Goal: Contribute content: Contribute content

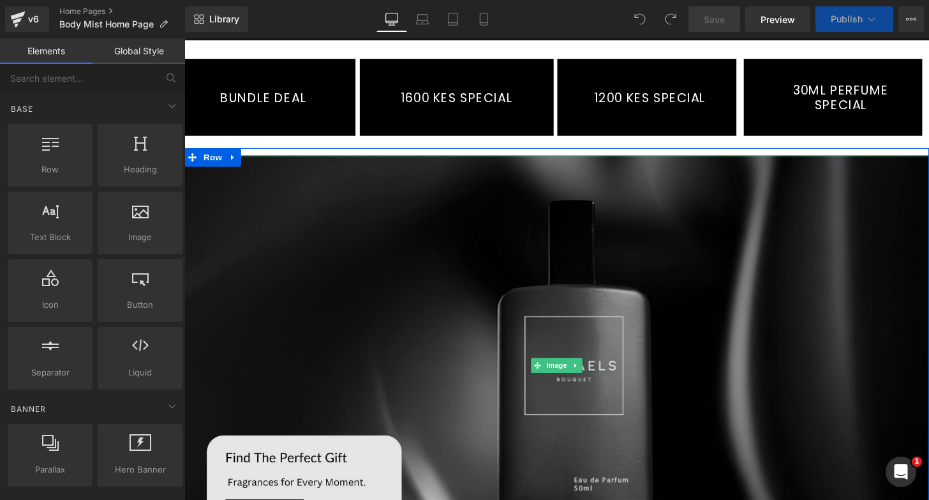
scroll to position [220, 0]
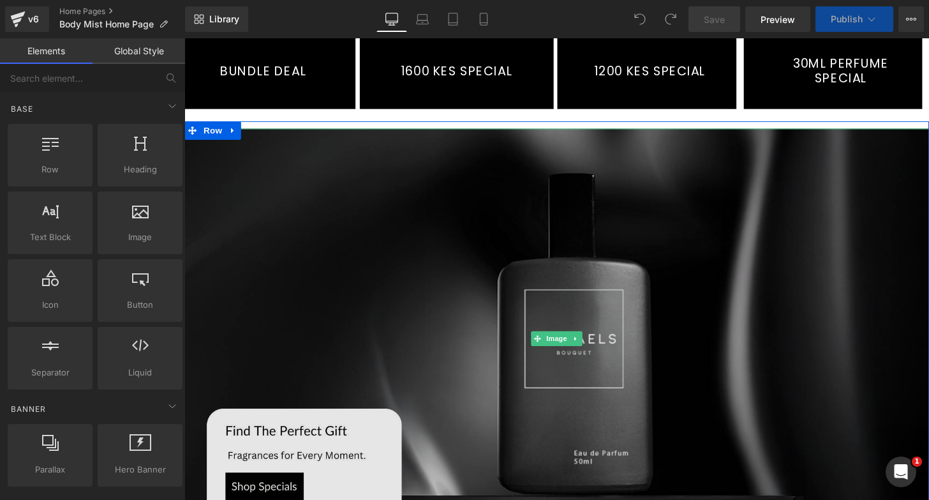
click at [588, 333] on img at bounding box center [570, 349] width 772 height 435
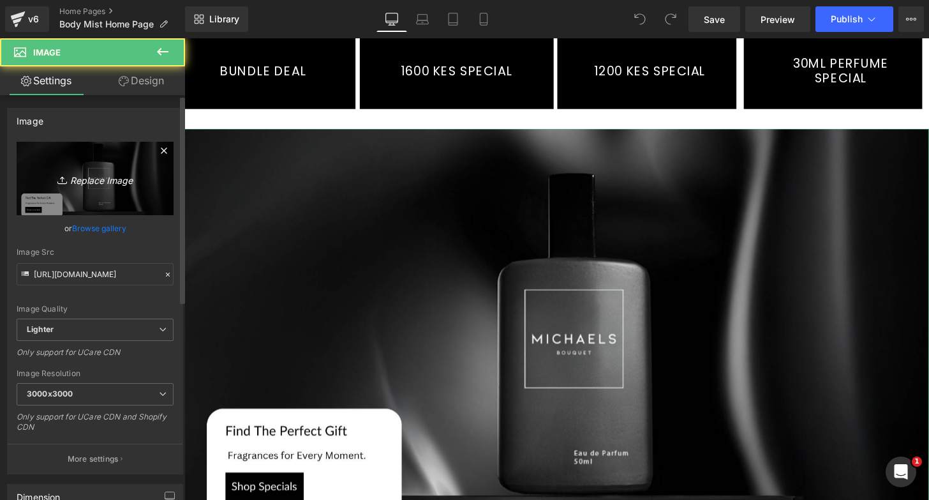
click at [89, 179] on icon "Replace Image" at bounding box center [95, 178] width 102 height 16
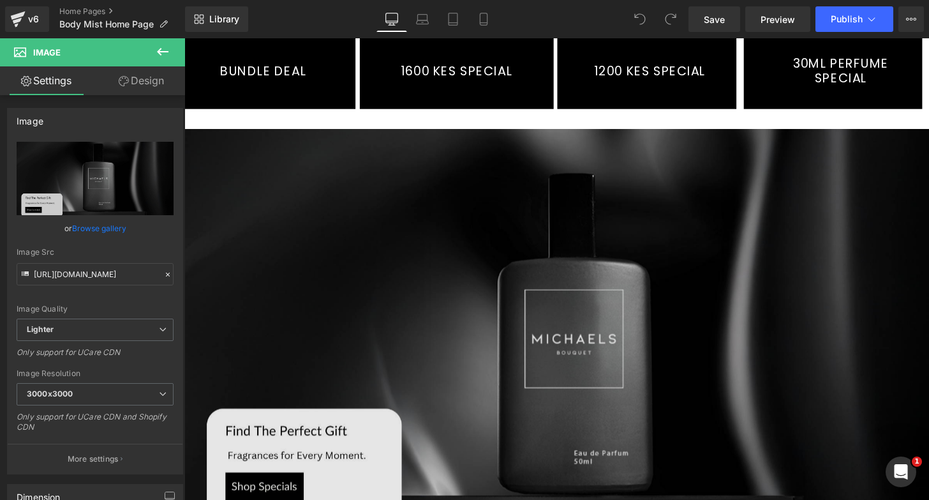
type input "C:\fakepath\website banners (5).jpg"
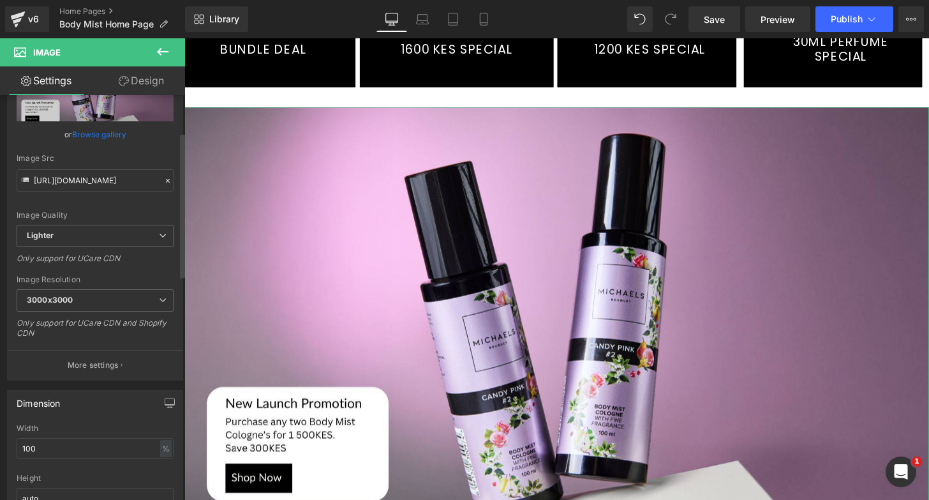
scroll to position [149, 0]
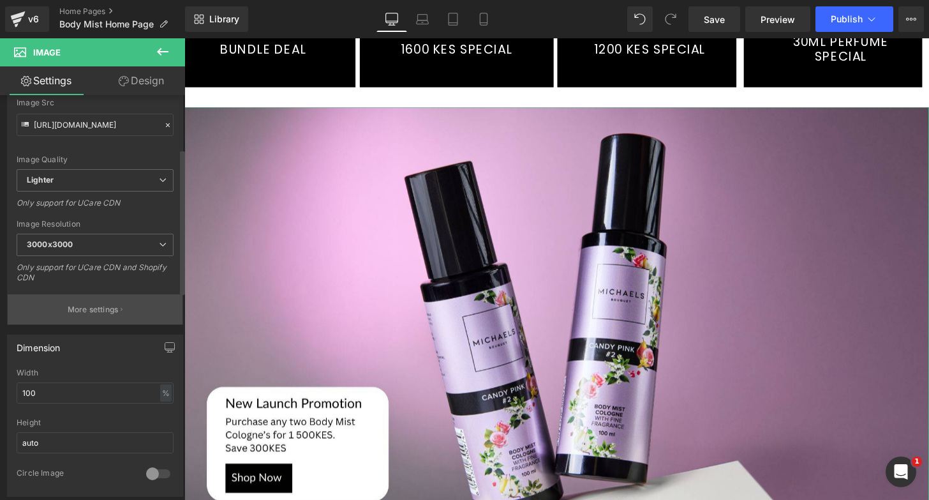
click at [95, 310] on p "More settings" at bounding box center [93, 309] width 51 height 11
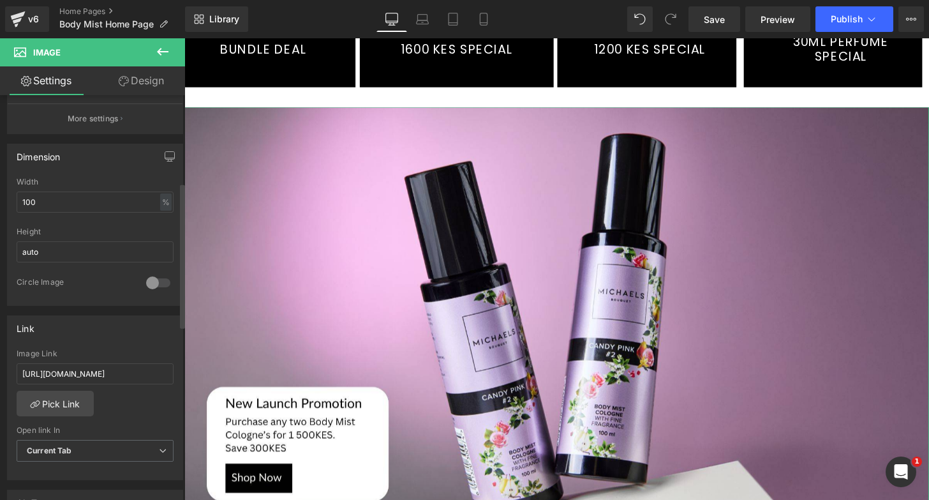
scroll to position [405, 0]
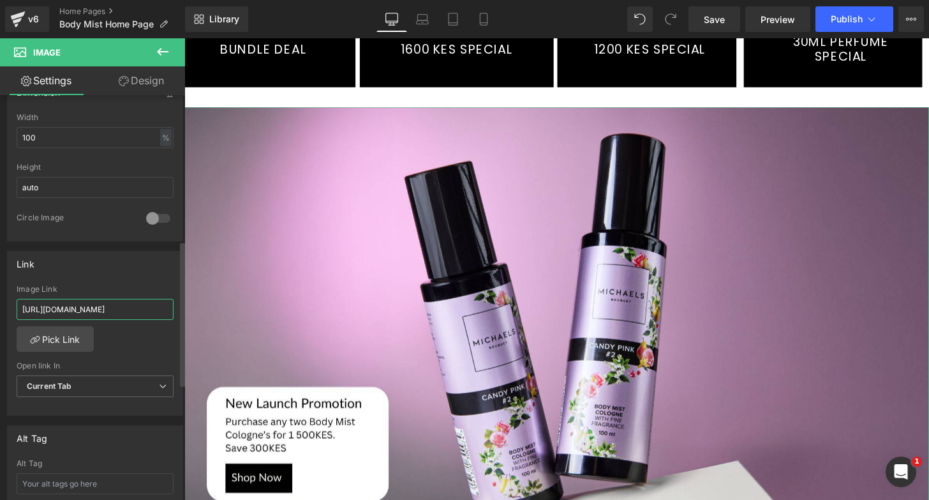
click at [136, 312] on input "https://michaelsbouquet.com/collections/bundle-deal-3-200-for-two" at bounding box center [95, 309] width 157 height 21
paste input "https://michaelsbouquet.com/collections/body-mist"
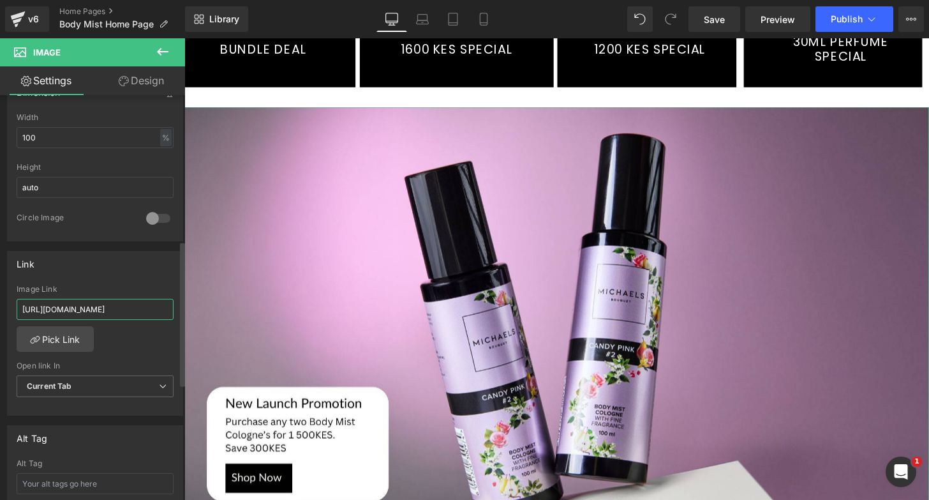
type input "https://michaelsbouquet.com/collections/body-mist"
click at [110, 285] on div "Image Link" at bounding box center [95, 289] width 157 height 9
drag, startPoint x: 722, startPoint y: 19, endPoint x: 522, endPoint y: 167, distance: 249.2
click at [722, 19] on span "Save" at bounding box center [714, 19] width 21 height 13
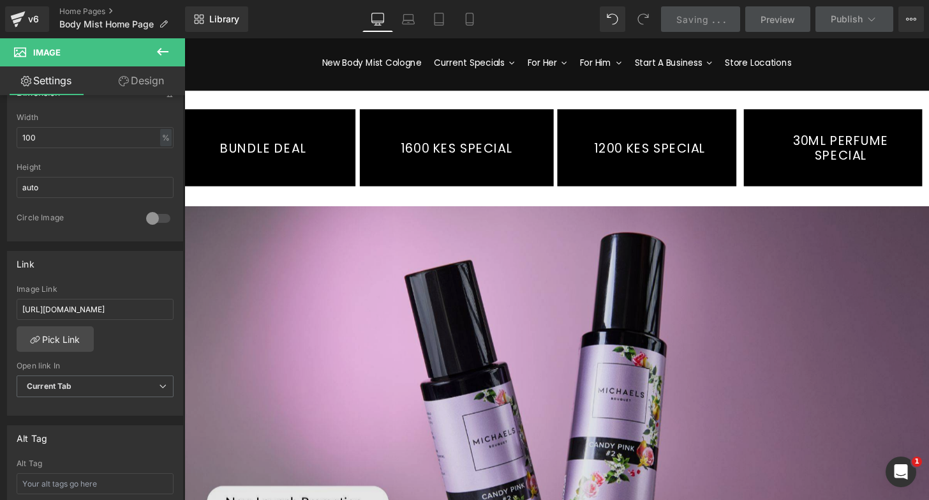
scroll to position [48, 0]
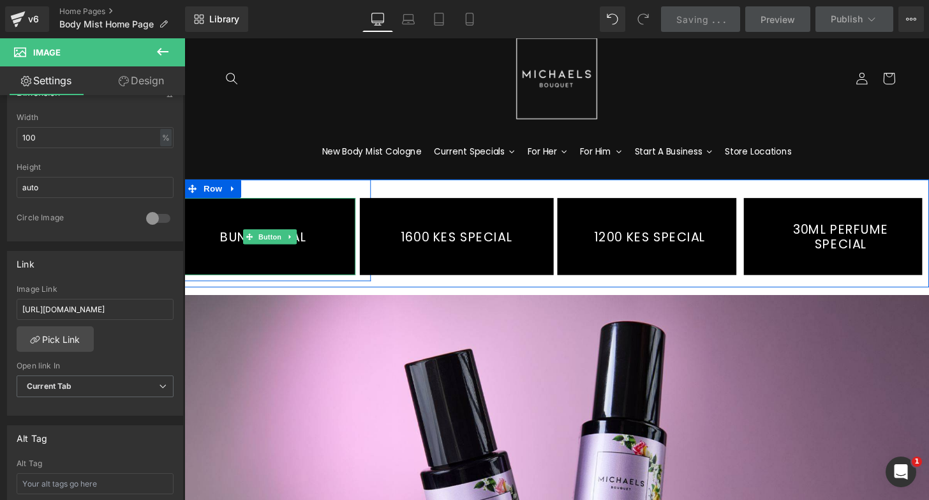
click at [325, 223] on link "BUNDLE DEAL" at bounding box center [272, 244] width 177 height 80
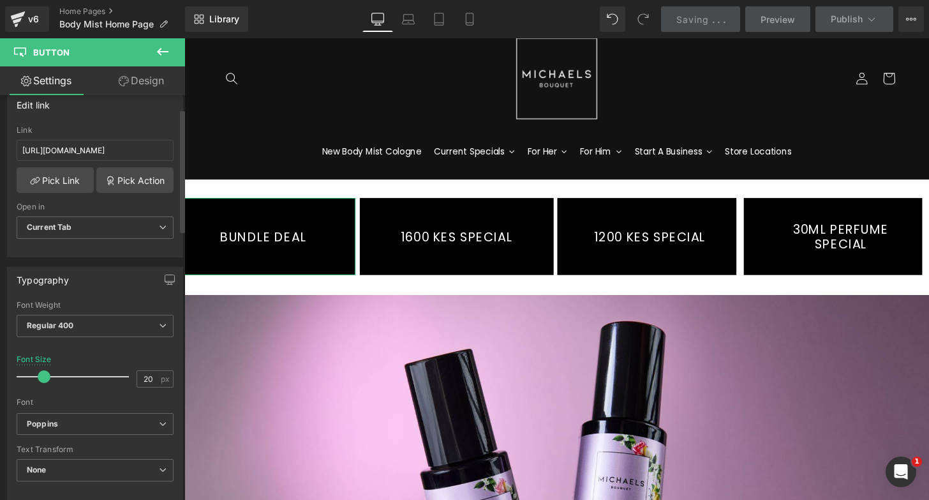
scroll to position [267, 0]
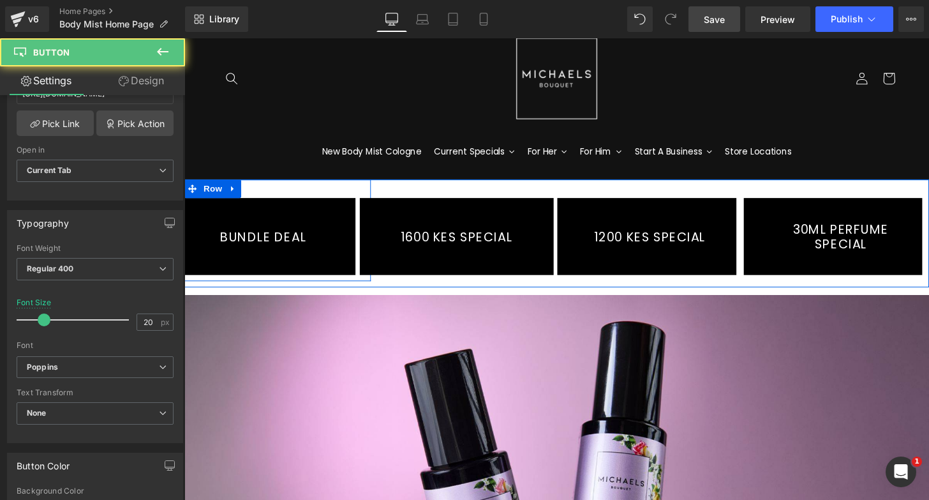
click at [282, 213] on link "BUNDLE DEAL" at bounding box center [272, 244] width 177 height 80
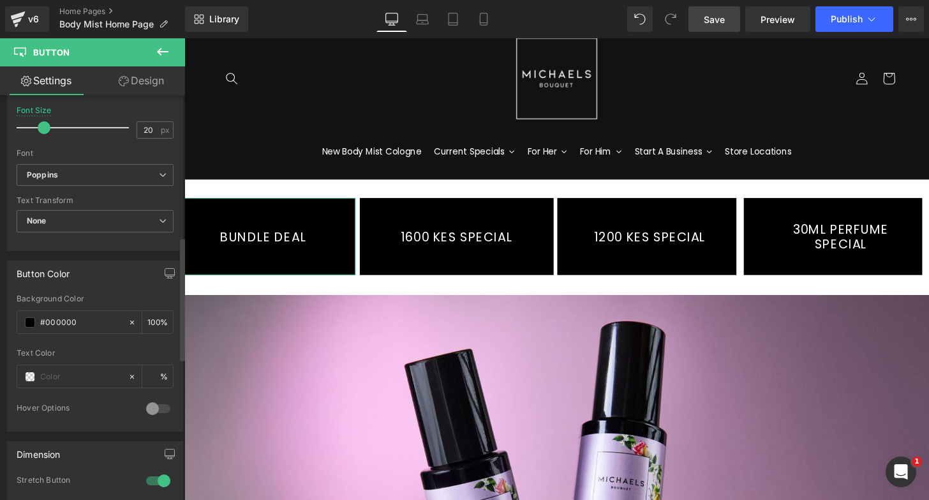
scroll to position [484, 0]
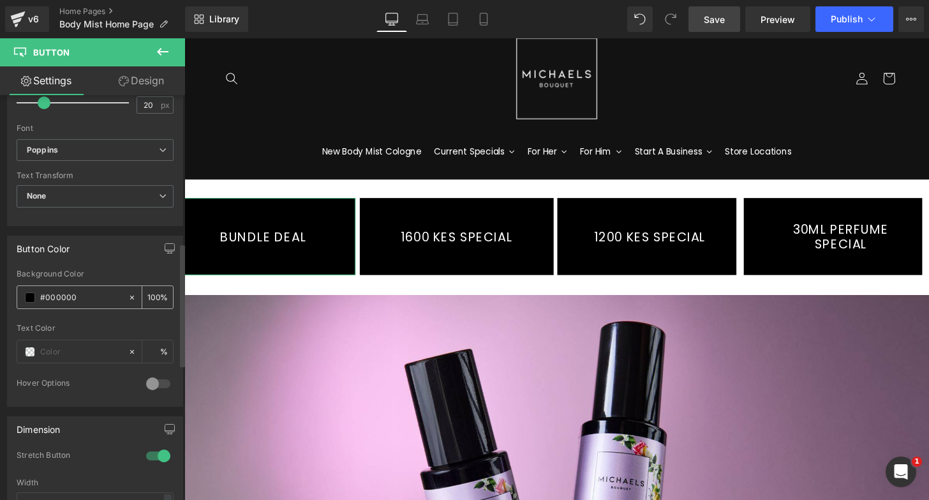
click at [74, 296] on input "#000000" at bounding box center [81, 297] width 82 height 14
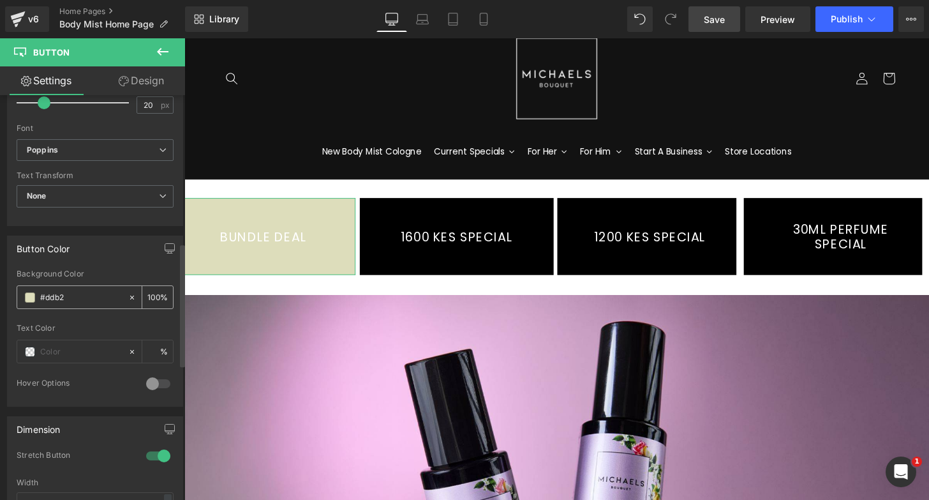
click at [78, 300] on input "#ddb2" at bounding box center [81, 297] width 82 height 14
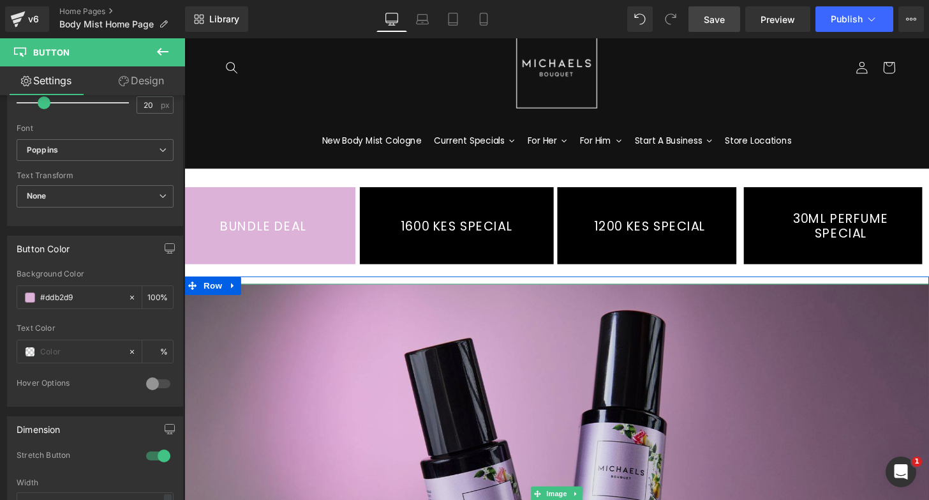
scroll to position [46, 0]
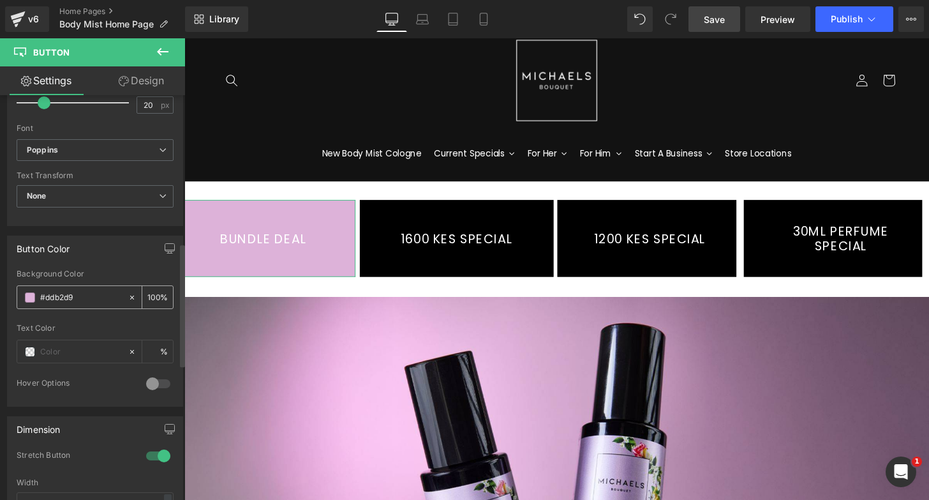
type input "#ddb2d9"
click at [33, 298] on span at bounding box center [30, 297] width 10 height 10
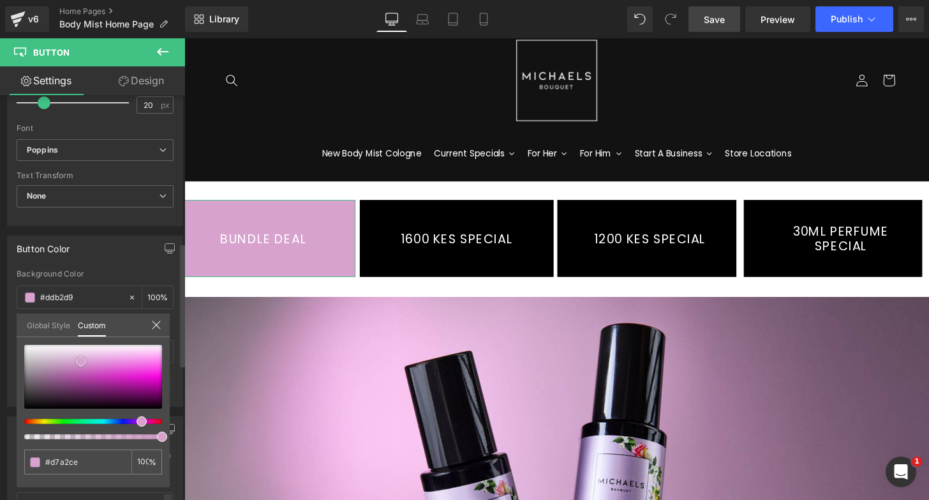
click at [78, 357] on span at bounding box center [81, 361] width 10 height 10
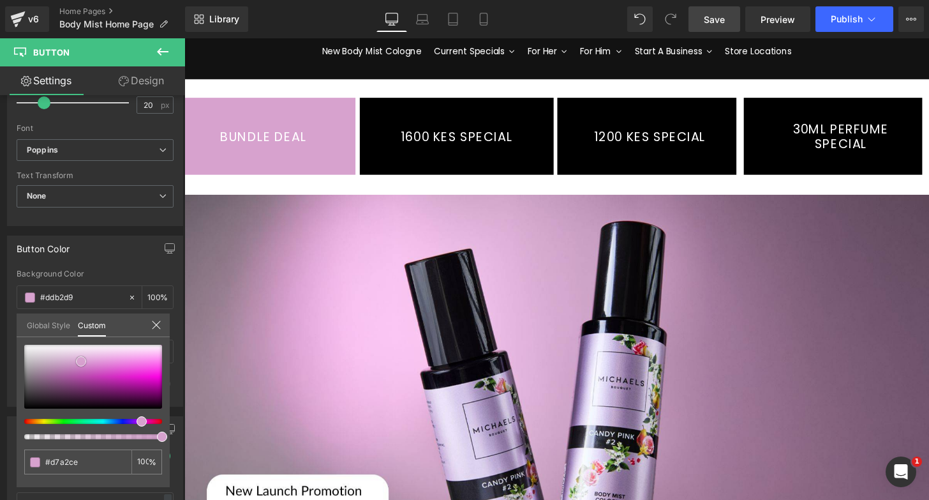
scroll to position [160, 0]
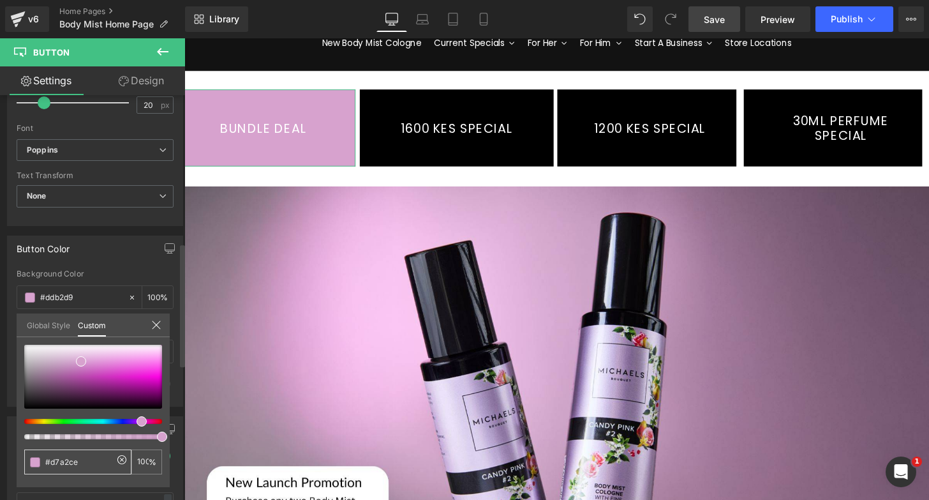
click at [76, 460] on input "#ddb2d9" at bounding box center [79, 461] width 68 height 13
type input "#d7a2ce"
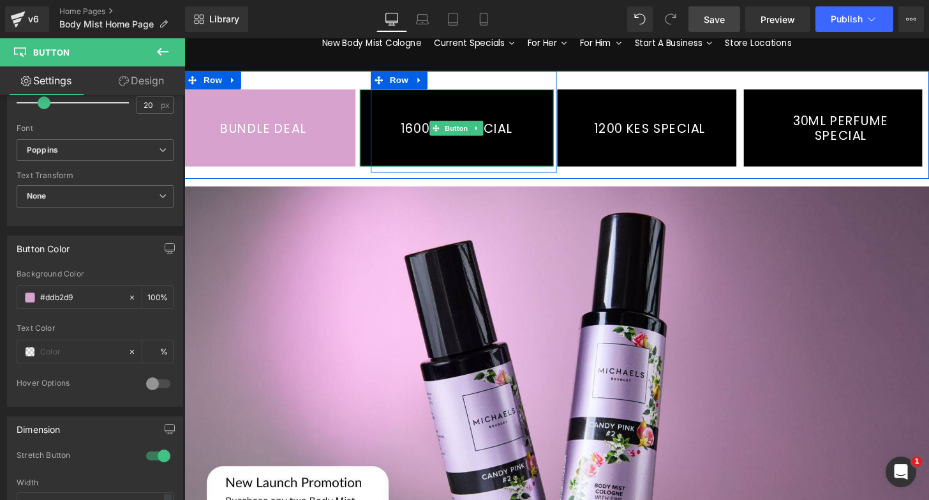
click at [462, 103] on link "1600 KES SPECIAL" at bounding box center [467, 131] width 202 height 80
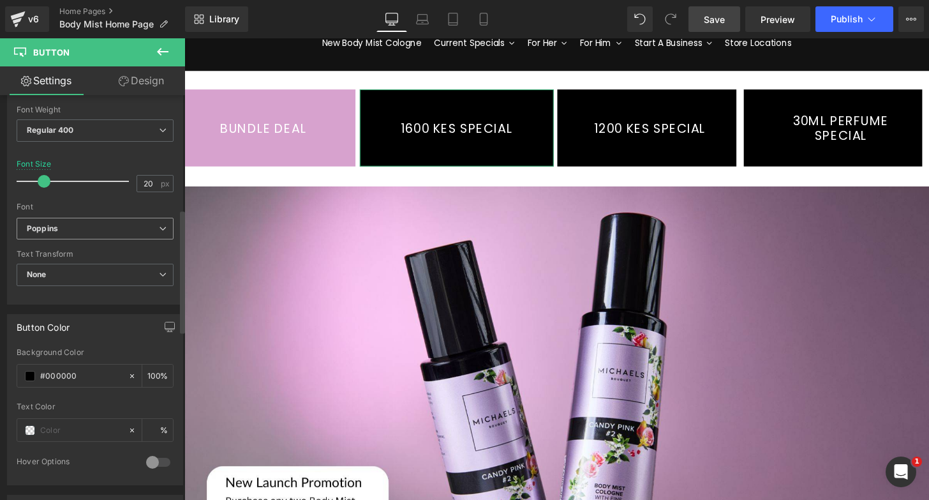
scroll to position [412, 0]
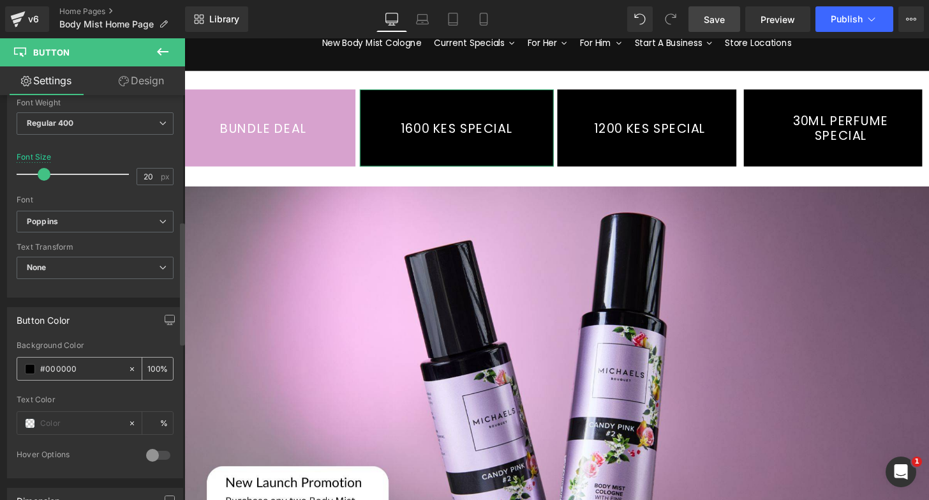
click at [76, 372] on input "#000000" at bounding box center [81, 369] width 82 height 14
type input "#d7a2ce"
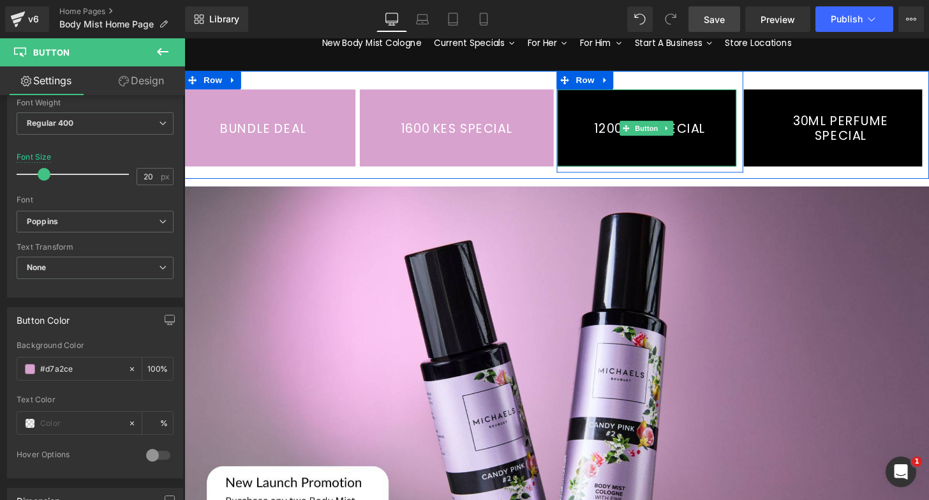
click at [656, 144] on link "1200 KES SPECIAL" at bounding box center [664, 131] width 186 height 80
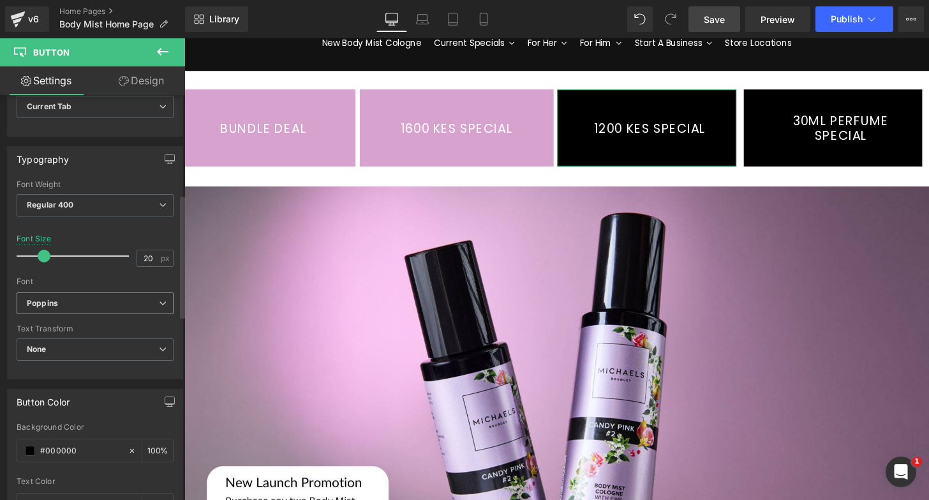
scroll to position [341, 0]
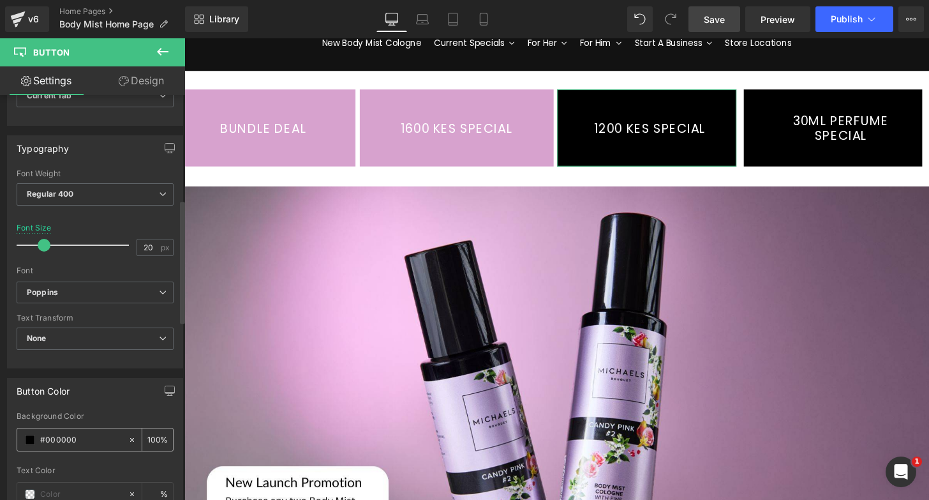
click at [67, 437] on input "#000000" at bounding box center [81, 440] width 82 height 14
type input "#d7a2ce"
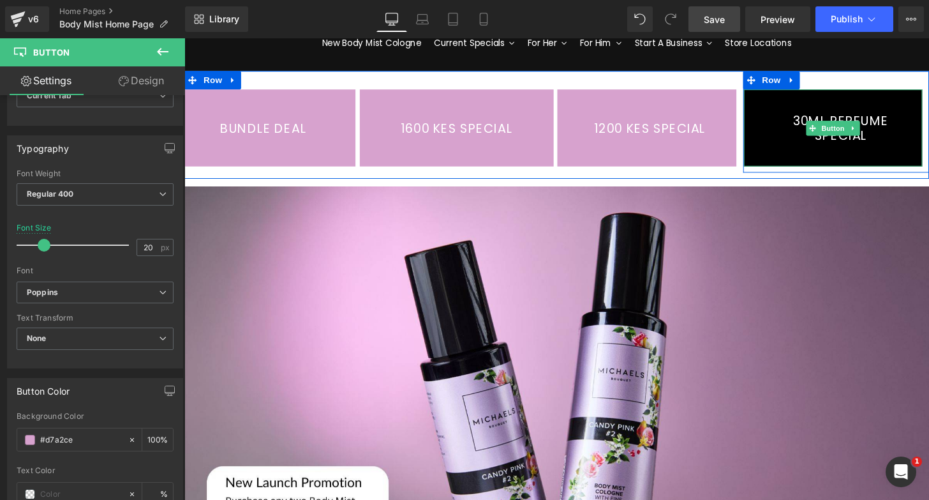
click at [845, 107] on link "30ML PERFUME SPECIAL" at bounding box center [858, 131] width 186 height 80
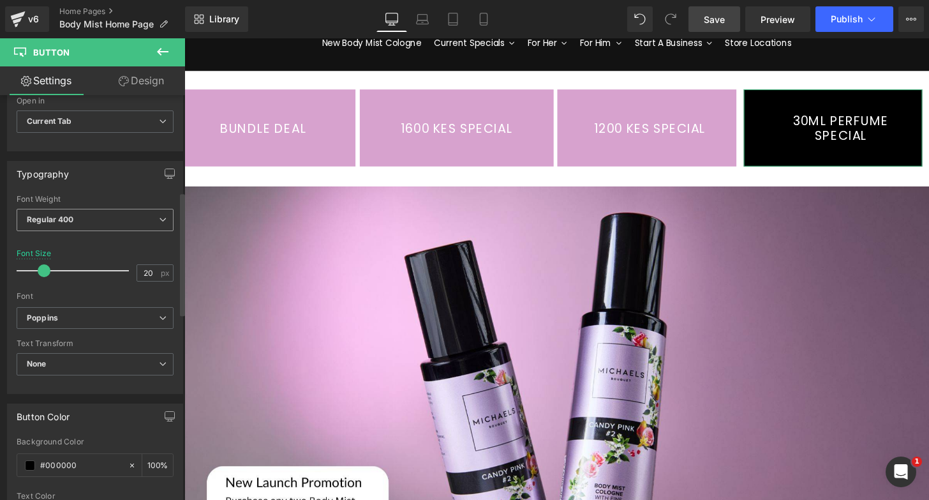
scroll to position [317, 0]
click at [67, 470] on div "#000000" at bounding box center [72, 463] width 110 height 22
click at [76, 464] on input "#000000" at bounding box center [81, 464] width 82 height 14
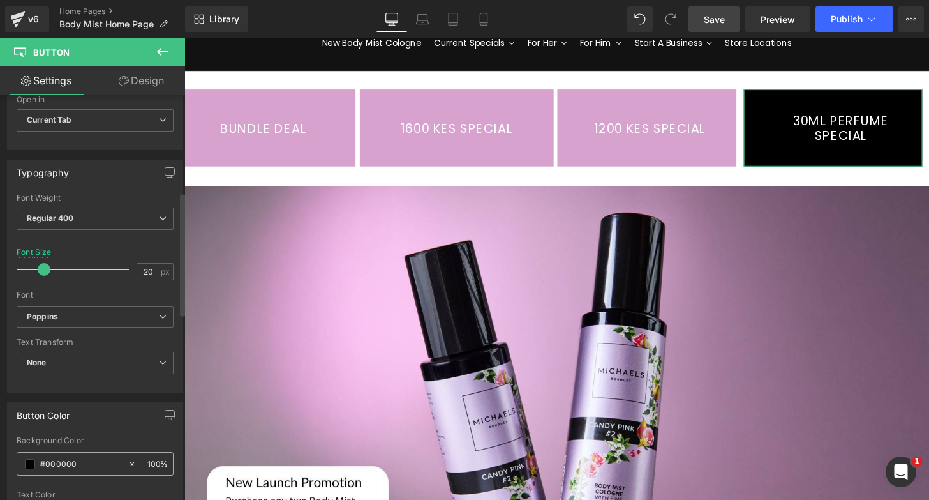
click at [76, 464] on input "#000000" at bounding box center [81, 464] width 82 height 14
paste input "d7a2ce"
type input "#d7a2ce"
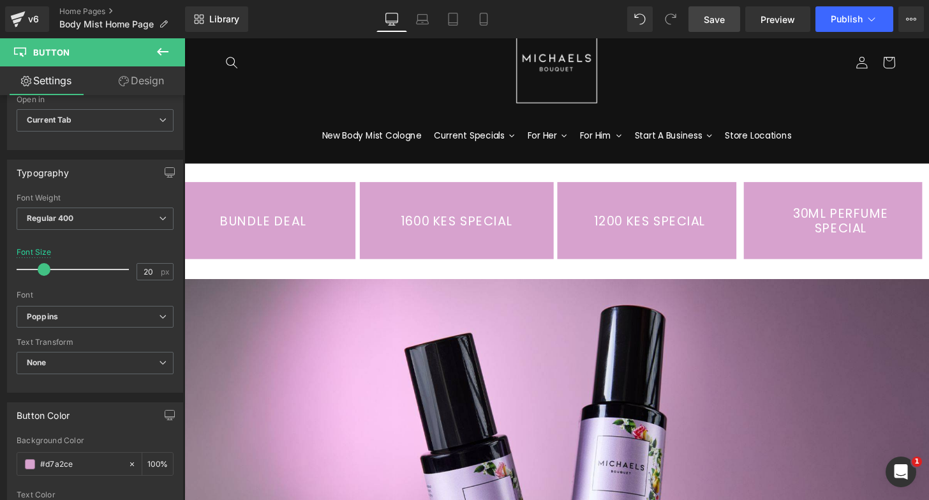
scroll to position [50, 0]
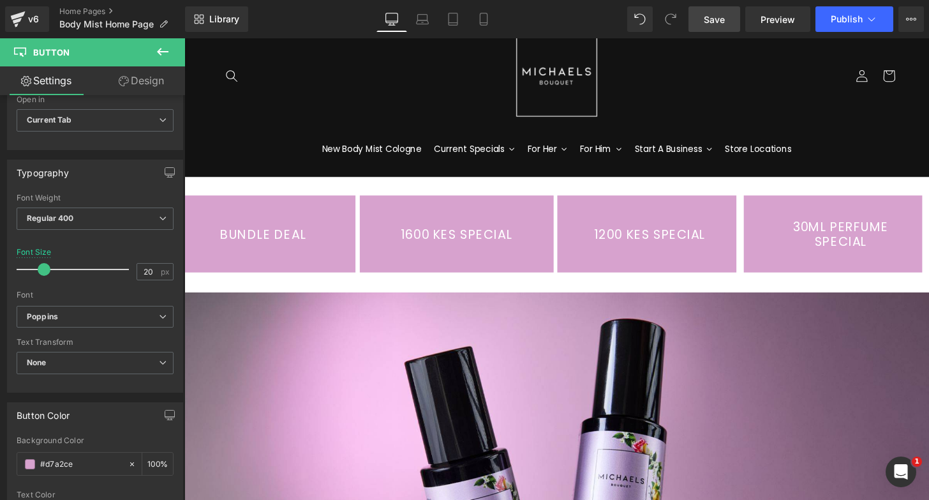
click at [283, 242] on div "BUNDLE DEAL Button" at bounding box center [272, 241] width 177 height 80
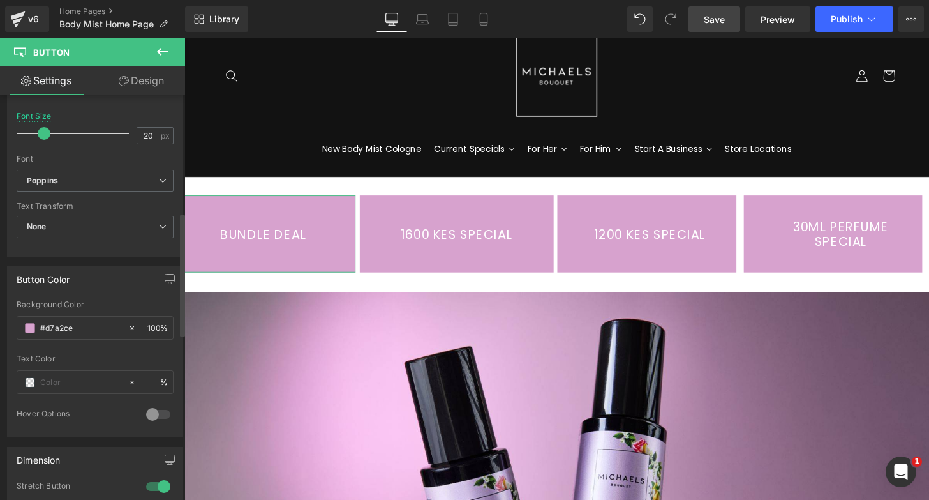
scroll to position [457, 0]
click at [32, 378] on span at bounding box center [30, 378] width 10 height 10
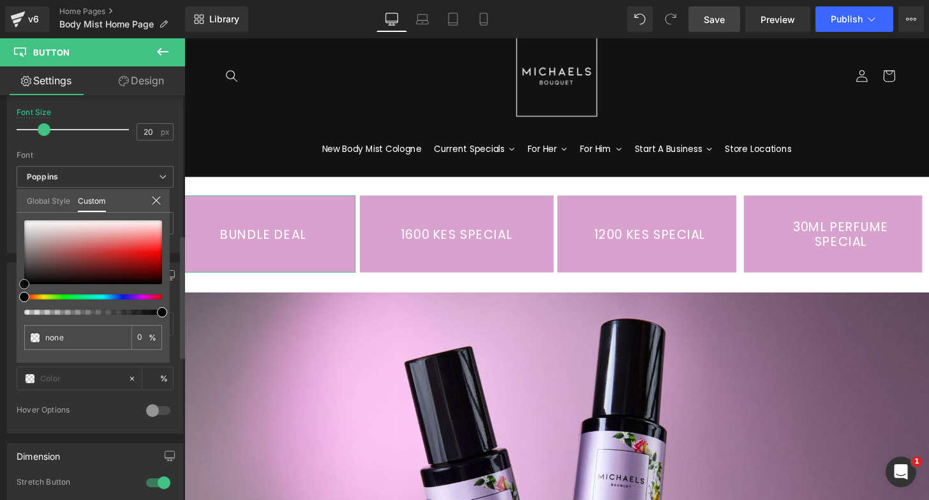
click at [27, 279] on span at bounding box center [24, 284] width 10 height 10
click at [24, 281] on span at bounding box center [24, 284] width 10 height 10
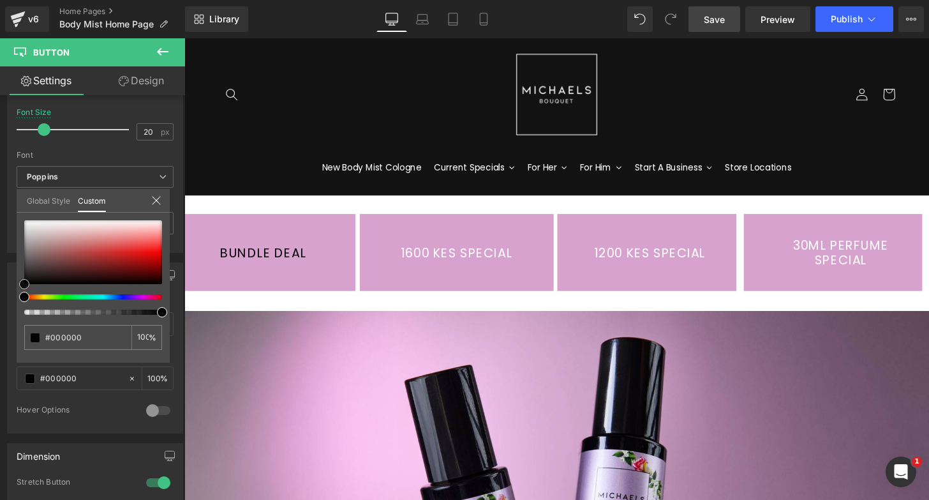
scroll to position [26, 0]
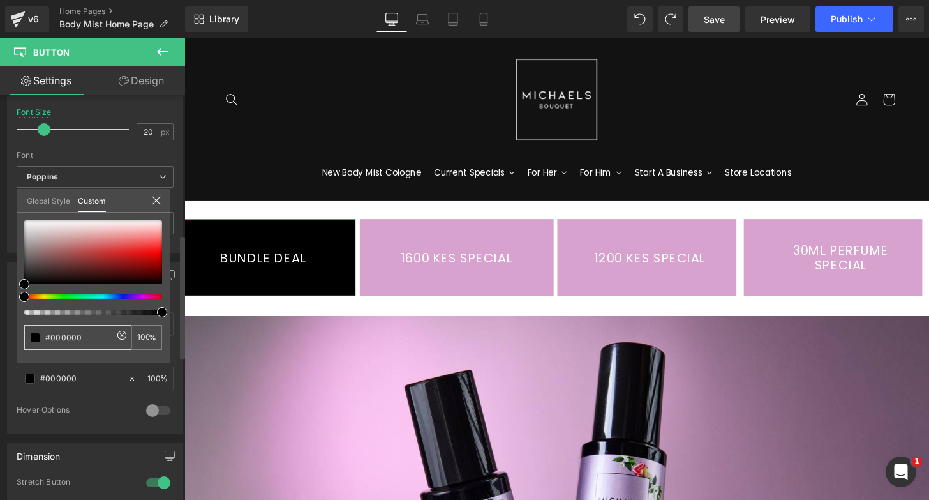
click at [89, 341] on input "none" at bounding box center [79, 337] width 68 height 13
paste input "d7a2ce"
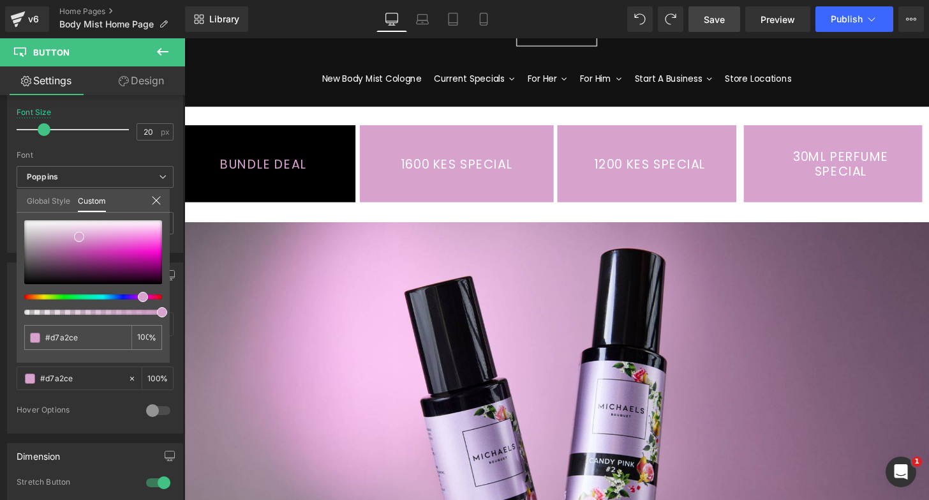
scroll to position [117, 0]
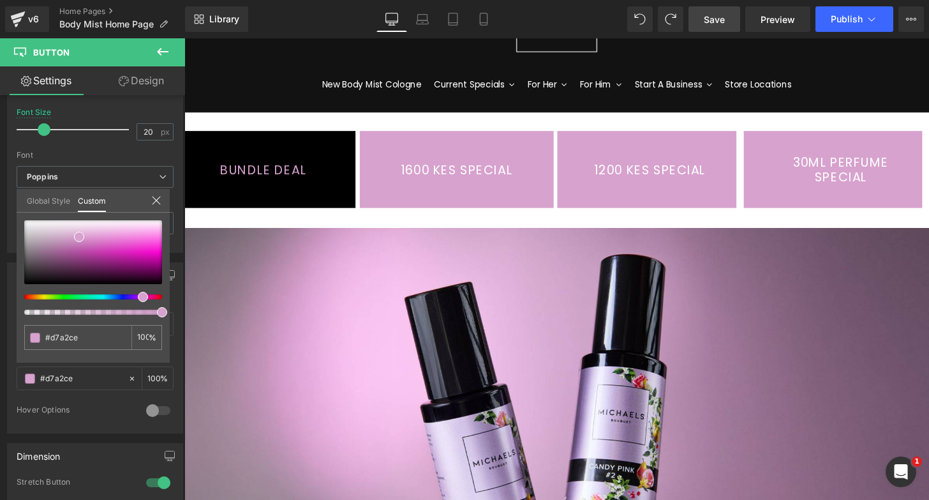
type input "#000000"
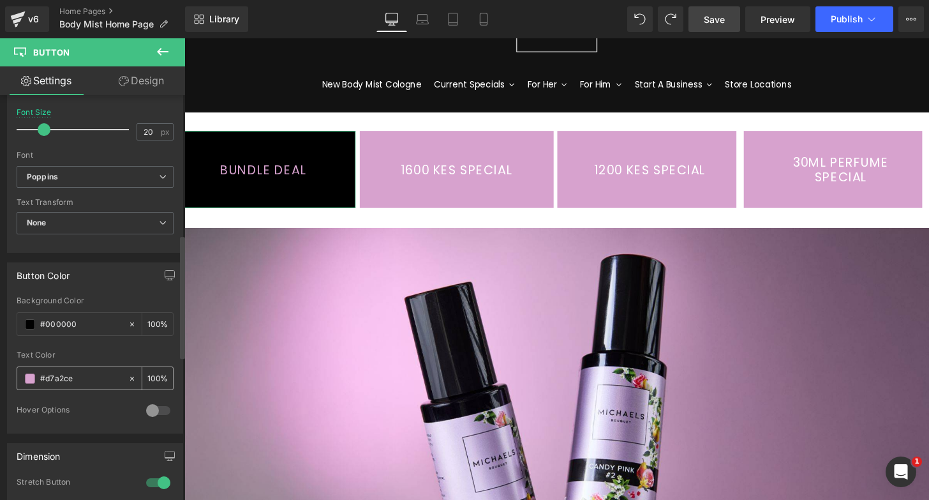
click at [33, 382] on span at bounding box center [30, 378] width 10 height 10
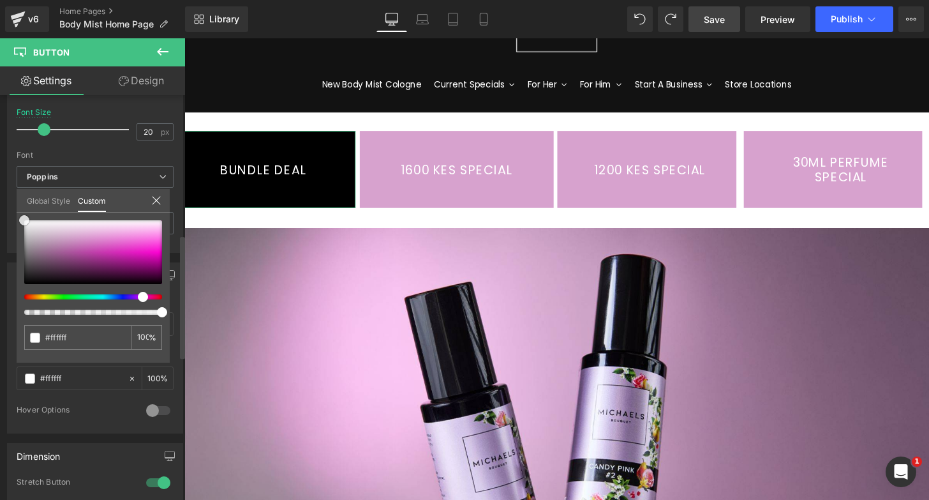
drag, startPoint x: 34, startPoint y: 252, endPoint x: 19, endPoint y: 211, distance: 44.2
click at [19, 211] on div "Global Style Custom Setup Global Style #d7a2ce 100 %" at bounding box center [93, 208] width 153 height 39
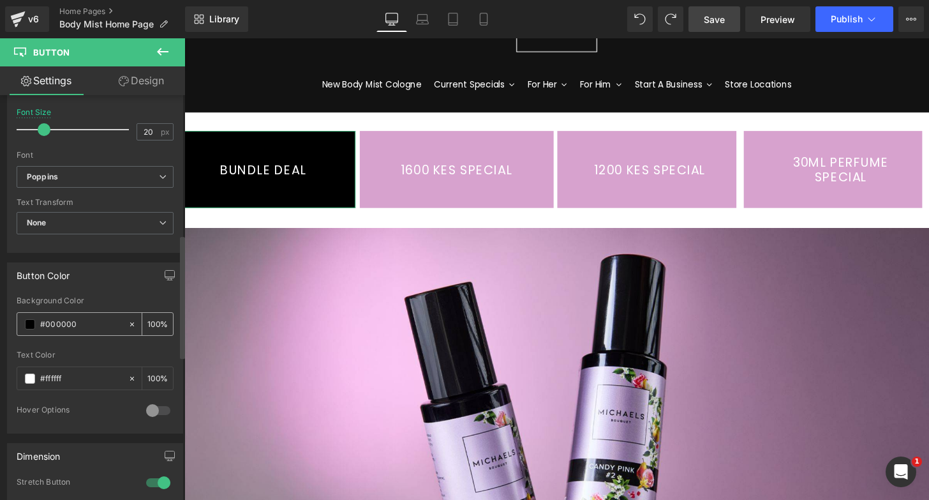
click at [65, 324] on input "#d7a2ce" at bounding box center [81, 324] width 82 height 14
paste input "d7a2ce"
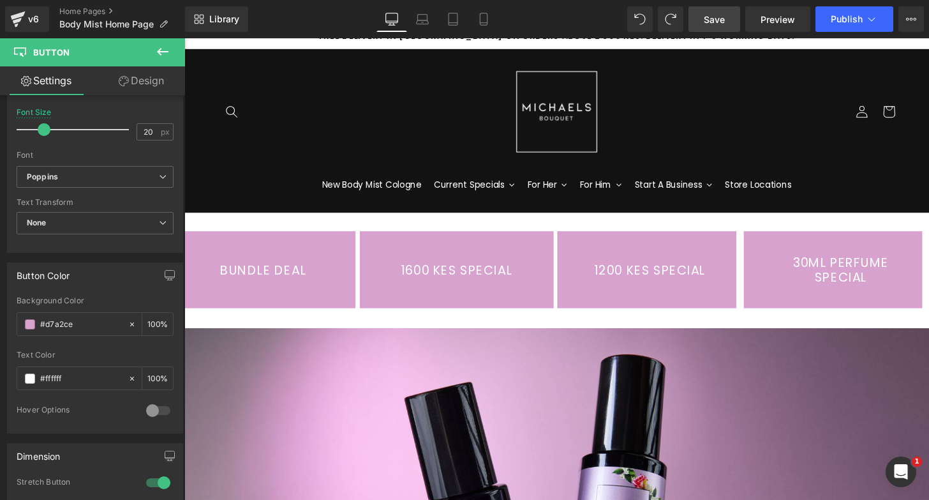
scroll to position [0, 0]
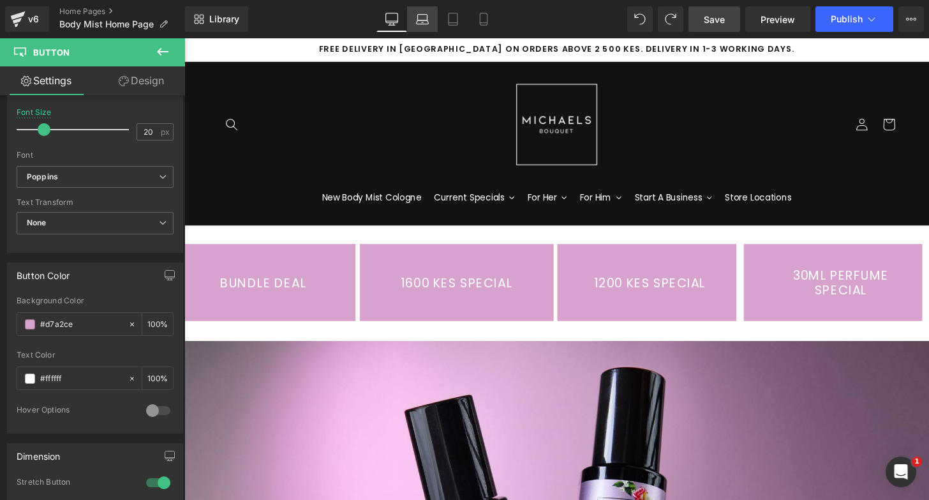
type input "#d7a2ce"
click at [423, 17] on icon at bounding box center [422, 19] width 13 height 13
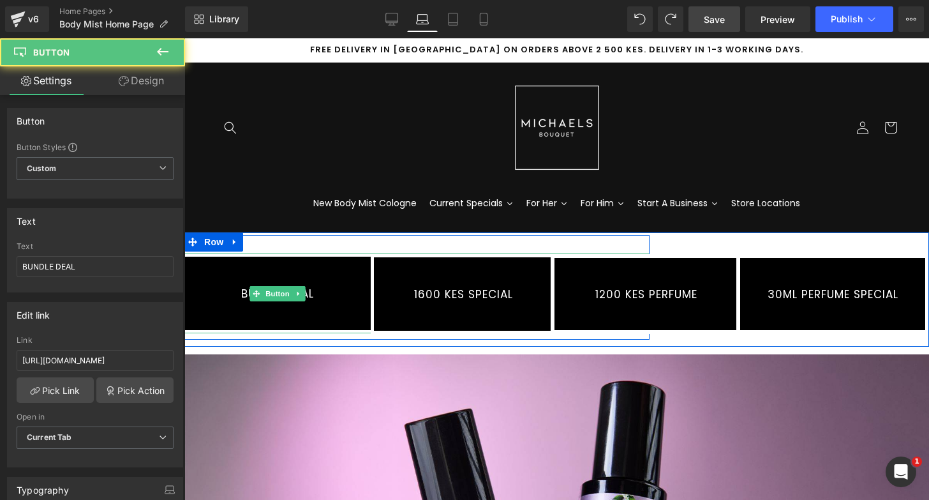
click at [277, 271] on link "BUNDLE DEAL" at bounding box center [277, 293] width 745 height 80
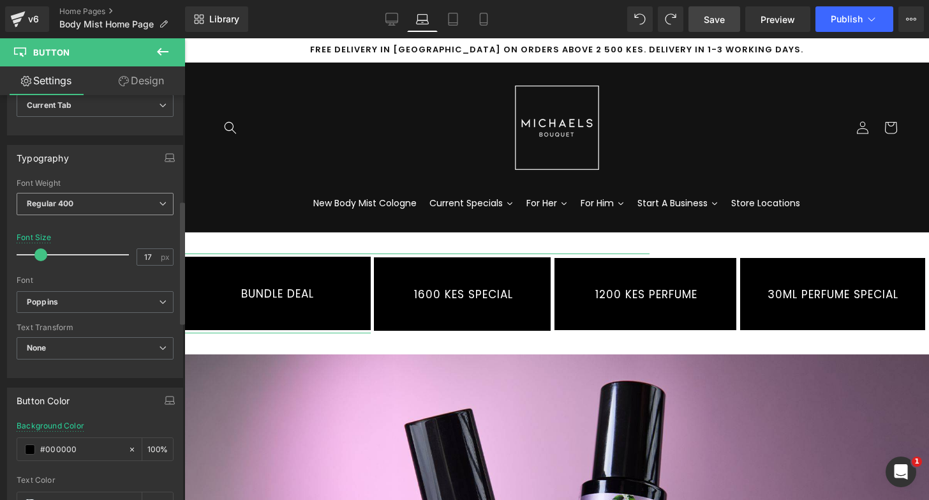
scroll to position [346, 0]
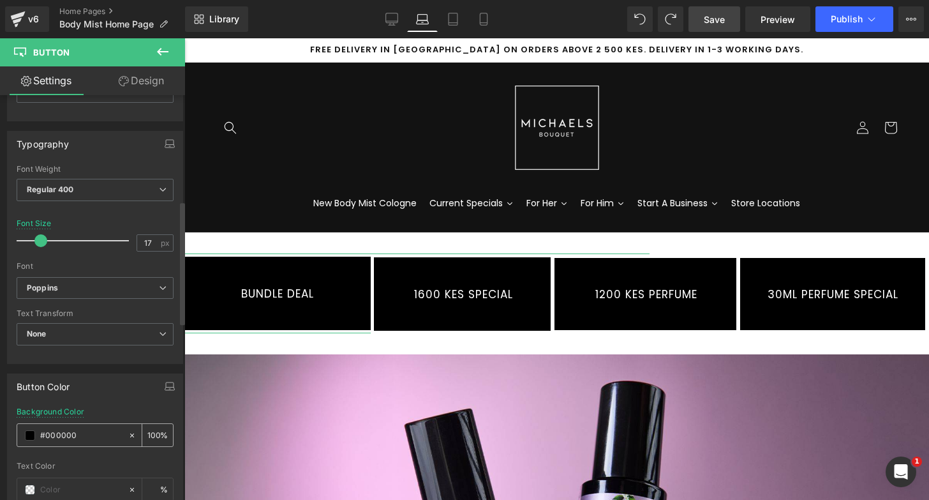
click at [75, 438] on input "#000000" at bounding box center [81, 435] width 82 height 14
paste input "d7a2ce"
type input "#d7a2ce"
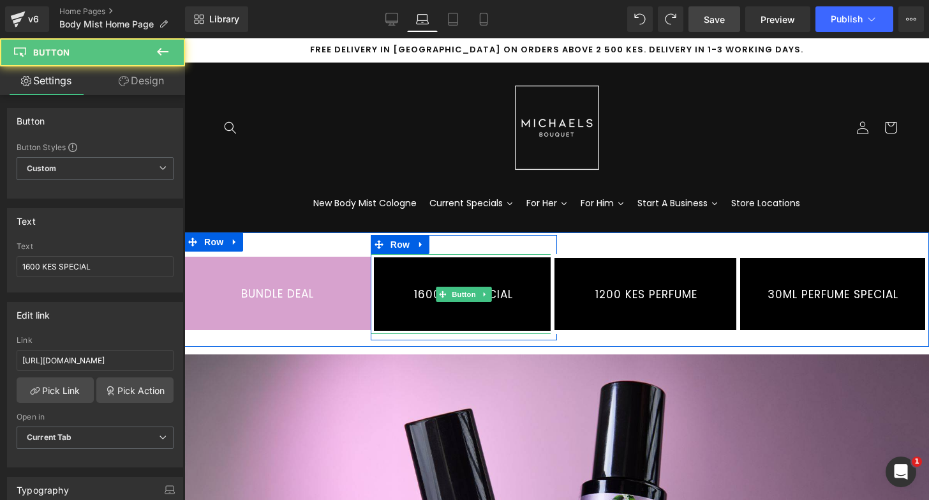
click at [484, 267] on link "1600 KES SPECIAL" at bounding box center [464, 294] width 186 height 80
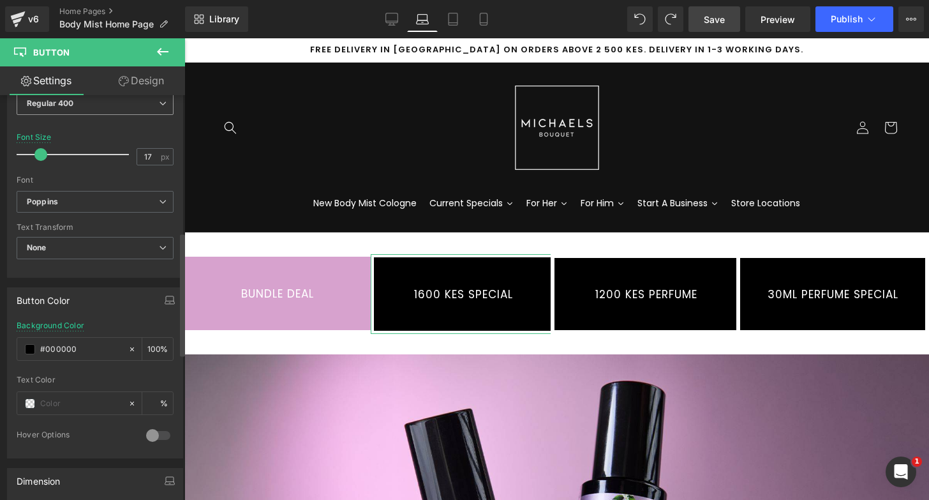
scroll to position [525, 0]
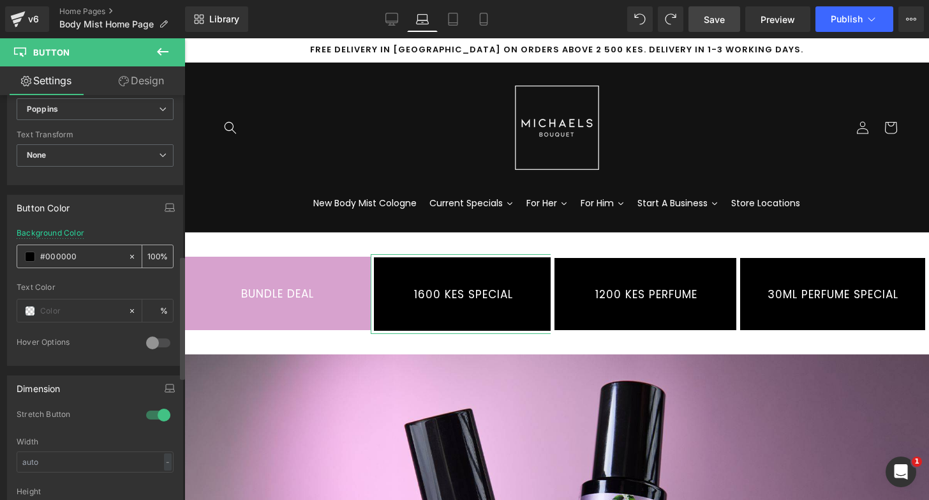
click at [77, 261] on input "#000000" at bounding box center [81, 257] width 82 height 14
type input "#d7a2ce"
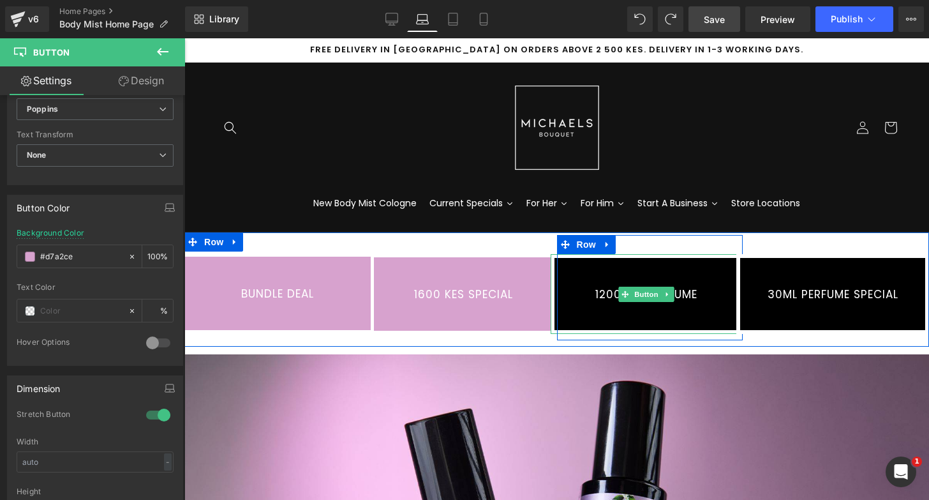
click at [661, 267] on link "1200 KES PERFUME" at bounding box center [647, 294] width 193 height 80
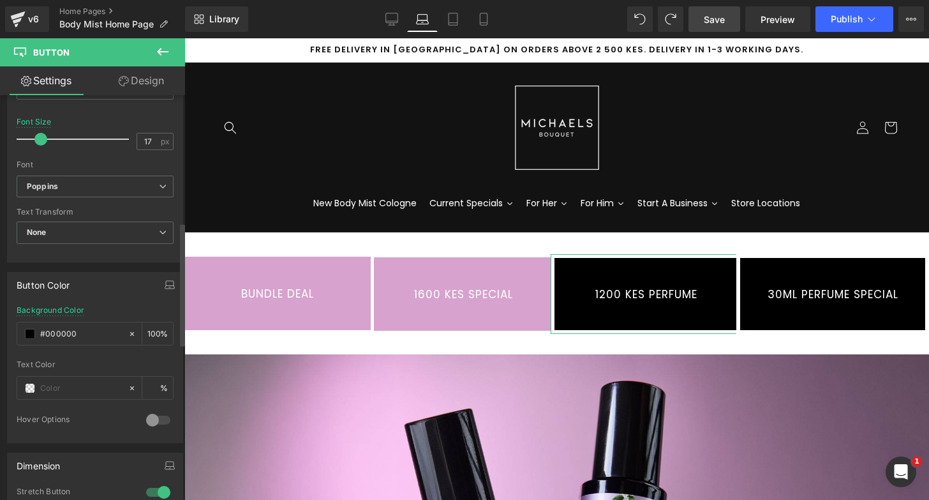
scroll to position [460, 0]
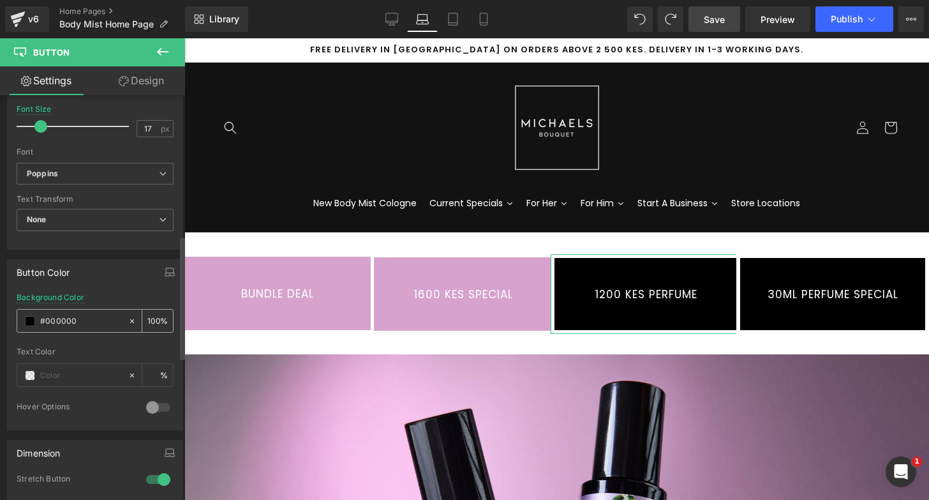
click at [82, 317] on input "#000000" at bounding box center [81, 321] width 82 height 14
type input "#d7a2ce"
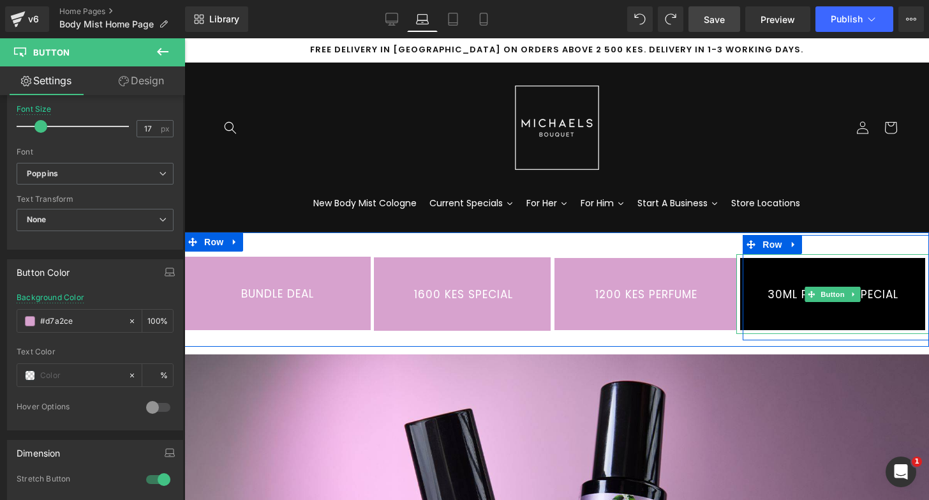
click at [842, 273] on link "30ML PERFUME SPECIAL" at bounding box center [832, 294] width 193 height 80
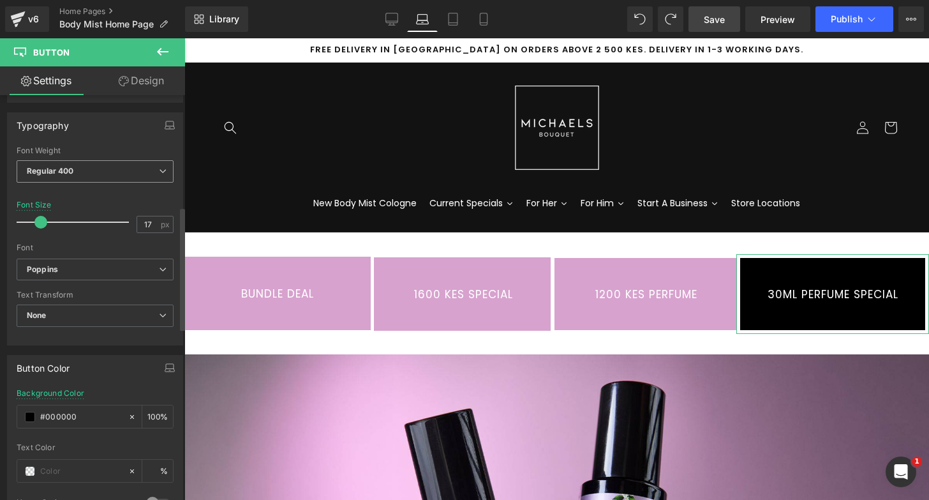
scroll to position [368, 0]
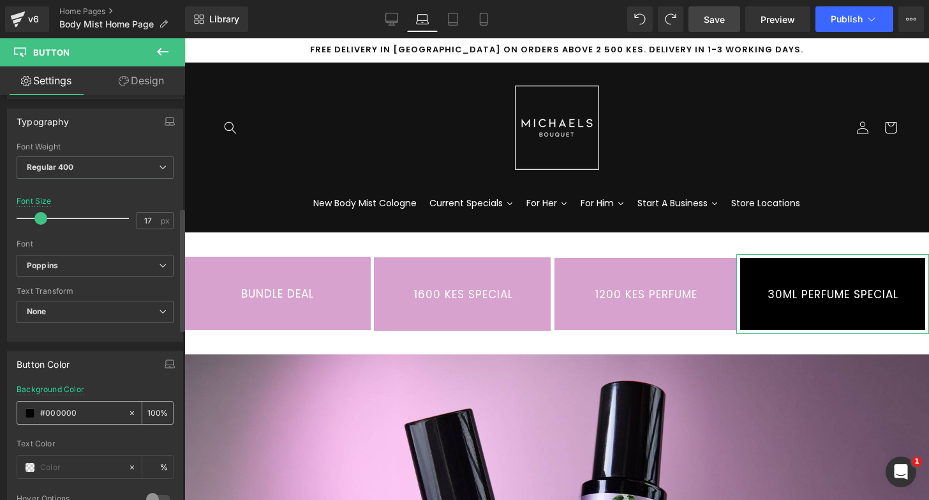
click at [84, 407] on input "#000000" at bounding box center [81, 413] width 82 height 14
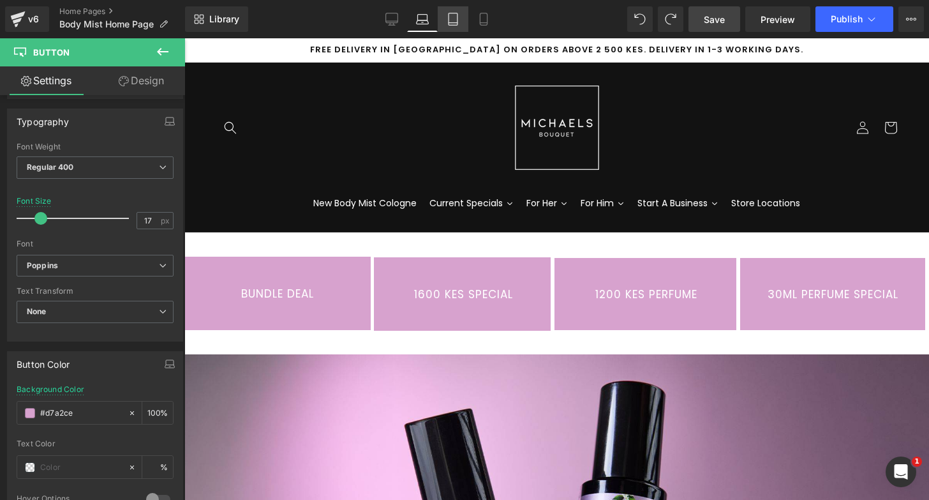
type input "#d7a2ce"
click at [459, 26] on link "Tablet" at bounding box center [453, 19] width 31 height 26
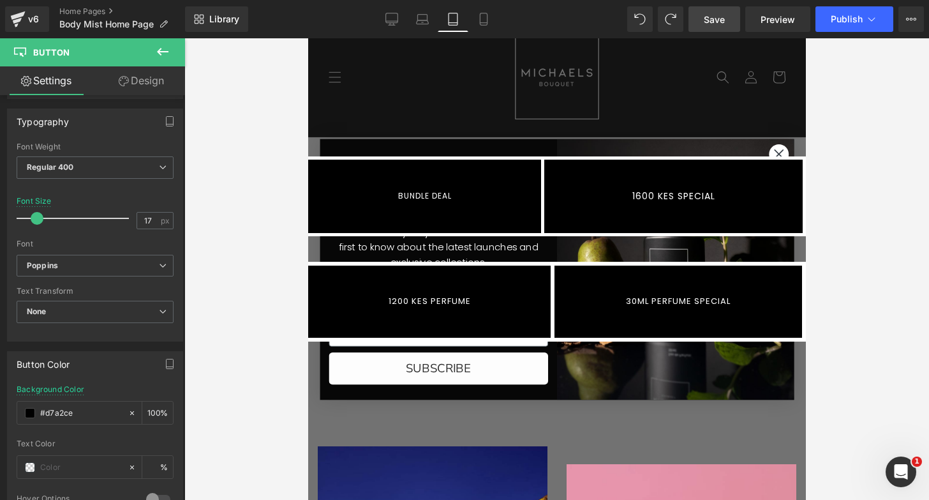
scroll to position [0, 0]
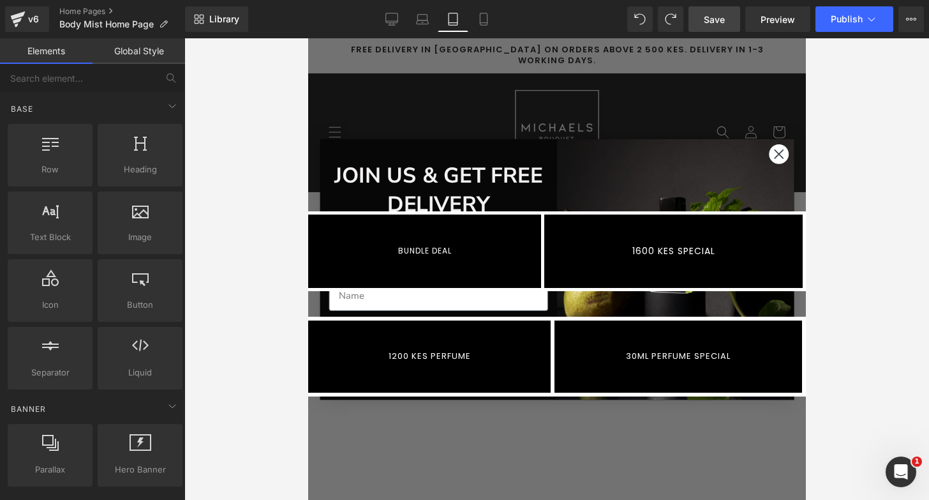
click at [777, 155] on icon "Close dialog" at bounding box center [778, 153] width 8 height 8
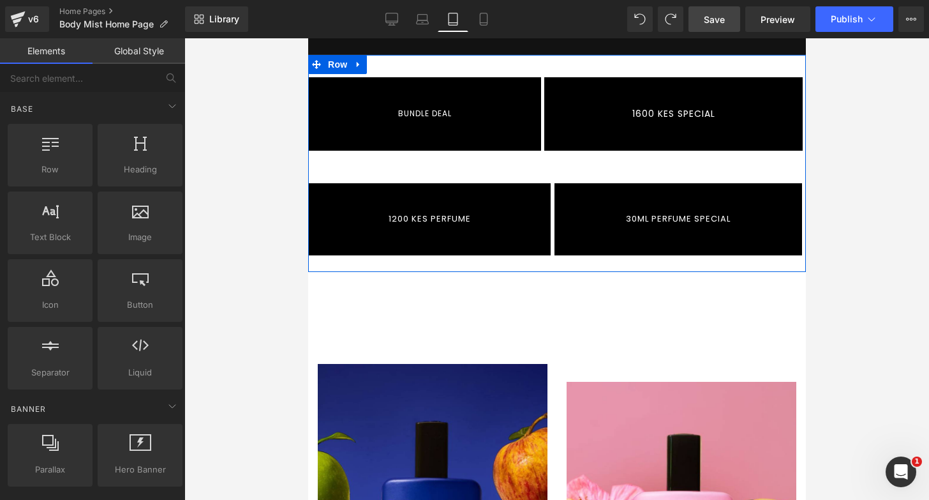
scroll to position [184, 0]
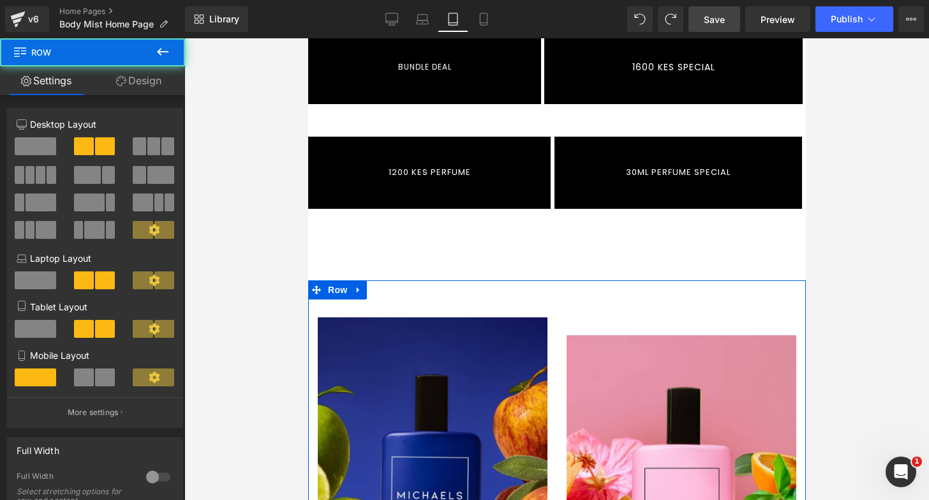
drag, startPoint x: 620, startPoint y: 323, endPoint x: 620, endPoint y: 296, distance: 26.8
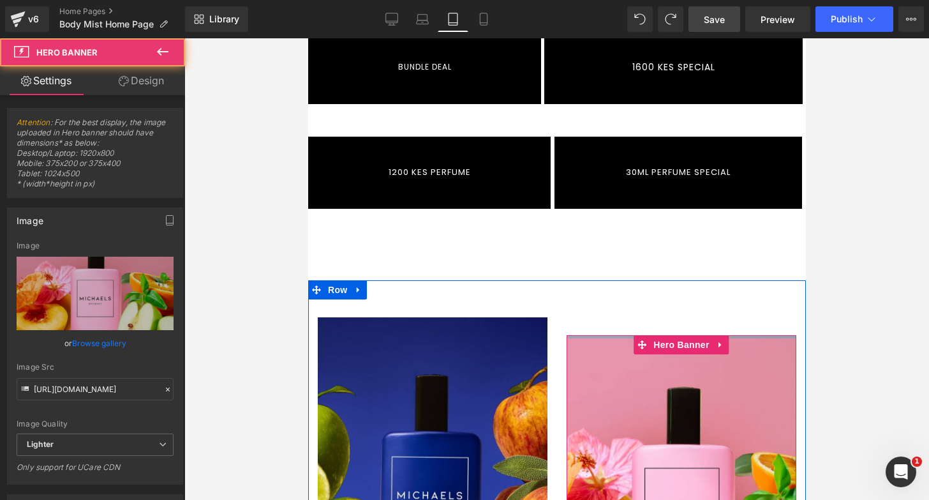
drag, startPoint x: 618, startPoint y: 324, endPoint x: 618, endPoint y: 300, distance: 24.3
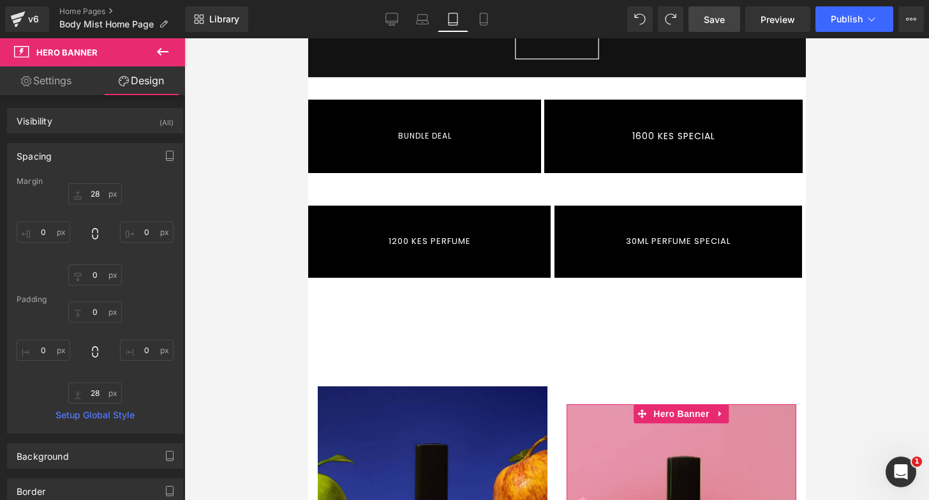
scroll to position [174, 0]
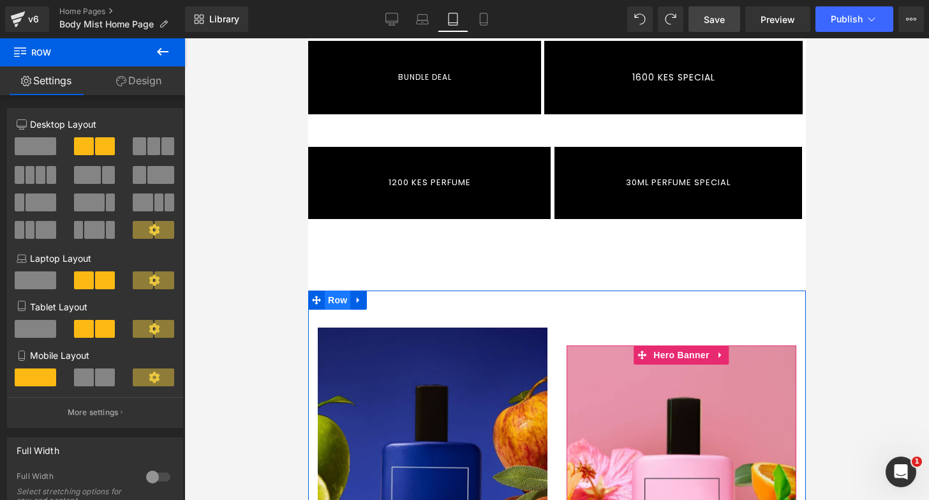
click at [345, 290] on span "Row" at bounding box center [337, 299] width 26 height 19
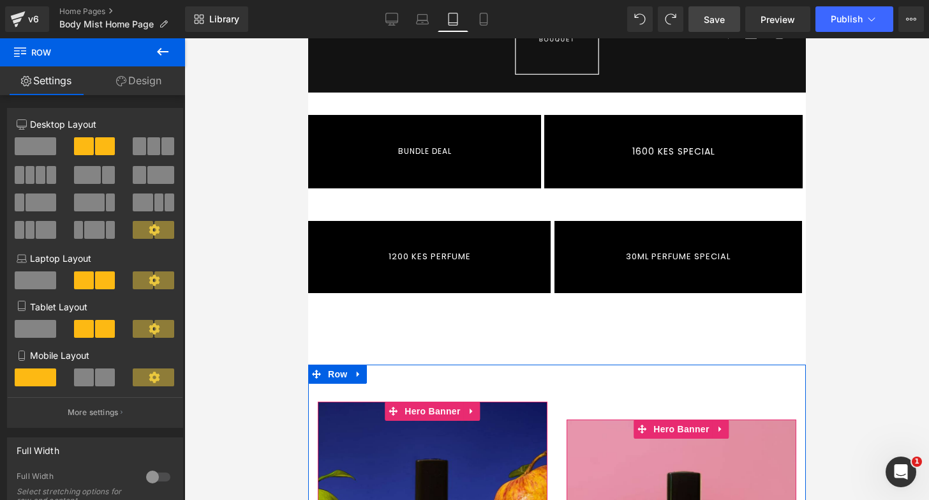
scroll to position [0, 0]
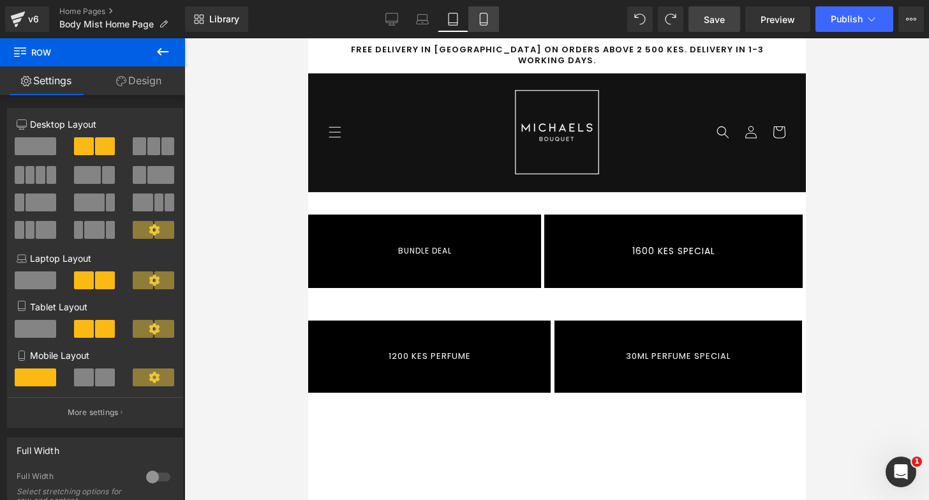
click at [481, 19] on icon at bounding box center [483, 19] width 13 height 13
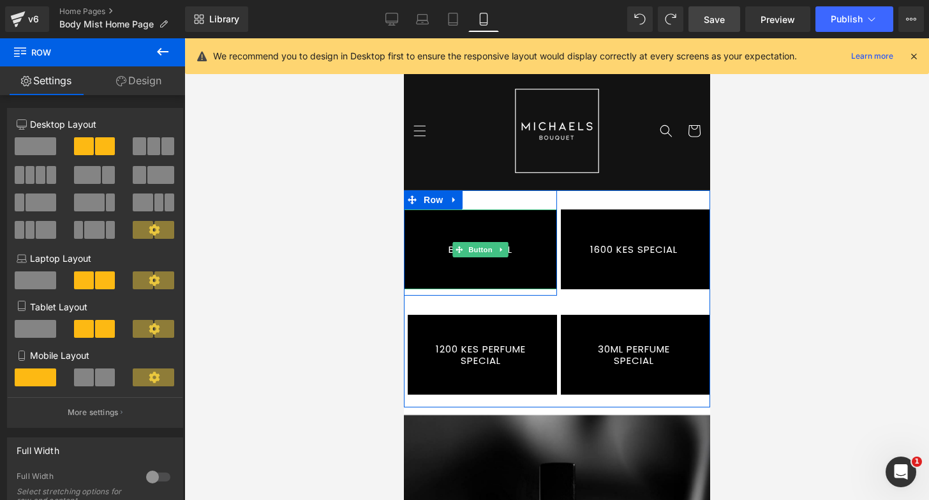
click at [480, 224] on link "BUNDLE DEAL" at bounding box center [479, 249] width 153 height 80
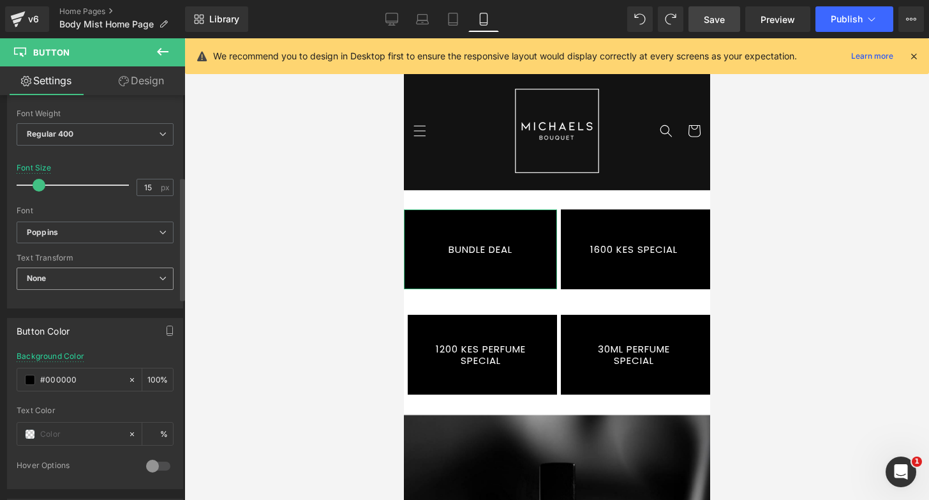
scroll to position [444, 0]
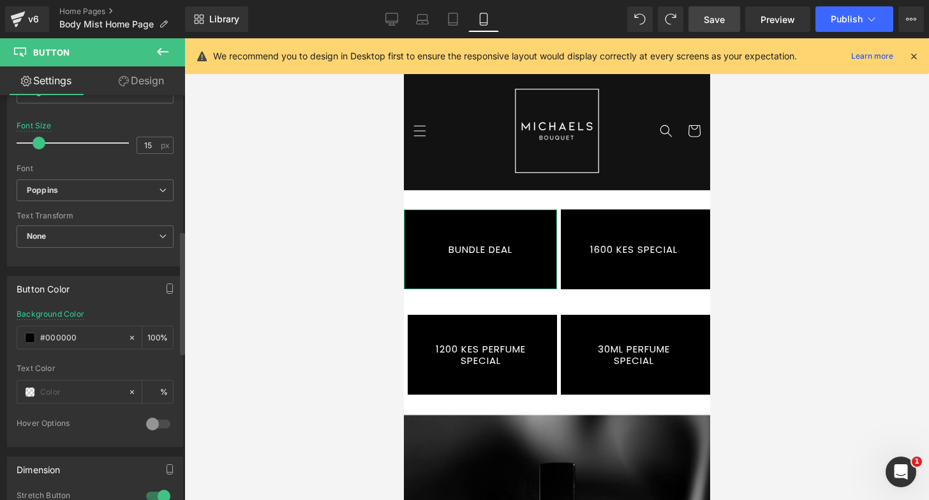
click at [68, 349] on div "Background Color #000000 100 %" at bounding box center [95, 337] width 157 height 54
click at [77, 343] on input "#000000" at bounding box center [81, 338] width 82 height 14
paste input "d7a2ce"
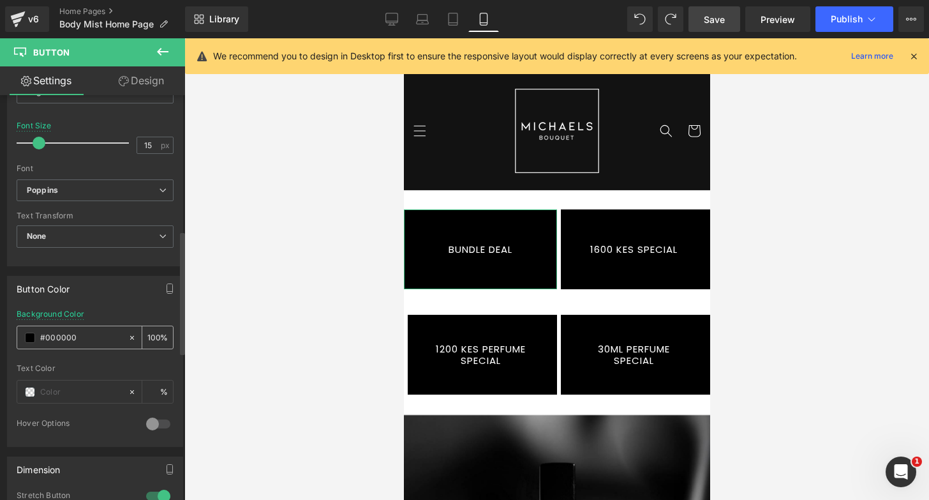
type input "#d7a2ce"
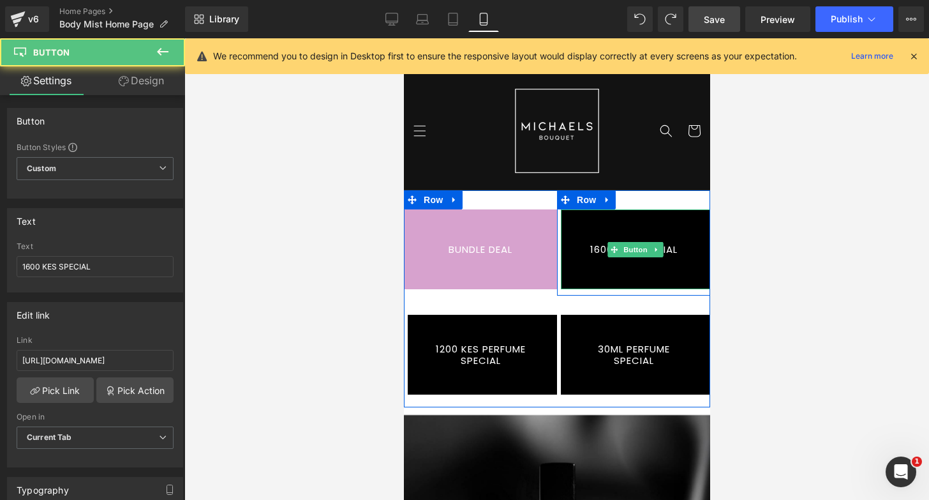
click at [641, 223] on link "1600 KES SPECIAL" at bounding box center [634, 249] width 149 height 80
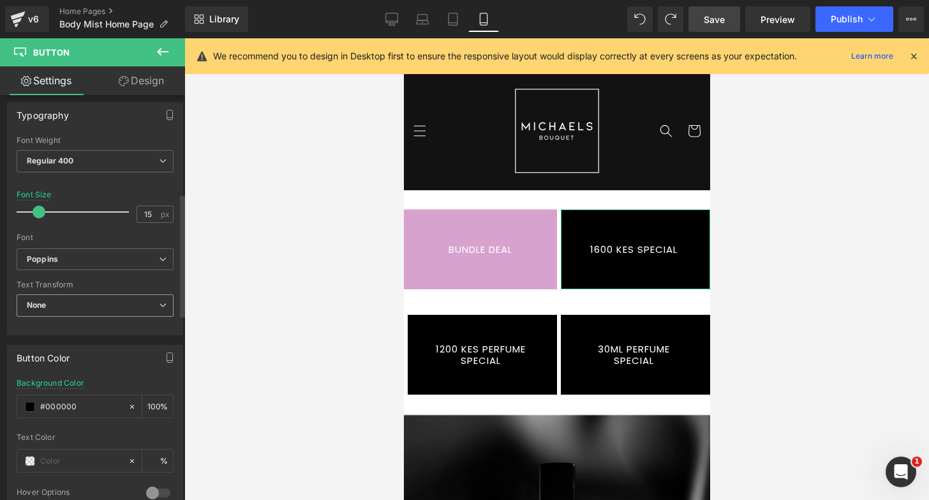
scroll to position [391, 0]
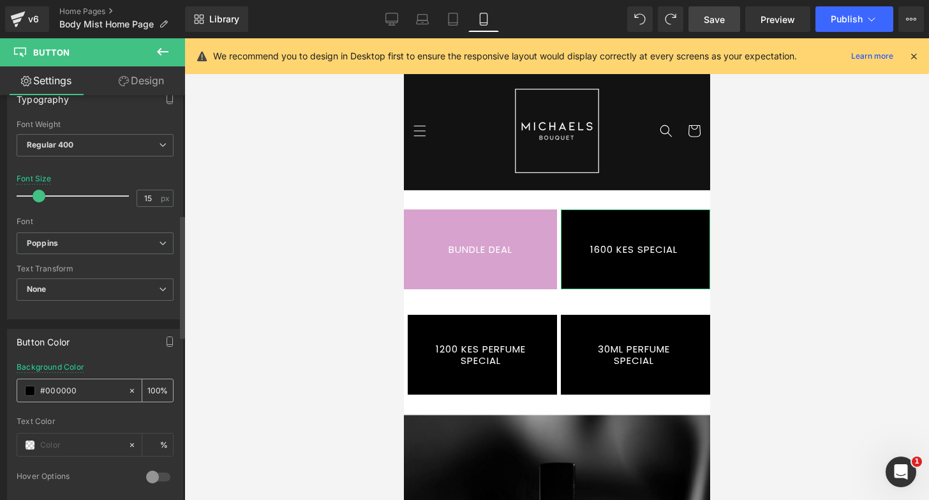
click at [70, 380] on div "#000000" at bounding box center [72, 390] width 110 height 22
click at [71, 392] on input "#000000" at bounding box center [81, 391] width 82 height 14
paste input "d7a2ce"
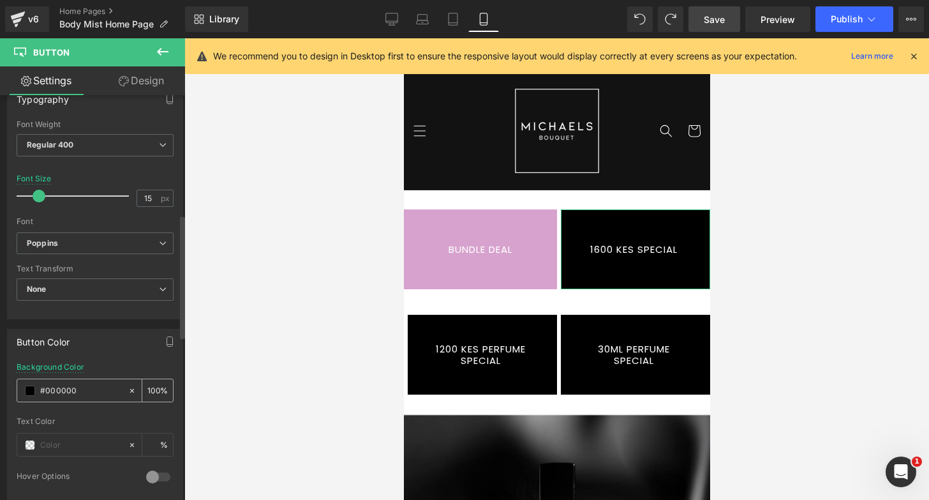
type input "#d7a2ce"
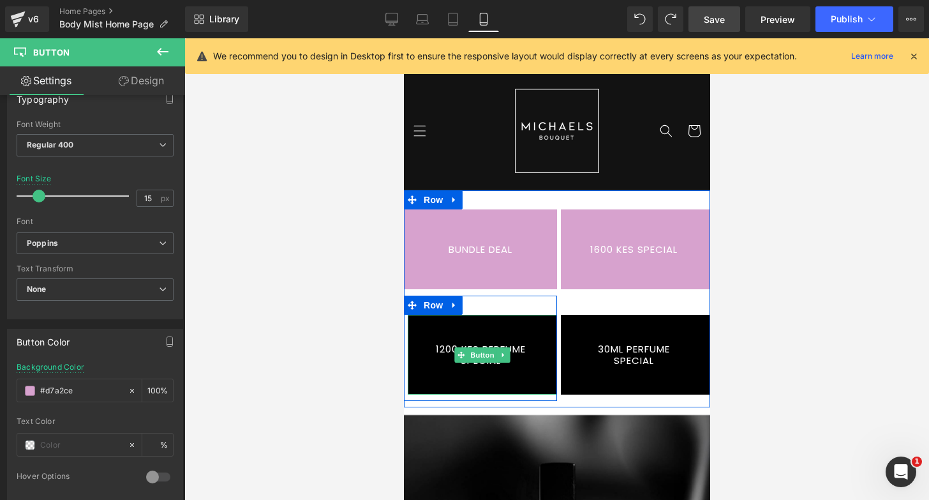
click at [480, 320] on link "1200 KES PERFUME SPECIAL" at bounding box center [481, 355] width 149 height 80
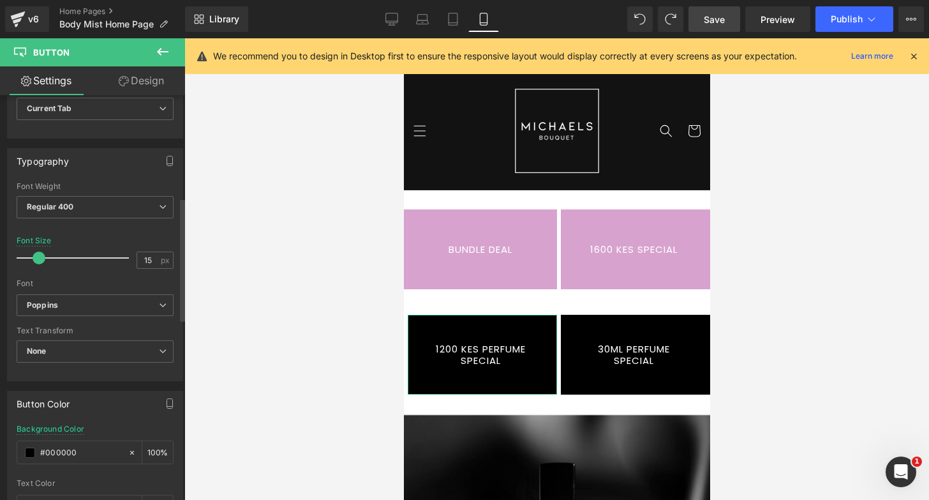
scroll to position [338, 0]
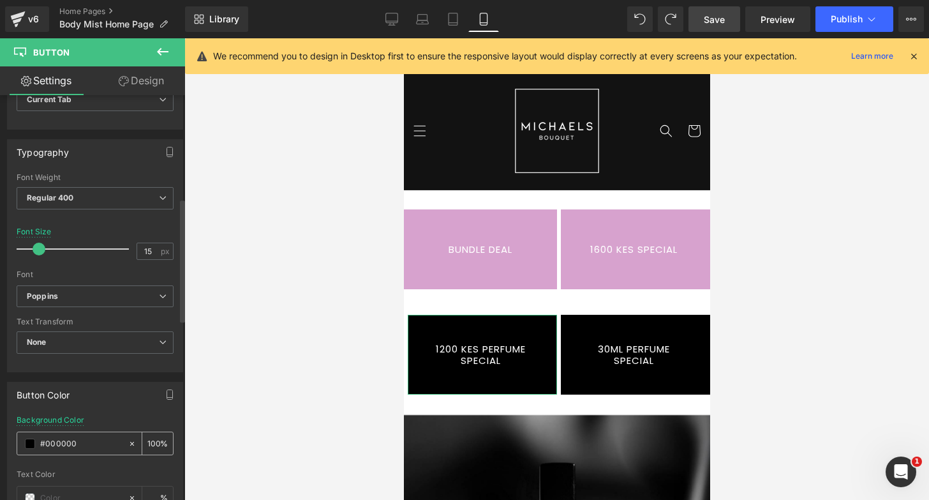
click at [76, 438] on input "#000000" at bounding box center [81, 444] width 82 height 14
paste input "d7a2ce"
type input "#d7a2ce"
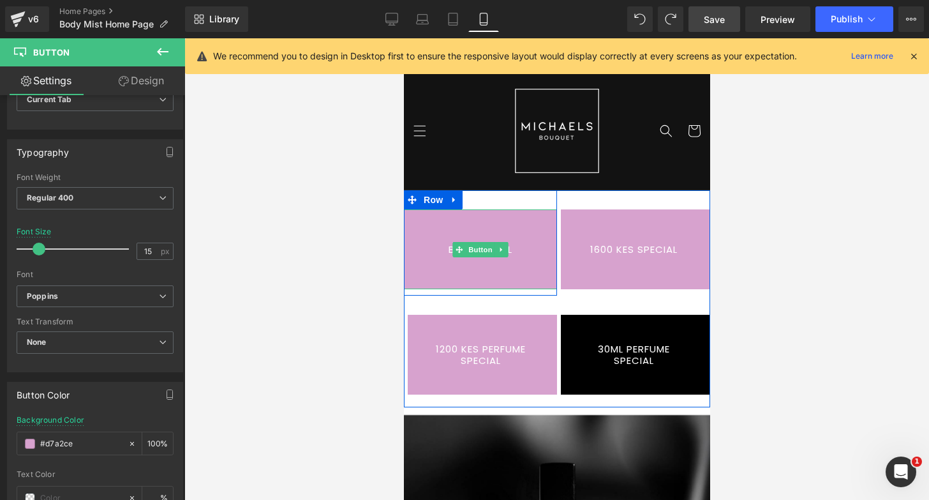
click at [481, 264] on link "BUNDLE DEAL" at bounding box center [479, 249] width 153 height 80
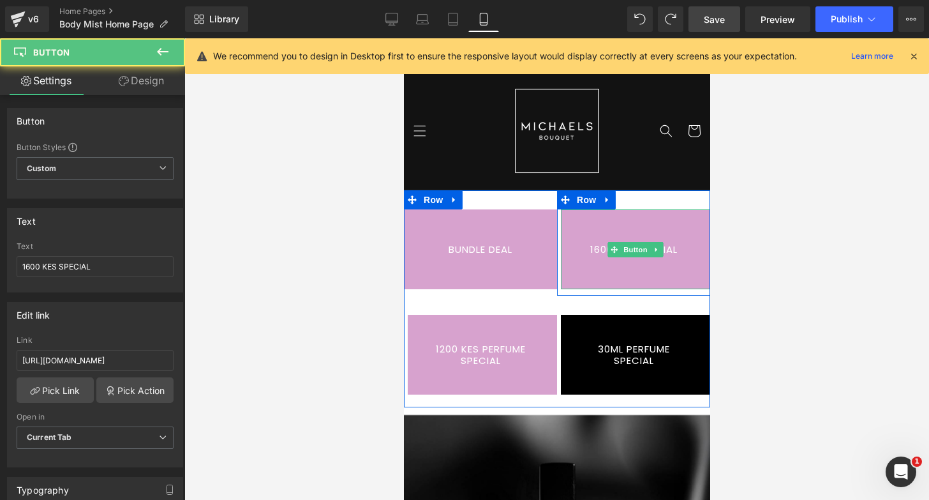
click at [609, 259] on link "1600 KES SPECIAL" at bounding box center [634, 249] width 149 height 80
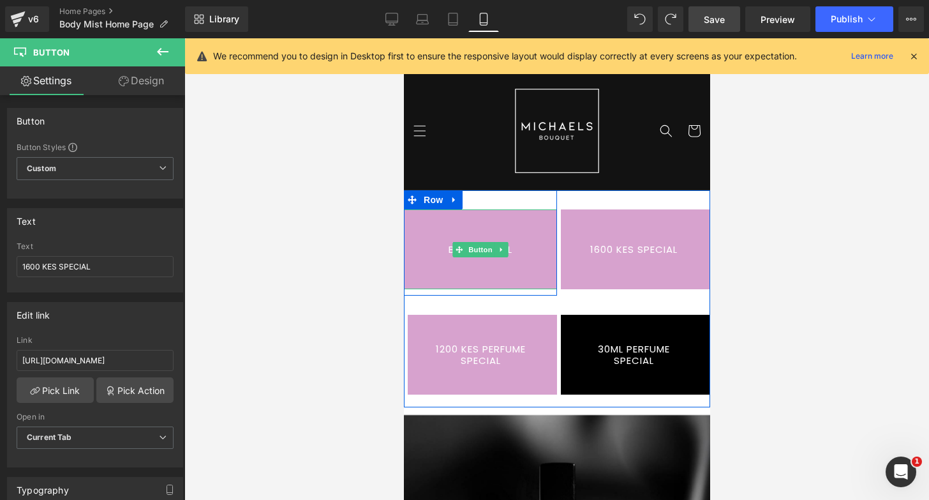
click at [477, 272] on link "BUNDLE DEAL" at bounding box center [479, 249] width 153 height 80
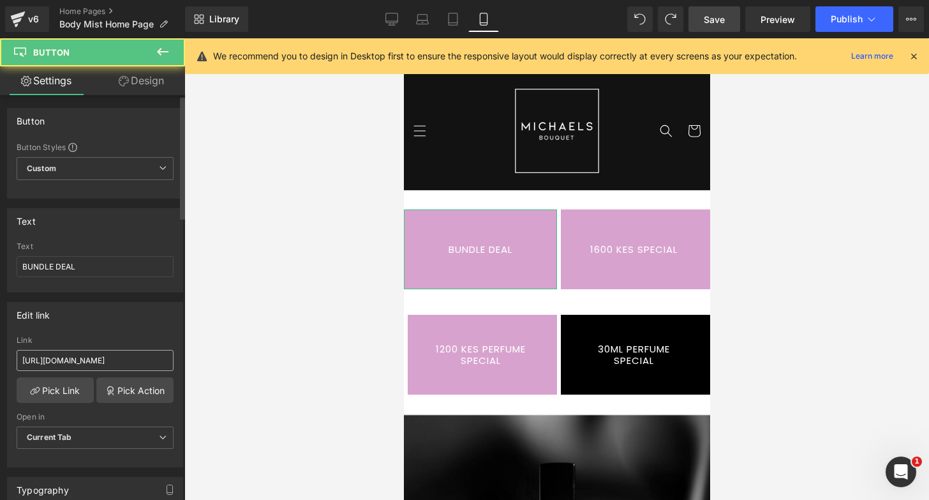
click at [141, 361] on input "https://michaelsbouquet.com/collections/bundle-deal-3-200-for-two" at bounding box center [95, 360] width 157 height 21
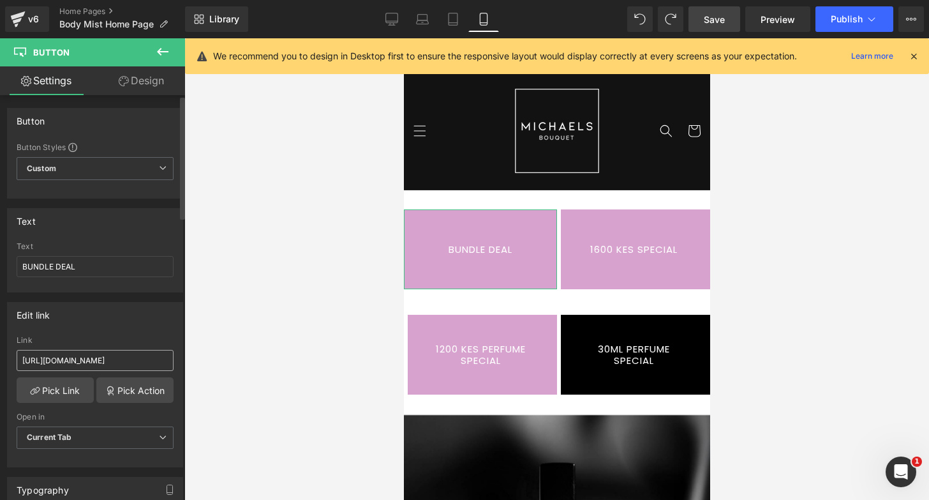
scroll to position [0, 110]
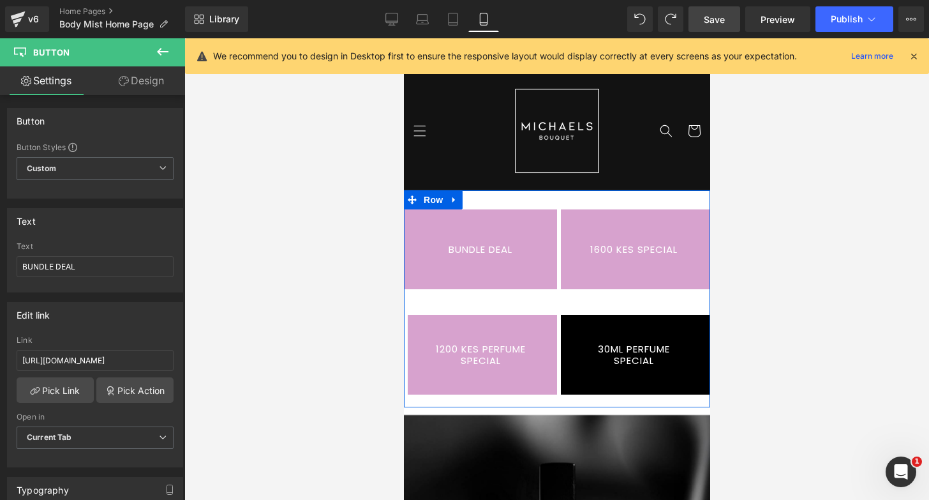
click at [626, 271] on link "1600 KES SPECIAL" at bounding box center [634, 249] width 149 height 80
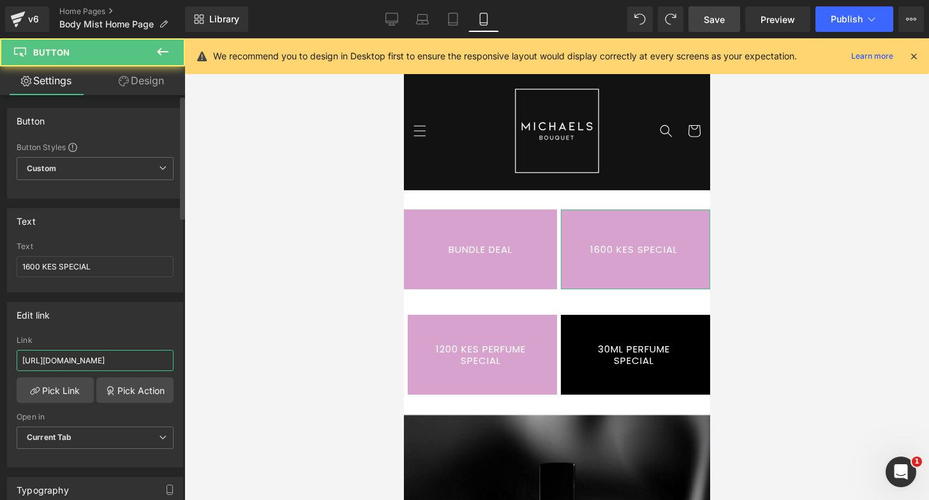
click at [149, 355] on input "https://michaelsbouquet.com/collections/fragrance-promotion-now-only-1600kes" at bounding box center [95, 360] width 157 height 21
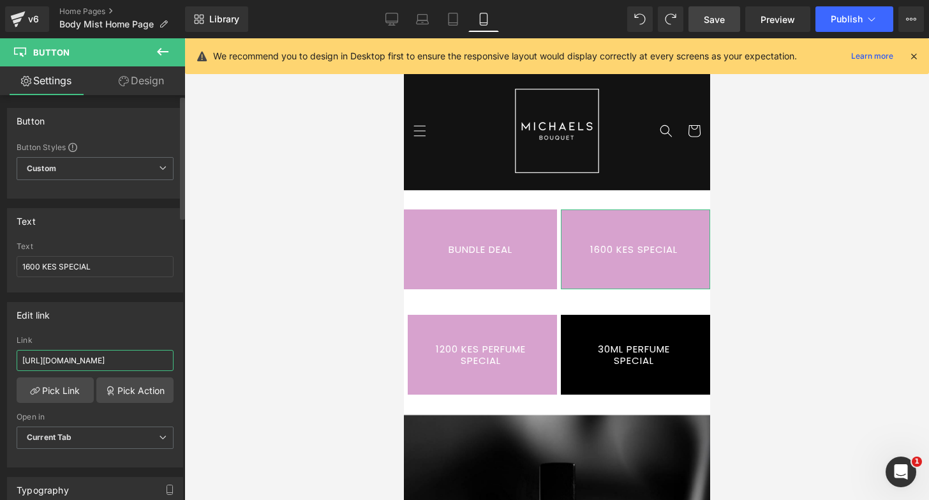
scroll to position [0, 157]
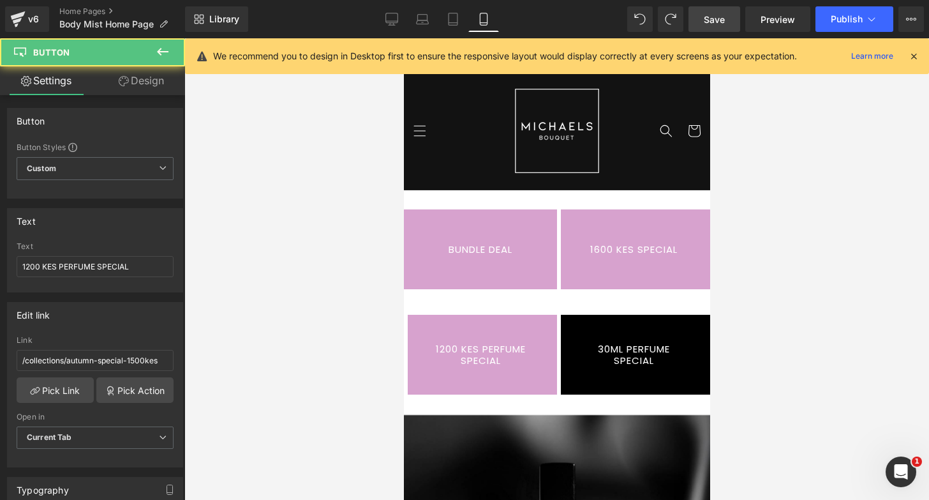
click at [490, 339] on link "1200 KES PERFUME SPECIAL" at bounding box center [481, 355] width 149 height 80
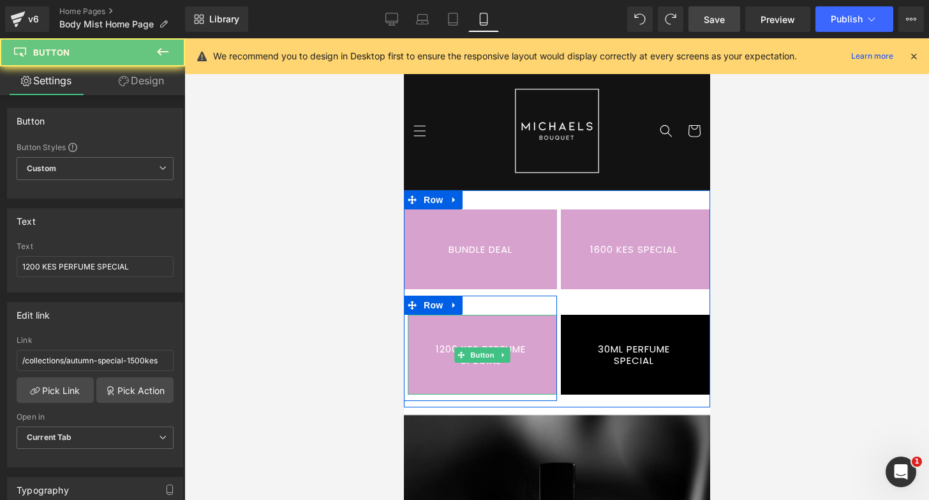
drag, startPoint x: 492, startPoint y: 331, endPoint x: 560, endPoint y: 404, distance: 99.8
click at [492, 331] on link "1200 KES PERFUME SPECIAL" at bounding box center [481, 355] width 149 height 80
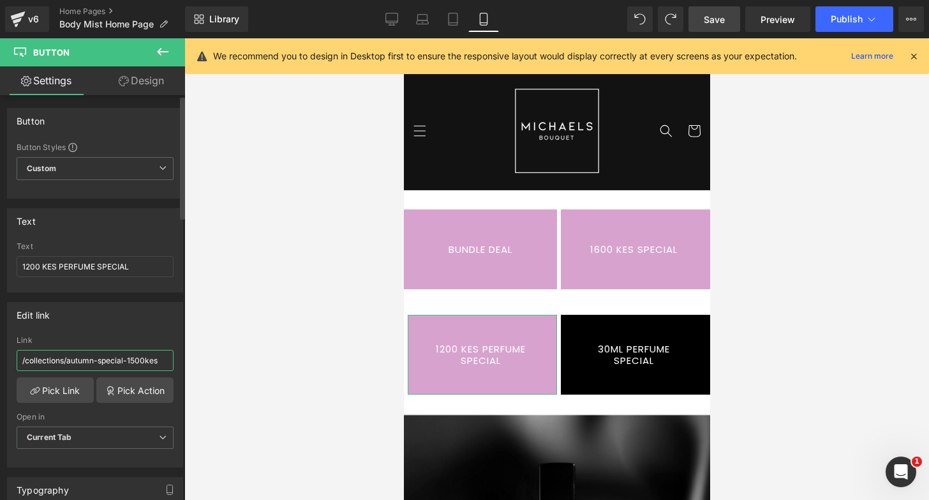
click at [130, 361] on input "/collections/autumn-special-1500kes" at bounding box center [95, 360] width 157 height 21
click at [62, 389] on link "Pick Link" at bounding box center [55, 390] width 77 height 26
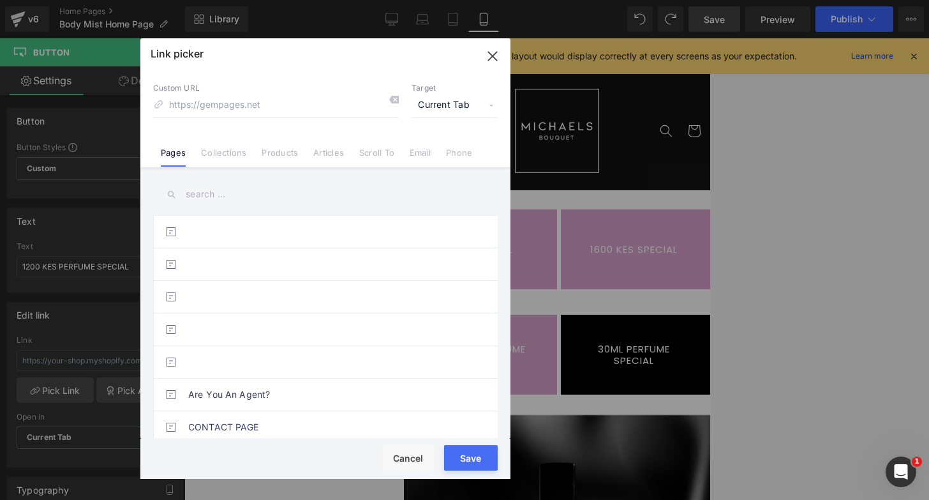
click at [220, 194] on input "text" at bounding box center [325, 194] width 345 height 29
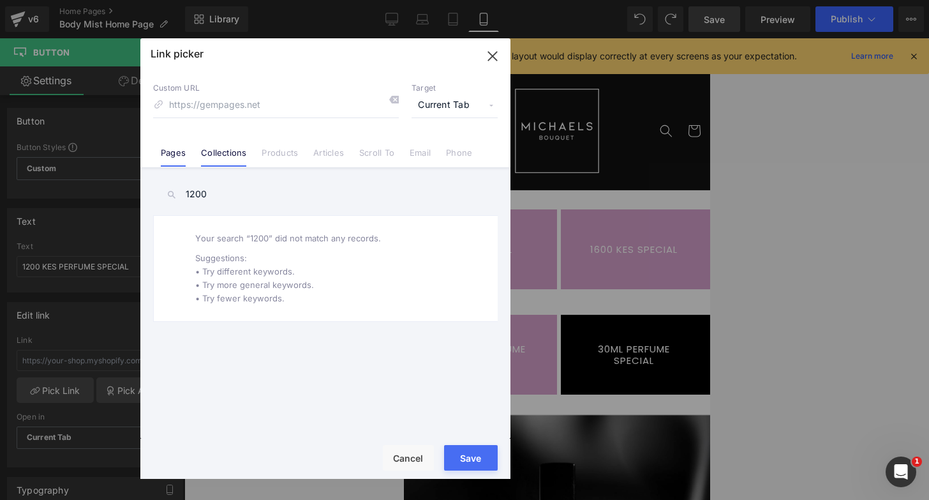
type input "1200"
click at [234, 161] on link "Collections" at bounding box center [223, 156] width 45 height 19
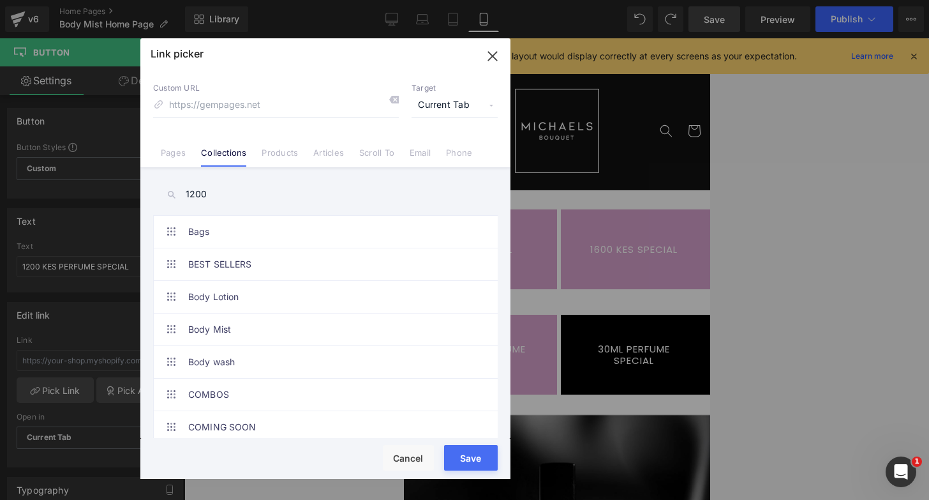
click at [216, 196] on input "1200" at bounding box center [325, 194] width 345 height 29
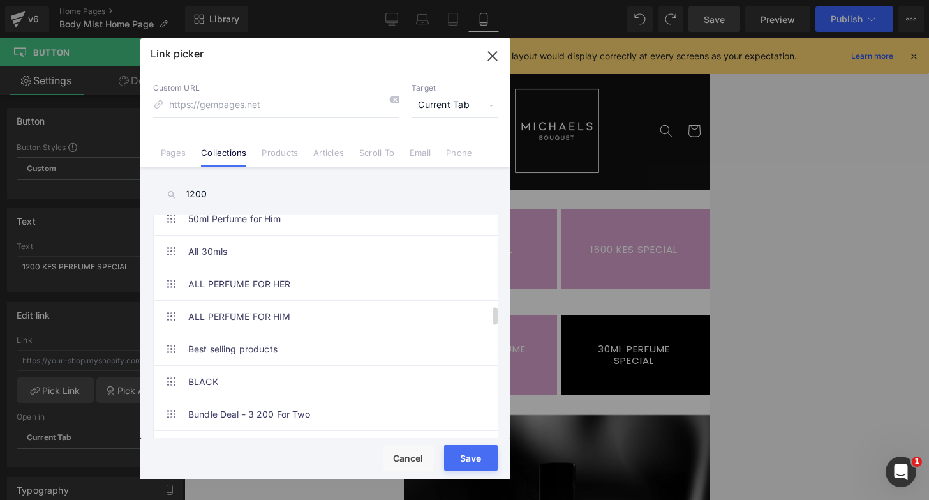
scroll to position [1045, 0]
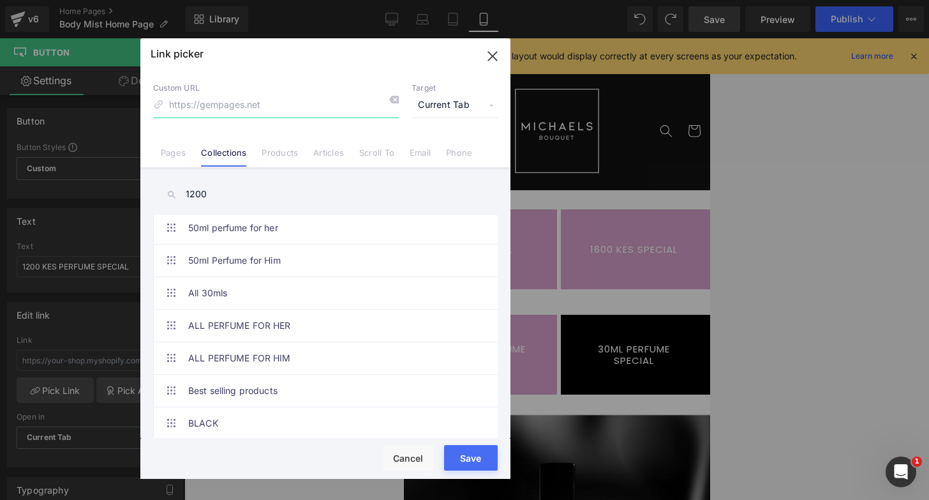
click at [193, 107] on input at bounding box center [276, 105] width 246 height 24
paste input "https://michaelsbouquet.com/collections/1-200-kes-perfume-specials"
type input "https://michaelsbouquet.com/collections/1-200-kes-perfume-specials"
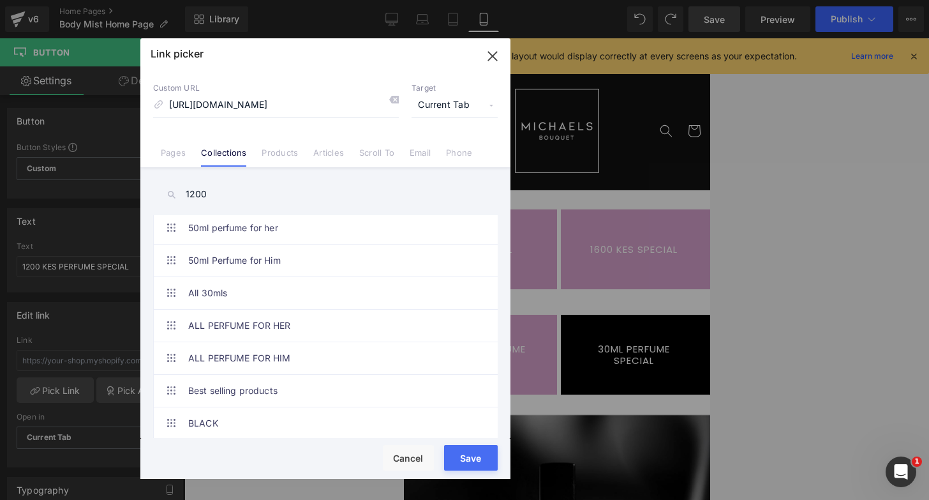
click at [472, 451] on div "Rendering Content" at bounding box center [465, 449] width 78 height 14
click at [494, 56] on icon "button" at bounding box center [492, 56] width 20 height 20
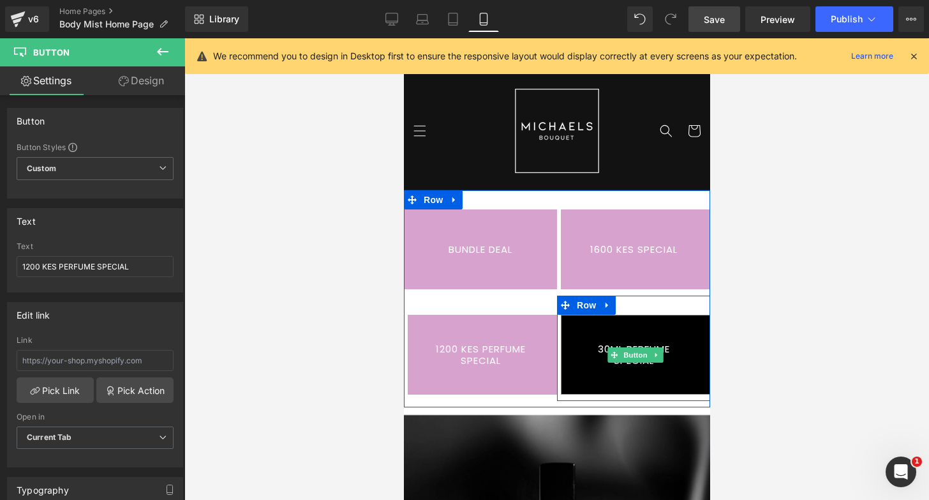
click at [648, 318] on link "30ML PERFUME SPECIAL" at bounding box center [634, 355] width 149 height 80
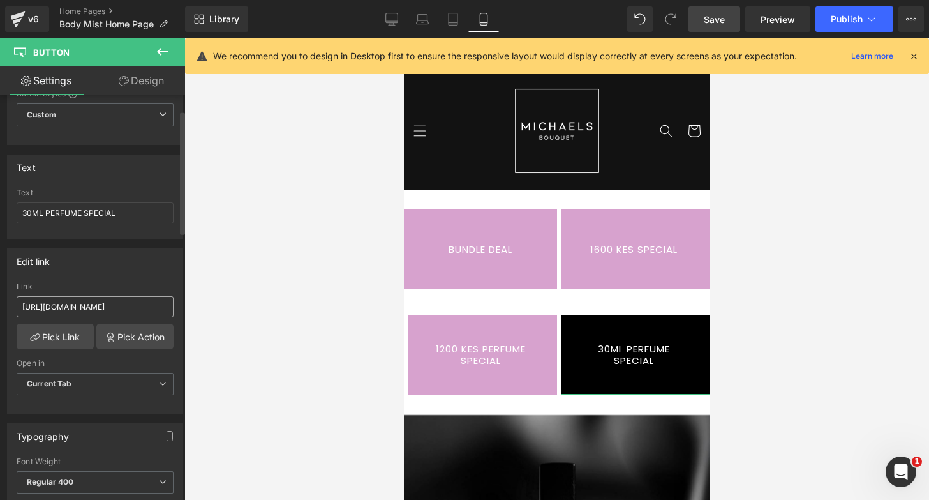
scroll to position [56, 0]
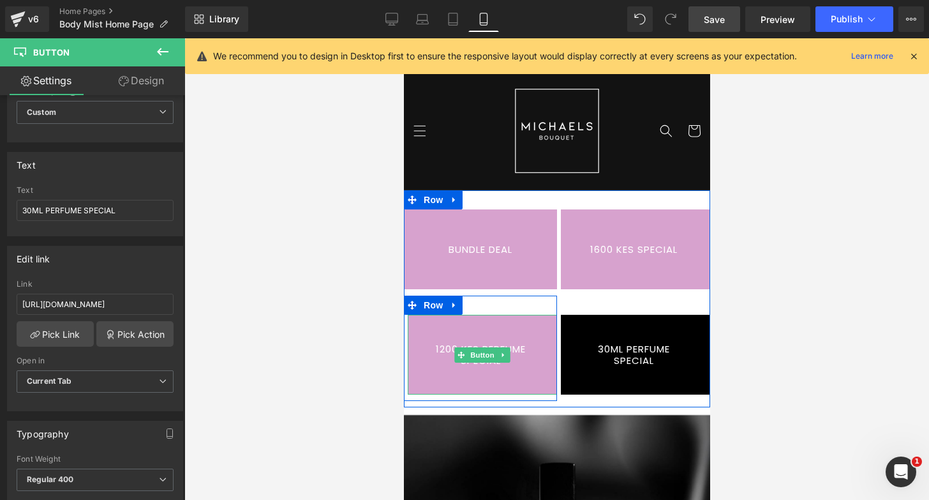
click at [486, 324] on link "1200 KES PERFUME SPECIAL" at bounding box center [481, 355] width 149 height 80
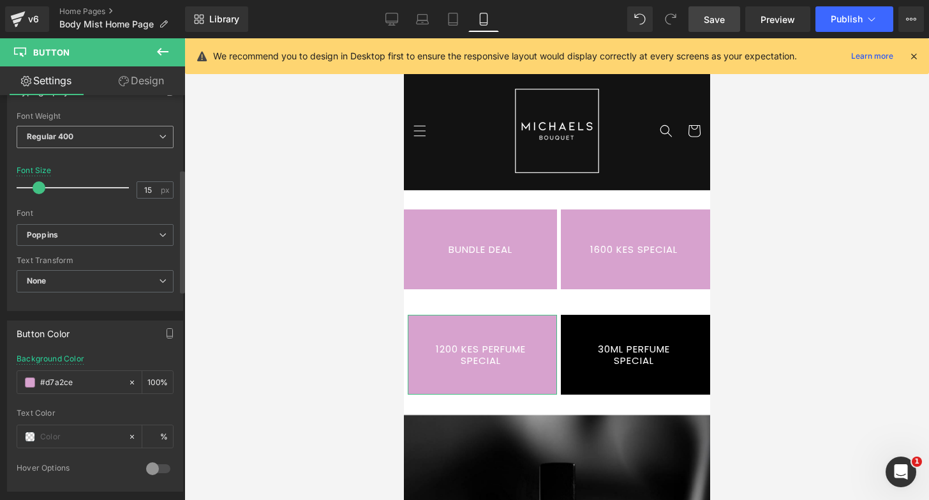
scroll to position [468, 0]
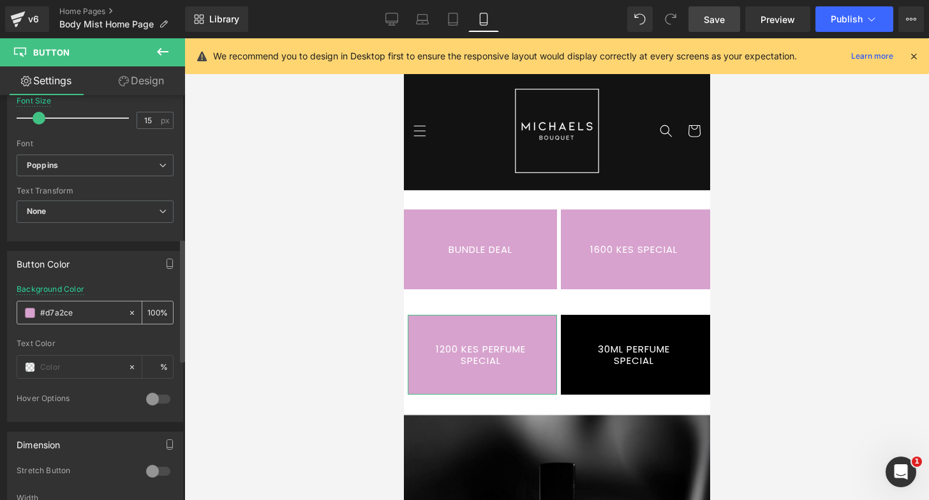
click at [66, 321] on div "#d7a2ce" at bounding box center [72, 312] width 110 height 22
click at [73, 311] on input "#d7a2ce" at bounding box center [81, 313] width 82 height 14
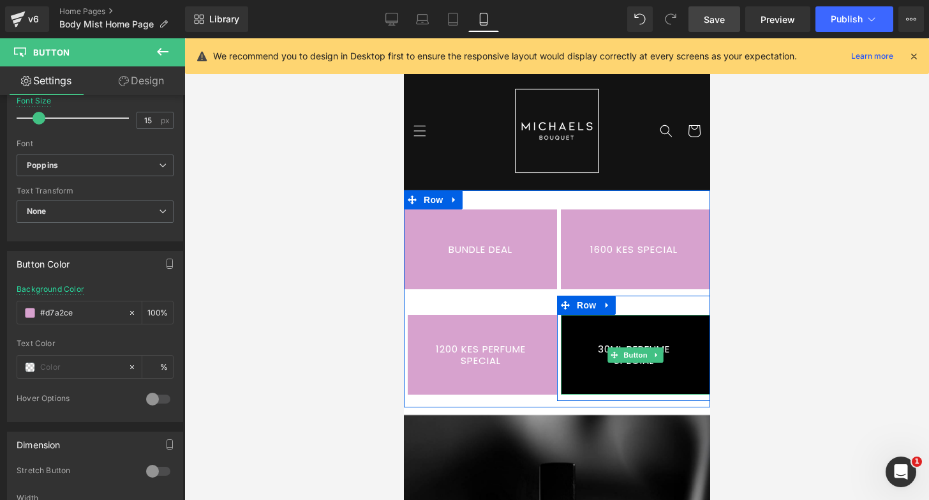
click at [652, 334] on link "30ML PERFUME SPECIAL" at bounding box center [634, 355] width 149 height 80
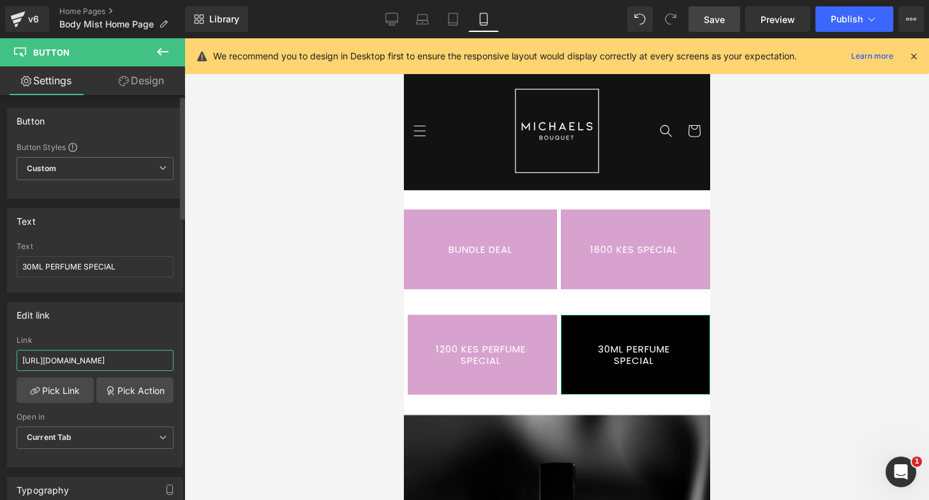
click at [108, 356] on input "https://michaelsbouquet.com/collections/30ml-perfume-special" at bounding box center [95, 360] width 157 height 21
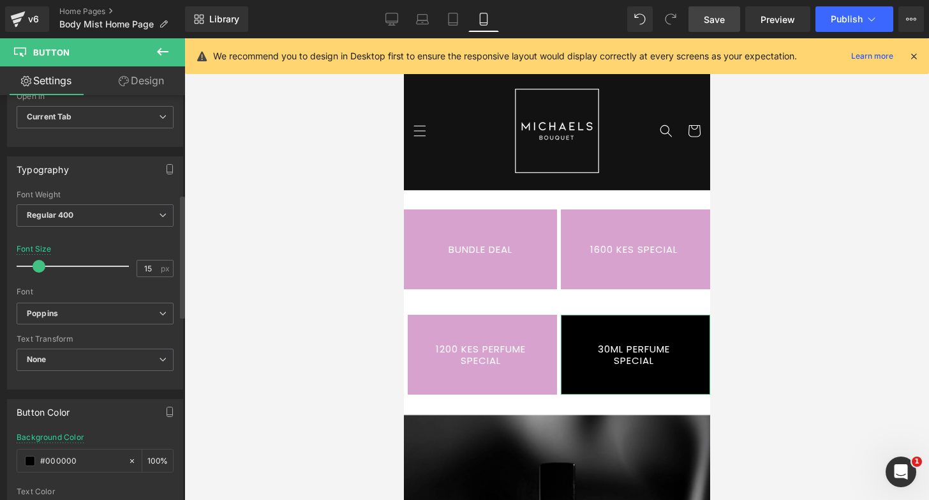
scroll to position [326, 0]
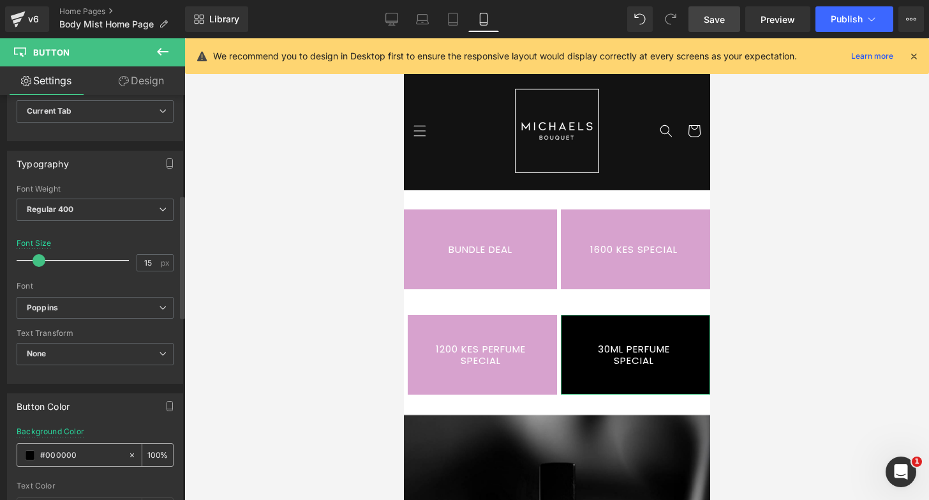
click at [73, 444] on div "#000000" at bounding box center [72, 455] width 110 height 22
click at [73, 452] on input "#000000" at bounding box center [81, 455] width 82 height 14
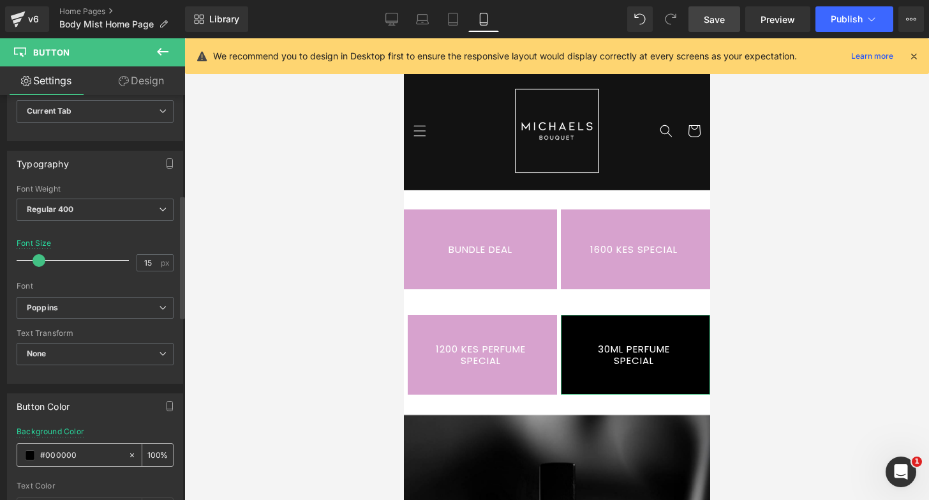
paste input "d7a2ce"
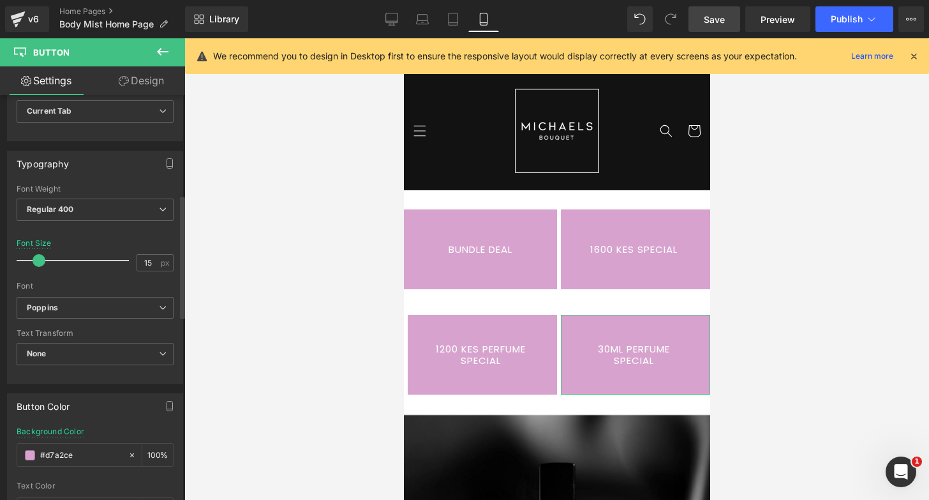
type input "#d7a2ce"
click at [126, 376] on div at bounding box center [95, 375] width 157 height 8
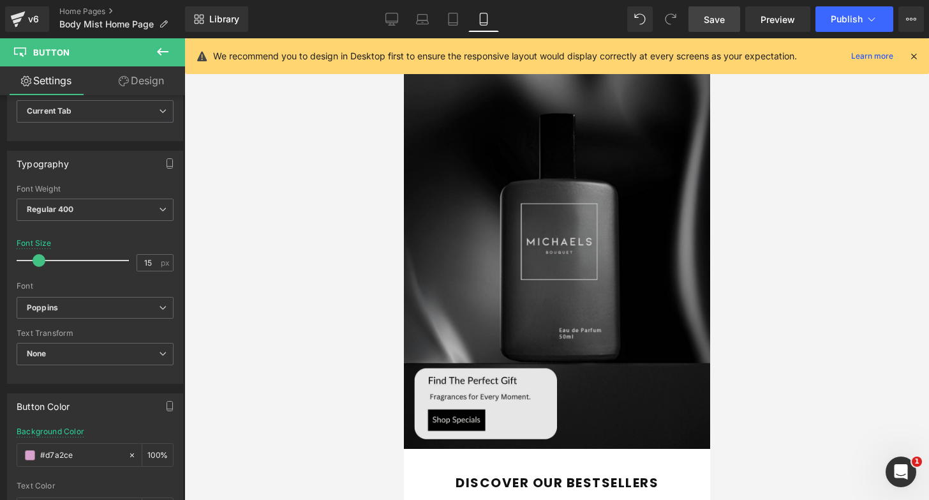
scroll to position [359, 0]
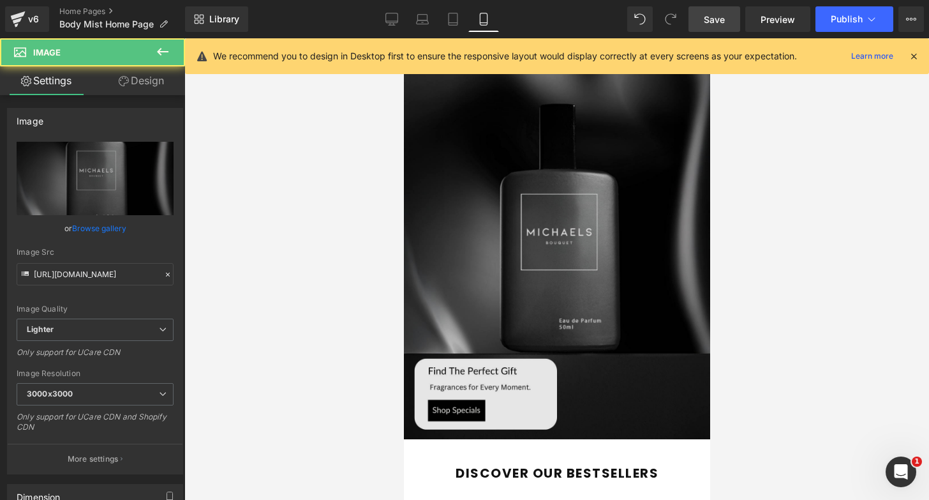
click at [558, 235] on img at bounding box center [556, 247] width 306 height 383
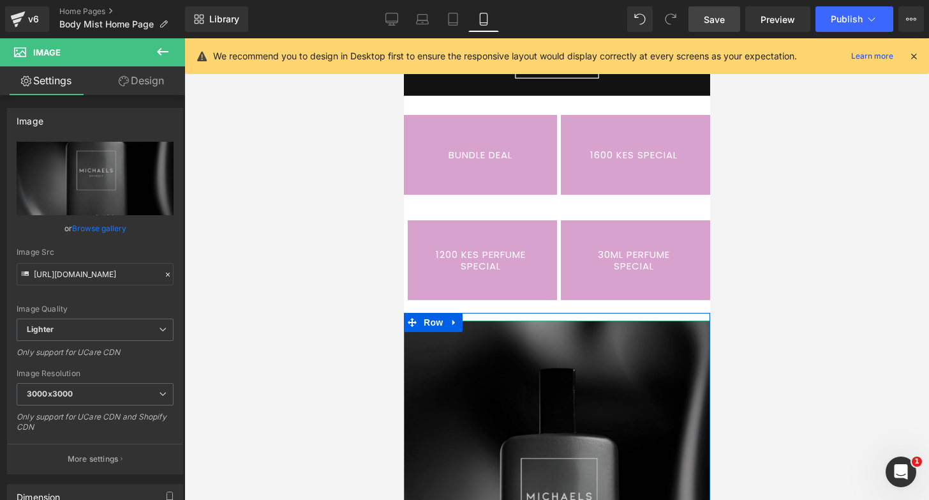
scroll to position [0, 0]
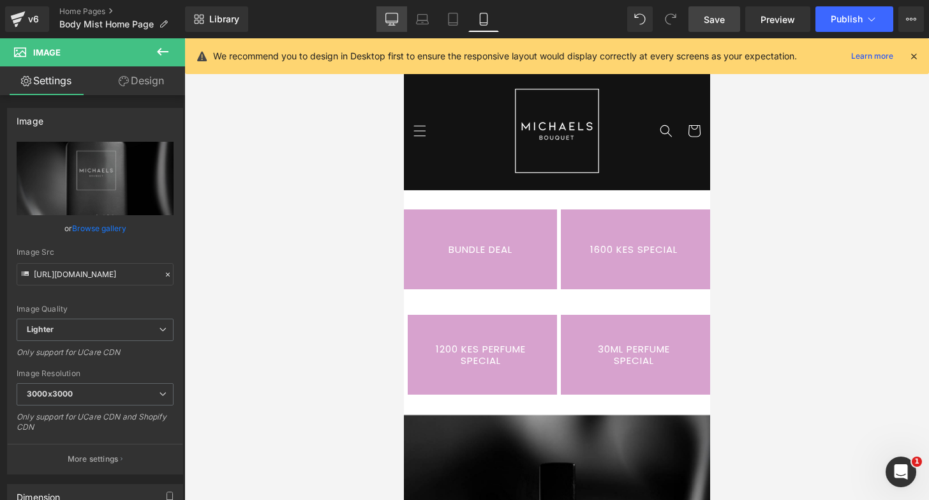
click at [396, 19] on icon at bounding box center [391, 19] width 13 height 13
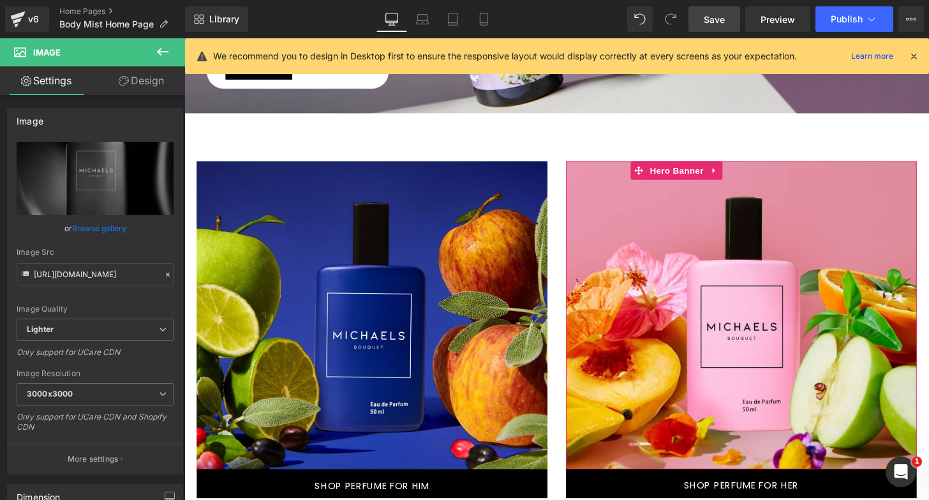
scroll to position [560, 0]
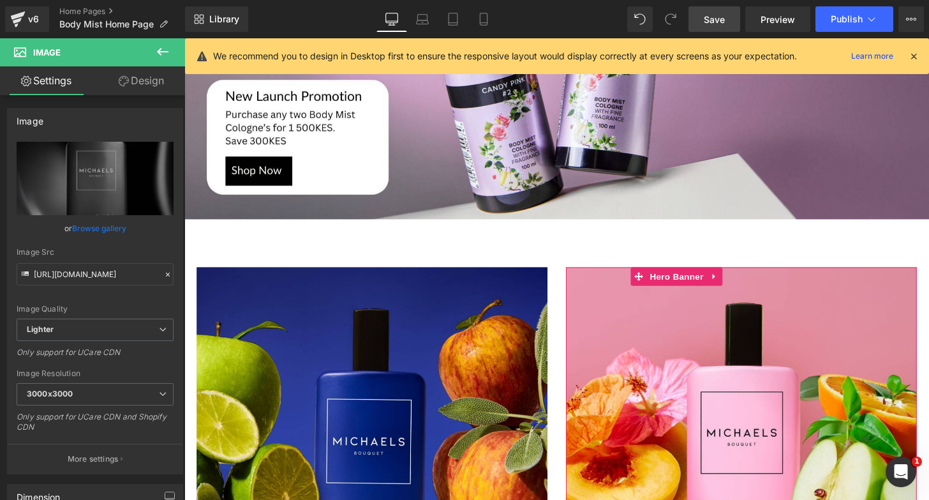
click at [170, 49] on icon at bounding box center [162, 51] width 15 height 15
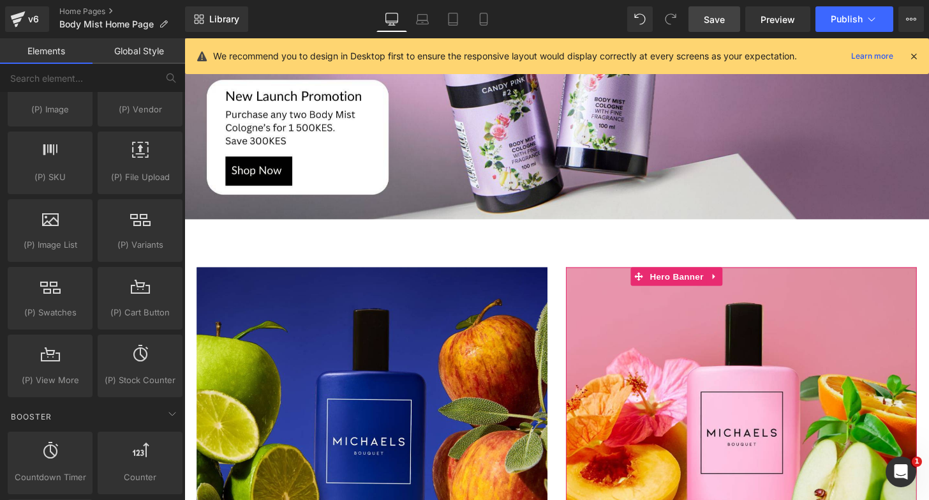
scroll to position [1491, 0]
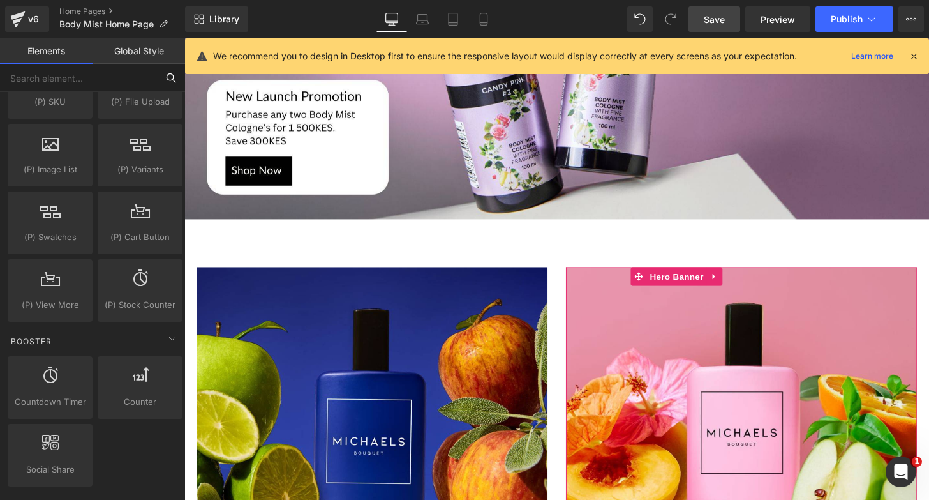
click at [73, 85] on input "text" at bounding box center [78, 78] width 157 height 28
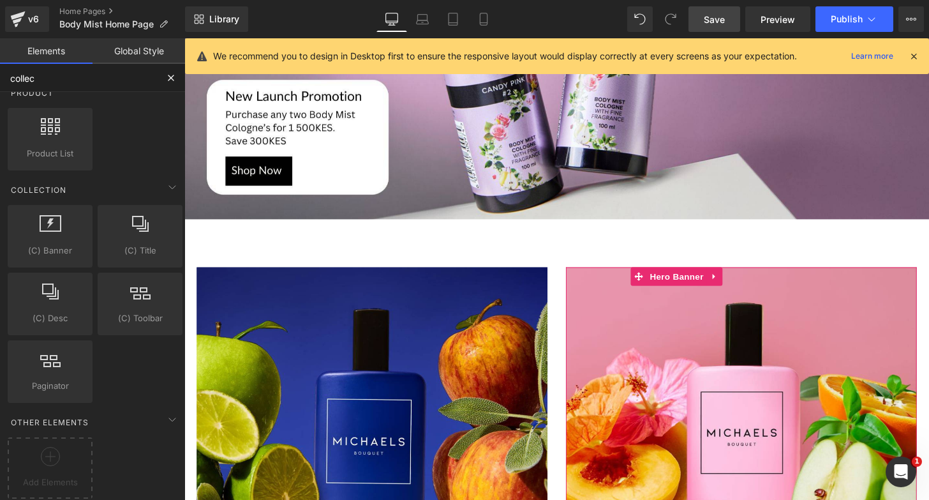
scroll to position [0, 0]
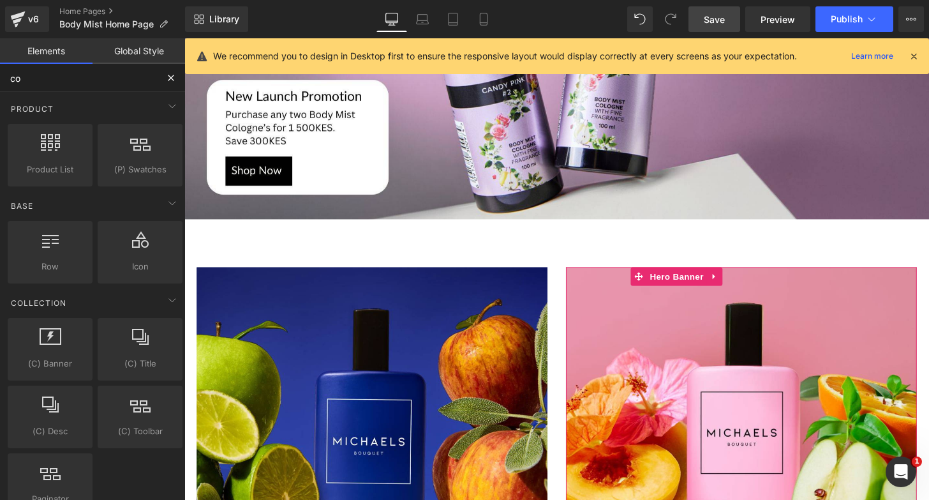
type input "c"
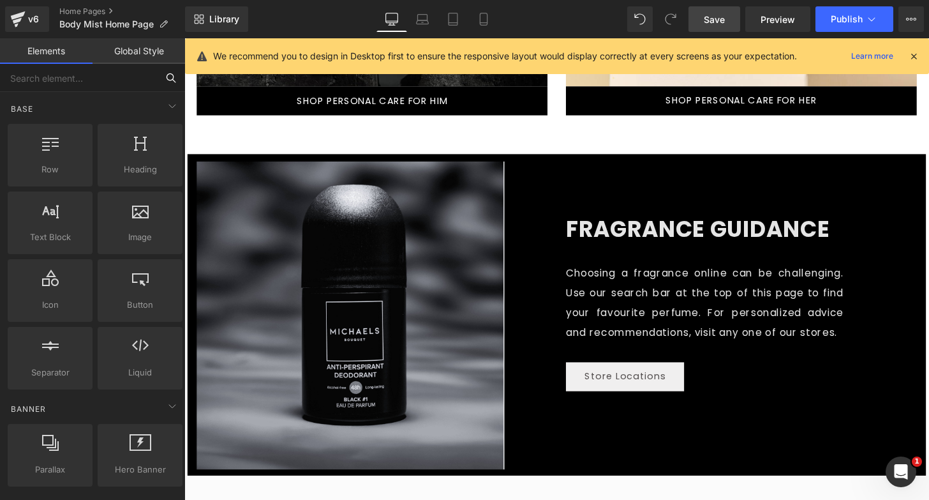
scroll to position [1430, 0]
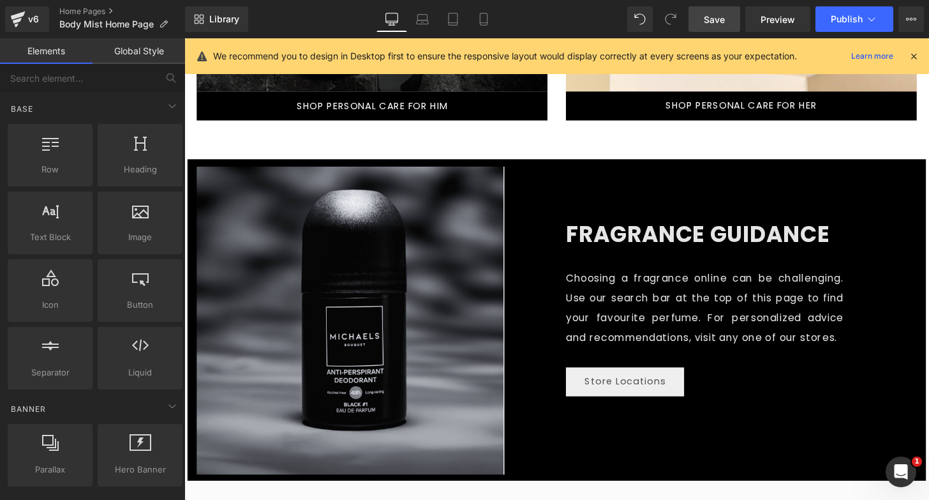
click at [396, 271] on img at bounding box center [356, 330] width 319 height 319
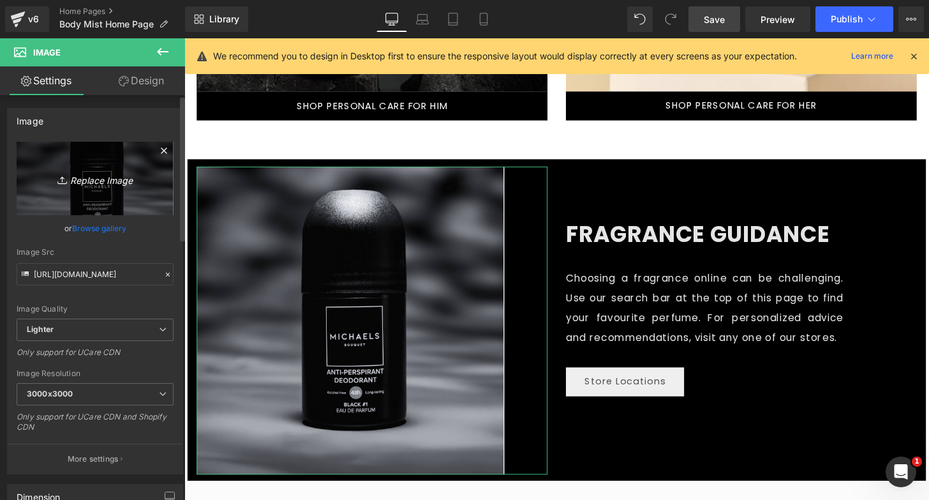
click at [105, 176] on icon "Replace Image" at bounding box center [95, 178] width 102 height 16
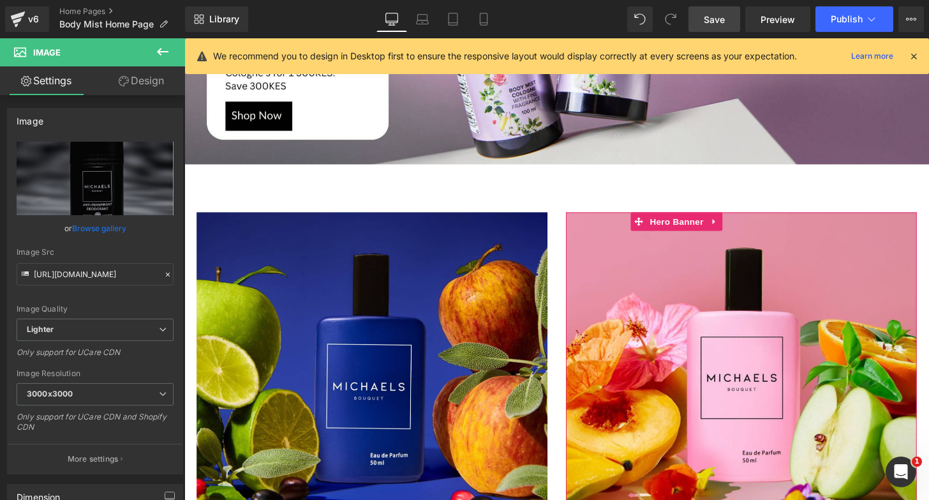
scroll to position [620, 0]
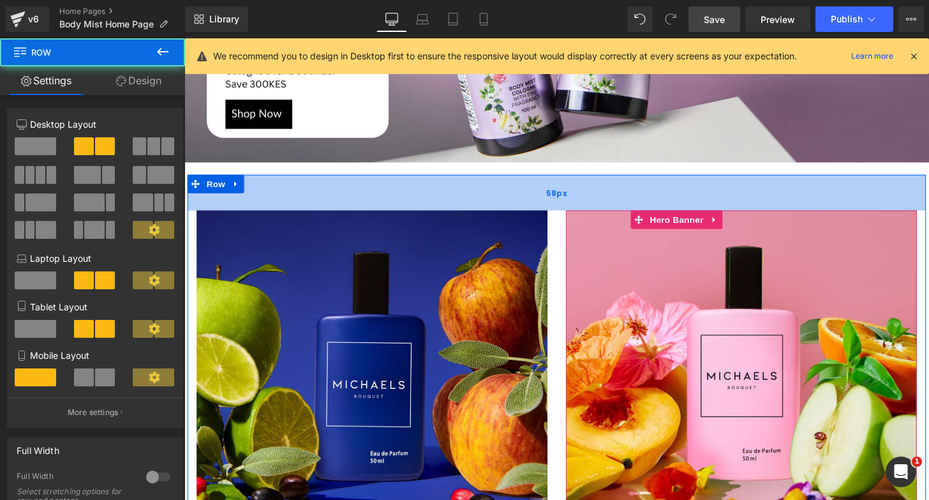
click at [253, 183] on div "58px" at bounding box center [571, 197] width 766 height 37
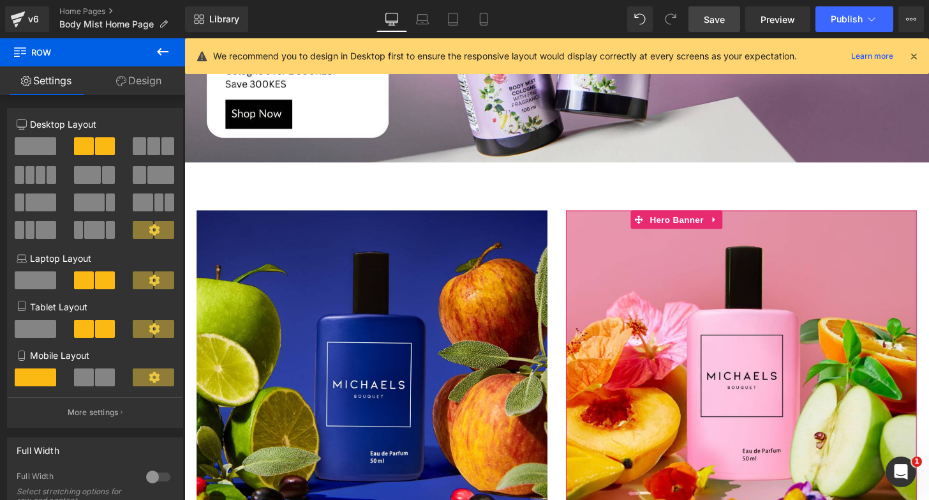
click at [160, 51] on icon at bounding box center [162, 52] width 11 height 8
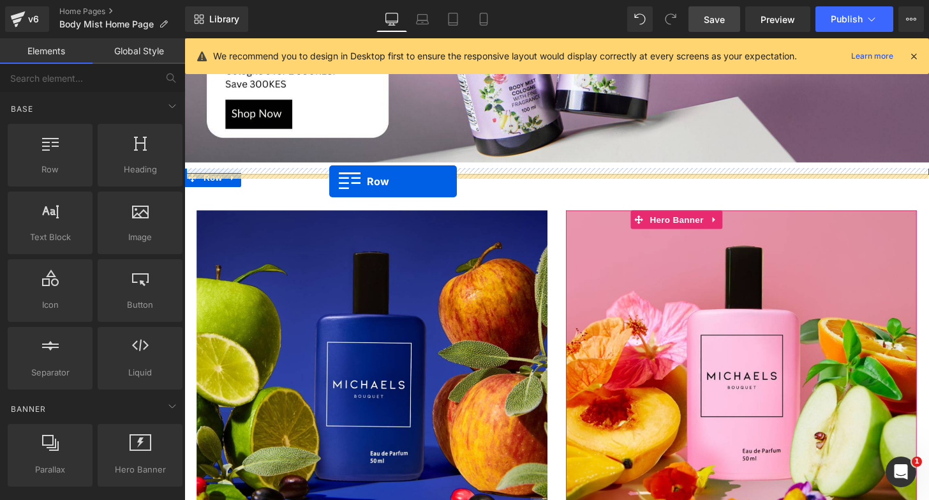
drag, startPoint x: 242, startPoint y: 191, endPoint x: 334, endPoint y: 186, distance: 92.7
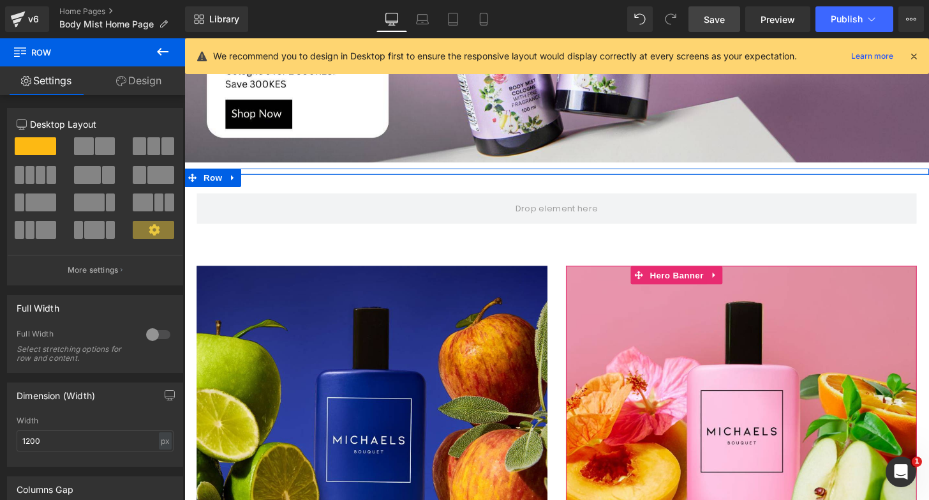
click at [160, 49] on icon at bounding box center [162, 52] width 11 height 8
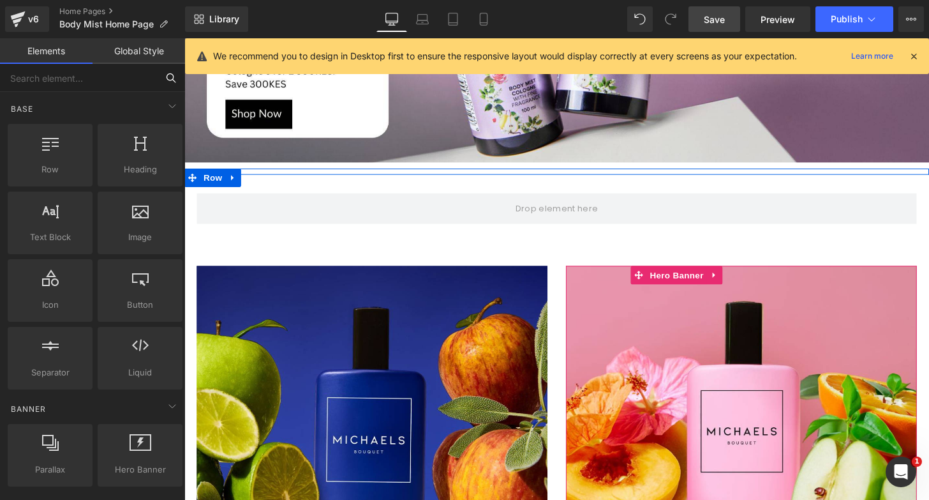
click at [120, 70] on input "text" at bounding box center [78, 78] width 157 height 28
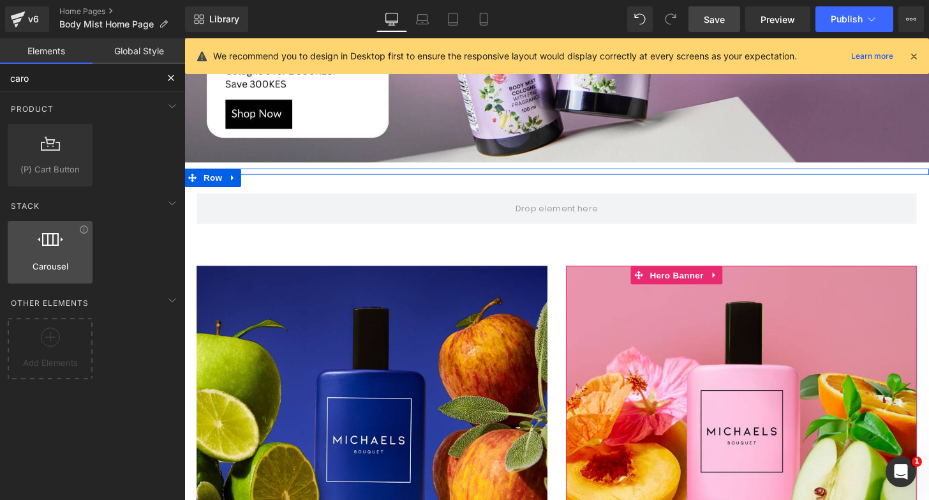
click at [33, 262] on span "Carousel" at bounding box center [49, 266] width 77 height 13
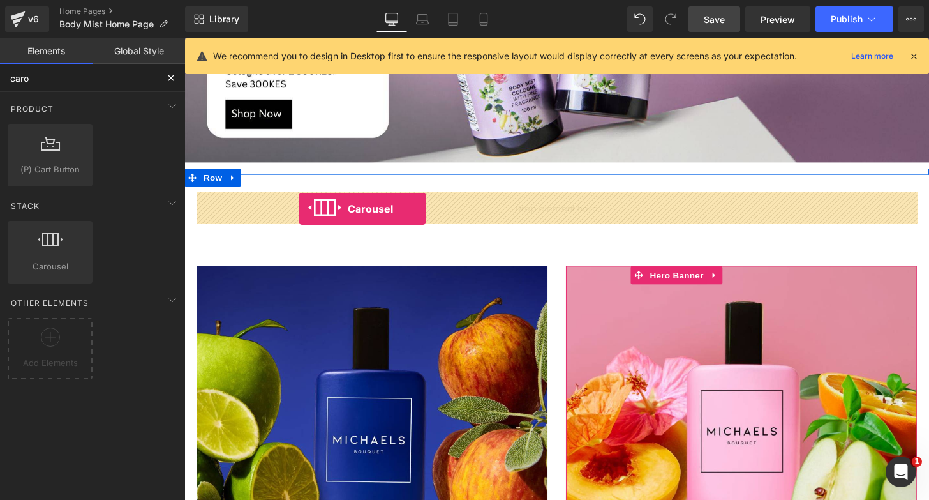
drag, startPoint x: 227, startPoint y: 296, endPoint x: 303, endPoint y: 215, distance: 111.5
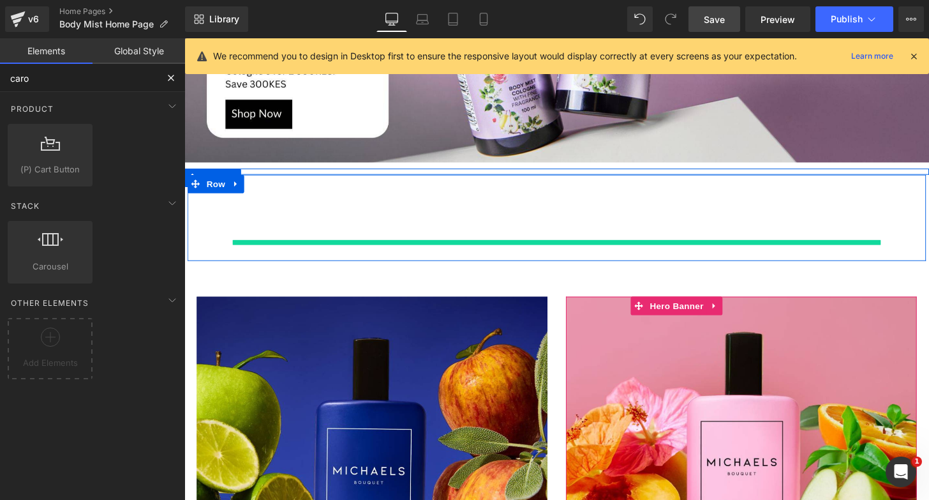
type input "caro"
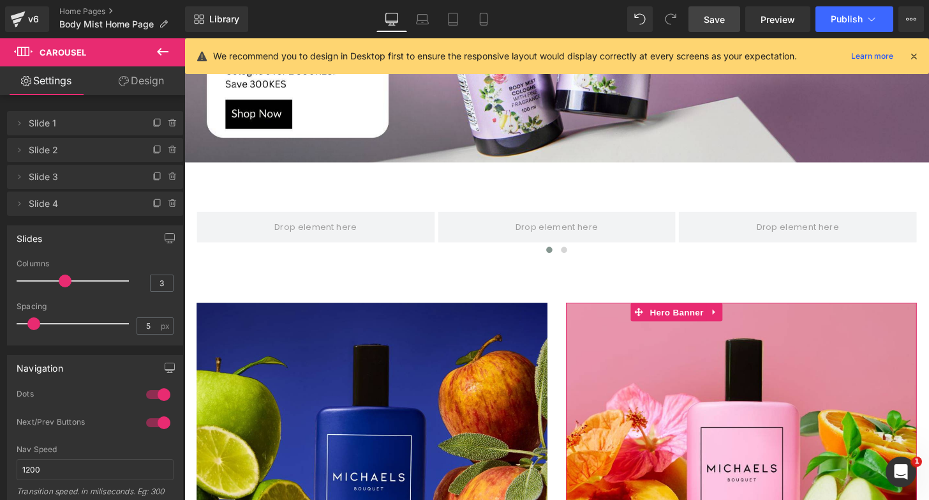
click at [154, 56] on button at bounding box center [162, 52] width 45 height 28
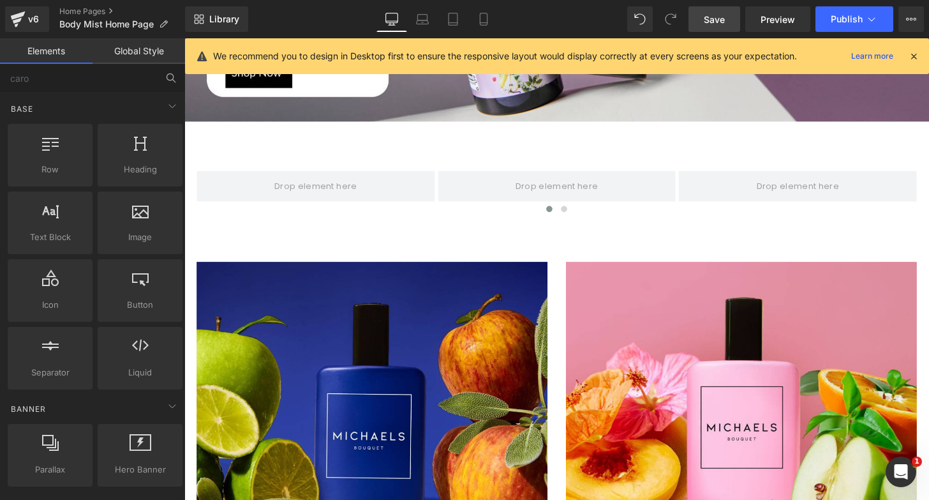
scroll to position [643, 0]
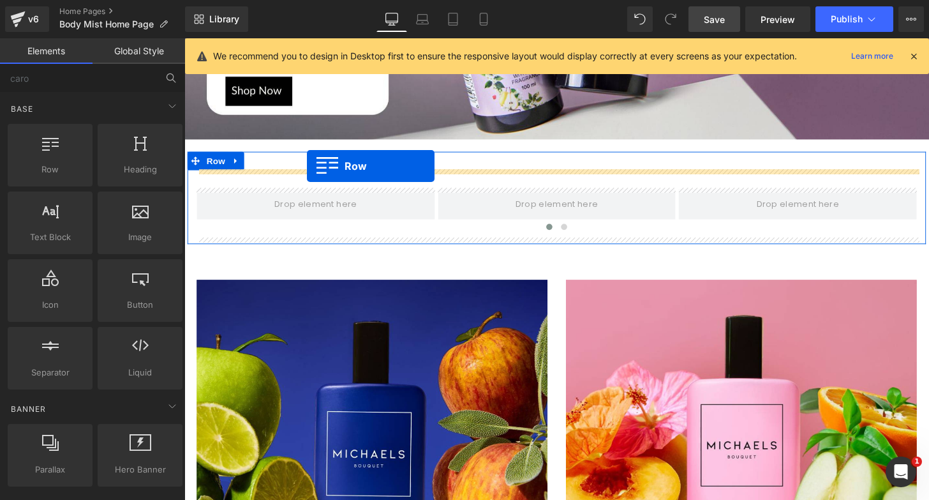
drag, startPoint x: 220, startPoint y: 206, endPoint x: 311, endPoint y: 170, distance: 98.4
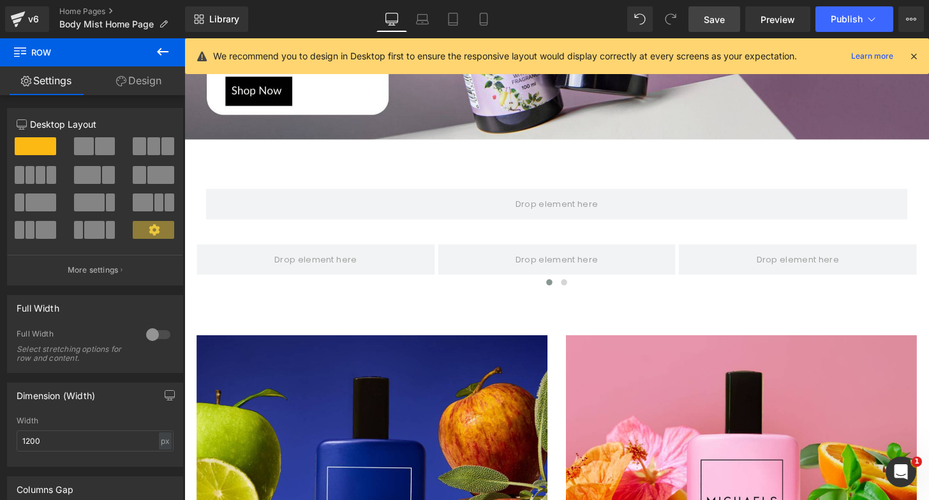
click at [161, 47] on icon at bounding box center [162, 51] width 15 height 15
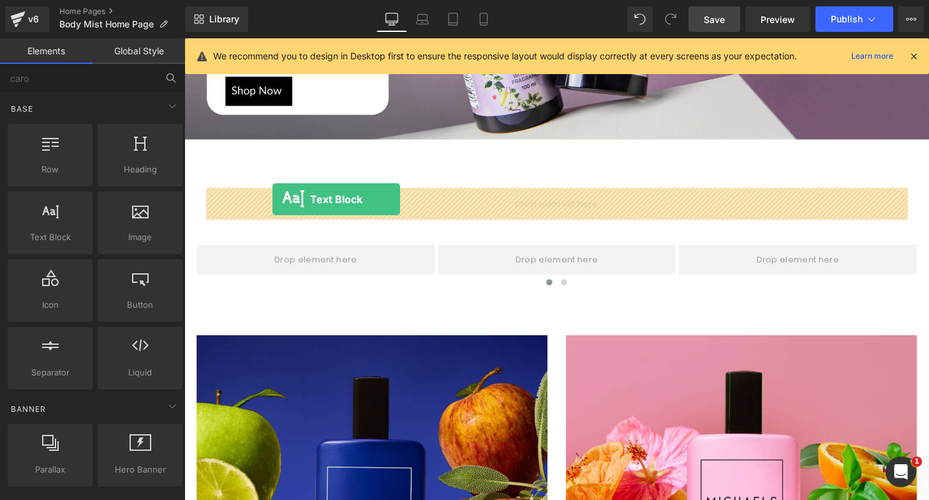
drag, startPoint x: 229, startPoint y: 257, endPoint x: 276, endPoint y: 204, distance: 70.5
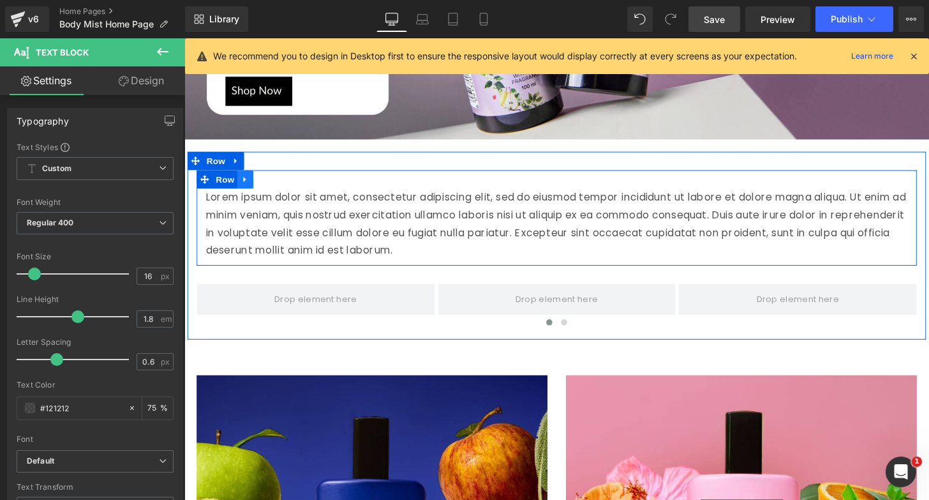
click at [250, 184] on icon at bounding box center [247, 185] width 9 height 10
click at [280, 184] on icon at bounding box center [280, 184] width 9 height 9
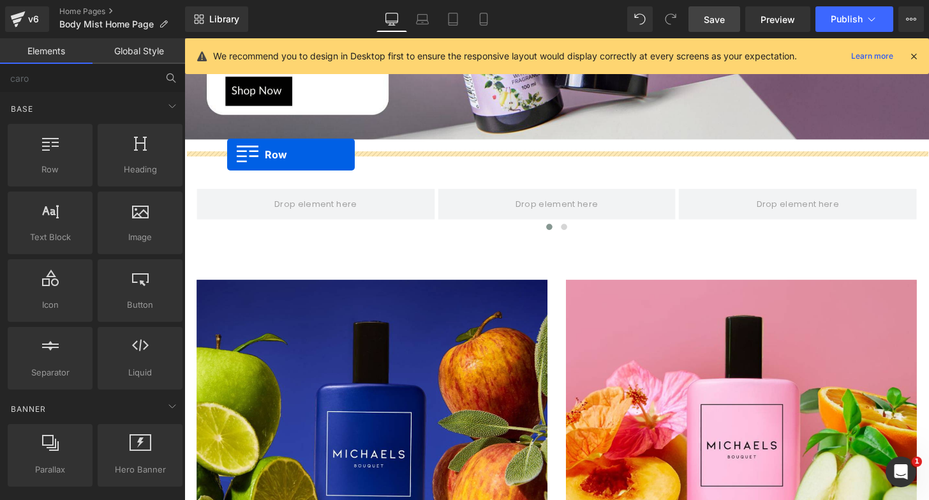
drag, startPoint x: 237, startPoint y: 196, endPoint x: 228, endPoint y: 159, distance: 37.9
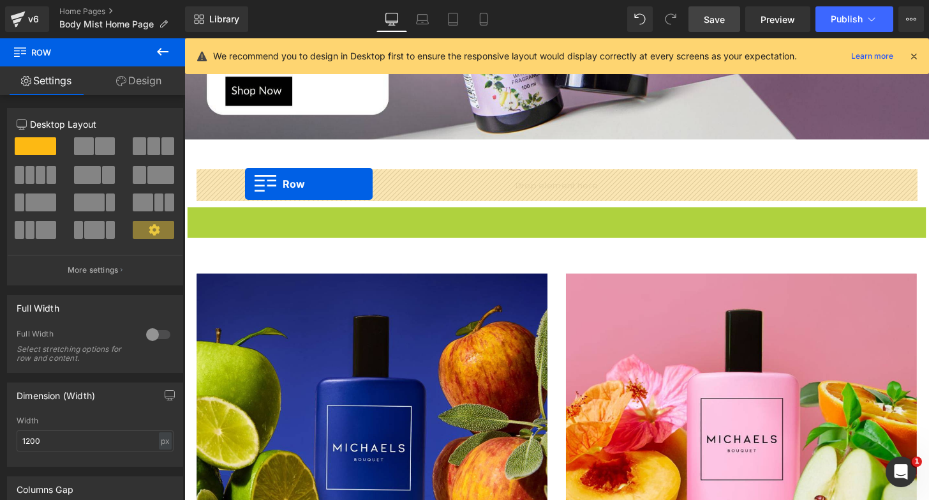
drag, startPoint x: 217, startPoint y: 223, endPoint x: 247, endPoint y: 189, distance: 45.2
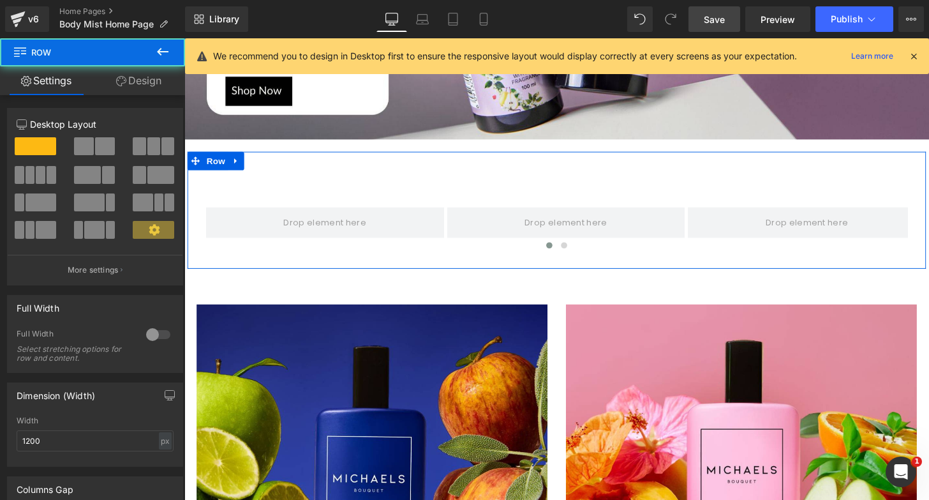
click at [306, 167] on div "‹ › Carousel Row Row" at bounding box center [571, 216] width 766 height 121
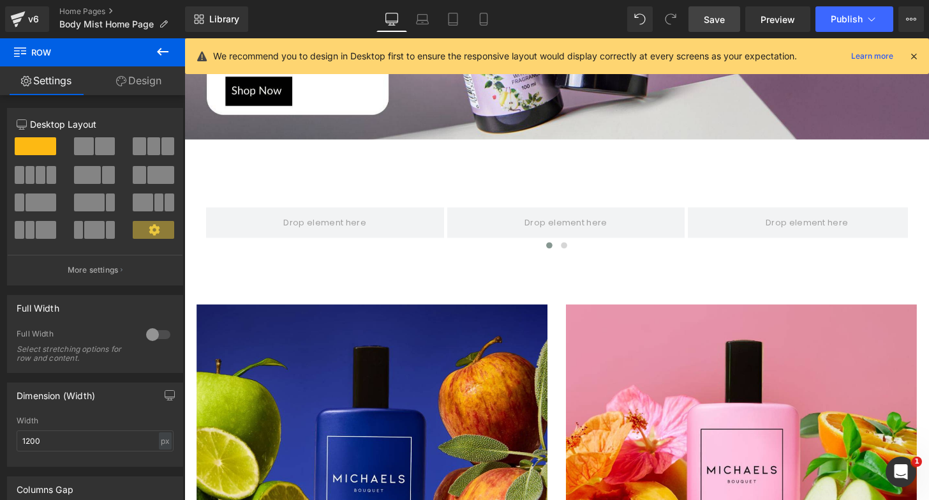
click at [163, 54] on icon at bounding box center [162, 51] width 15 height 15
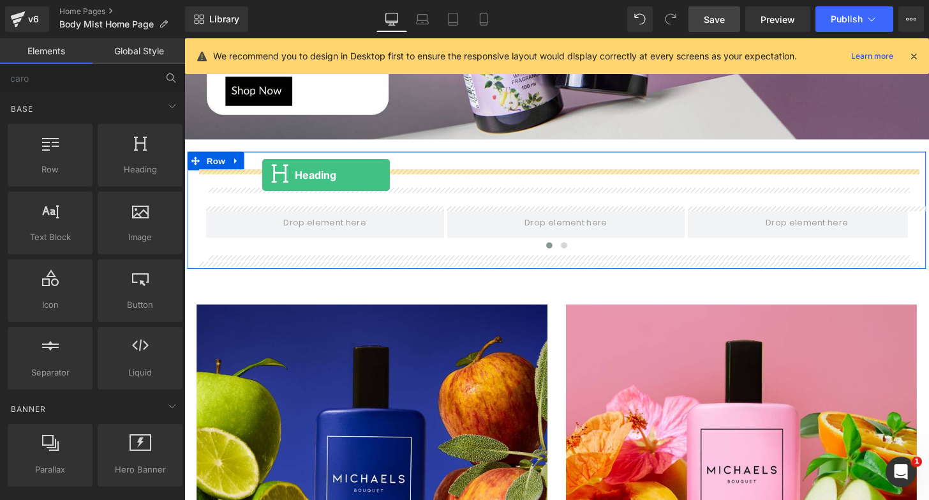
drag, startPoint x: 320, startPoint y: 188, endPoint x: 265, endPoint y: 180, distance: 54.8
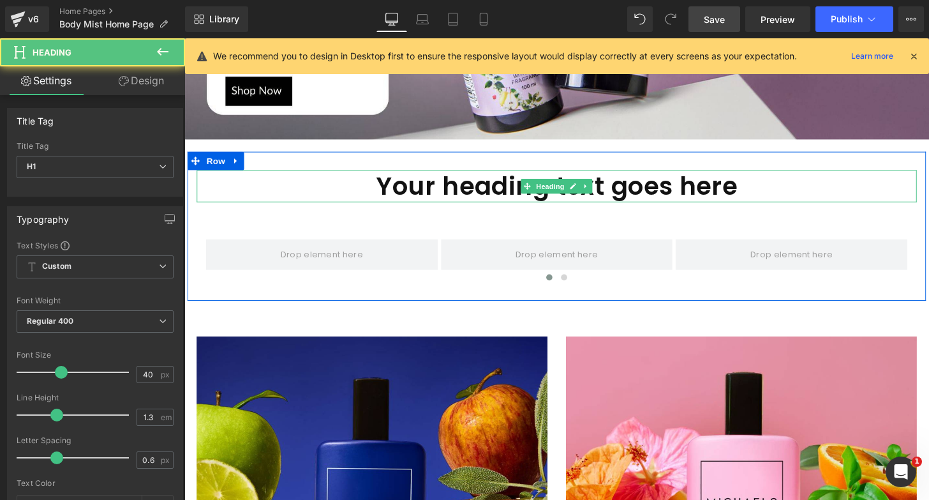
click at [397, 190] on h1 "Your heading text goes here" at bounding box center [570, 191] width 747 height 33
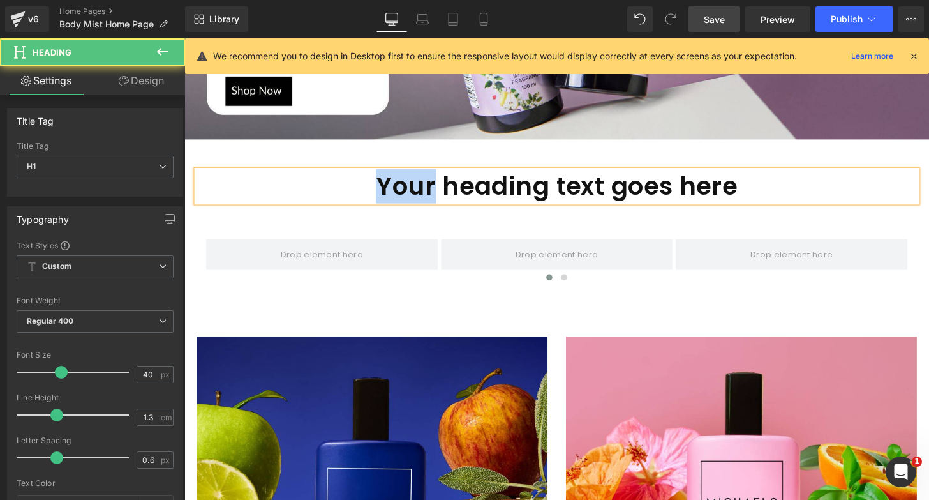
click at [397, 190] on h1 "Your heading text goes here" at bounding box center [570, 191] width 747 height 33
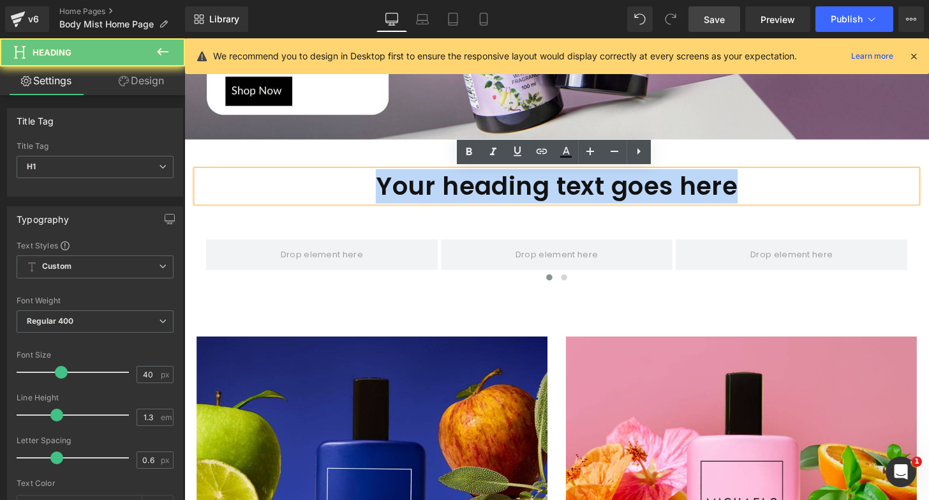
click at [397, 190] on h1 "Your heading text goes here" at bounding box center [570, 191] width 747 height 33
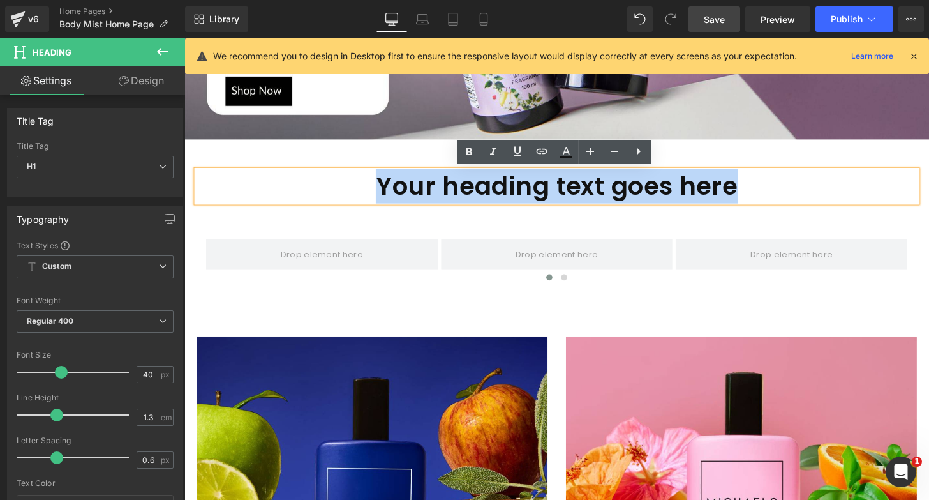
paste div
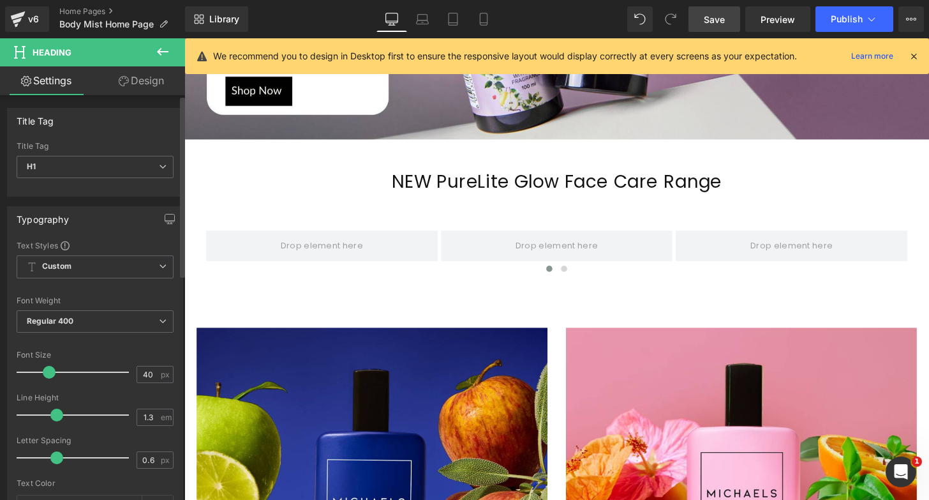
drag, startPoint x: 58, startPoint y: 372, endPoint x: 46, endPoint y: 372, distance: 12.1
click at [46, 372] on span at bounding box center [49, 372] width 13 height 13
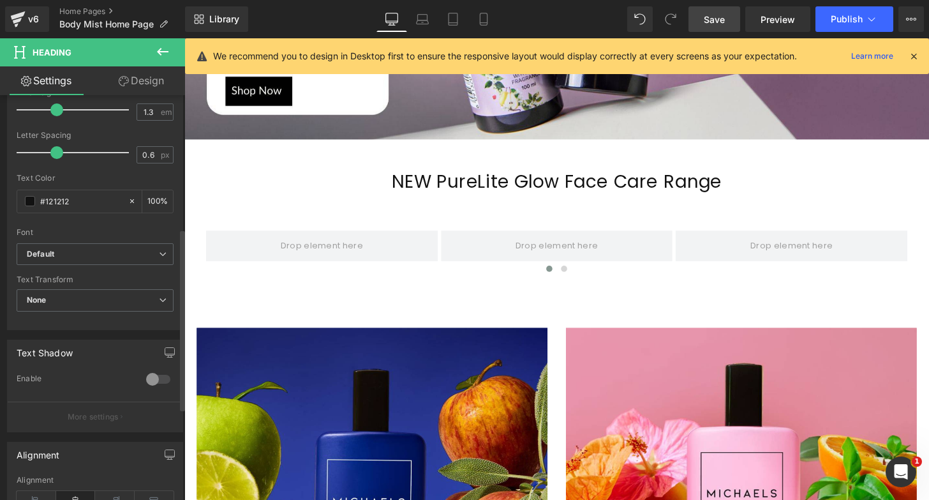
scroll to position [325, 0]
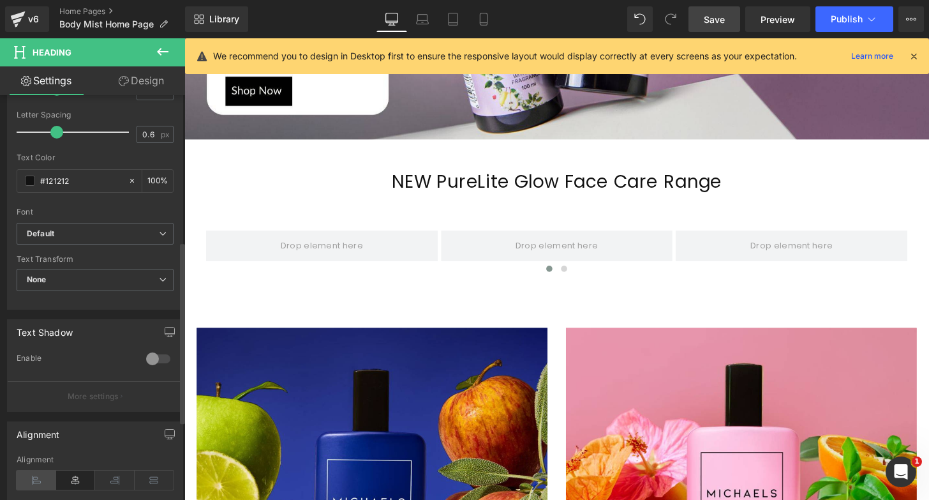
click at [33, 476] on icon at bounding box center [37, 479] width 40 height 19
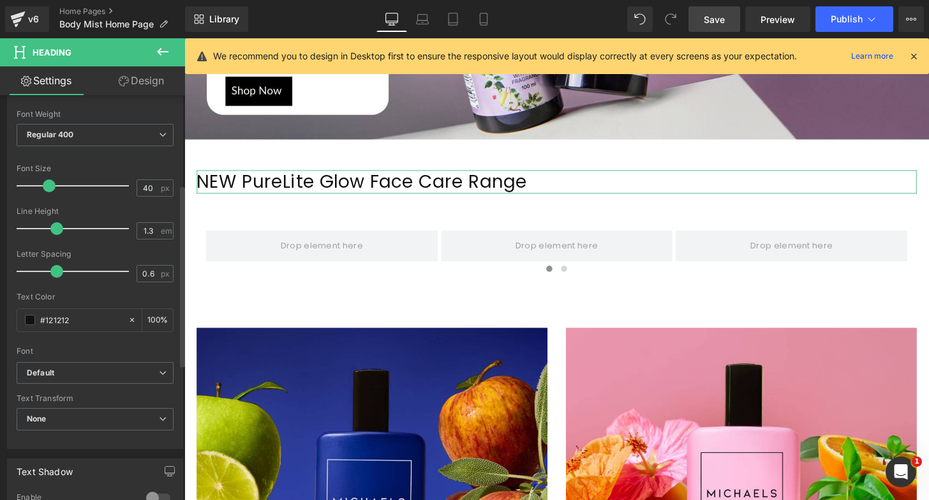
scroll to position [174, 0]
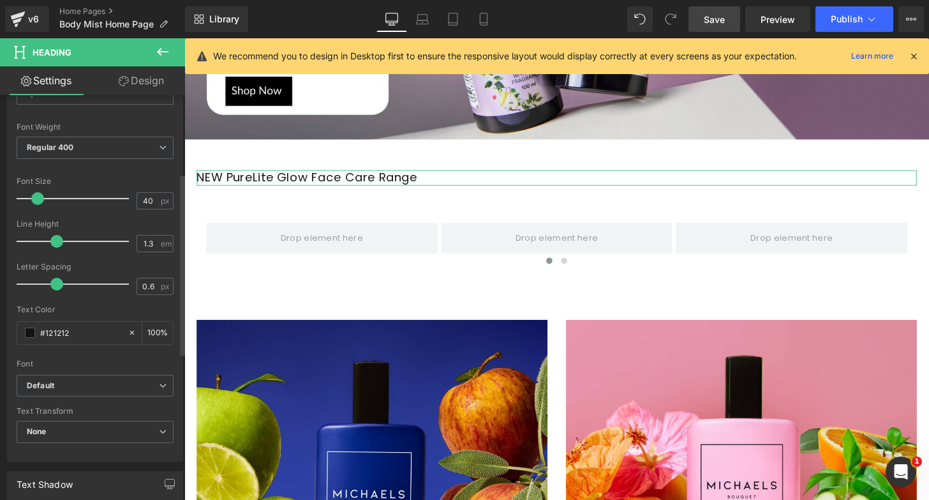
drag, startPoint x: 47, startPoint y: 200, endPoint x: 36, endPoint y: 200, distance: 10.8
click at [36, 200] on span at bounding box center [37, 198] width 13 height 13
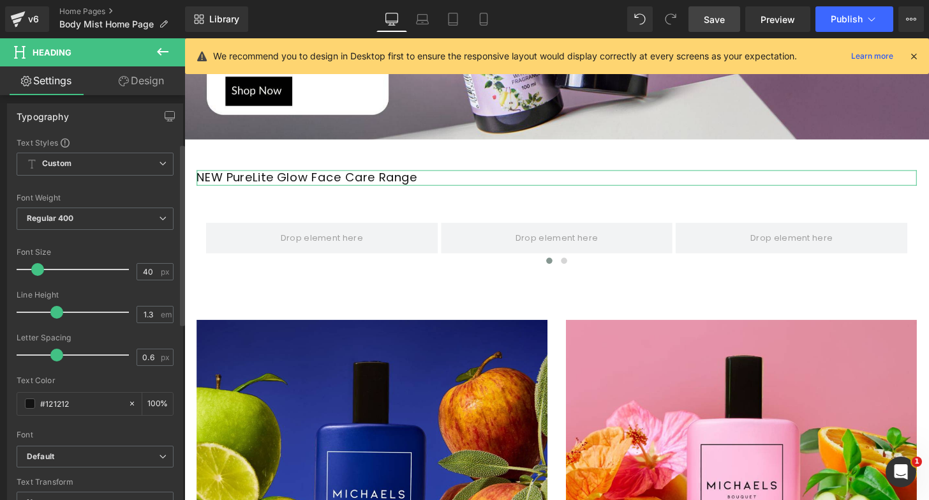
scroll to position [96, 0]
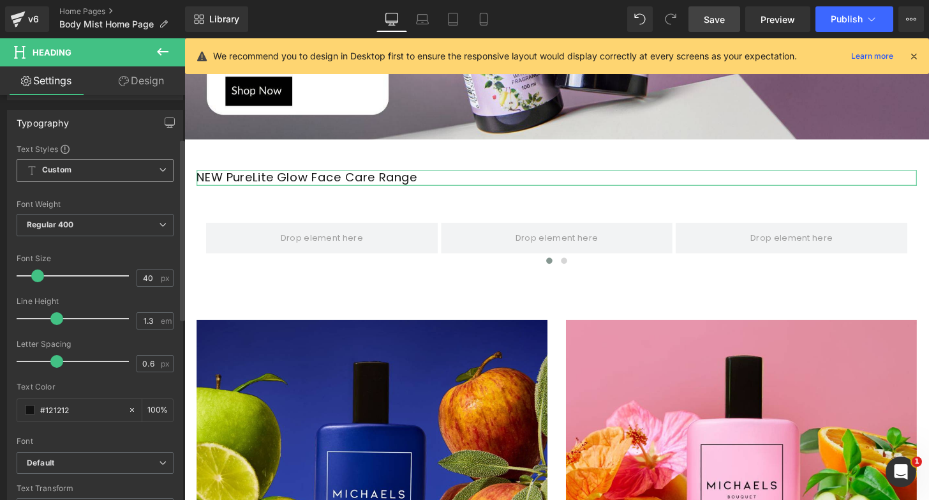
click at [87, 166] on span "Custom Setup Global Style" at bounding box center [95, 170] width 157 height 23
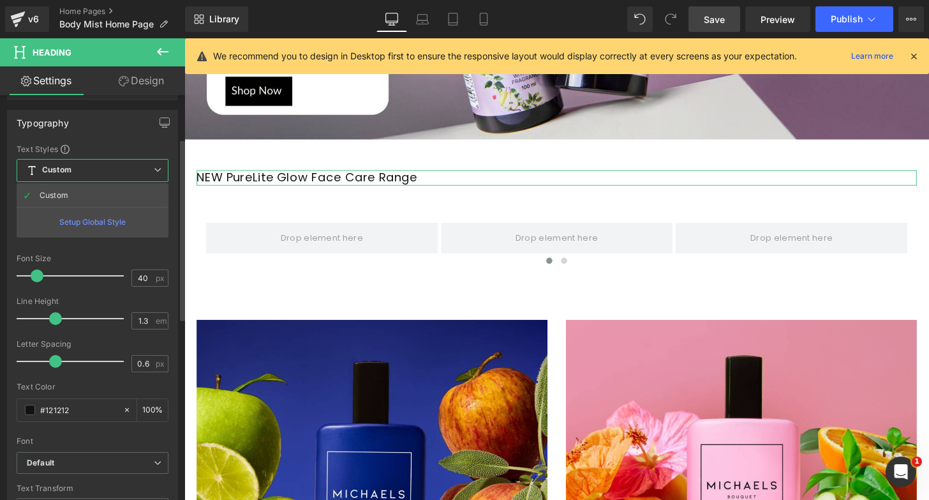
click at [87, 166] on span "Custom Setup Global Style" at bounding box center [93, 170] width 152 height 23
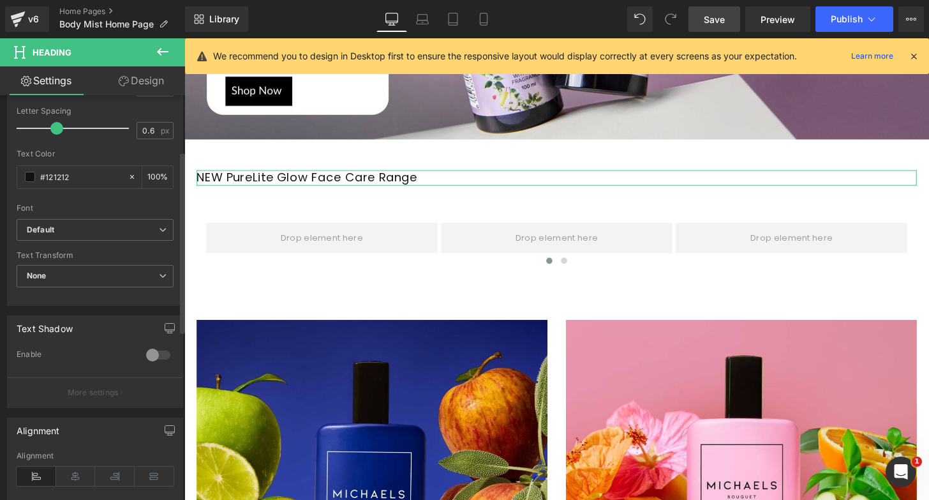
scroll to position [387, 0]
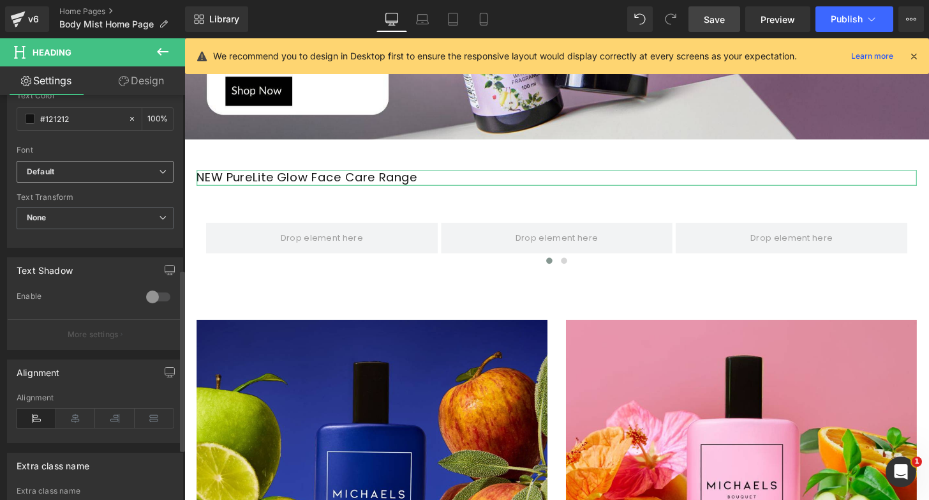
click at [87, 170] on b "Default" at bounding box center [93, 172] width 132 height 11
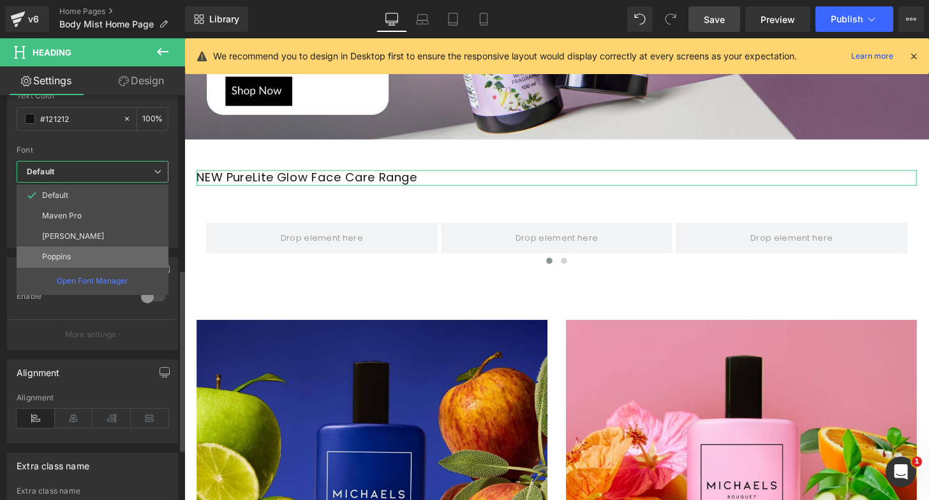
click at [80, 251] on li "Poppins" at bounding box center [93, 256] width 152 height 20
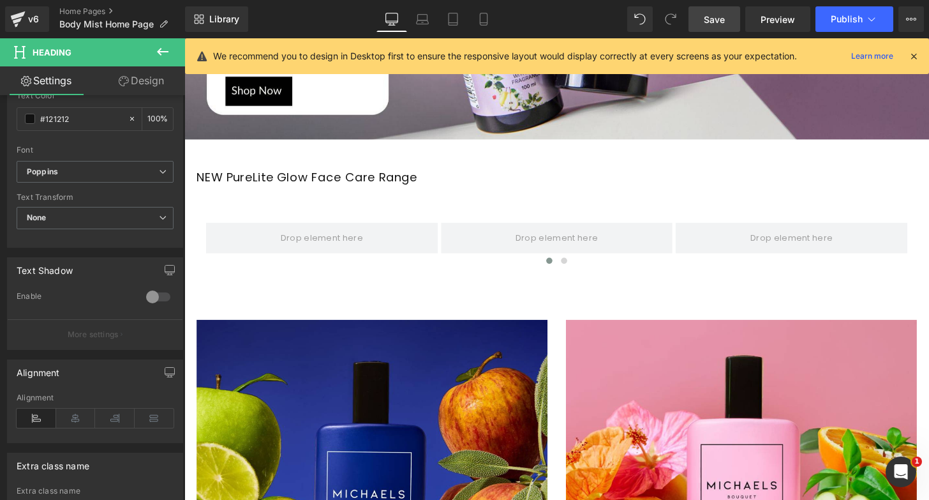
click at [160, 47] on icon at bounding box center [162, 51] width 15 height 15
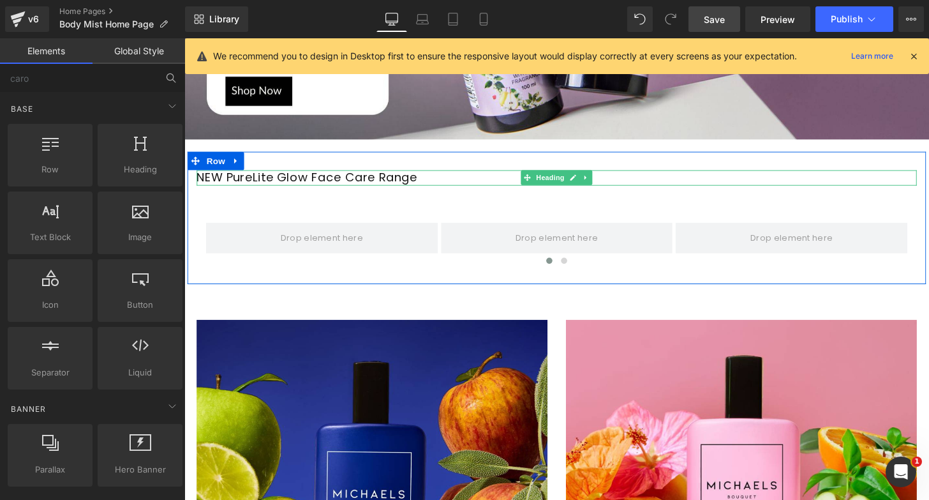
click at [277, 179] on h1 "NEW PureLite Glow Face Care Range" at bounding box center [570, 183] width 747 height 16
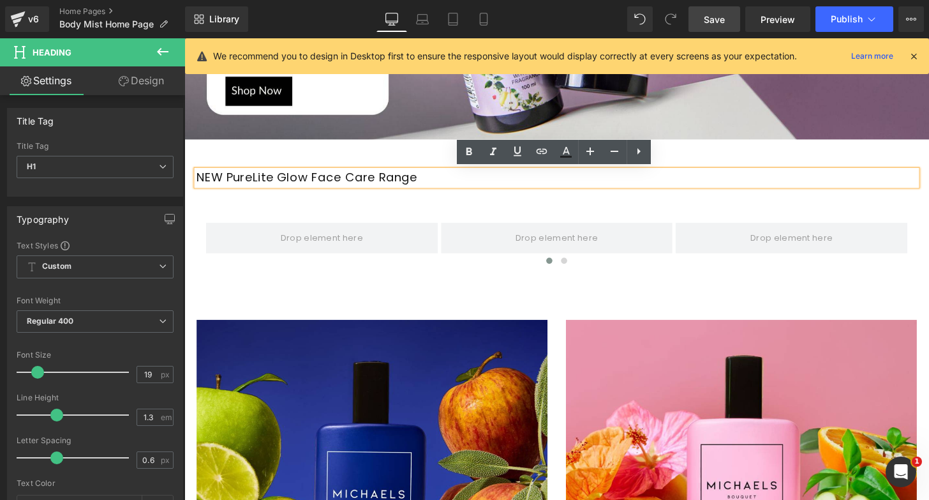
click at [251, 184] on h1 "NEW PureLite Glow Face Care Range" at bounding box center [570, 183] width 747 height 16
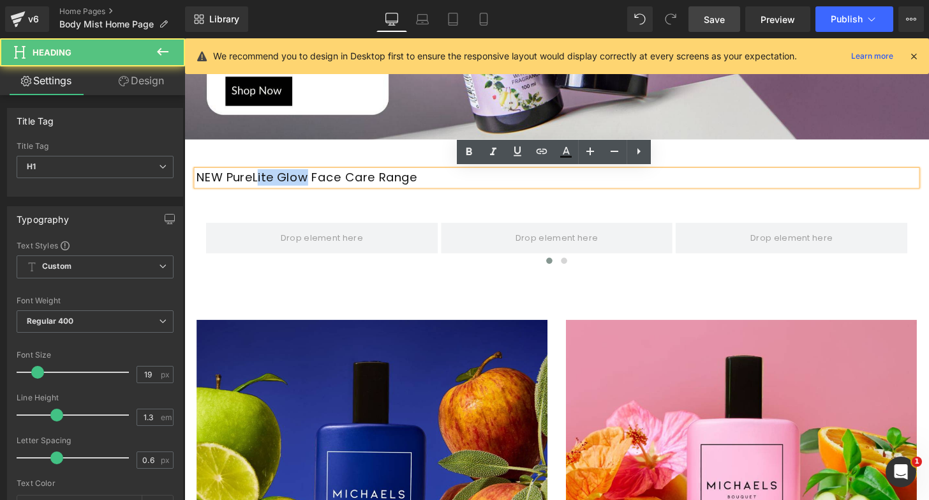
click at [249, 184] on h1 "NEW PureLite Glow Face Care Range" at bounding box center [570, 183] width 747 height 16
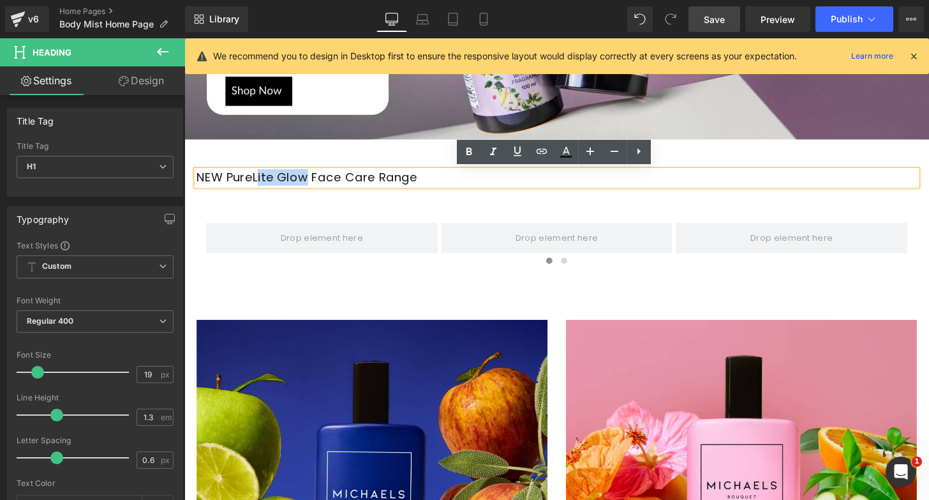
drag, startPoint x: 249, startPoint y: 184, endPoint x: 433, endPoint y: 183, distance: 183.8
click at [433, 184] on h1 "NEW PureLite Glow Face Care Range" at bounding box center [570, 183] width 747 height 16
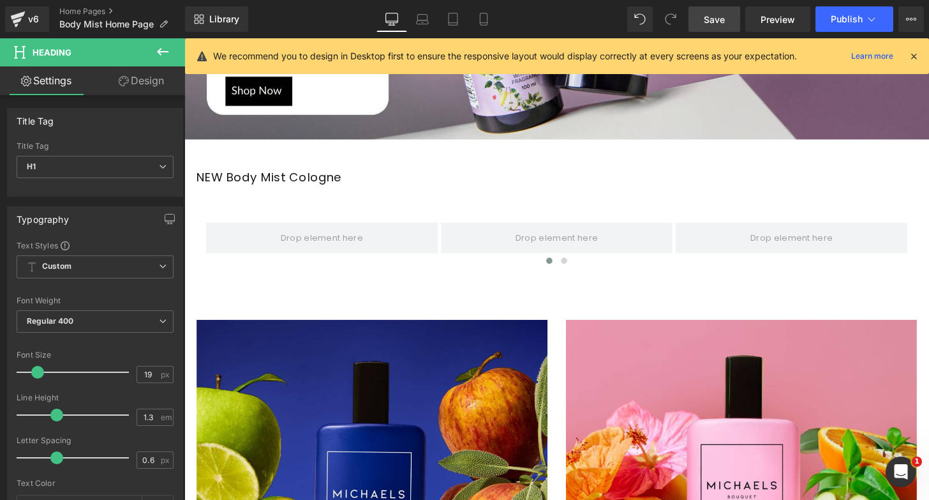
click at [160, 55] on icon at bounding box center [162, 51] width 15 height 15
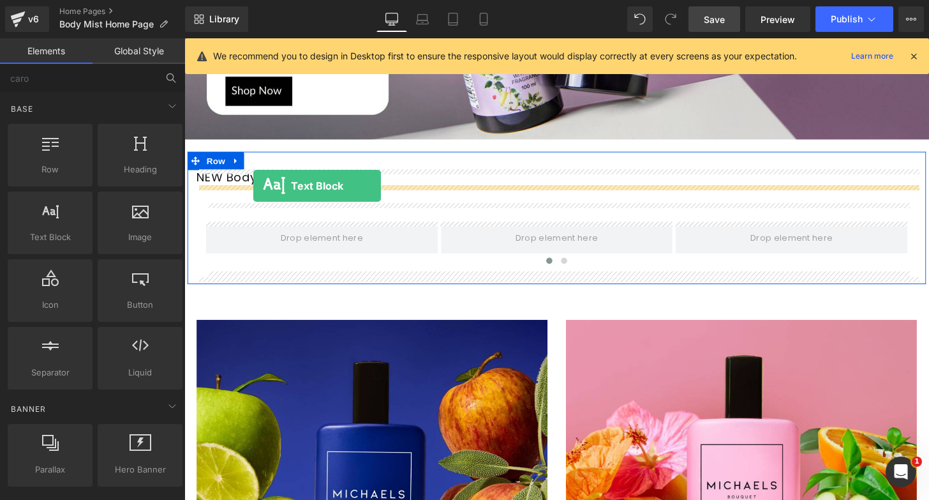
drag, startPoint x: 237, startPoint y: 264, endPoint x: 256, endPoint y: 191, distance: 75.8
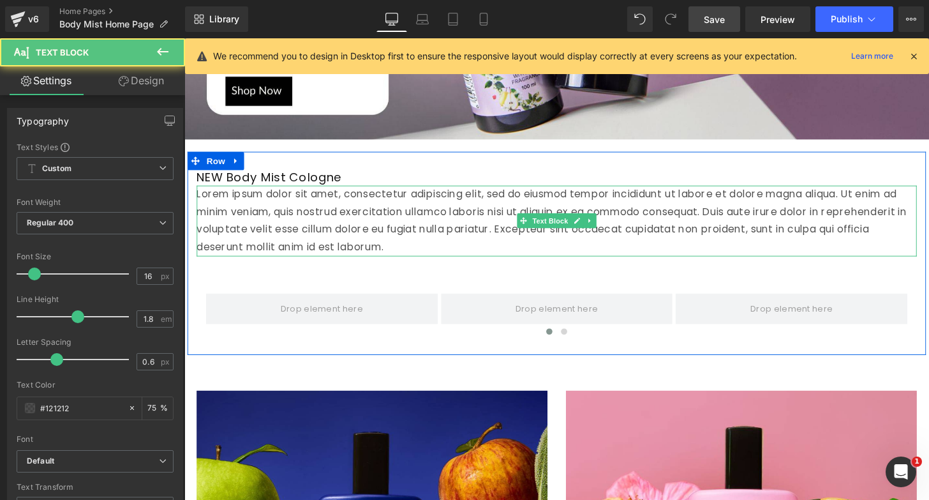
click at [265, 219] on p "Lorem ipsum dolor sit amet, consectetur adipiscing elit, sed do eiusmod tempor …" at bounding box center [570, 227] width 747 height 73
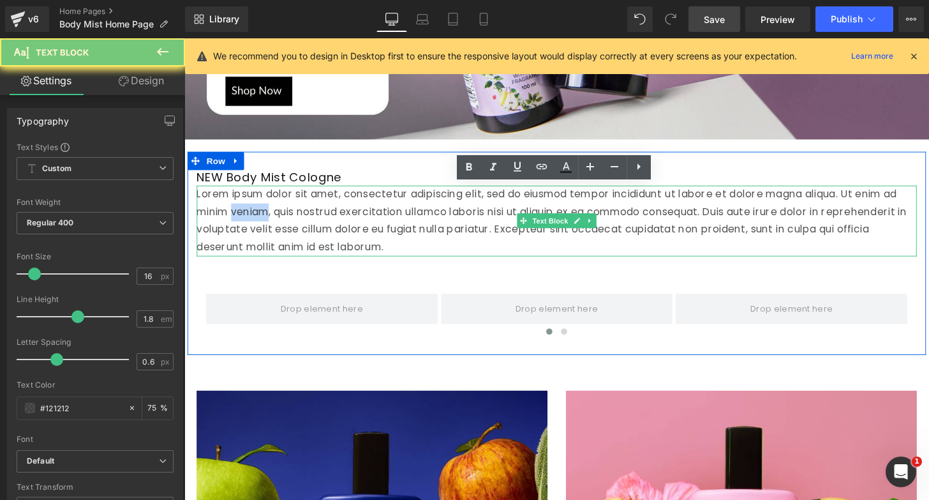
click at [265, 219] on p "Lorem ipsum dolor sit amet, consectetur adipiscing elit, sed do eiusmod tempor …" at bounding box center [570, 227] width 747 height 73
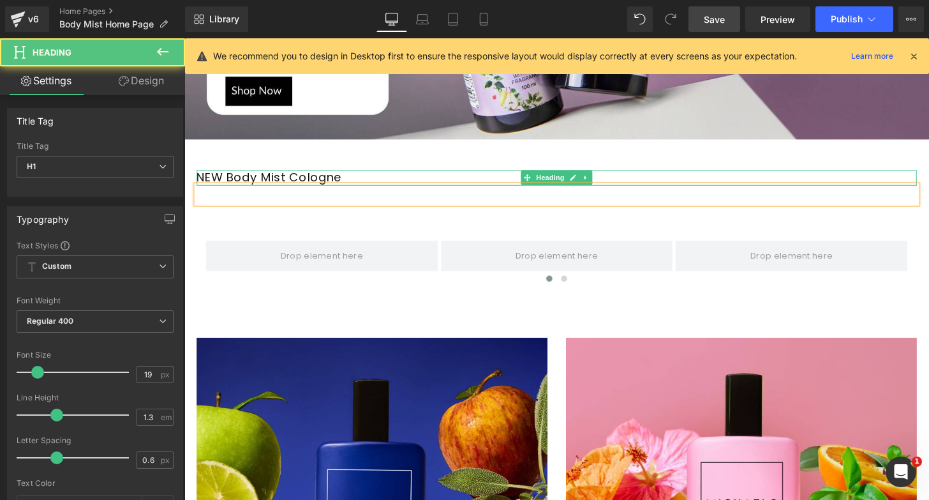
click at [216, 183] on h1 "NEW Body Mist Cologne" at bounding box center [570, 183] width 747 height 16
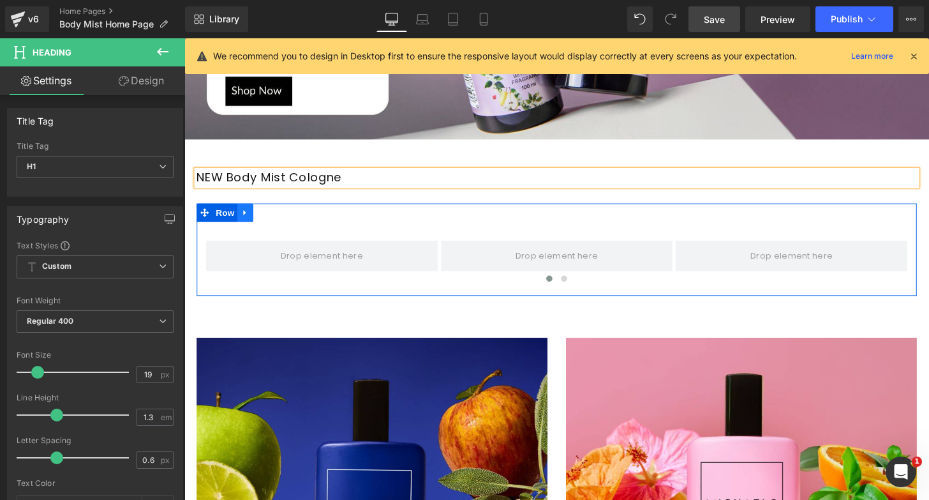
click at [246, 216] on icon at bounding box center [247, 219] width 3 height 6
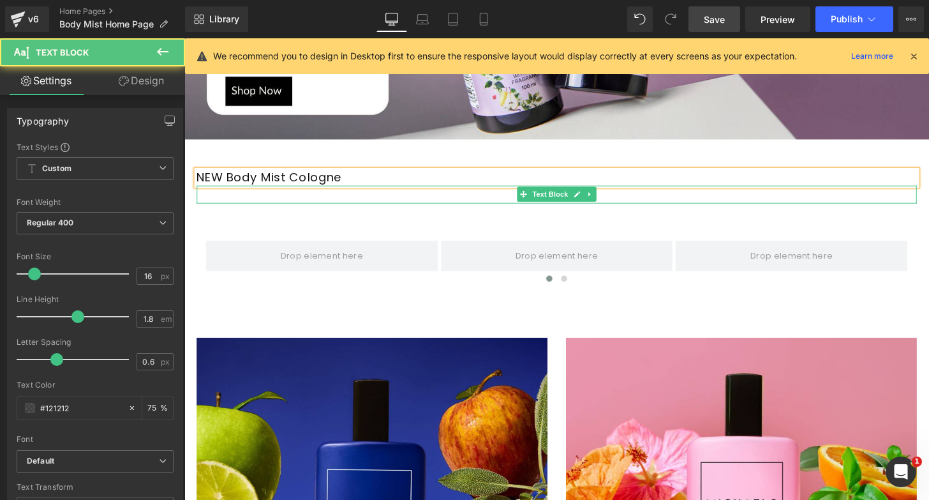
click at [243, 201] on p at bounding box center [570, 200] width 747 height 19
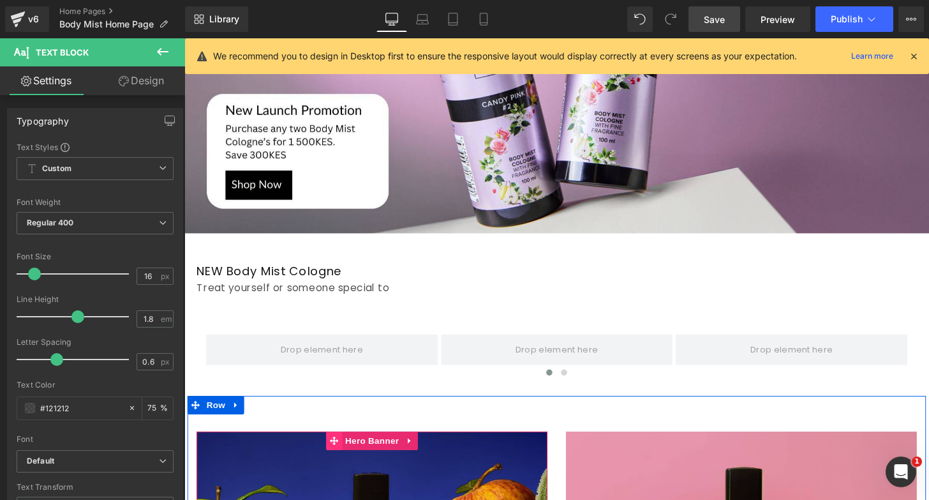
scroll to position [545, 0]
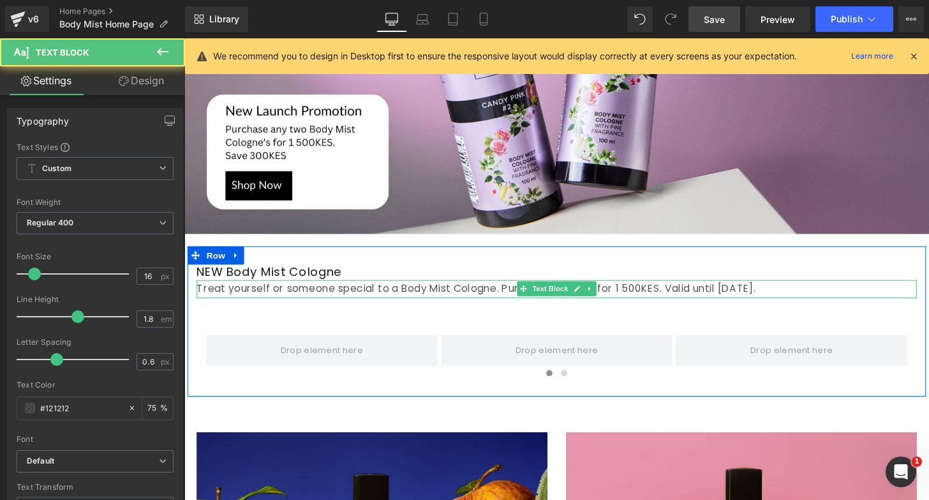
click at [517, 297] on p "Treat yourself or someone special to a Body Mist Cologne. Purchase any two for …" at bounding box center [570, 298] width 747 height 19
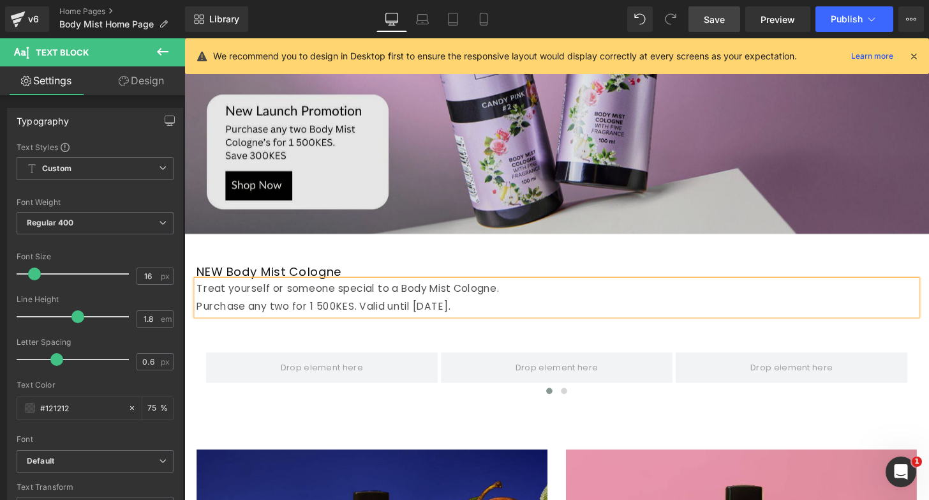
click at [292, 238] on div "Image" at bounding box center [570, 24] width 772 height 435
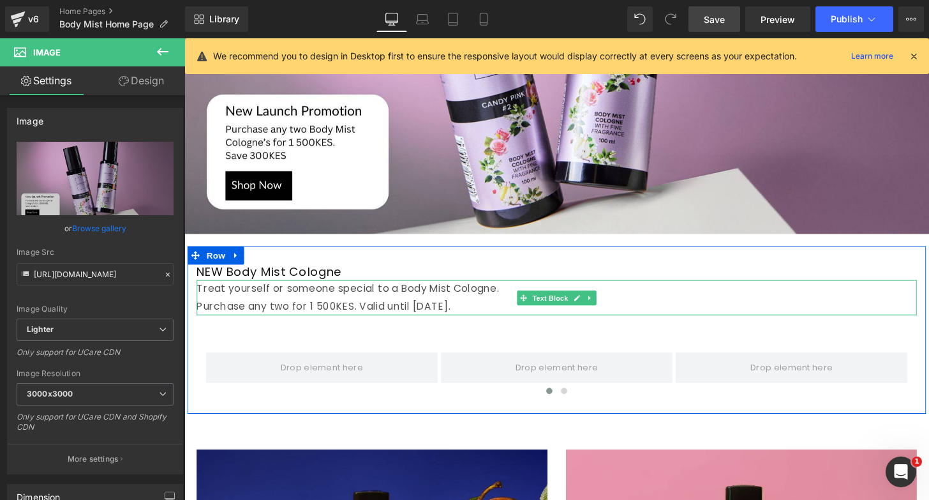
click at [290, 316] on p "Purchase any two for 1 500KES. Valid until August 31." at bounding box center [570, 317] width 747 height 19
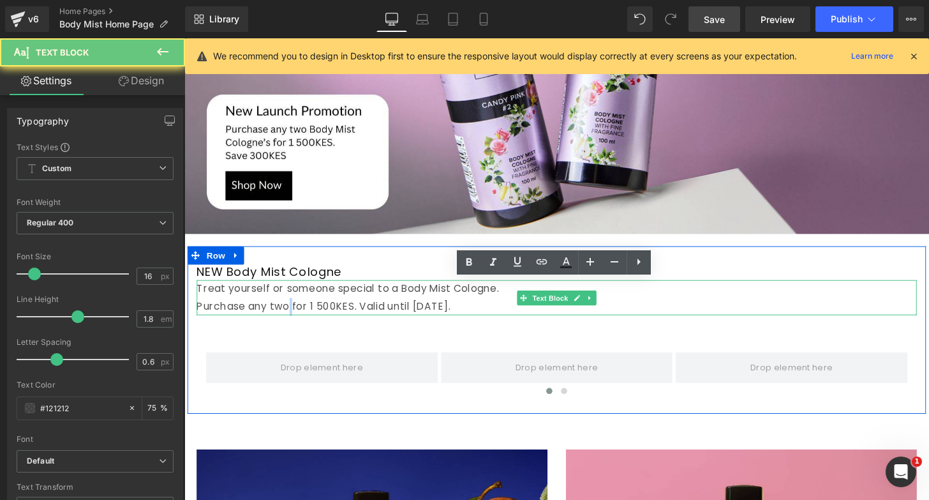
click at [290, 316] on p "Purchase any two for 1 500KES. Valid until August 31." at bounding box center [570, 317] width 747 height 19
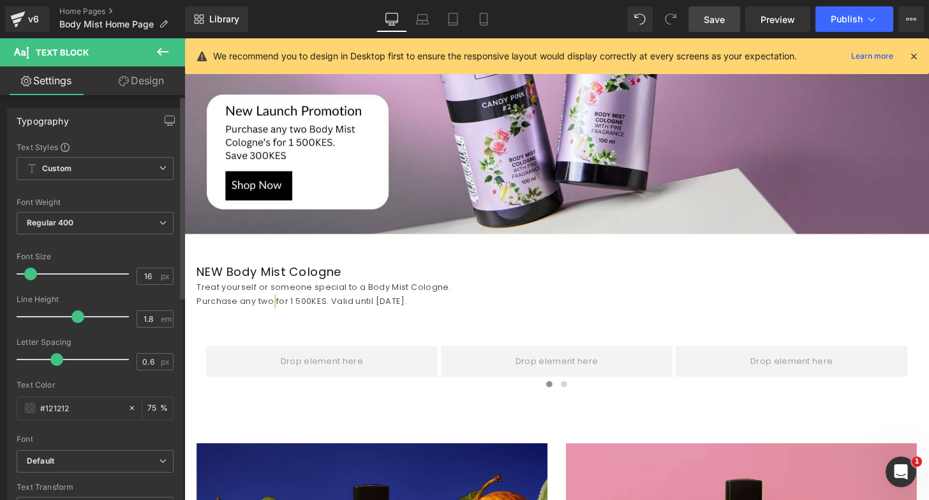
click at [33, 273] on span at bounding box center [30, 273] width 13 height 13
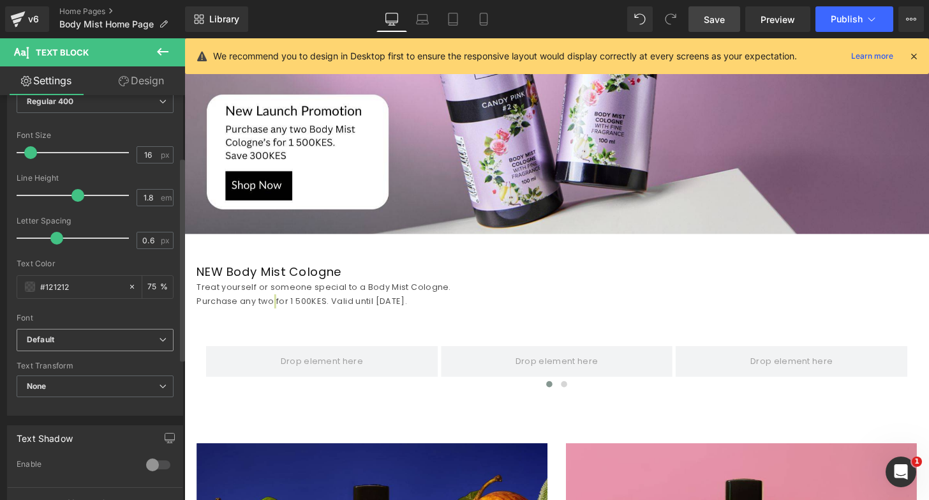
scroll to position [123, 0]
click at [83, 340] on b "Default" at bounding box center [93, 338] width 132 height 11
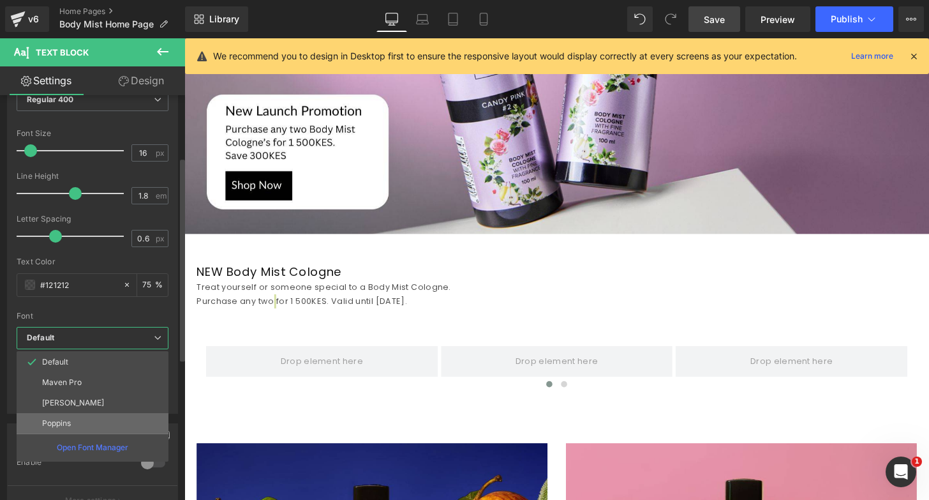
click at [60, 420] on p "Poppins" at bounding box center [56, 423] width 29 height 9
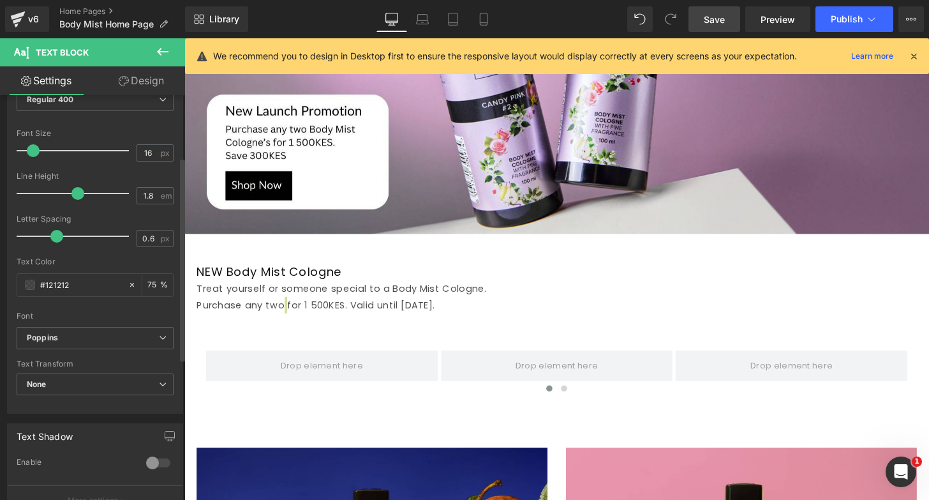
click at [35, 149] on span at bounding box center [33, 150] width 13 height 13
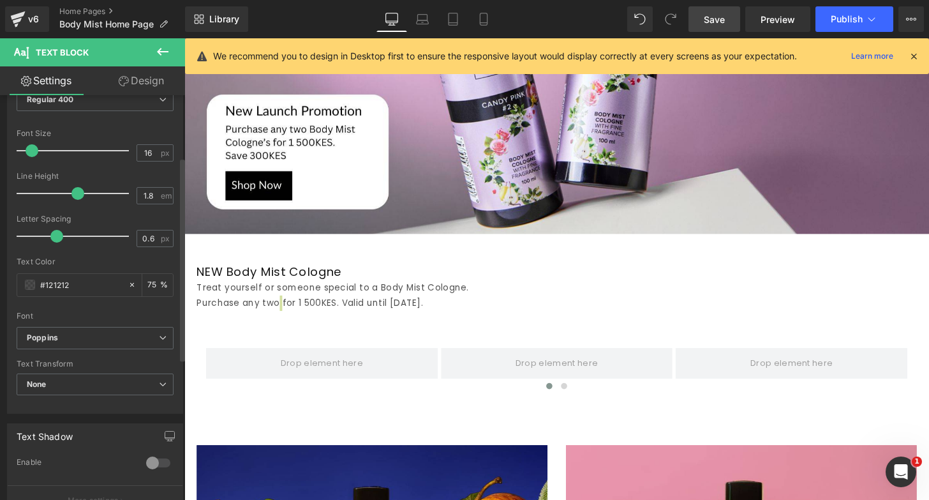
click at [34, 149] on span at bounding box center [32, 150] width 13 height 13
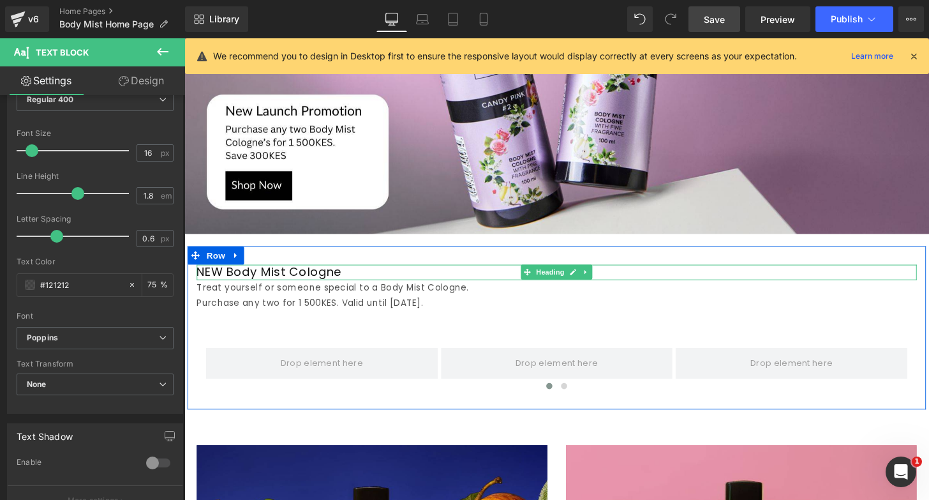
click at [299, 281] on h1 "NEW Body Mist Cologne" at bounding box center [570, 281] width 747 height 16
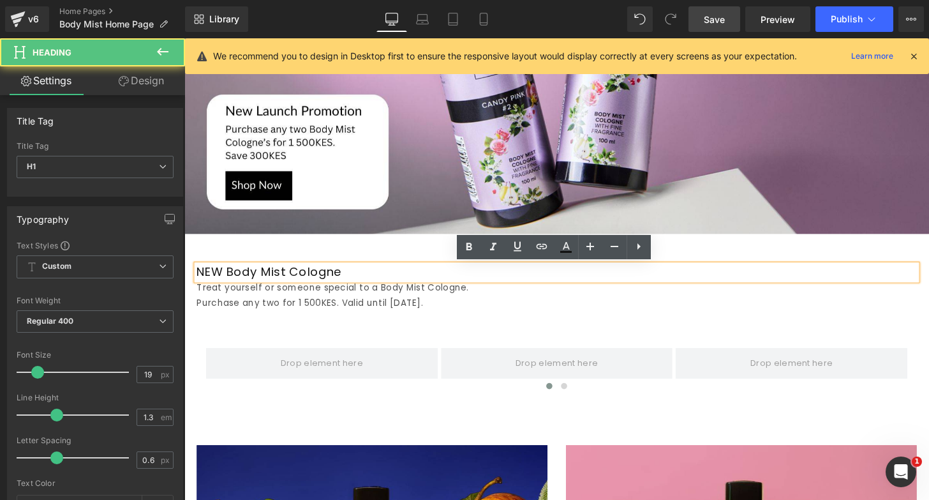
click at [299, 281] on h1 "NEW Body Mist Cologne" at bounding box center [570, 281] width 747 height 16
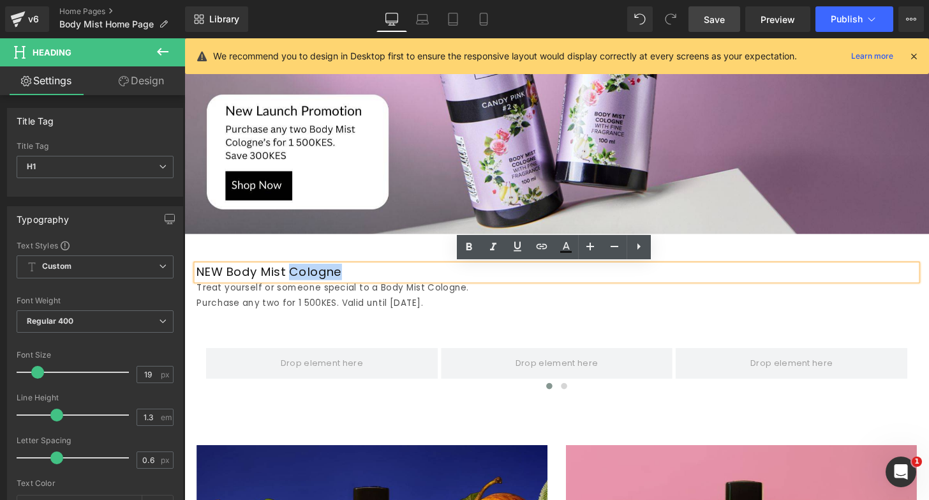
click at [299, 281] on h1 "NEW Body Mist Cologne" at bounding box center [570, 281] width 747 height 16
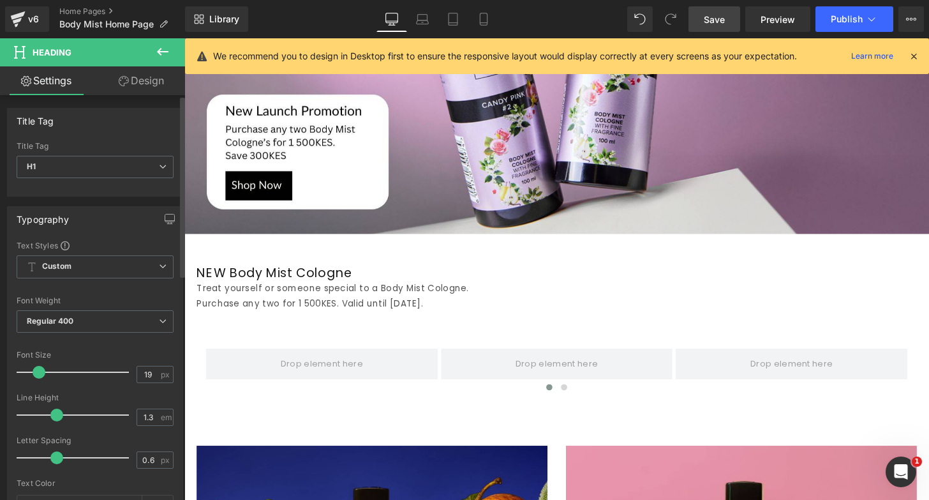
click at [38, 369] on span at bounding box center [39, 372] width 13 height 13
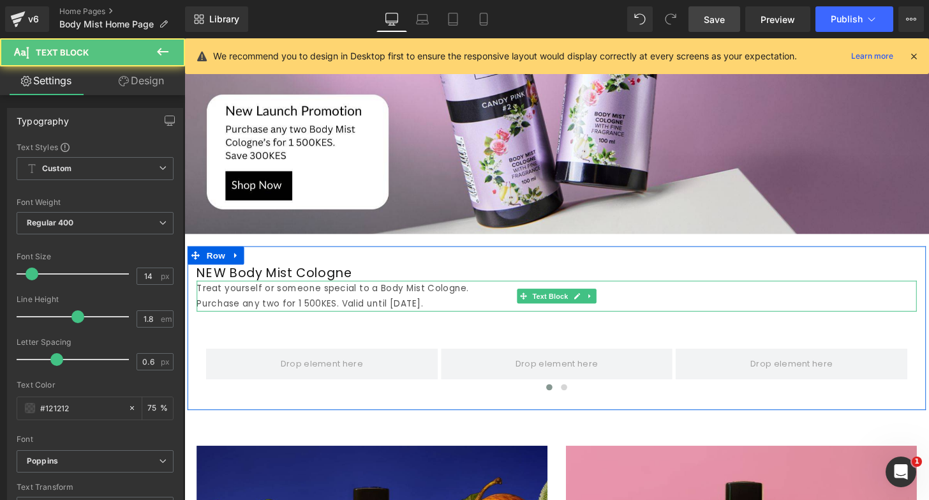
click at [271, 308] on p "Purchase any two for 1 500KES. Valid until August 31." at bounding box center [570, 314] width 747 height 16
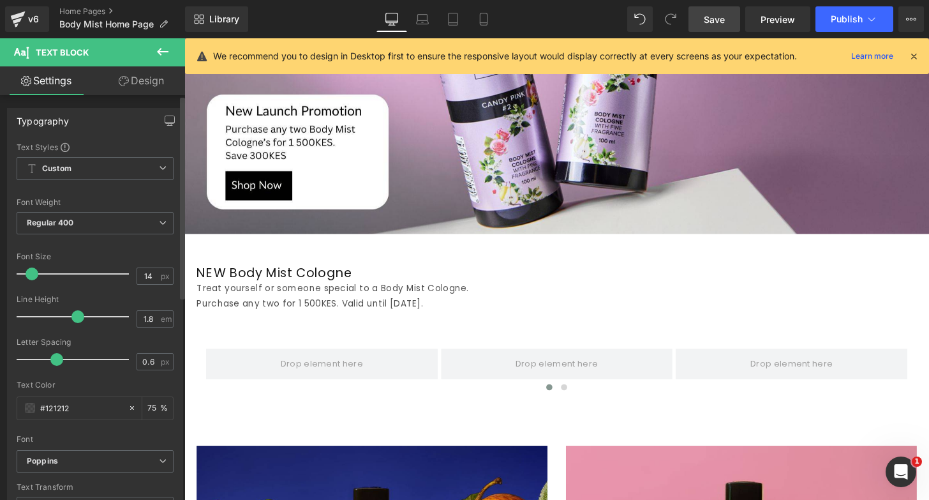
click at [75, 316] on span at bounding box center [77, 316] width 13 height 13
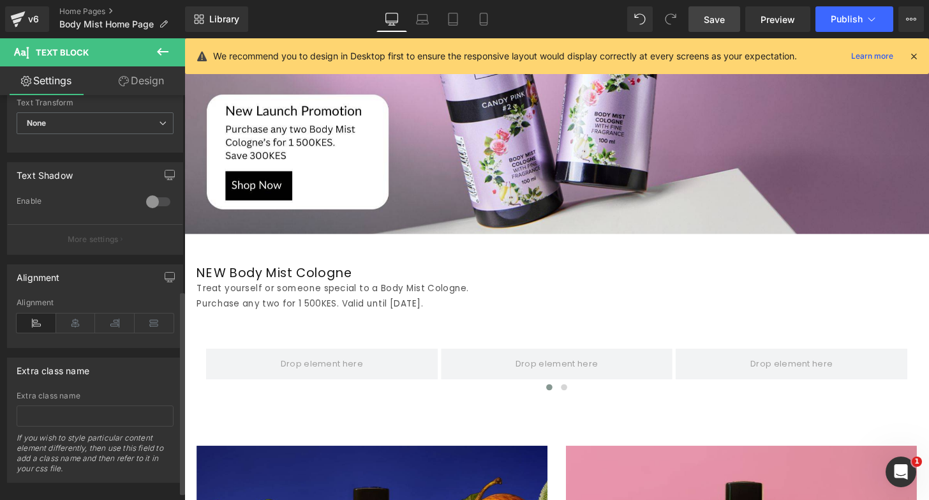
scroll to position [389, 0]
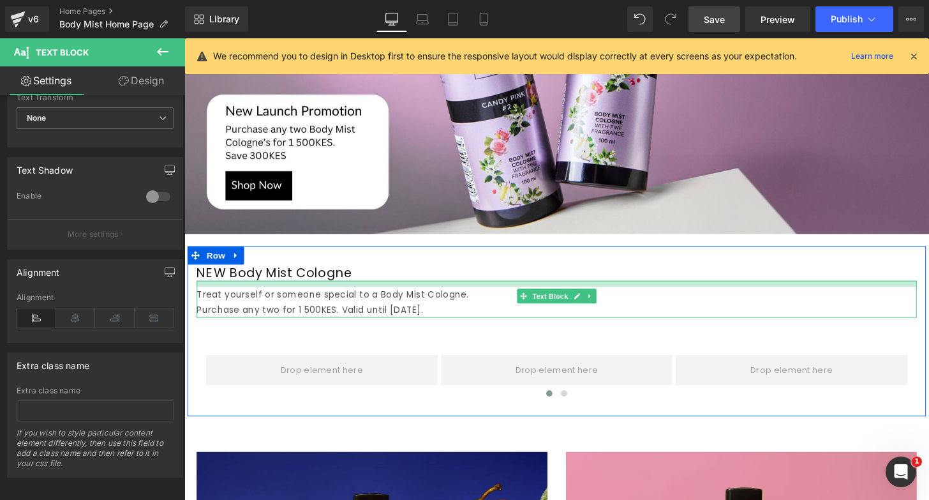
click at [240, 295] on div "Treat yourself or someone special to a Body Mist Cologne. Purchase any two for …" at bounding box center [570, 309] width 747 height 38
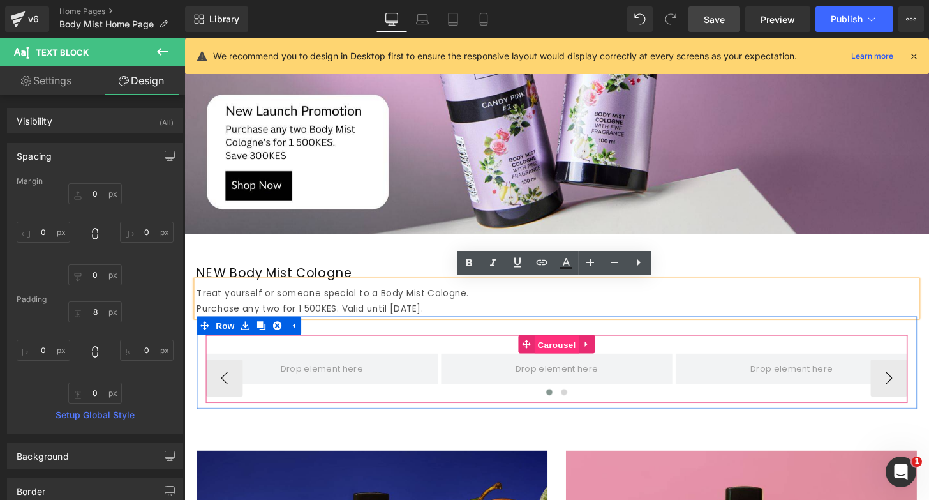
click at [564, 355] on span "Carousel" at bounding box center [571, 356] width 46 height 19
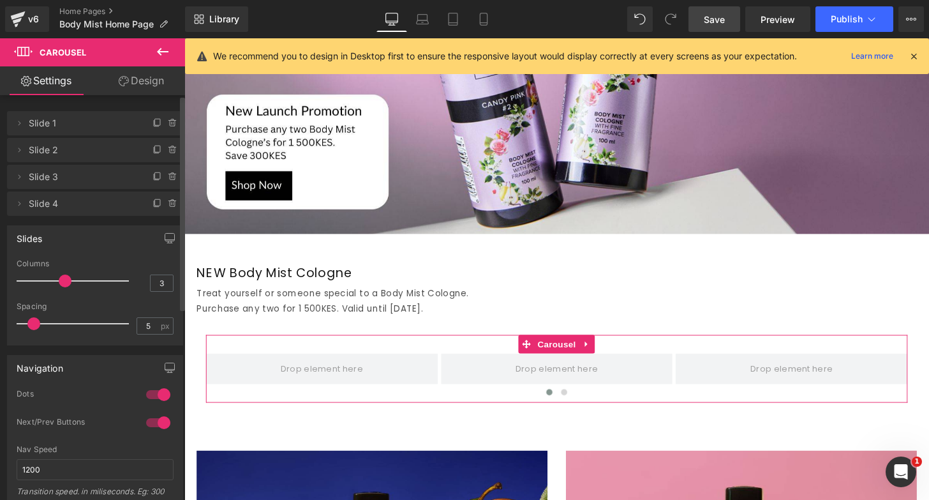
click at [27, 123] on li "Delete Cancel Slide 1 Slide 1 Name Slide 1" at bounding box center [95, 123] width 176 height 24
click at [17, 123] on icon at bounding box center [19, 123] width 10 height 10
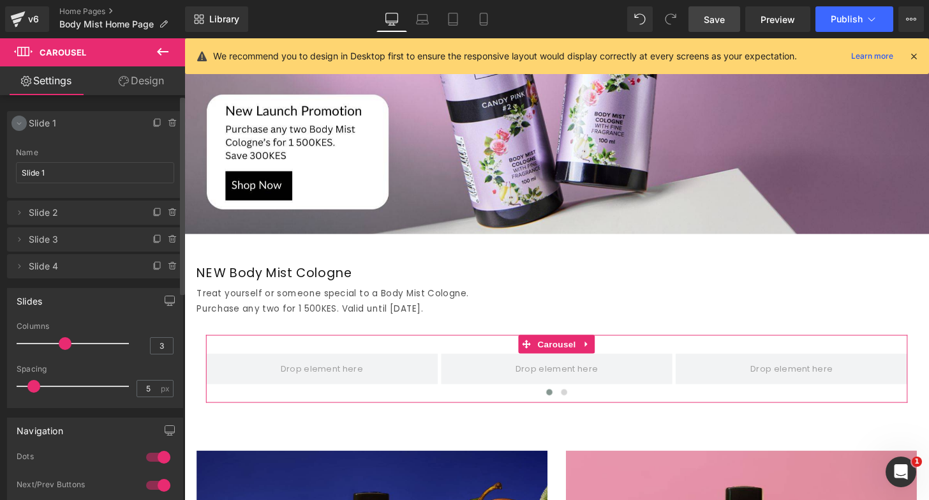
click at [20, 123] on icon at bounding box center [19, 124] width 4 height 3
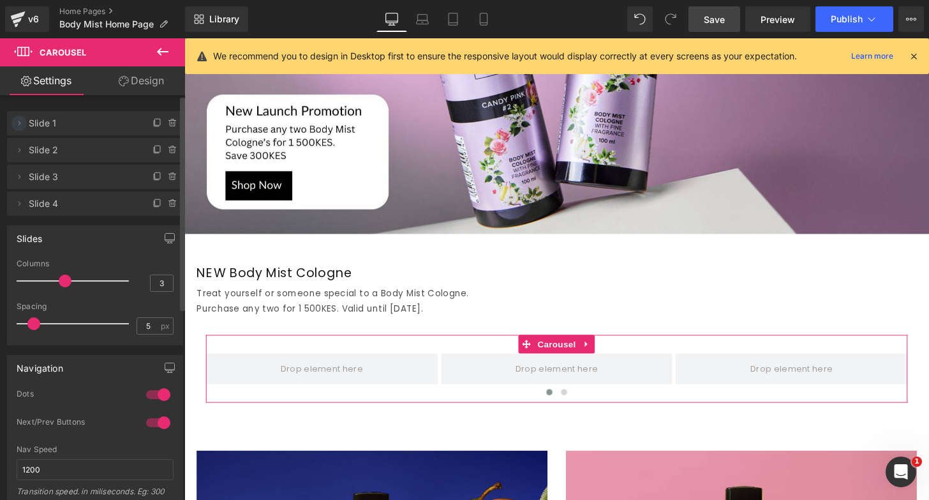
click at [20, 123] on icon at bounding box center [20, 123] width 3 height 4
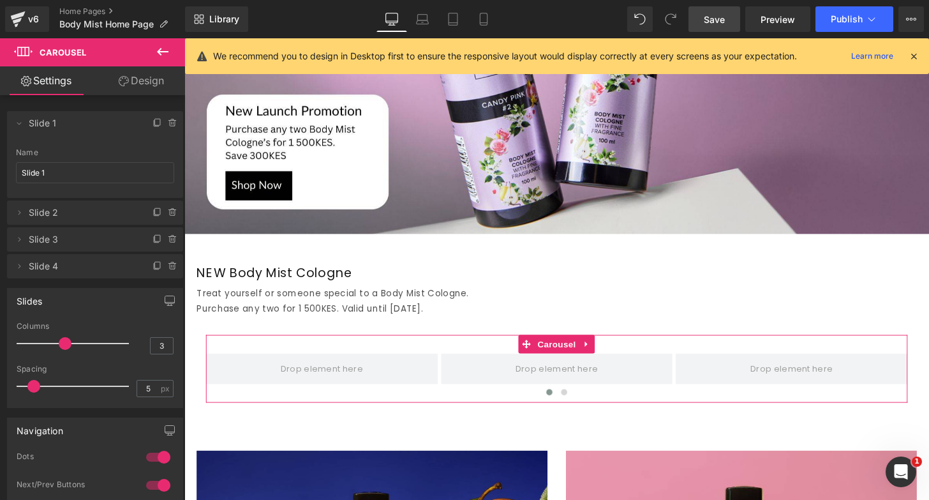
click at [140, 82] on link "Design" at bounding box center [141, 80] width 93 height 29
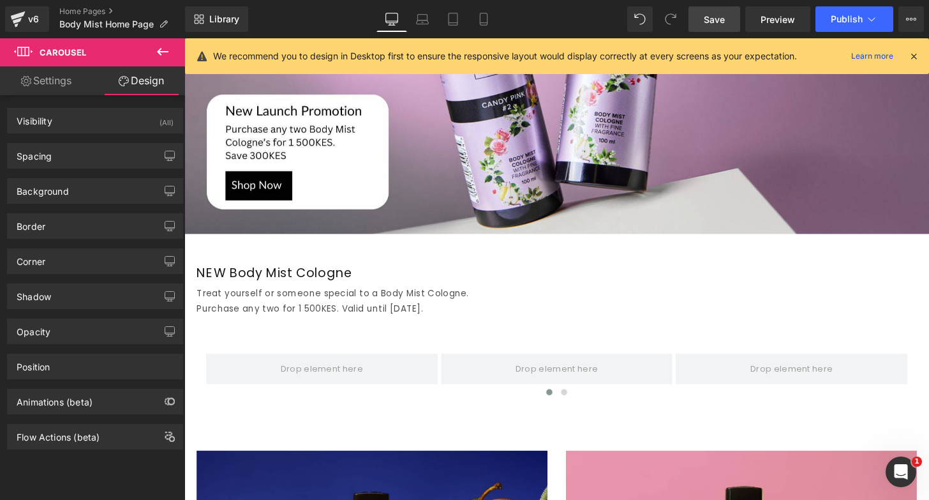
click at [167, 52] on icon at bounding box center [162, 52] width 11 height 8
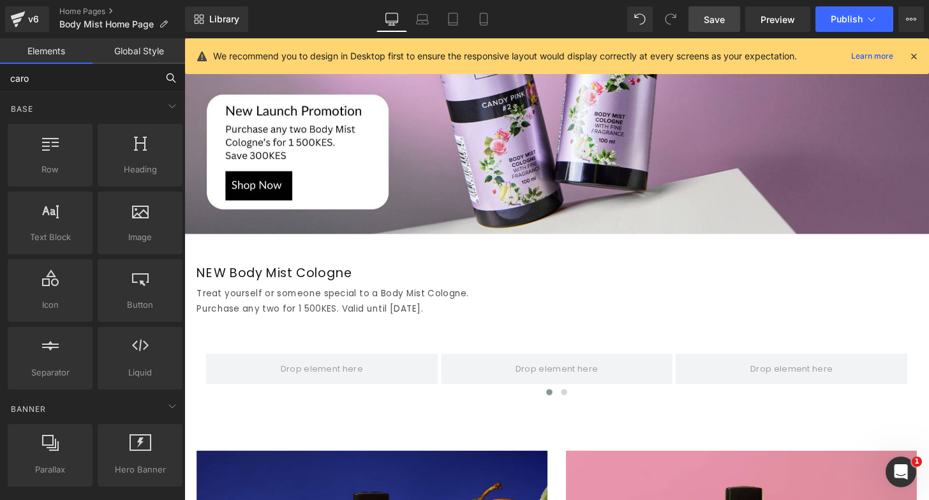
click at [70, 84] on input "caro" at bounding box center [78, 78] width 157 height 28
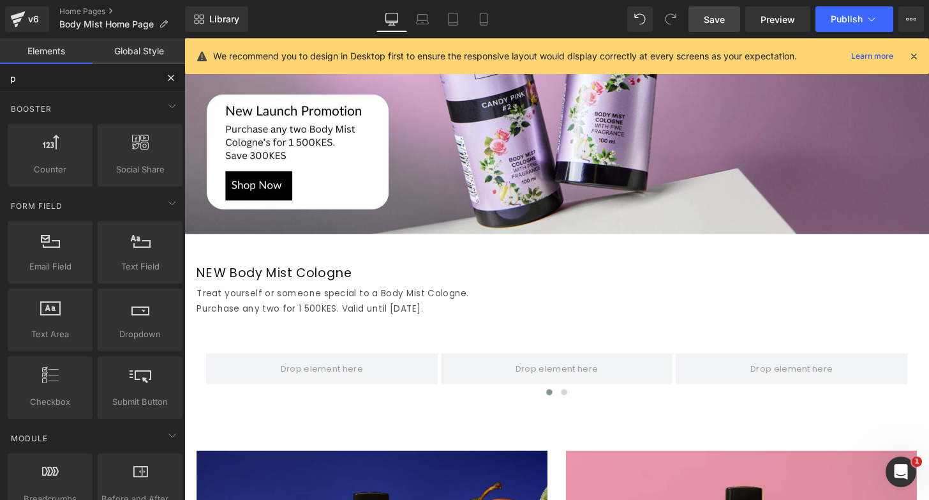
type input "pr"
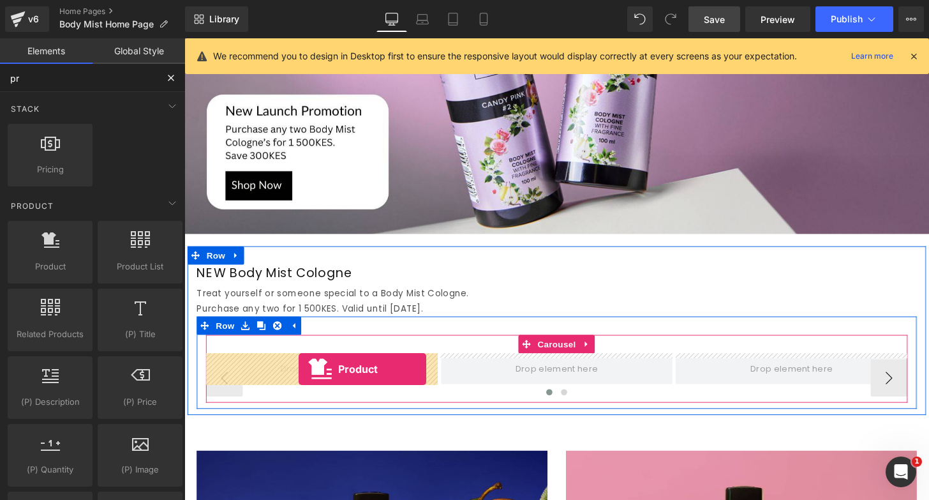
drag, startPoint x: 207, startPoint y: 301, endPoint x: 303, endPoint y: 381, distance: 124.6
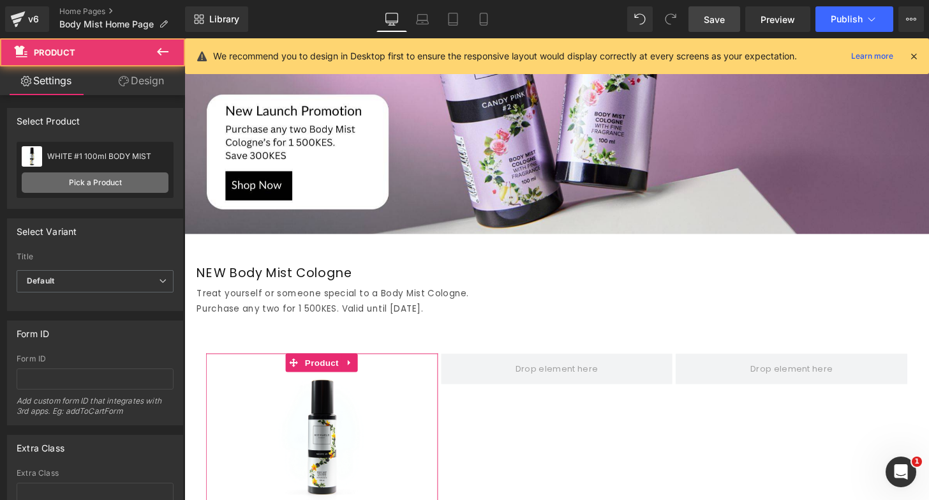
click at [101, 179] on link "Pick a Product" at bounding box center [95, 182] width 147 height 20
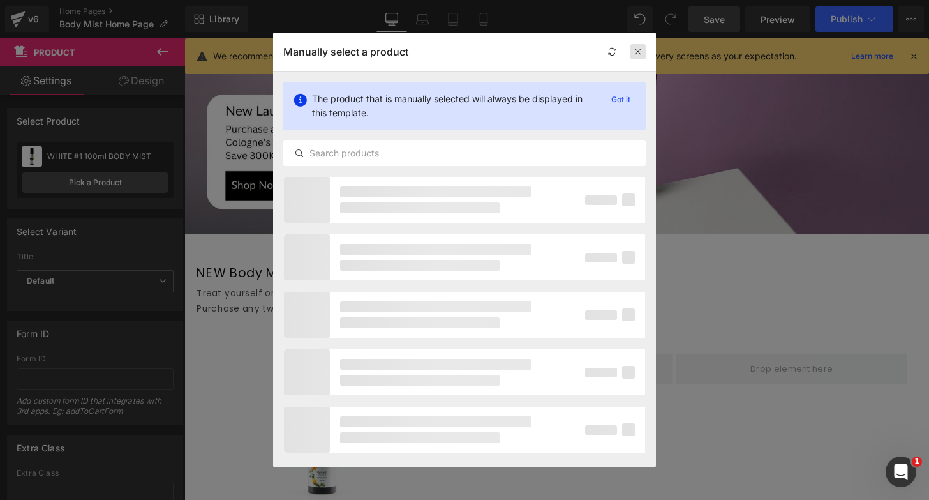
click at [634, 57] on div at bounding box center [638, 51] width 15 height 15
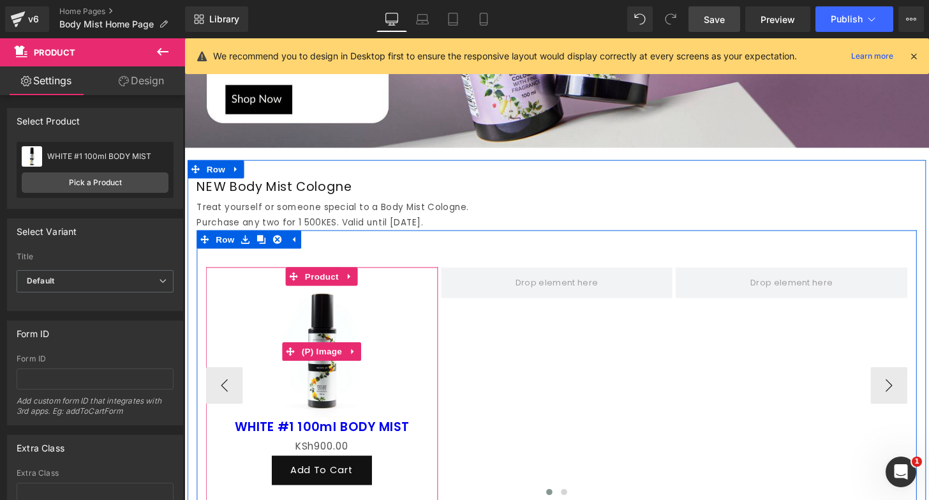
scroll to position [618, 0]
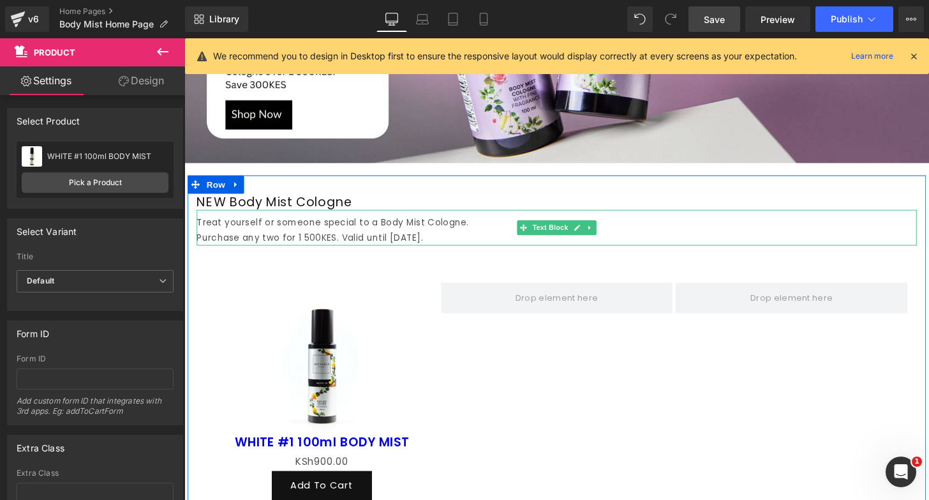
click at [448, 243] on p "Purchase any two for 1 500KES. Valid until August 31." at bounding box center [570, 245] width 747 height 16
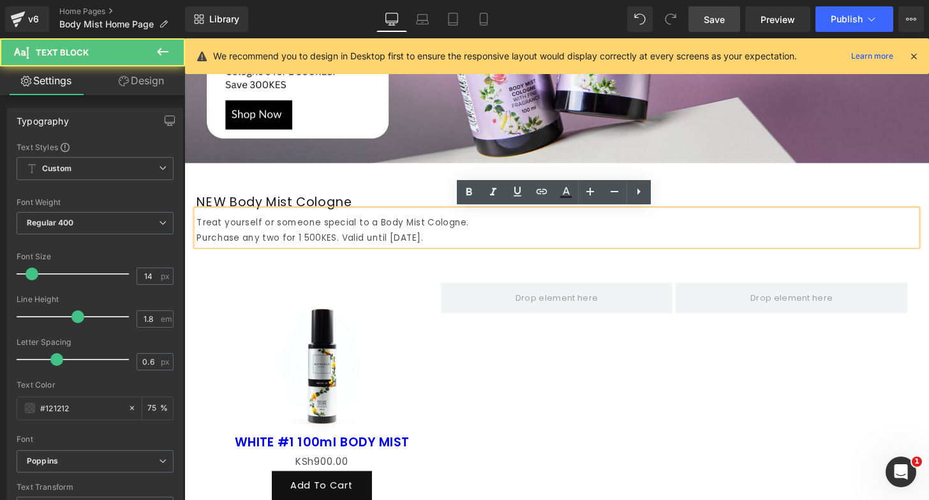
click at [341, 245] on p "Purchase any two for 1 500KES. Valid until August 31." at bounding box center [570, 245] width 747 height 16
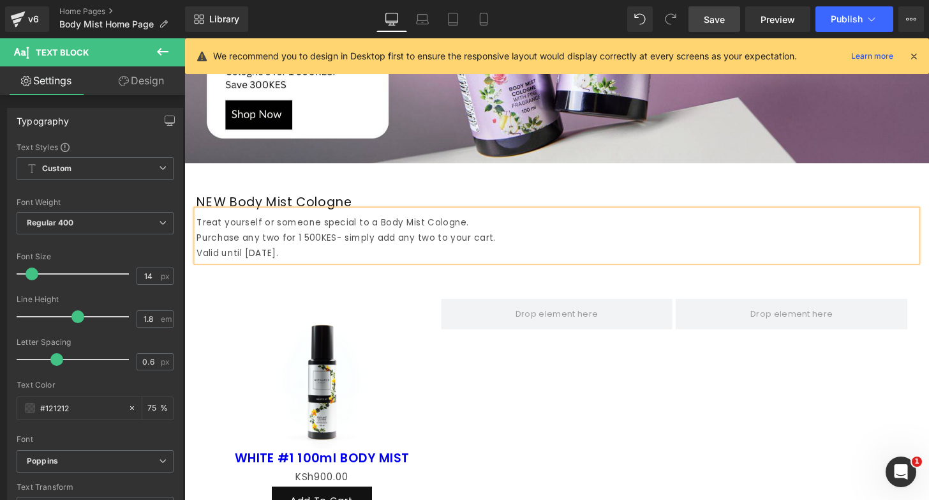
copy div "Treat yourself or someone special to a Body Mist Cologne. Purchase any two for …"
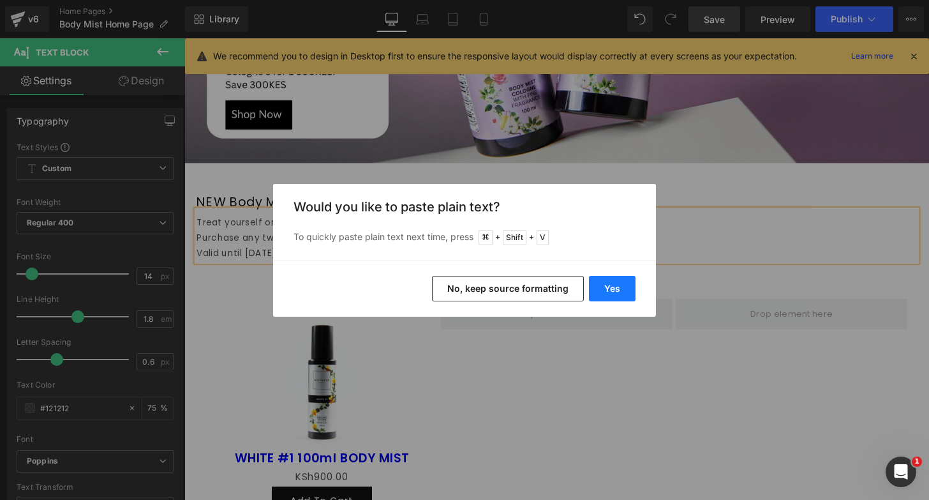
click at [619, 285] on button "Yes" at bounding box center [612, 289] width 47 height 26
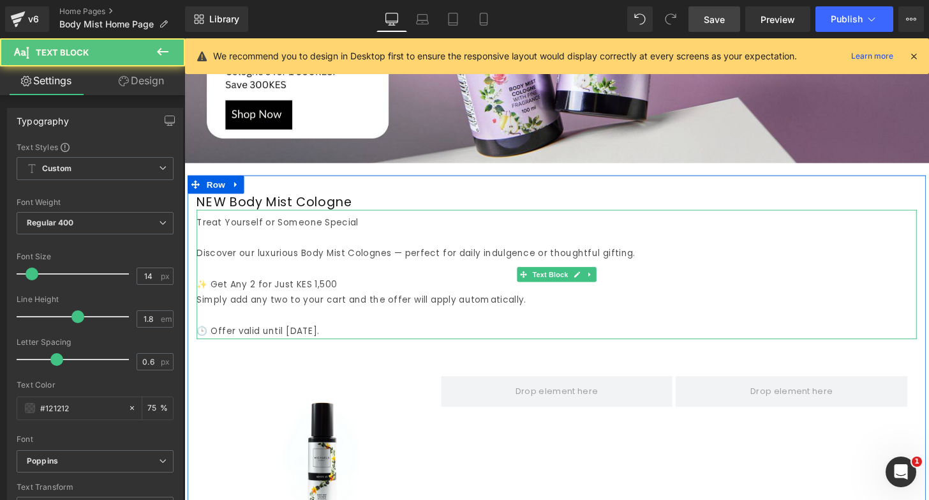
click at [200, 262] on p "Discover our luxurious Body Mist Colognes — perfect for daily indulgence or tho…" at bounding box center [570, 261] width 747 height 16
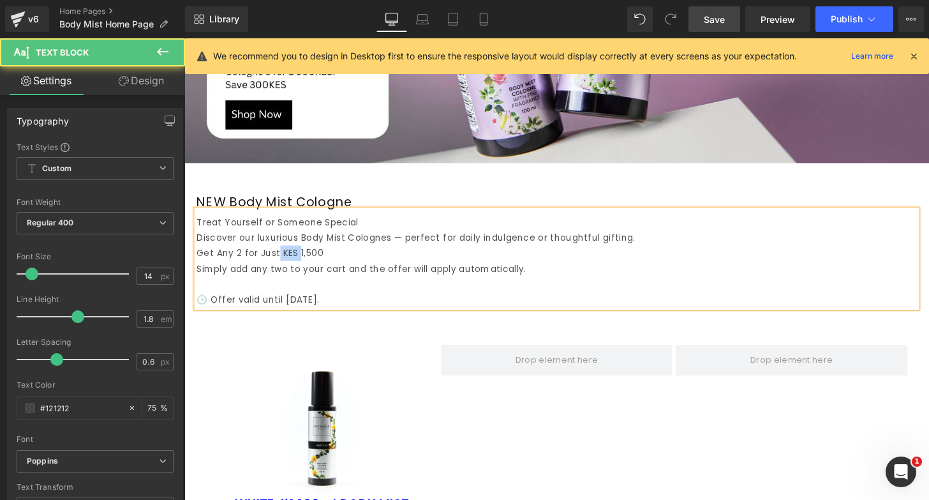
drag, startPoint x: 303, startPoint y: 262, endPoint x: 283, endPoint y: 262, distance: 19.8
click at [283, 262] on p "Get Any 2 for Just KES 1,500" at bounding box center [570, 261] width 747 height 16
click at [322, 262] on p "Get Any 2 for Just1,500" at bounding box center [570, 261] width 747 height 16
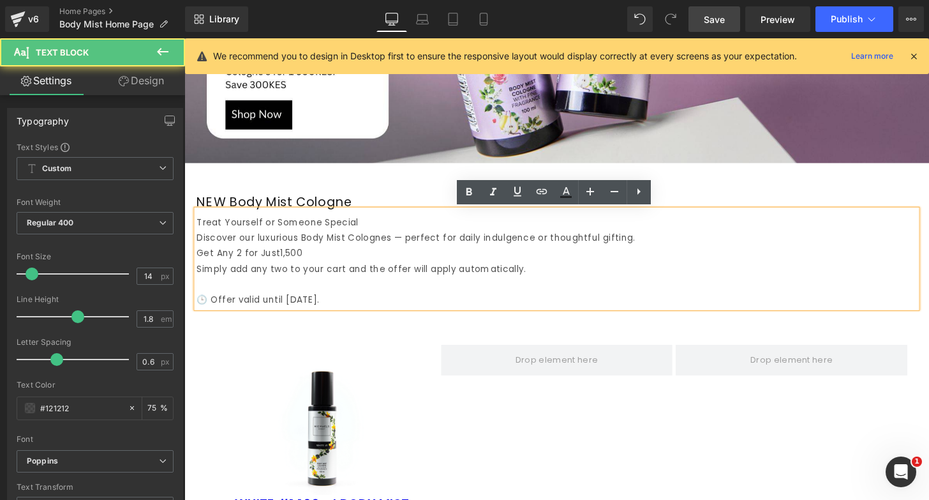
click at [279, 263] on p "Get Any 2 for Just1,500" at bounding box center [570, 261] width 747 height 16
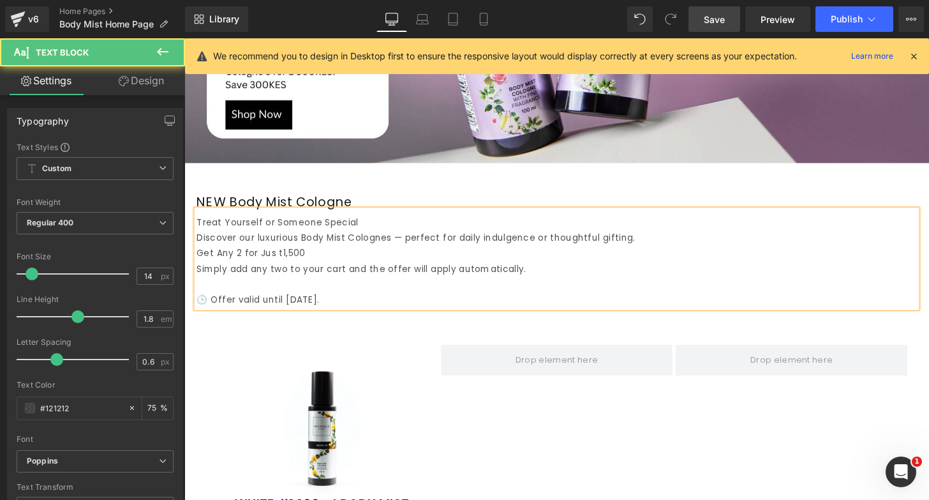
click at [320, 261] on p "Get Any 2 for Jus t1,500" at bounding box center [570, 261] width 747 height 16
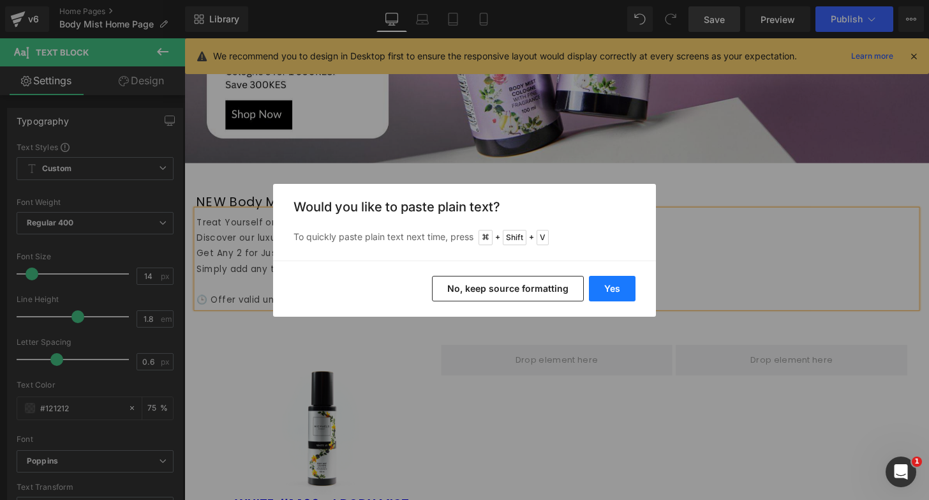
click at [608, 286] on button "Yes" at bounding box center [612, 289] width 47 height 26
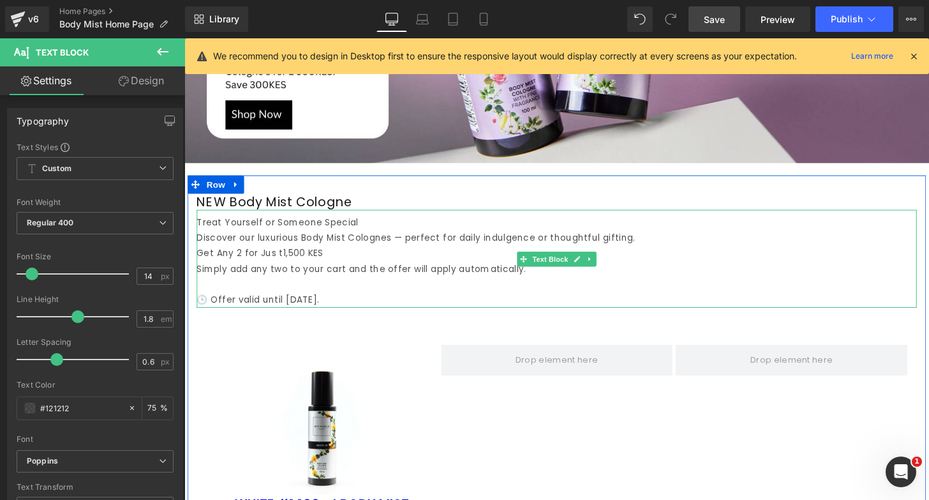
click at [283, 262] on p "Get Any 2 for Jus t1,500 KES" at bounding box center [570, 261] width 747 height 16
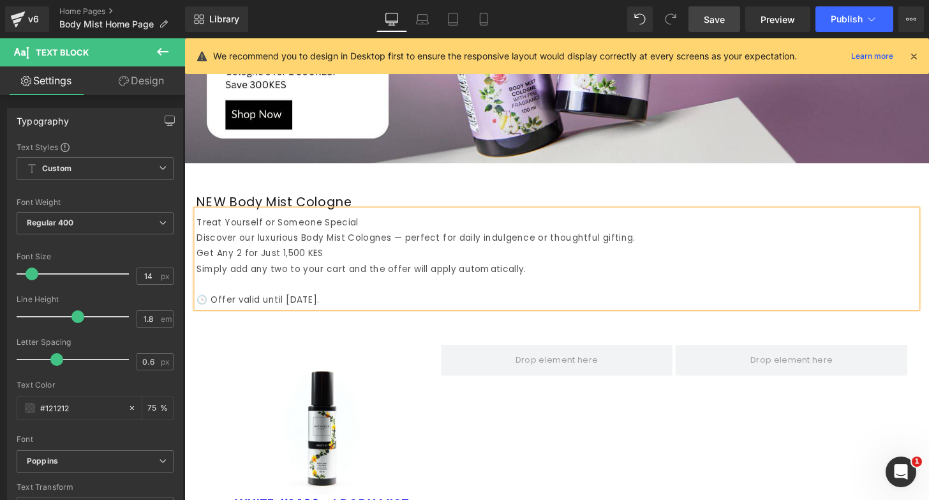
click at [206, 310] on p "🕒 Offer valid until August 31." at bounding box center [570, 310] width 747 height 16
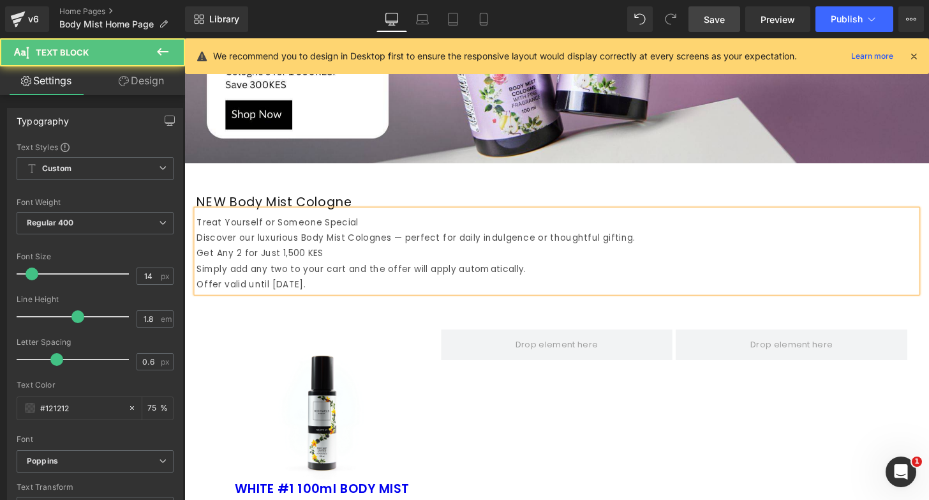
click at [410, 247] on p "Discover our luxurious Body Mist Colognes — perfect for daily indulgence or tho…" at bounding box center [570, 245] width 747 height 16
drag, startPoint x: 405, startPoint y: 246, endPoint x: 676, endPoint y: 242, distance: 271.9
click at [676, 242] on p "Discover our luxurious Body Mist Colognes perfect for daily indulgence or thoug…" at bounding box center [570, 245] width 747 height 16
click at [197, 262] on p "Get Any 2 for Just 1,500 KES" at bounding box center [570, 261] width 747 height 16
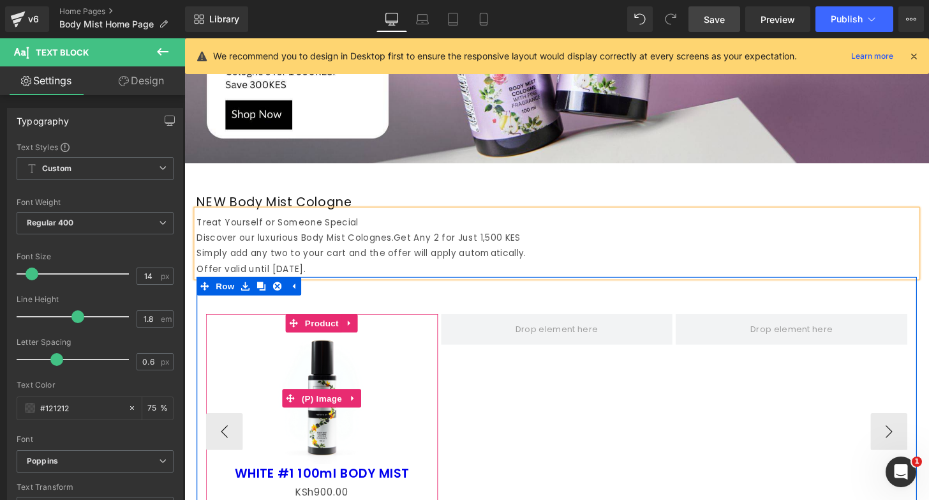
scroll to position [706, 0]
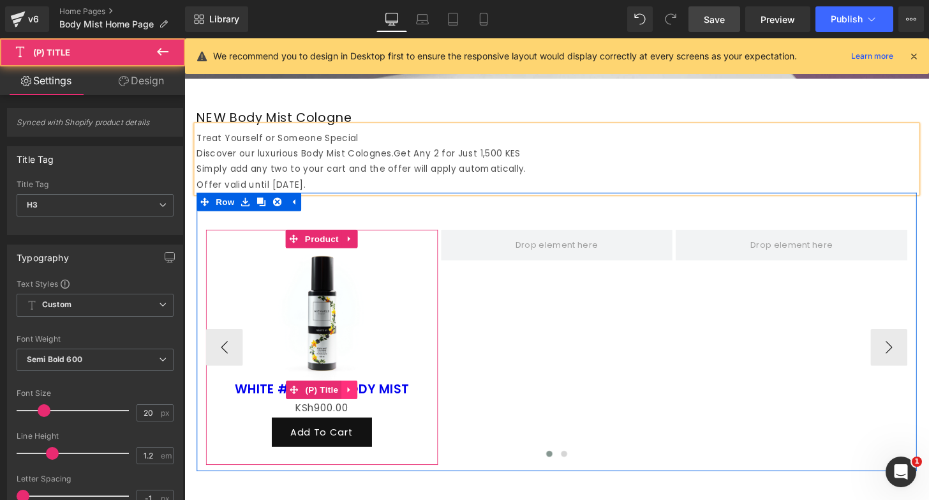
click at [348, 401] on div "WHITE #1 100ml BODY MIST (P) Title" at bounding box center [327, 402] width 228 height 20
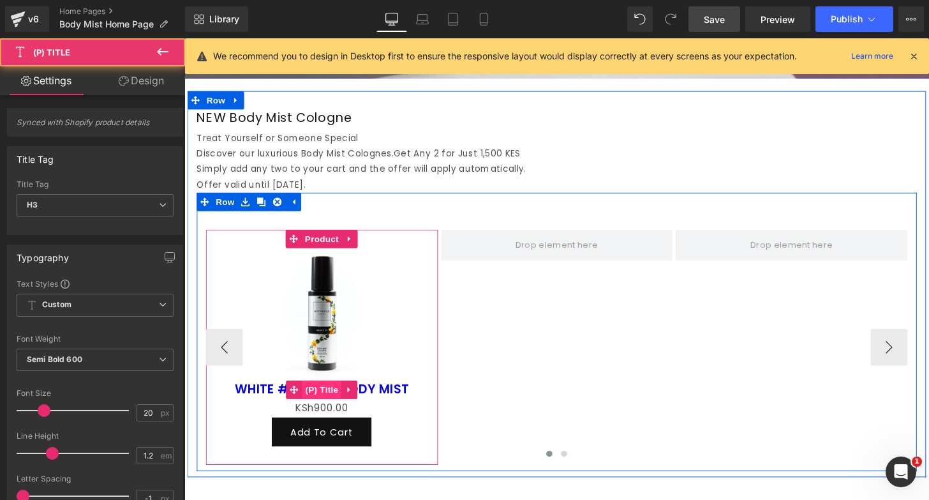
click at [326, 400] on span "(P) Title" at bounding box center [326, 402] width 41 height 19
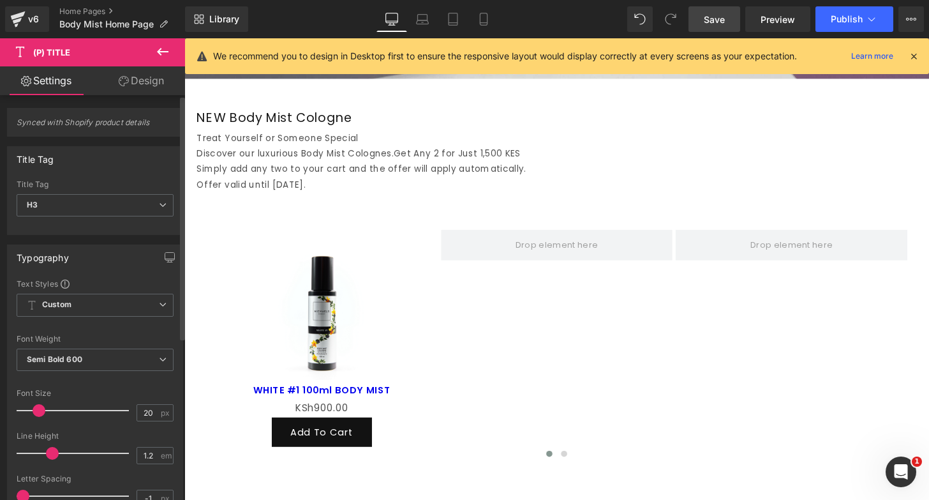
drag, startPoint x: 47, startPoint y: 415, endPoint x: 38, endPoint y: 415, distance: 8.9
click at [38, 415] on div at bounding box center [76, 411] width 106 height 26
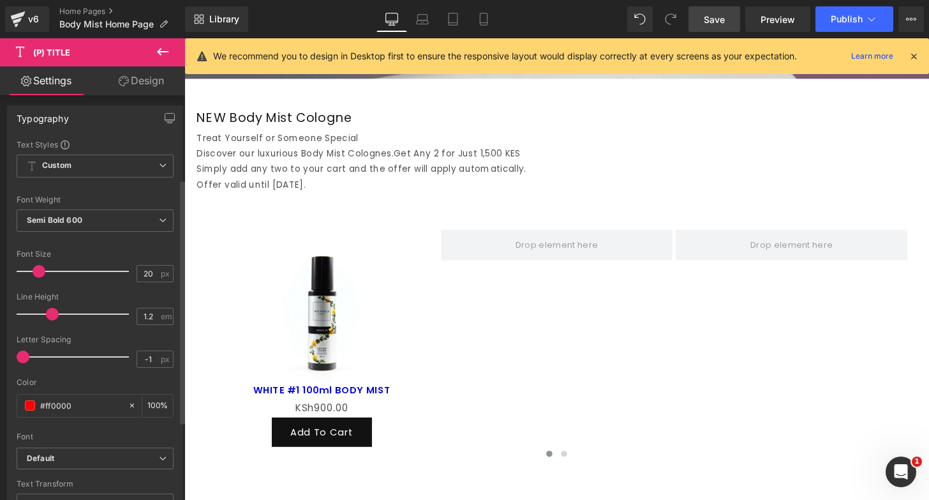
scroll to position [138, 0]
click at [30, 404] on span at bounding box center [30, 406] width 10 height 10
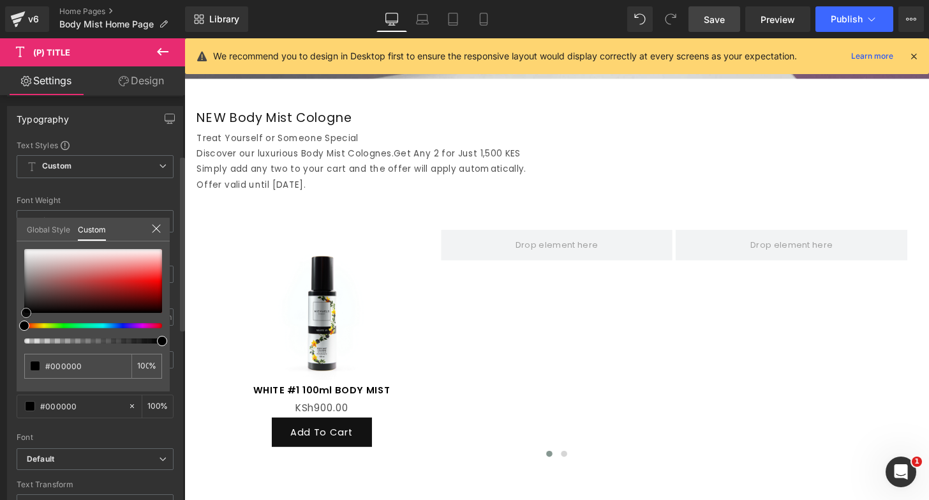
drag, startPoint x: 43, startPoint y: 262, endPoint x: 26, endPoint y: 329, distance: 69.2
click at [26, 329] on div at bounding box center [93, 296] width 138 height 94
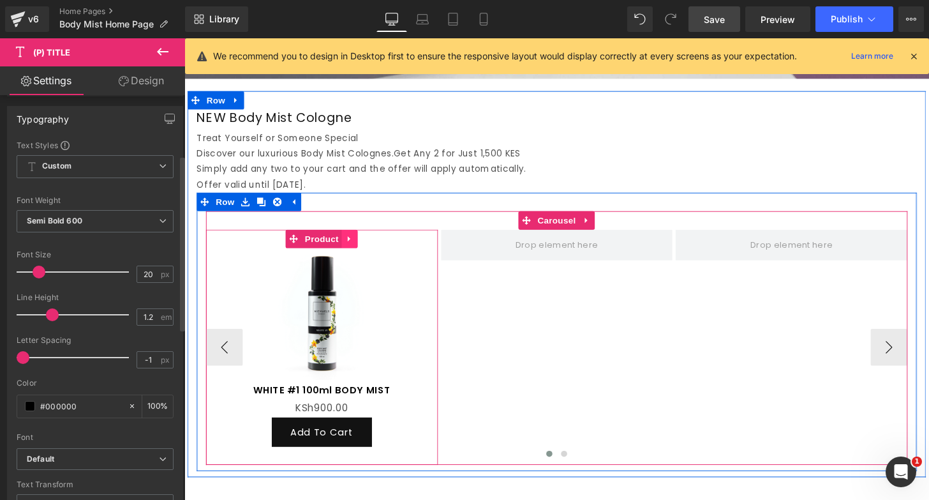
click at [356, 246] on icon at bounding box center [356, 246] width 9 height 10
click at [347, 246] on icon at bounding box center [347, 246] width 9 height 9
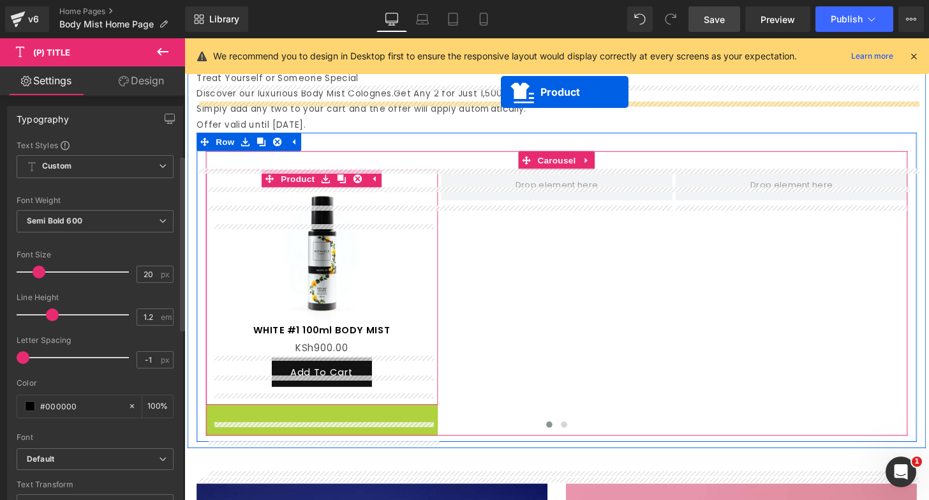
scroll to position [692, 0]
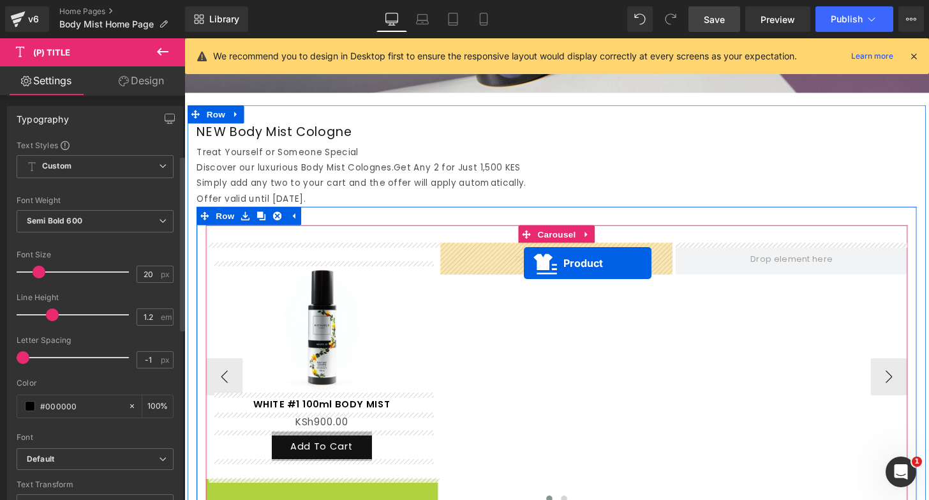
drag, startPoint x: 333, startPoint y: 295, endPoint x: 536, endPoint y: 271, distance: 204.4
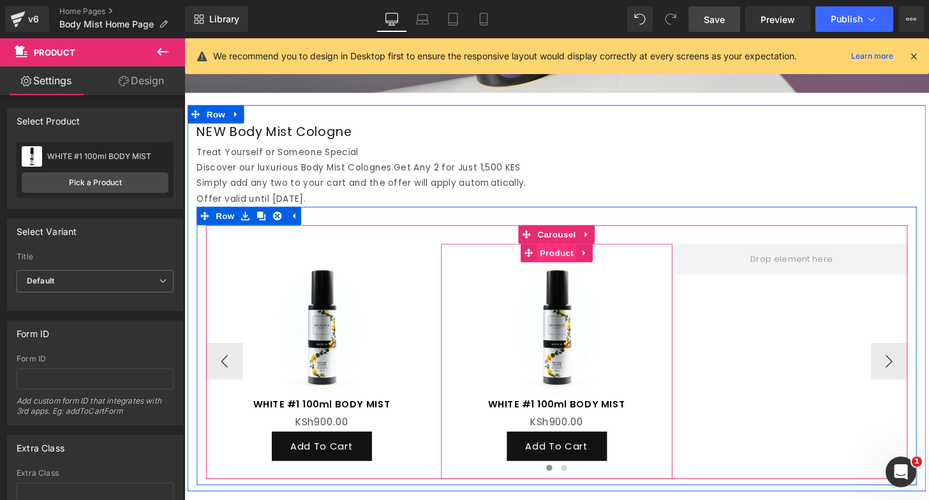
click at [570, 260] on span "Product" at bounding box center [569, 260] width 41 height 19
click at [576, 261] on span "Product" at bounding box center [569, 260] width 41 height 19
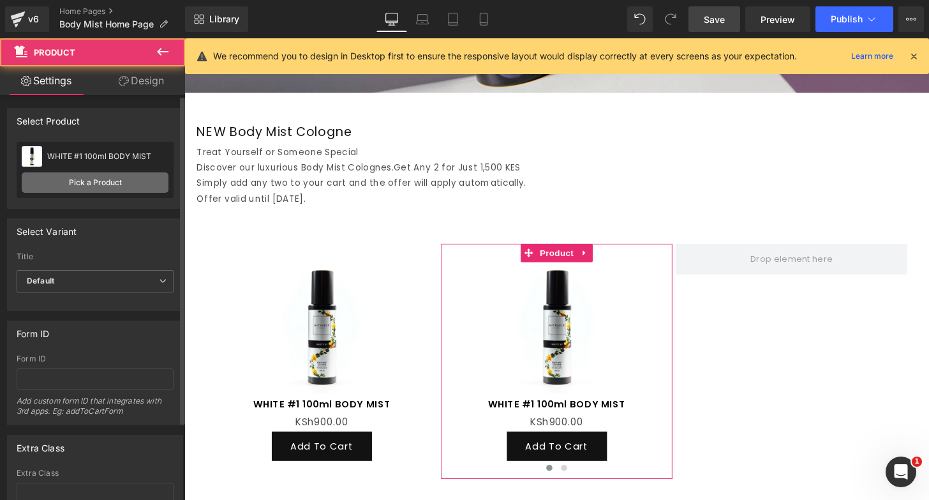
click at [109, 181] on link "Pick a Product" at bounding box center [95, 182] width 147 height 20
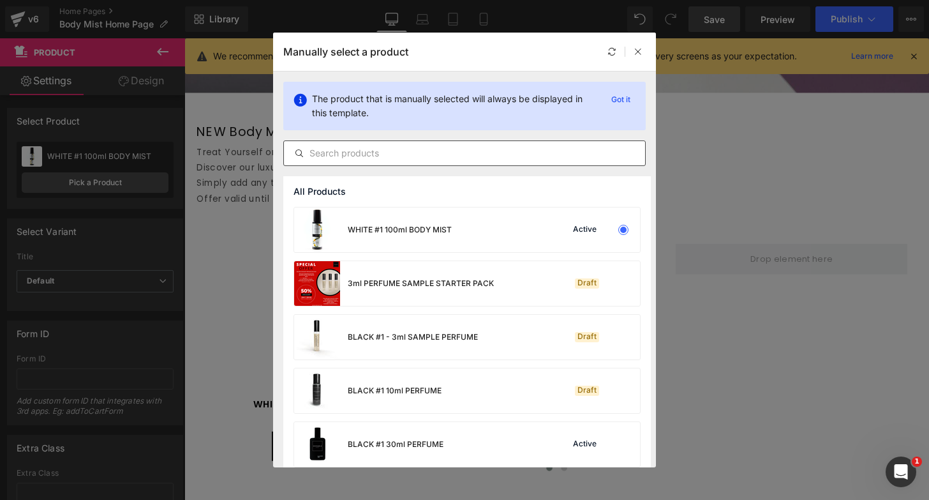
click at [415, 147] on input "text" at bounding box center [464, 153] width 361 height 15
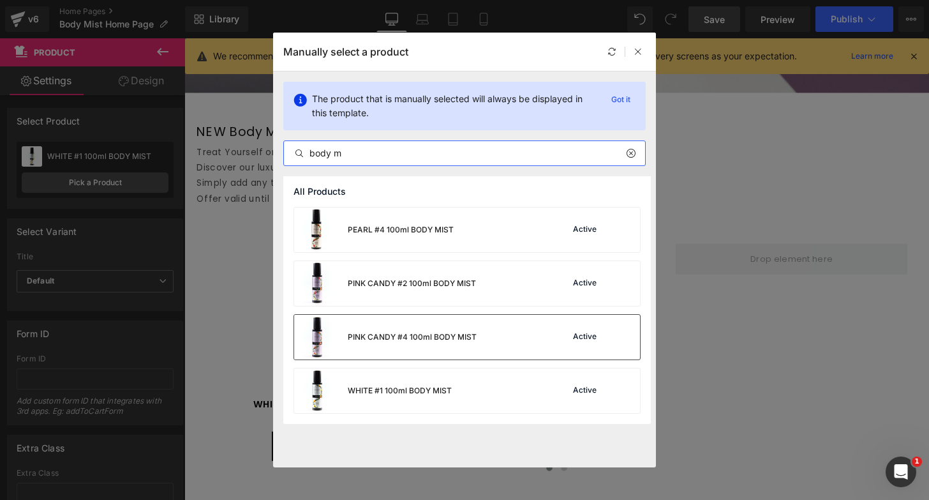
type input "body m"
click at [420, 329] on div "PINK CANDY #4 100ml BODY MIST" at bounding box center [385, 337] width 183 height 45
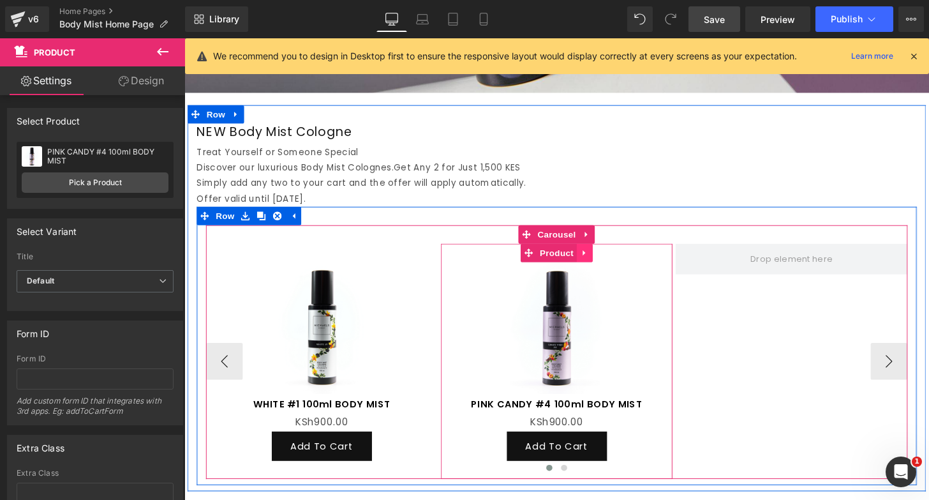
click at [599, 259] on icon at bounding box center [598, 261] width 3 height 6
click at [591, 259] on icon at bounding box center [591, 260] width 9 height 9
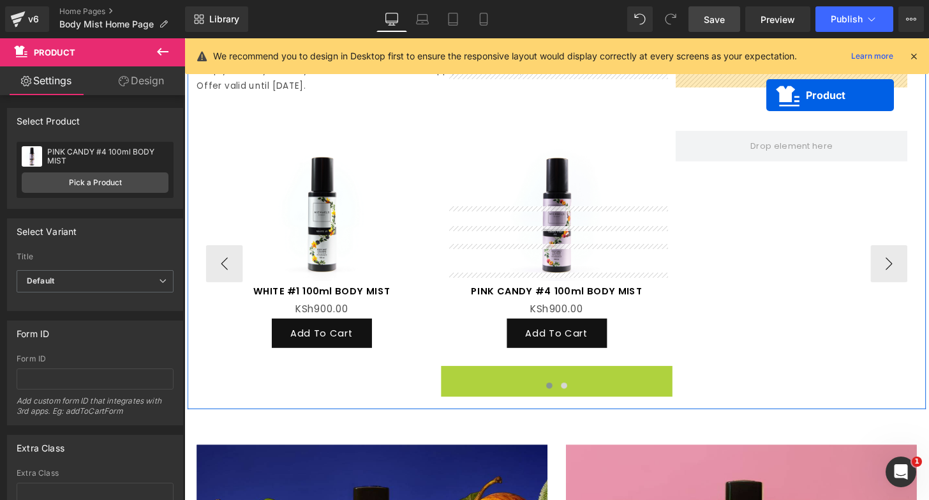
scroll to position [732, 0]
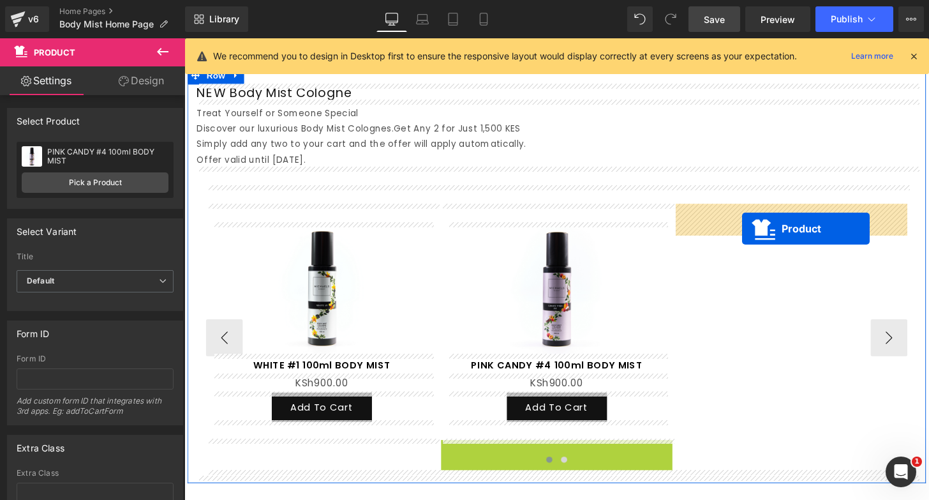
drag, startPoint x: 574, startPoint y: 274, endPoint x: 763, endPoint y: 232, distance: 193.5
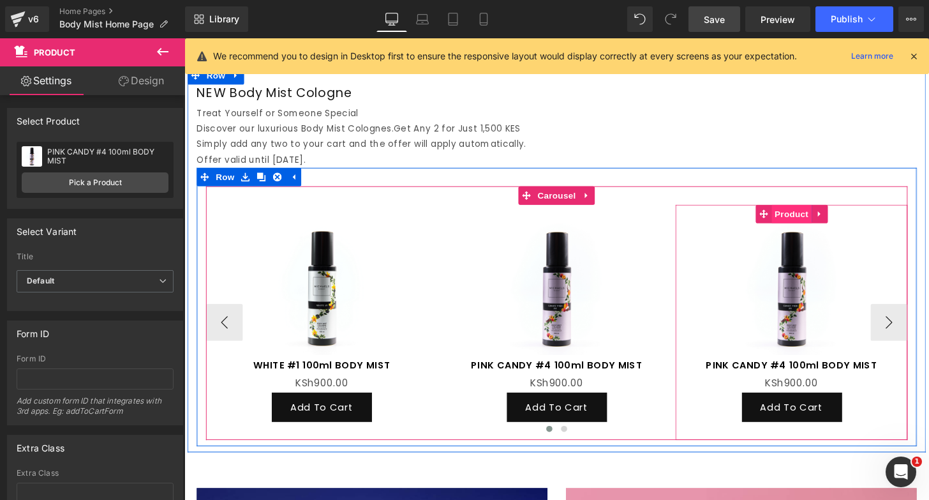
click at [809, 220] on span "Product" at bounding box center [813, 220] width 41 height 19
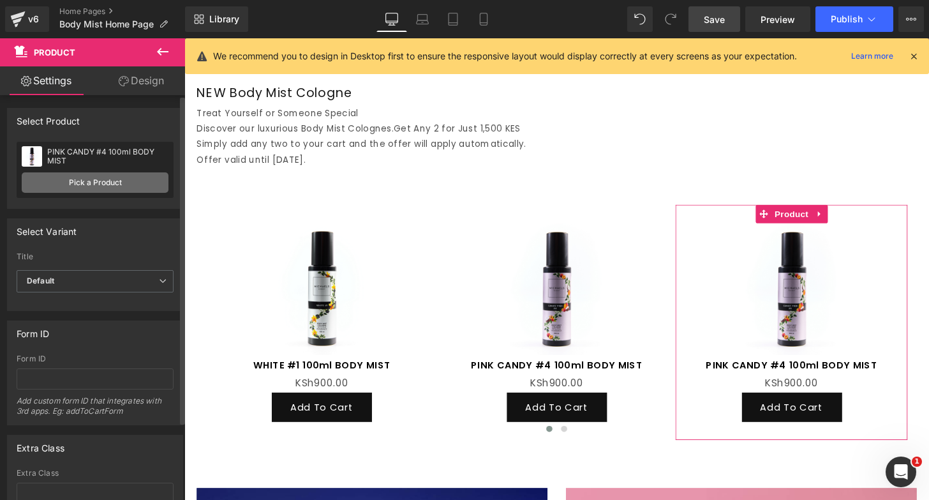
click at [136, 184] on link "Pick a Product" at bounding box center [95, 182] width 147 height 20
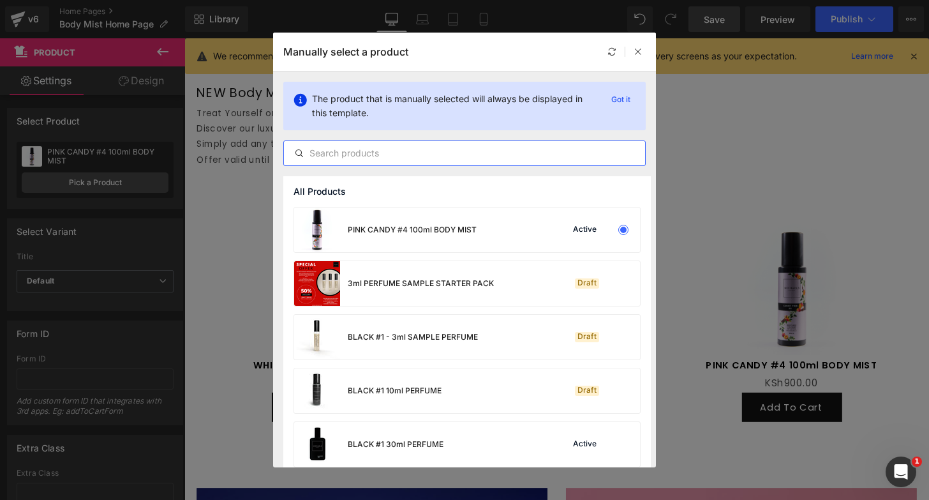
click at [401, 151] on input "text" at bounding box center [464, 153] width 361 height 15
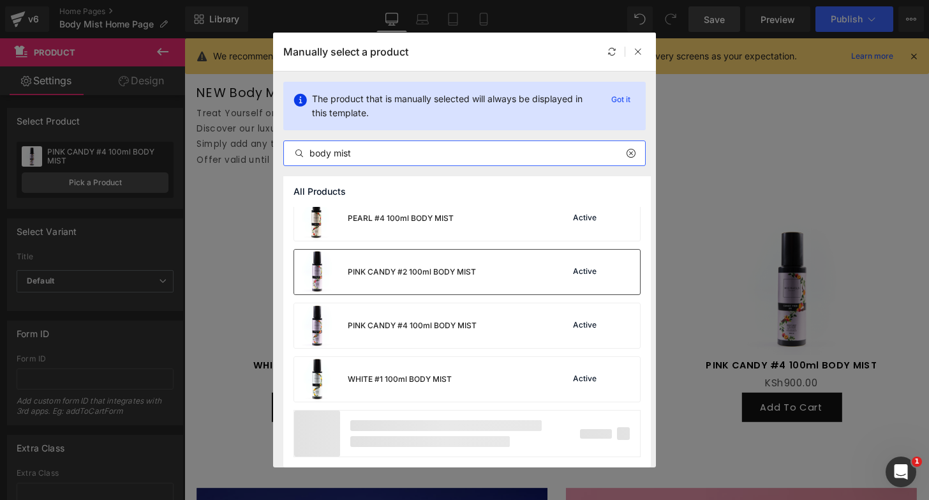
scroll to position [0, 0]
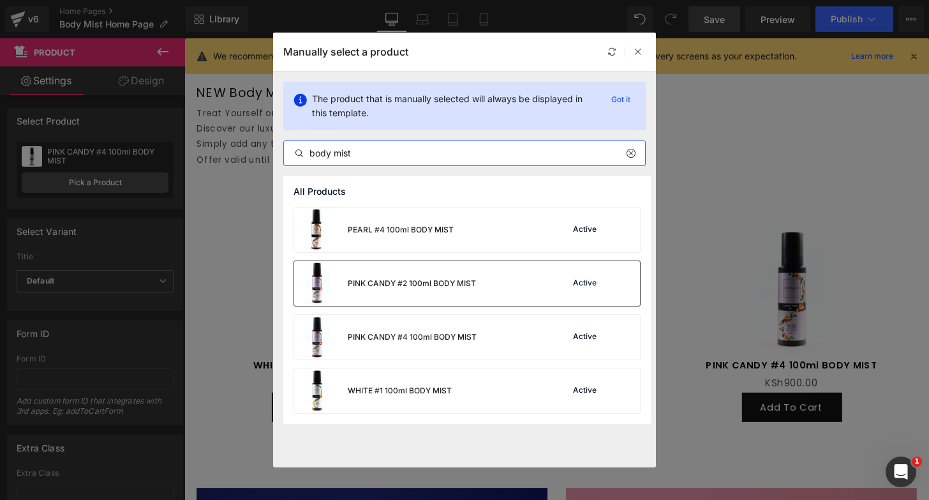
type input "body mist"
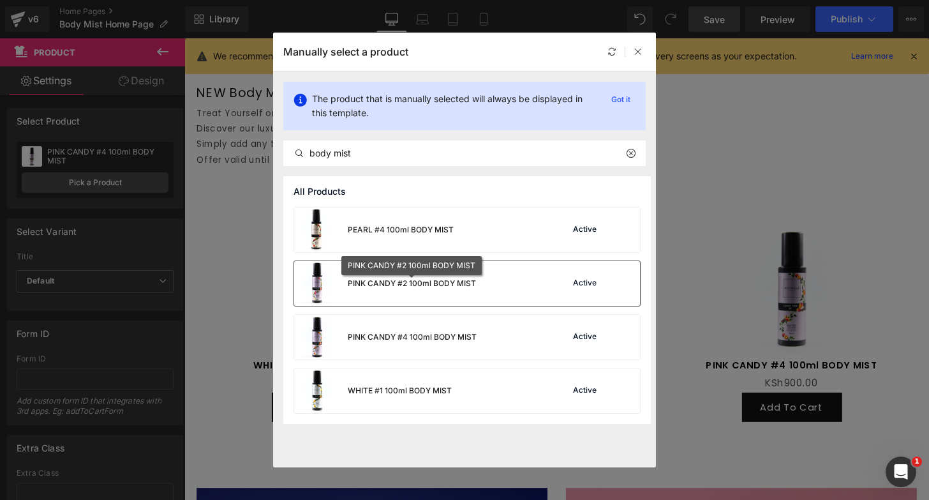
click at [471, 285] on div "PINK CANDY #2 100ml BODY MIST" at bounding box center [412, 283] width 128 height 11
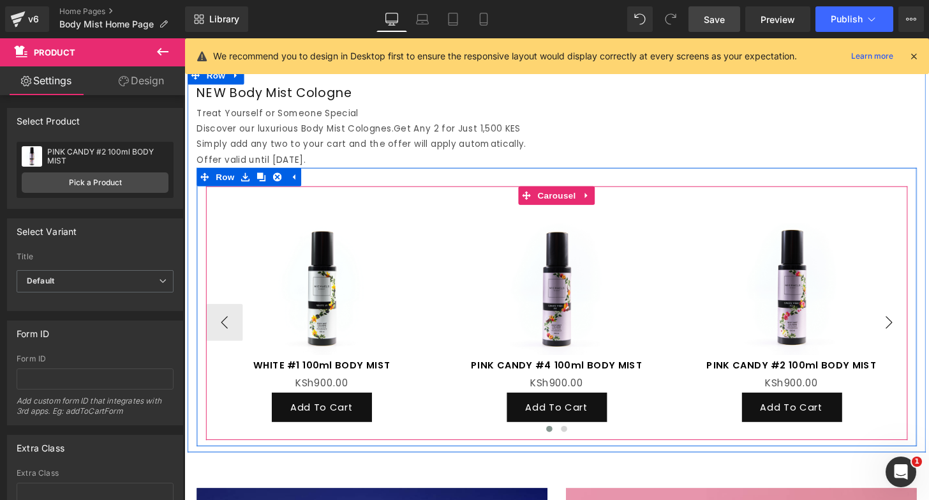
click at [920, 331] on button "›" at bounding box center [915, 332] width 38 height 38
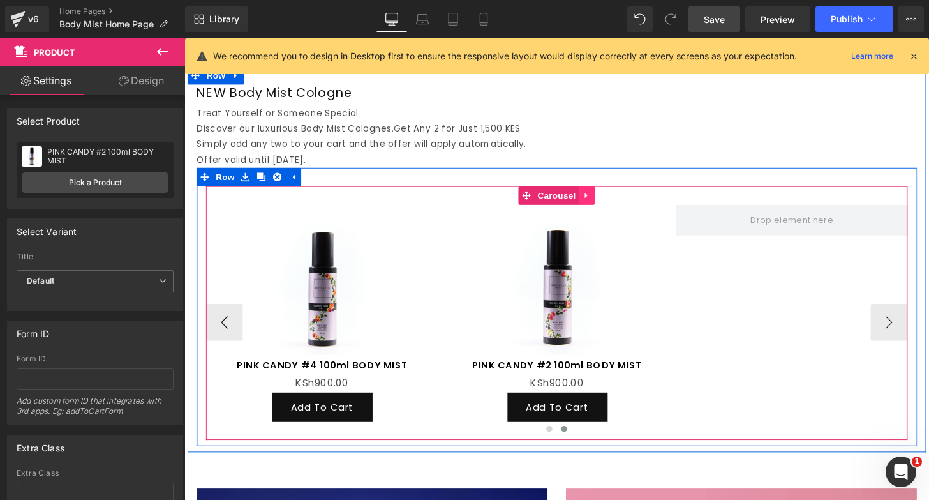
click at [602, 201] on icon at bounding box center [601, 201] width 9 height 10
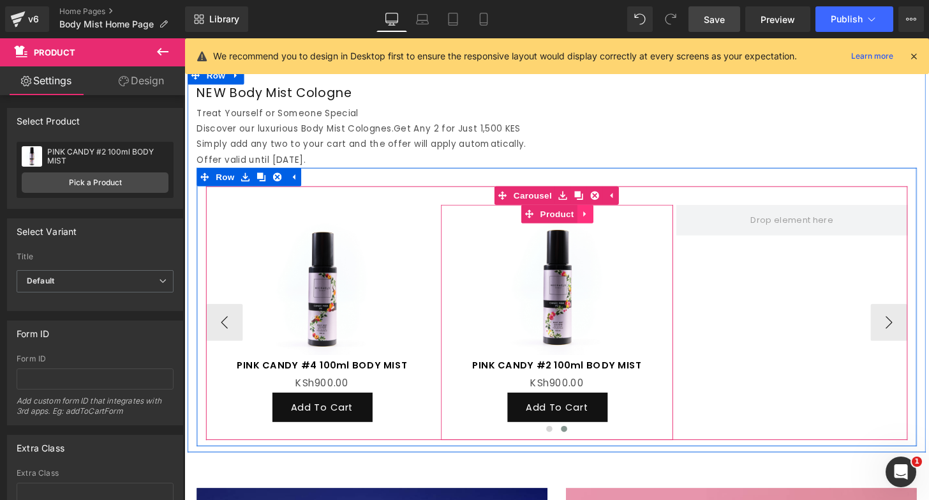
click at [599, 223] on icon at bounding box center [599, 220] width 9 height 10
click at [592, 219] on icon at bounding box center [591, 220] width 9 height 9
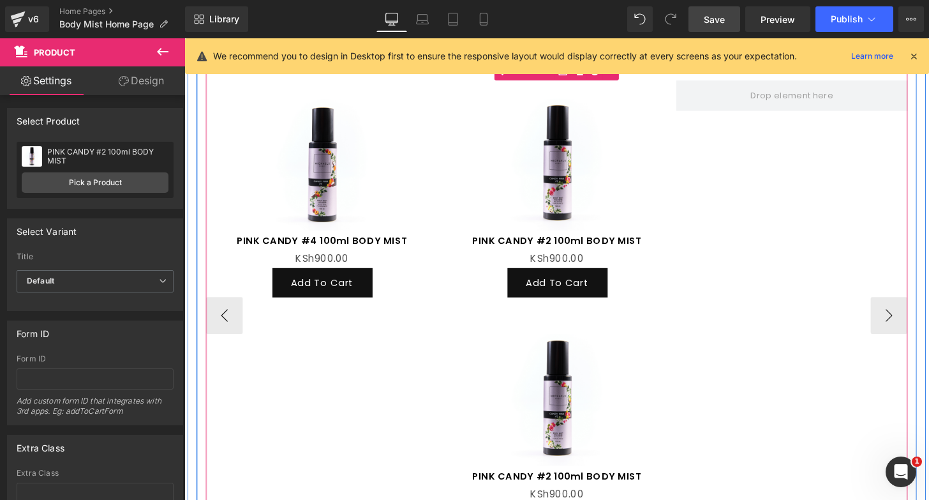
scroll to position [841, 0]
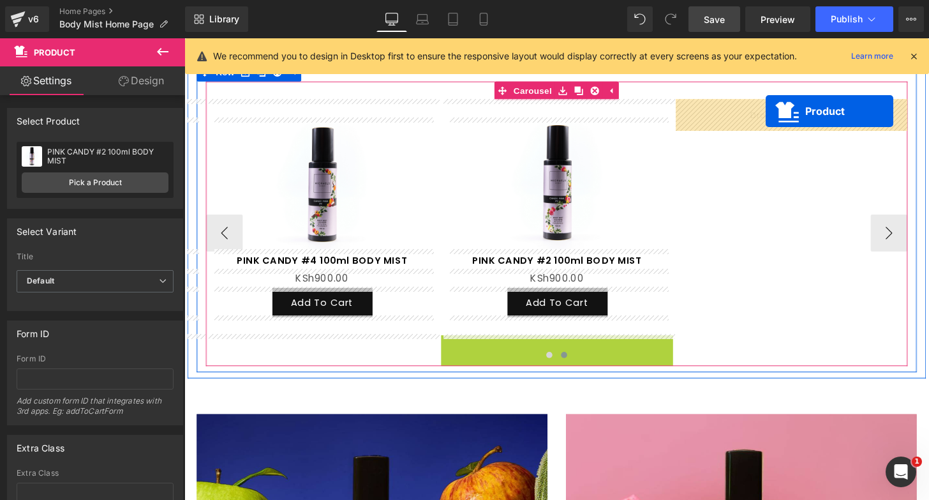
drag, startPoint x: 576, startPoint y: 354, endPoint x: 786, endPoint y: 120, distance: 314.6
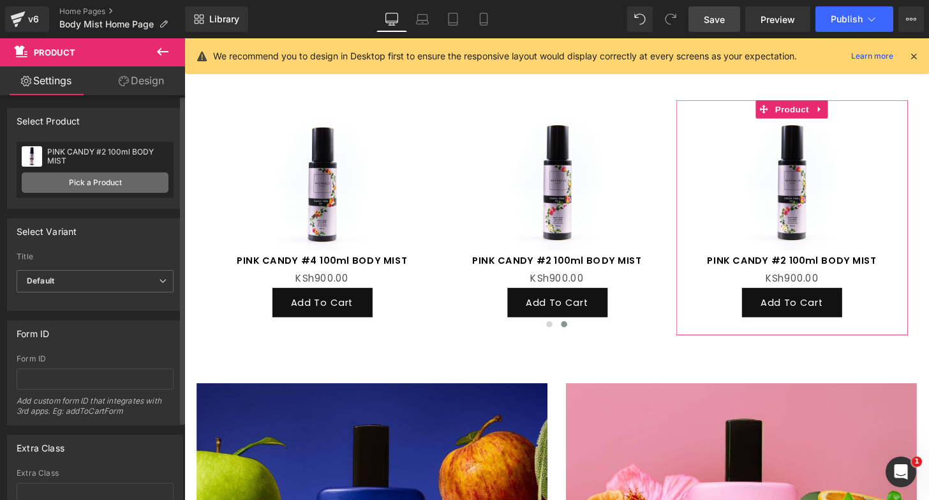
click at [117, 183] on link "Pick a Product" at bounding box center [95, 182] width 147 height 20
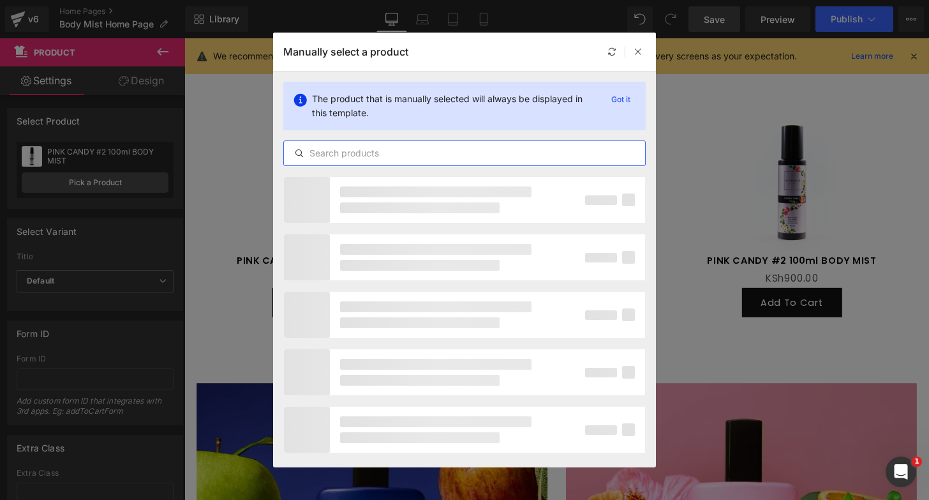
click at [422, 154] on input "text" at bounding box center [464, 153] width 361 height 15
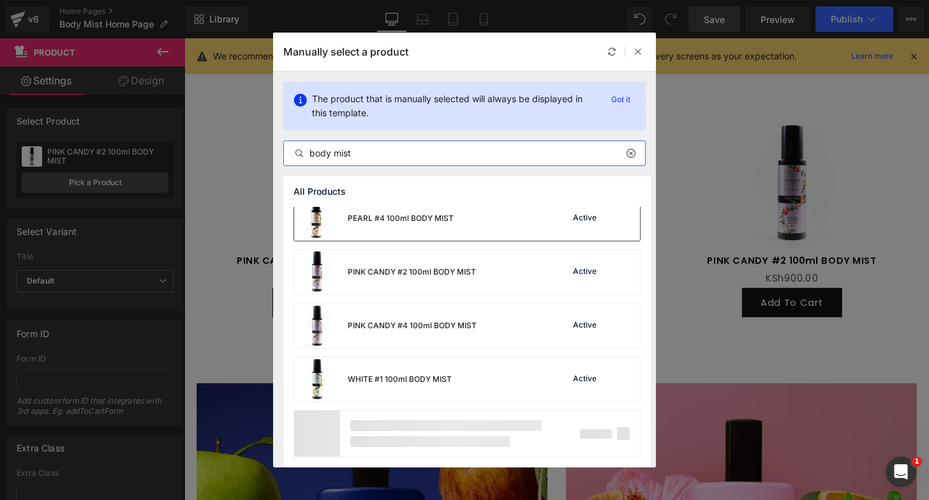
scroll to position [0, 0]
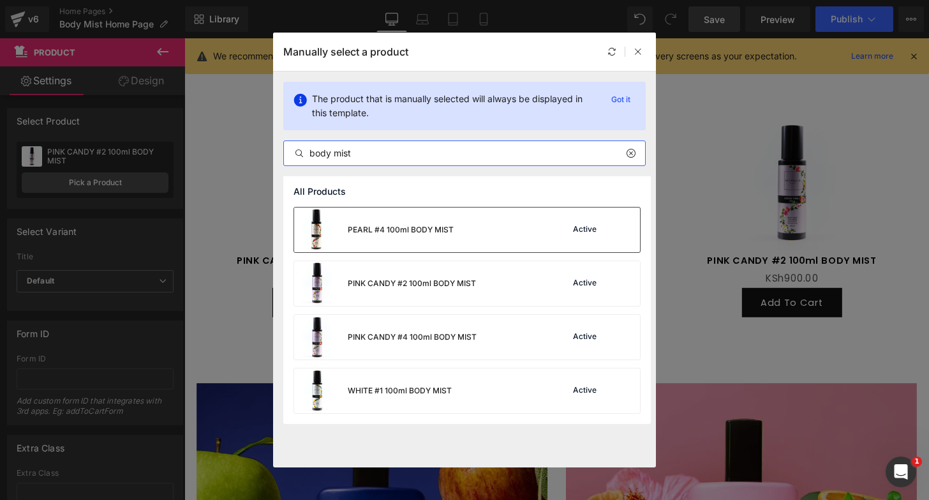
type input "body mist"
click at [458, 221] on div "PEARL #4 100ml BODY MIST Active" at bounding box center [467, 229] width 346 height 45
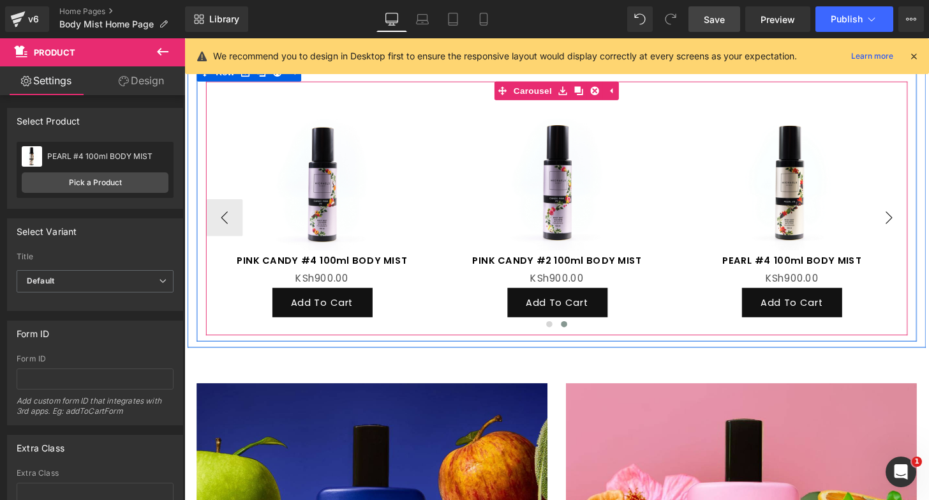
click at [921, 221] on button "›" at bounding box center [915, 224] width 38 height 38
click at [916, 224] on button "›" at bounding box center [915, 224] width 38 height 38
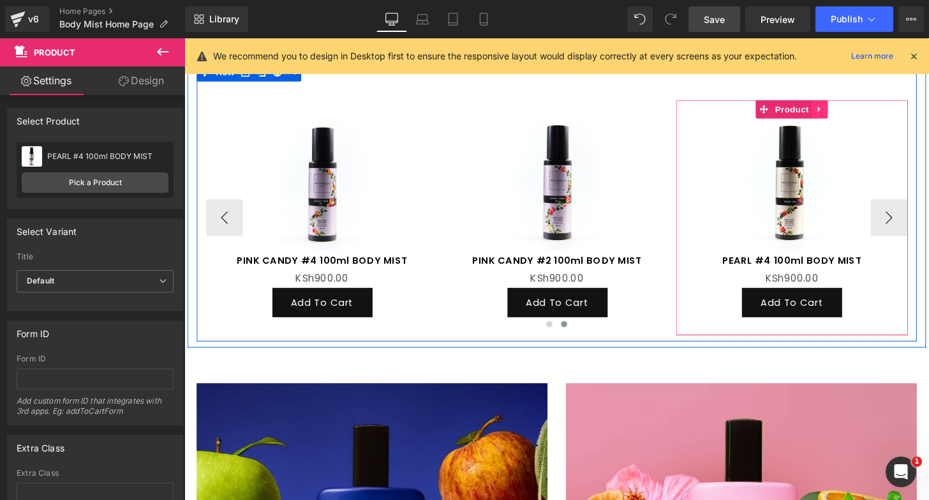
click at [842, 111] on icon at bounding box center [843, 112] width 3 height 6
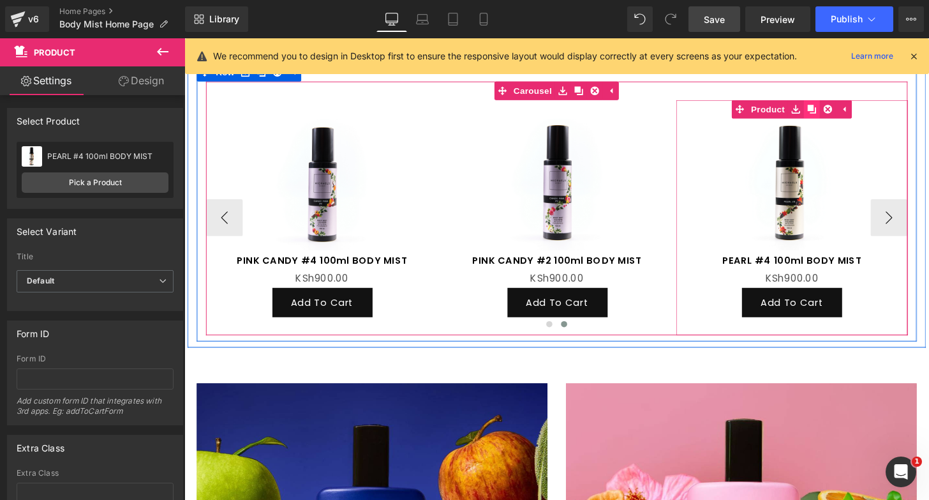
click at [832, 112] on icon at bounding box center [835, 111] width 9 height 9
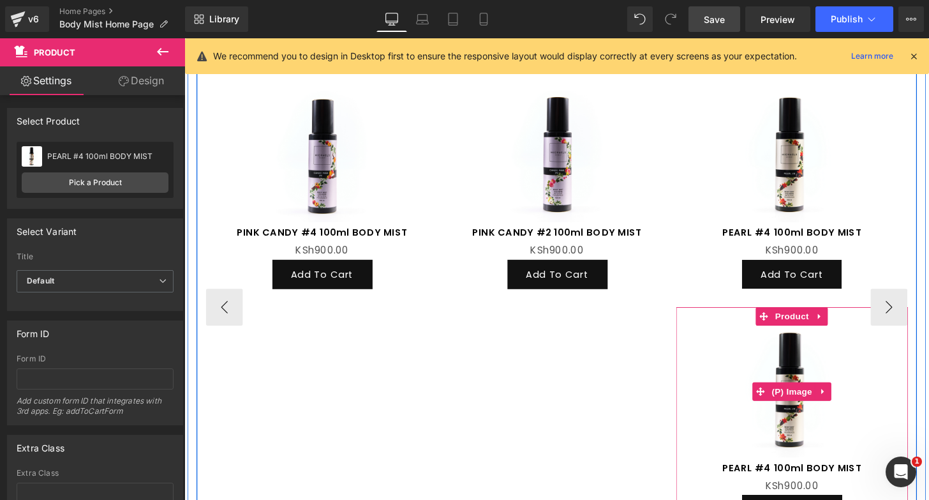
scroll to position [858, 0]
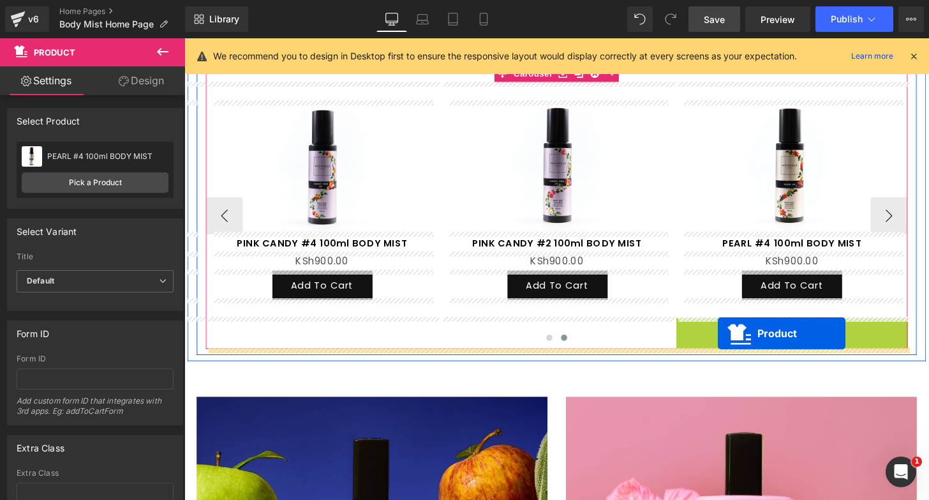
drag, startPoint x: 817, startPoint y: 338, endPoint x: 738, endPoint y: 345, distance: 79.4
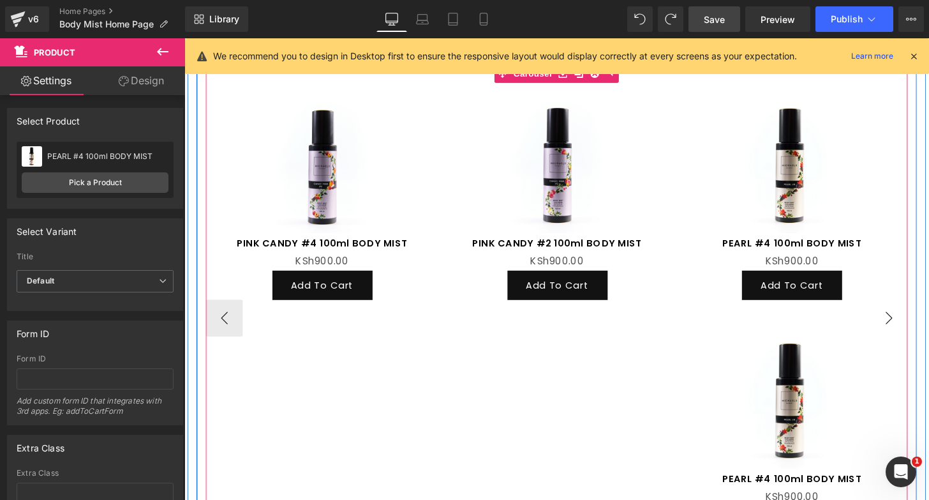
click at [918, 334] on button "›" at bounding box center [915, 328] width 38 height 38
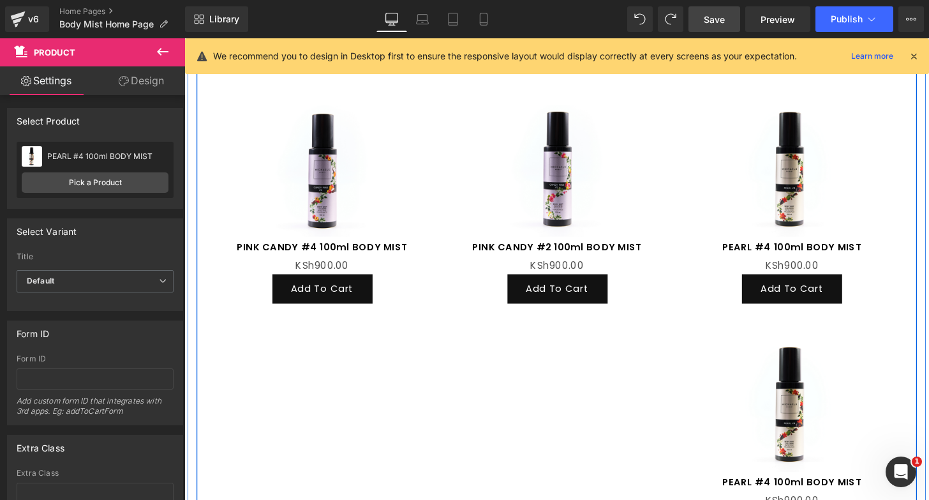
scroll to position [855, 0]
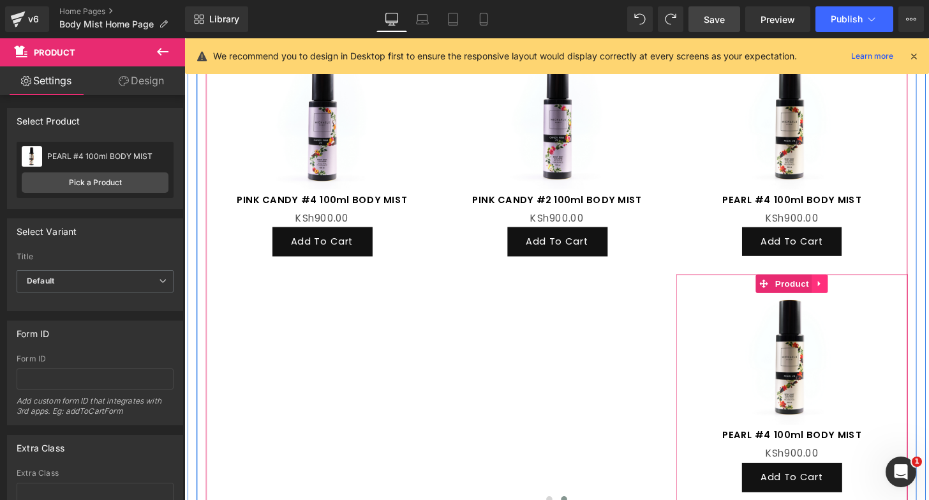
click at [846, 299] on link at bounding box center [843, 292] width 17 height 19
click at [851, 295] on icon at bounding box center [852, 292] width 9 height 9
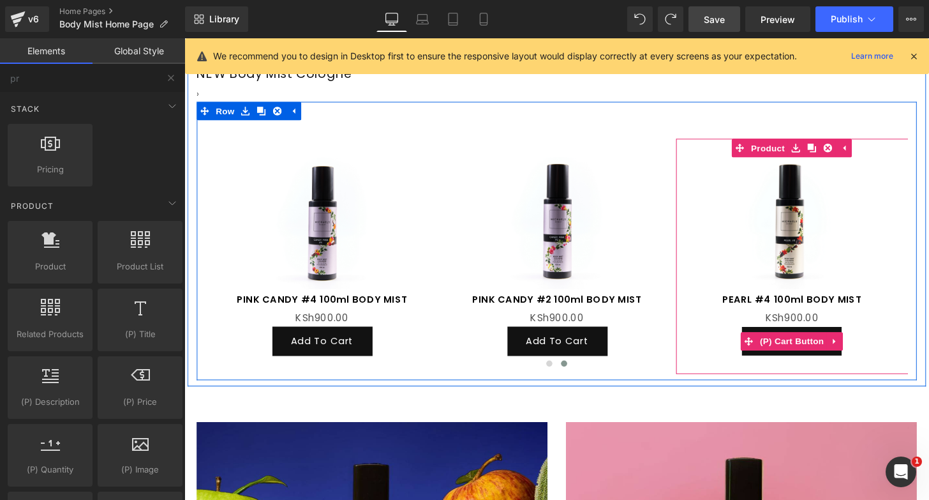
scroll to position [719, 0]
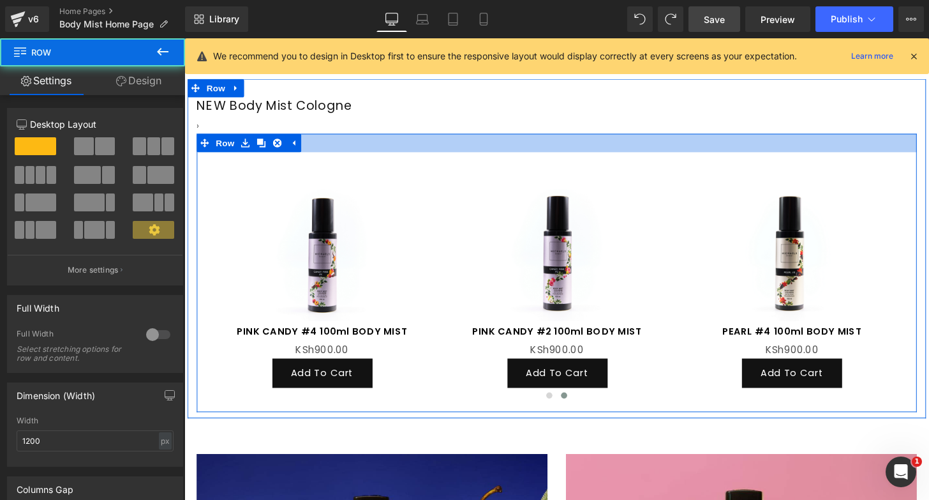
click at [475, 149] on div at bounding box center [570, 146] width 747 height 19
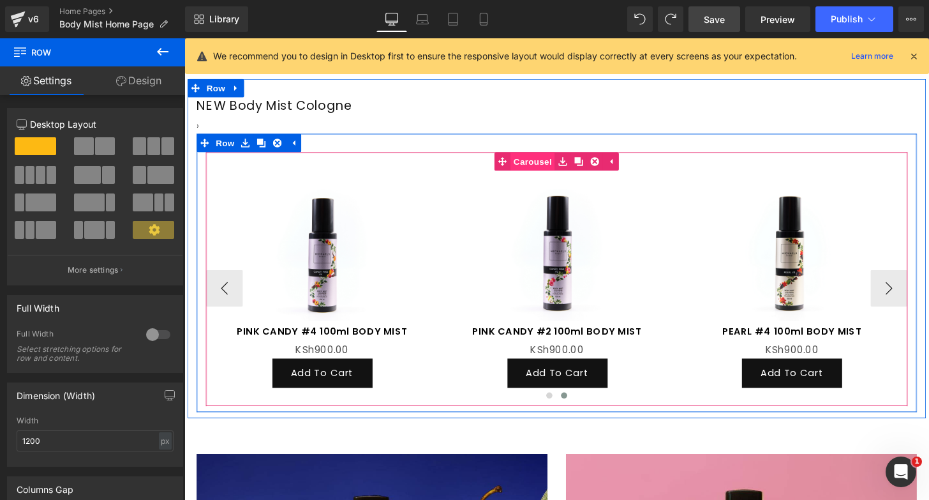
click at [549, 163] on span "Carousel" at bounding box center [546, 165] width 46 height 19
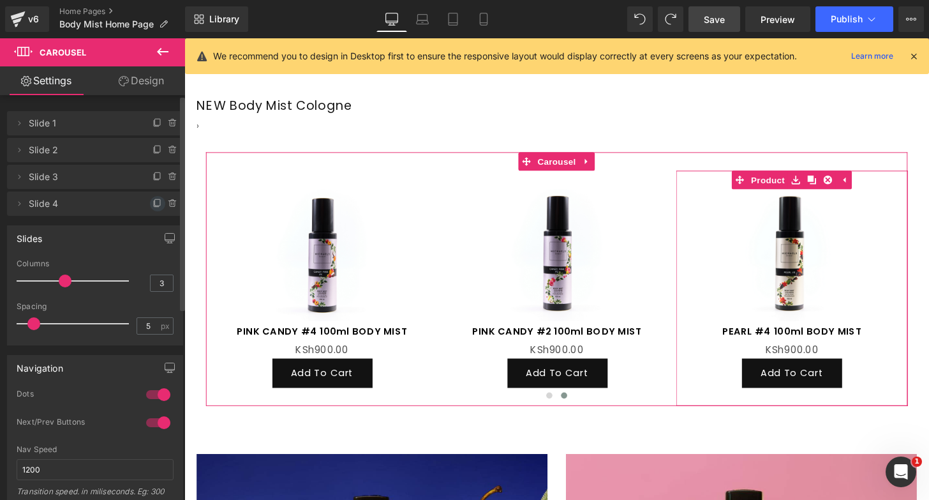
click at [153, 201] on icon at bounding box center [158, 203] width 10 height 10
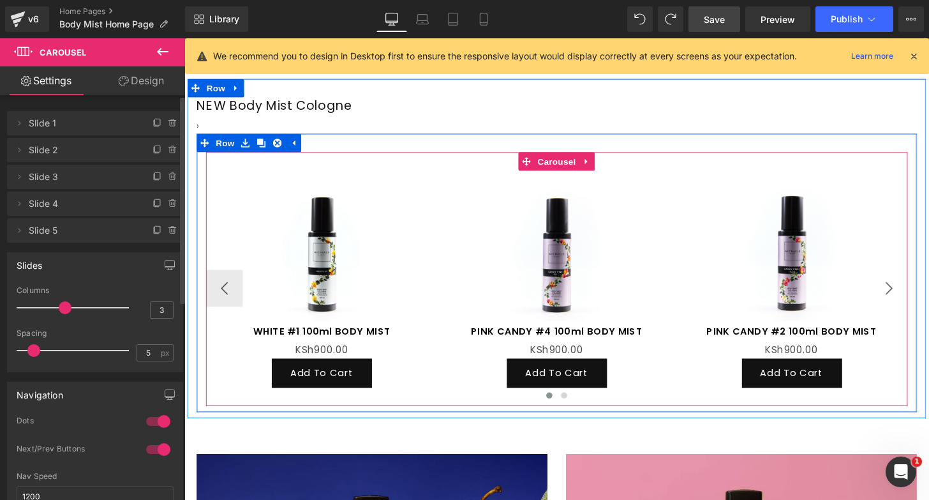
click at [923, 294] on button "›" at bounding box center [915, 297] width 38 height 38
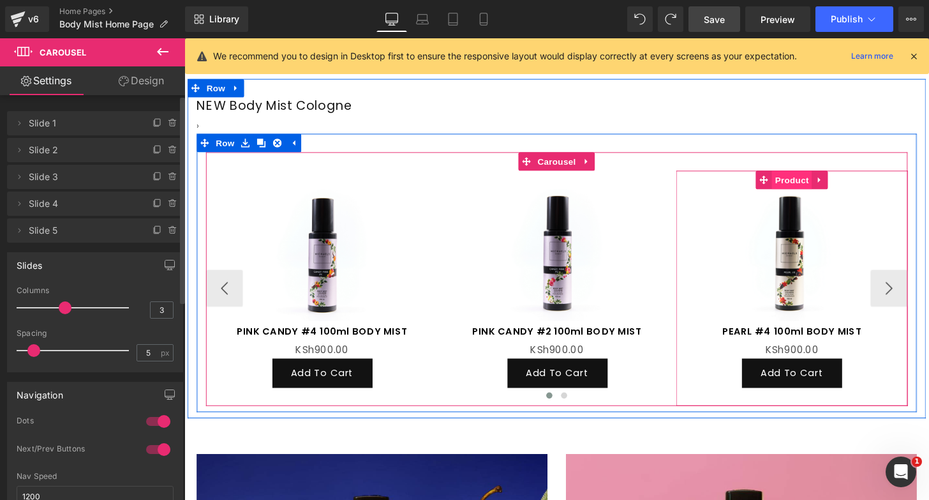
click at [819, 184] on span "Product" at bounding box center [814, 185] width 41 height 19
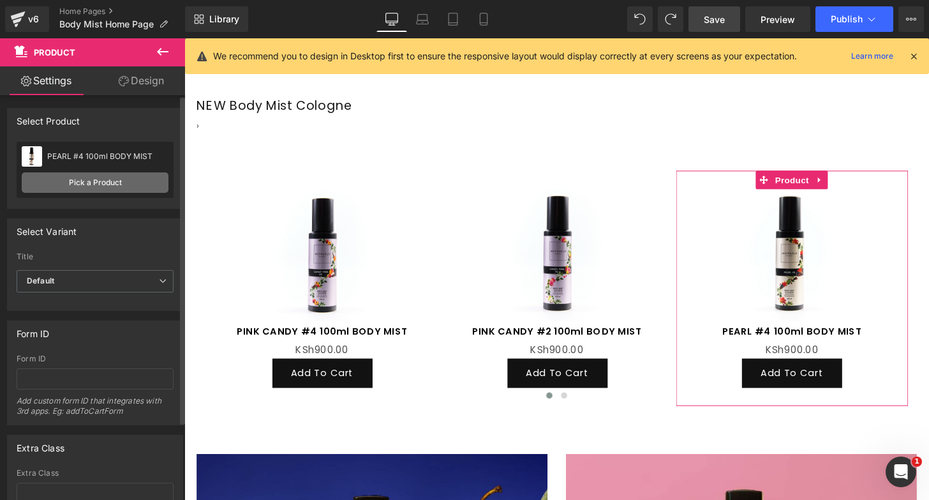
click at [125, 177] on link "Pick a Product" at bounding box center [95, 182] width 147 height 20
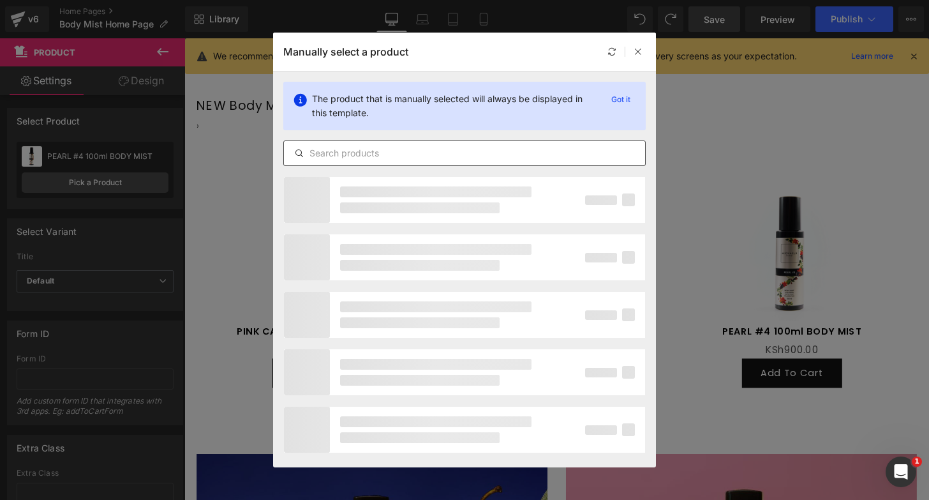
click at [421, 152] on input "text" at bounding box center [464, 153] width 361 height 15
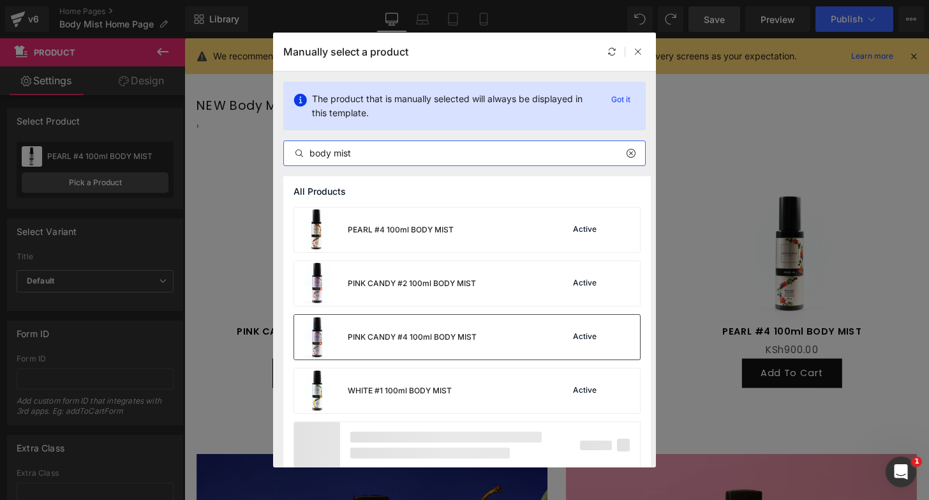
scroll to position [0, 0]
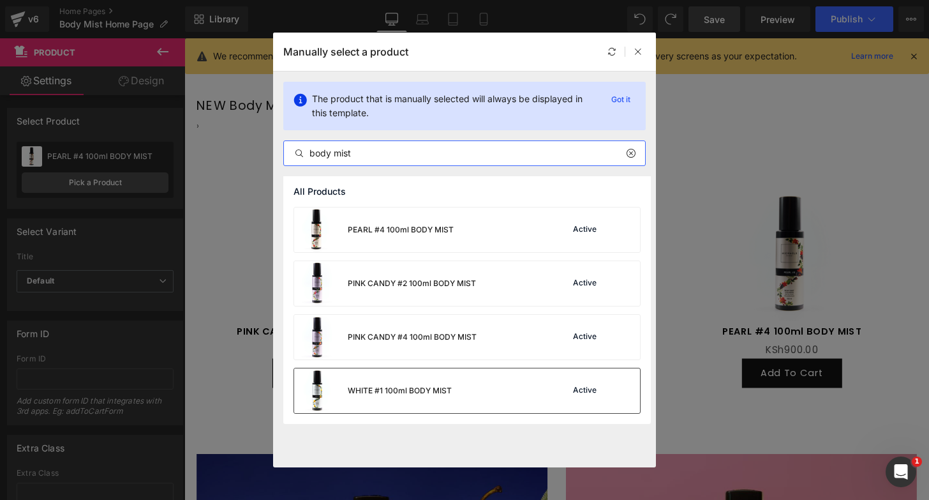
type input "body mist"
click at [415, 385] on div "WHITE #1 100ml BODY MIST" at bounding box center [400, 390] width 104 height 11
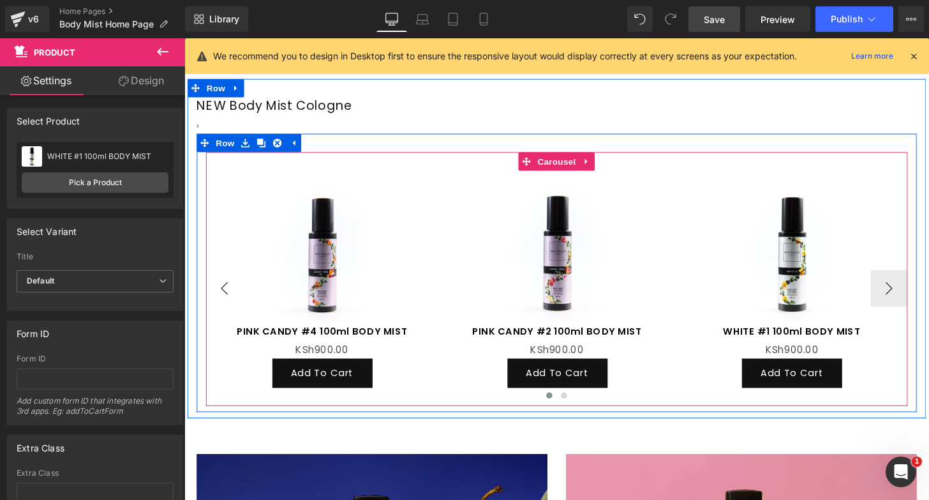
click at [223, 295] on button "‹" at bounding box center [226, 297] width 38 height 38
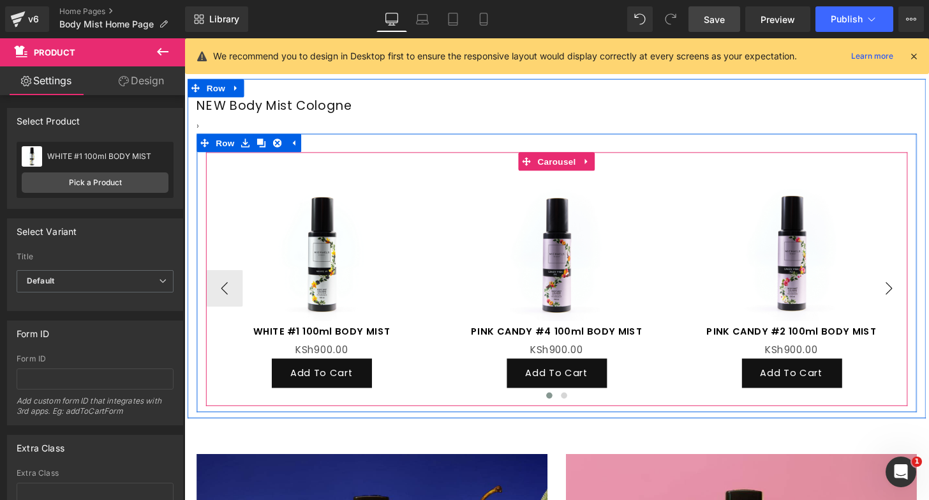
click at [920, 291] on button "›" at bounding box center [915, 297] width 38 height 38
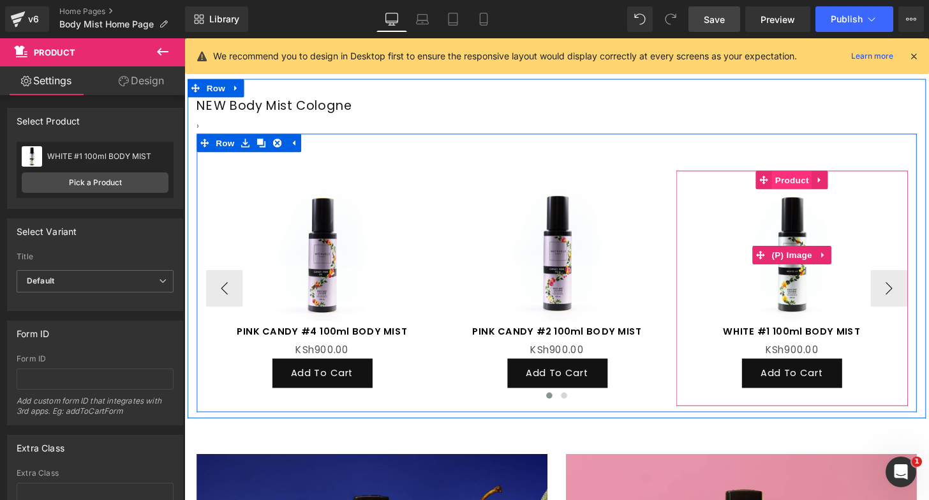
click at [818, 186] on span "Product" at bounding box center [814, 185] width 41 height 19
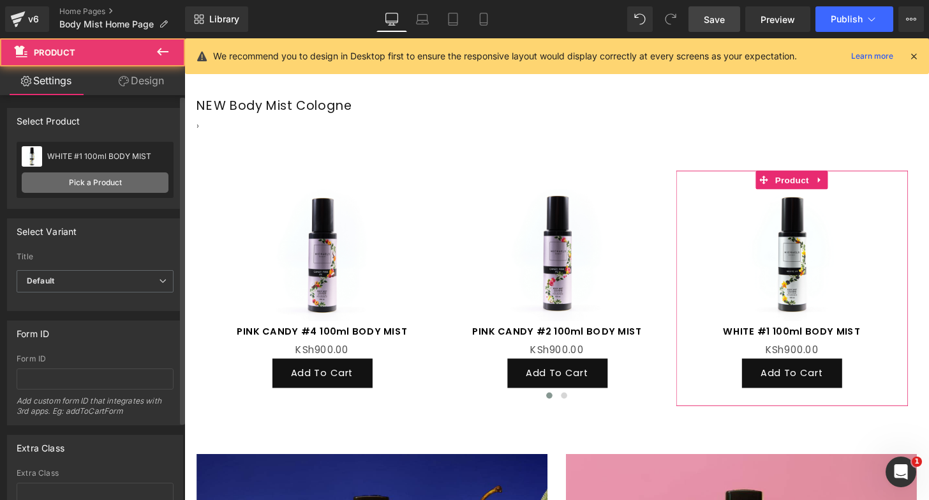
click at [128, 177] on link "Pick a Product" at bounding box center [95, 182] width 147 height 20
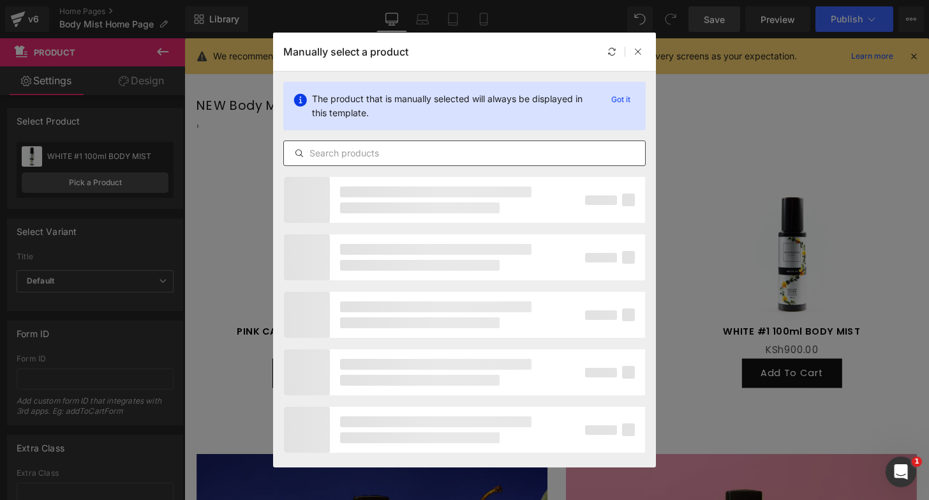
click at [386, 153] on input "text" at bounding box center [464, 153] width 361 height 15
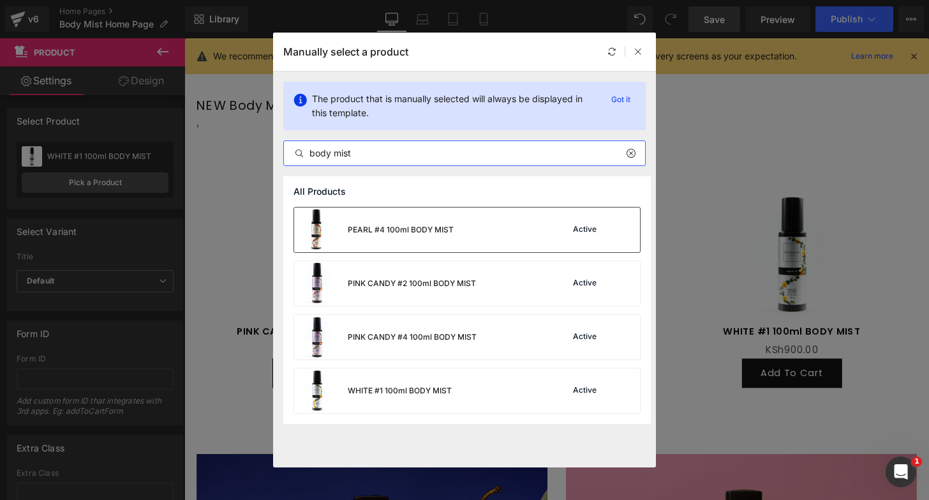
type input "body mist"
click at [409, 232] on div "PEARL #4 100ml BODY MIST" at bounding box center [401, 229] width 106 height 11
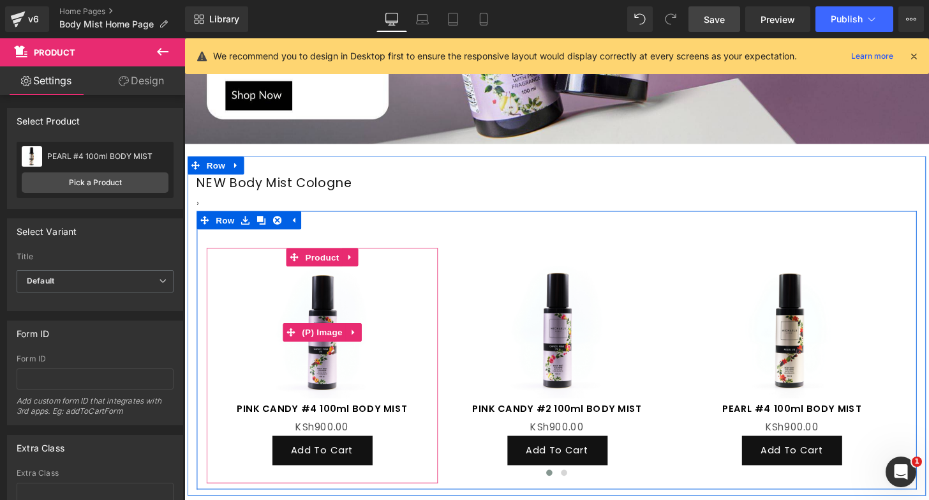
scroll to position [584, 0]
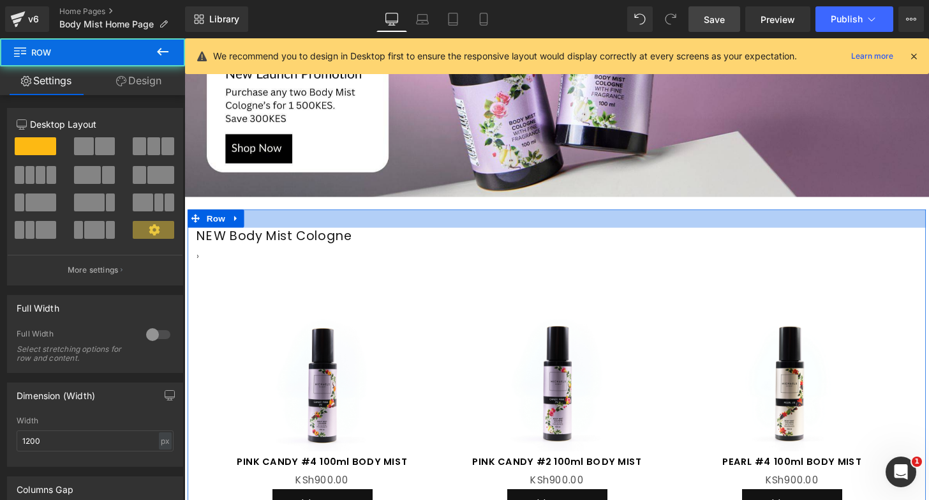
click at [433, 218] on div at bounding box center [571, 224] width 766 height 19
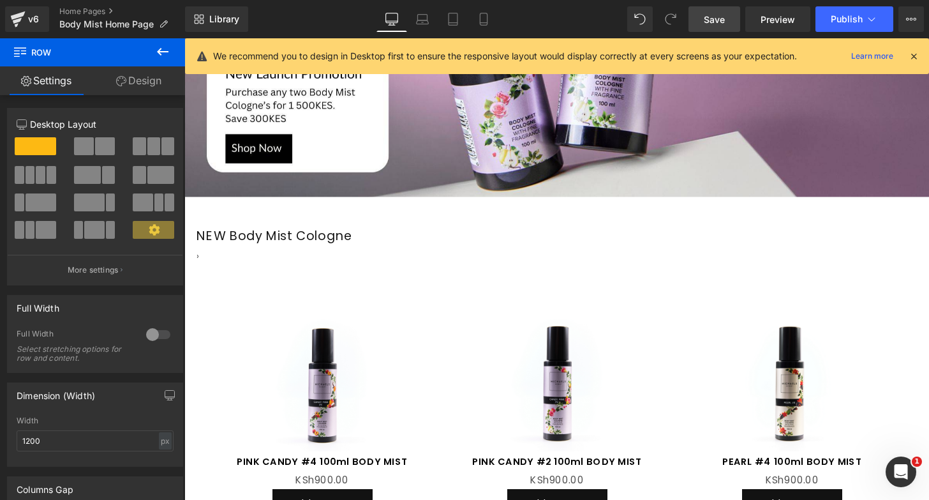
click at [170, 55] on icon at bounding box center [162, 51] width 15 height 15
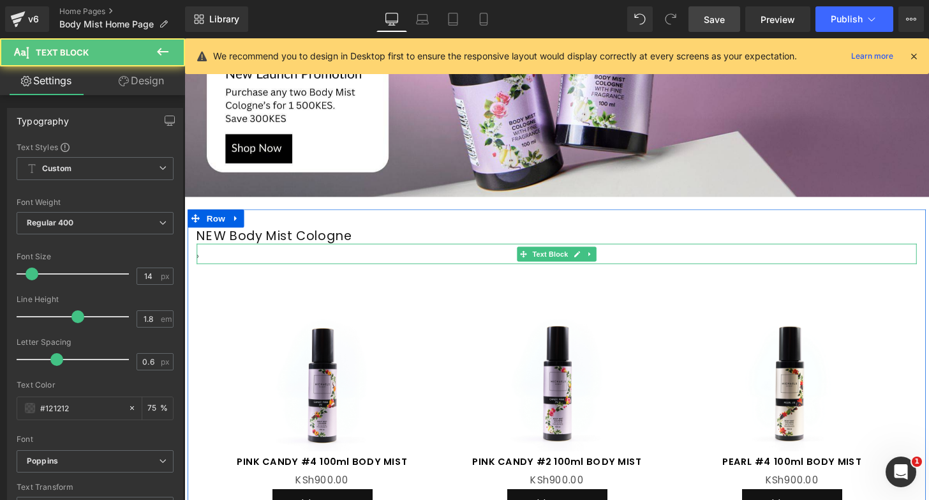
click at [322, 264] on div "›" at bounding box center [570, 261] width 747 height 21
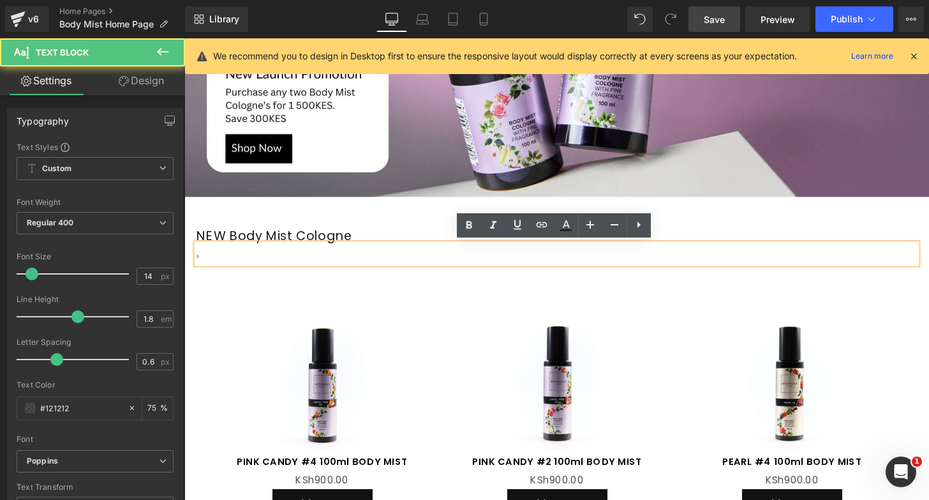
click at [322, 264] on div "›" at bounding box center [570, 261] width 747 height 21
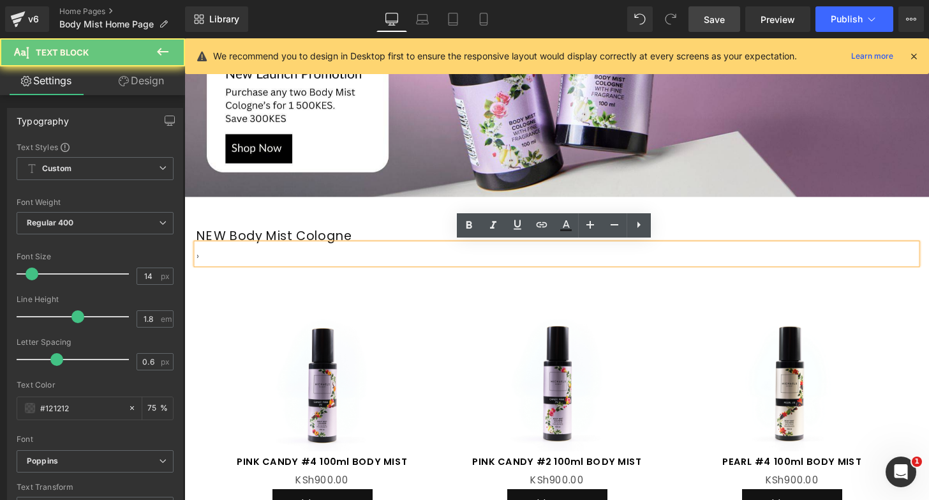
click at [322, 264] on div "›" at bounding box center [570, 261] width 747 height 21
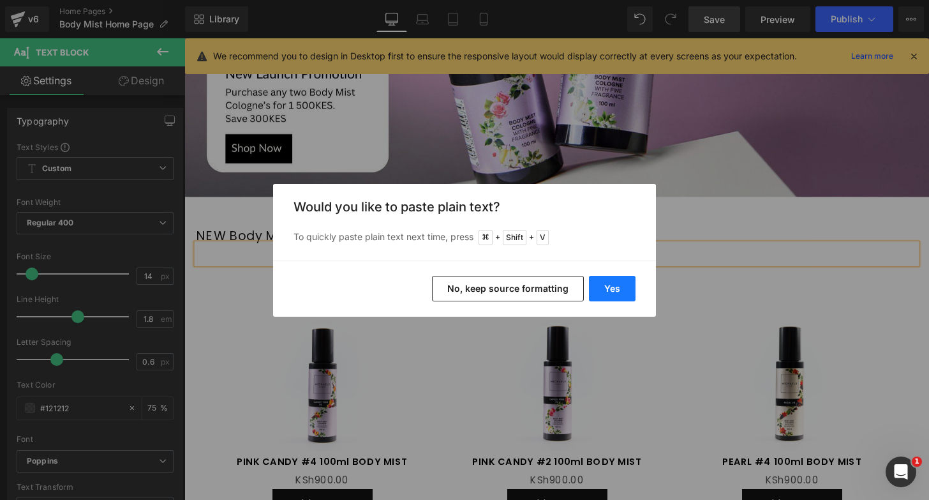
click at [609, 285] on button "Yes" at bounding box center [612, 289] width 47 height 26
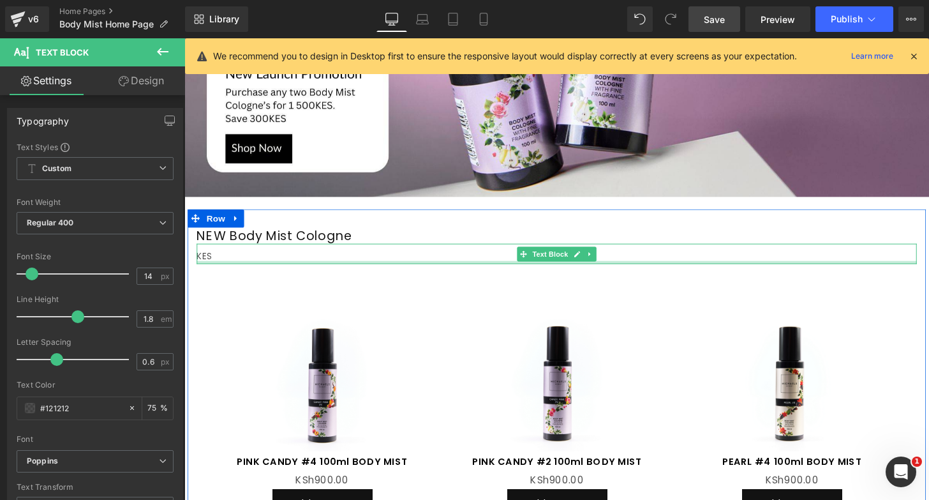
click at [353, 268] on div "KES Text Block" at bounding box center [570, 261] width 747 height 21
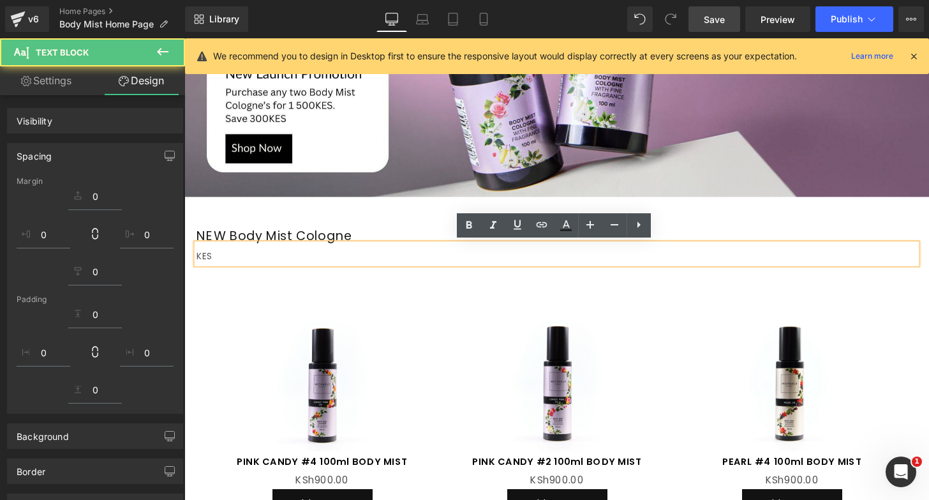
click at [353, 268] on div "KES" at bounding box center [570, 261] width 747 height 21
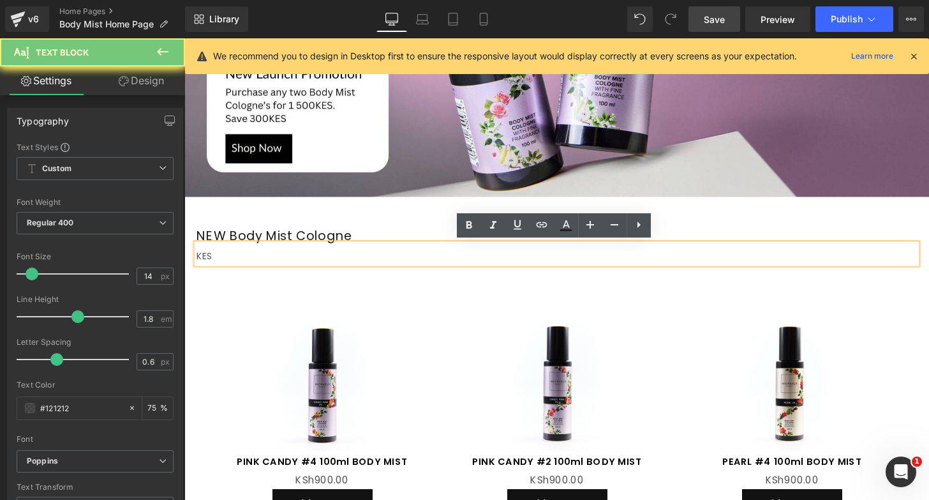
click at [353, 268] on div "KES" at bounding box center [570, 261] width 747 height 21
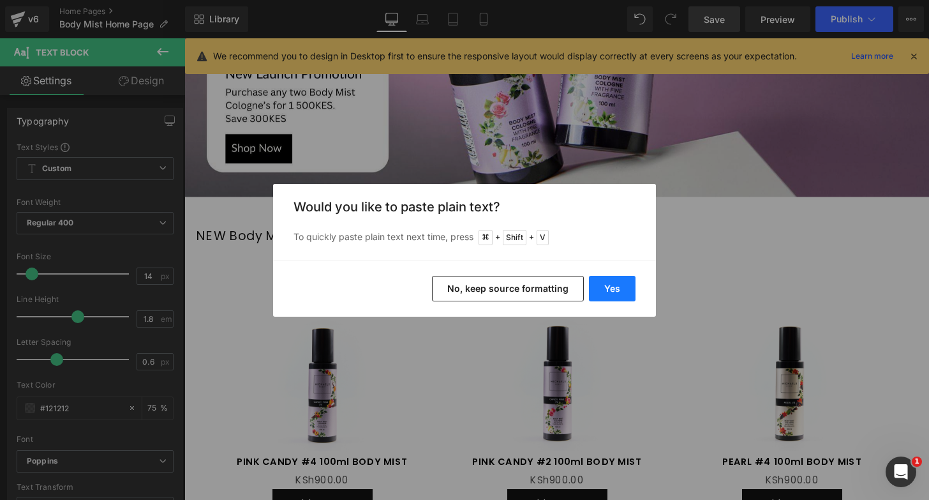
click at [611, 288] on button "Yes" at bounding box center [612, 289] width 47 height 26
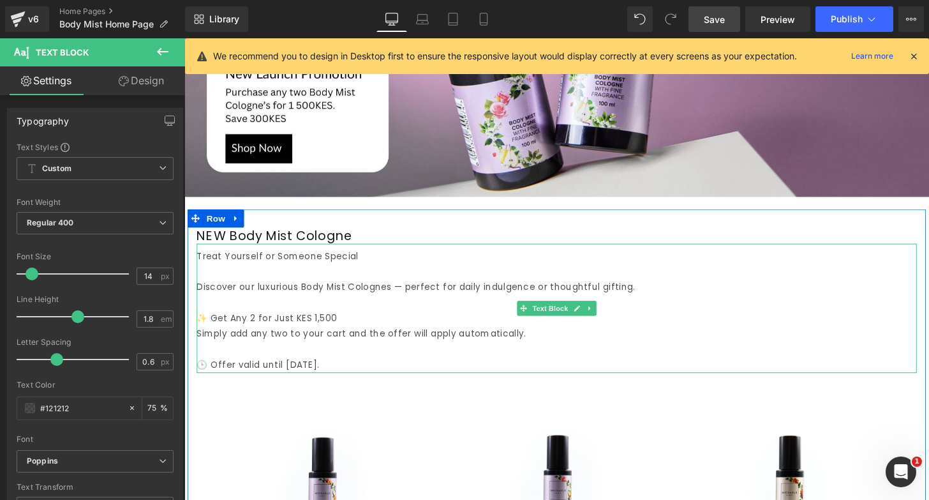
click at [200, 297] on div "Treat Yourself or Someone Special Discover our luxurious Body Mist Colognes — p…" at bounding box center [570, 318] width 747 height 134
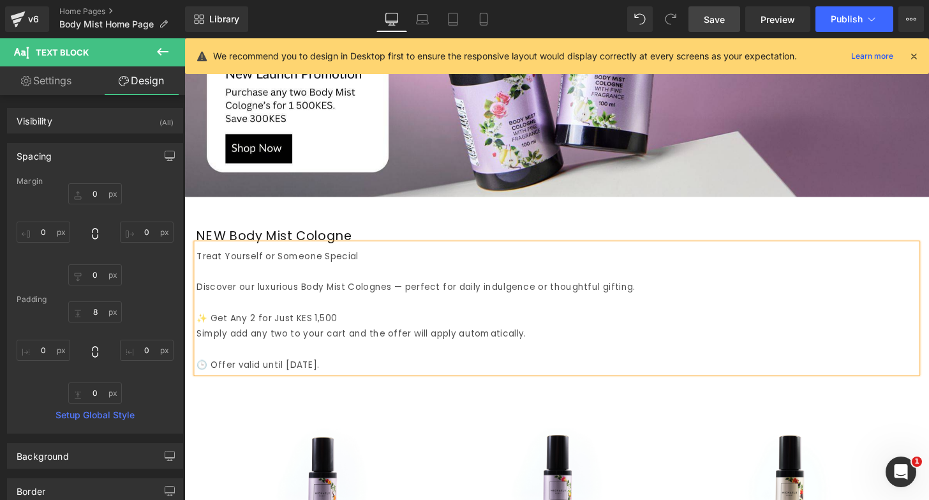
click at [213, 297] on div "Discover our luxurious Body Mist Colognes — perfect for daily indulgence or tho…" at bounding box center [570, 296] width 747 height 16
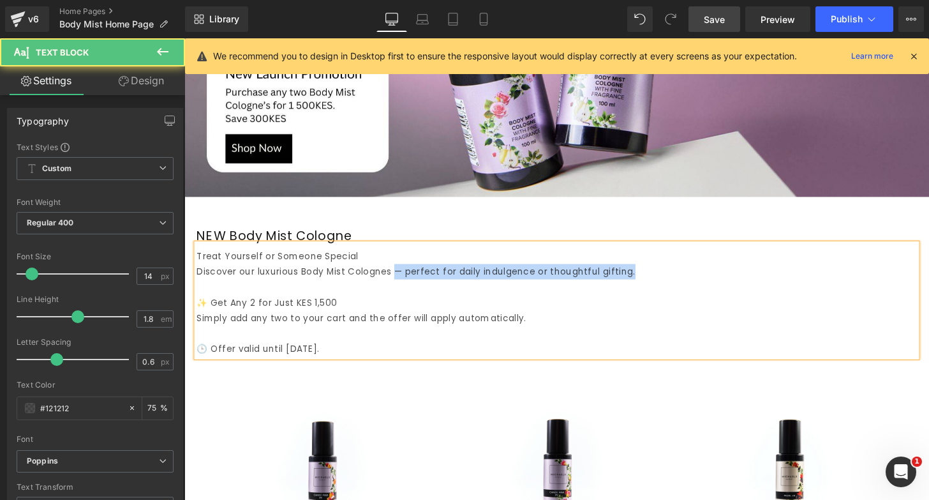
drag, startPoint x: 402, startPoint y: 279, endPoint x: 717, endPoint y: 276, distance: 314.7
click at [717, 276] on div "Discover our luxurious Body Mist Colognes — perfect for daily indulgence or tho…" at bounding box center [570, 320] width 747 height 96
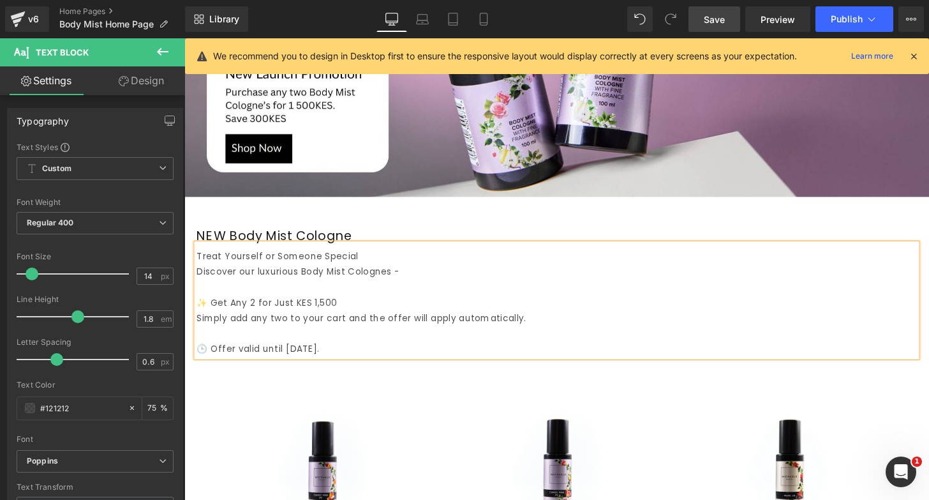
click at [211, 310] on div "✨ Get Any 2 for Just KES 1,500" at bounding box center [570, 312] width 747 height 16
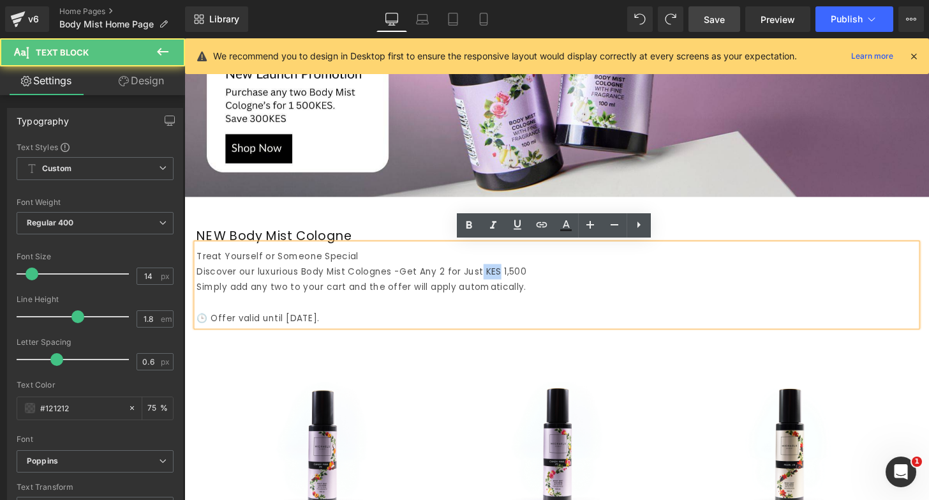
drag, startPoint x: 496, startPoint y: 281, endPoint x: 516, endPoint y: 281, distance: 19.8
click at [516, 281] on span "Get Any 2 for Just KES 1,500" at bounding box center [473, 279] width 131 height 13
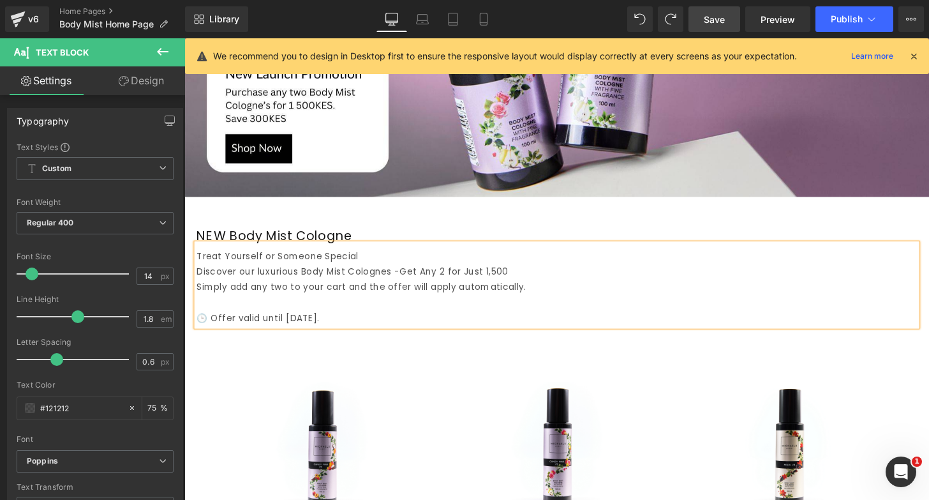
click at [537, 281] on div "Discover our luxurious Body Mist Colognes - Get Any 2 for Just 1,500 Simply add…" at bounding box center [570, 304] width 747 height 64
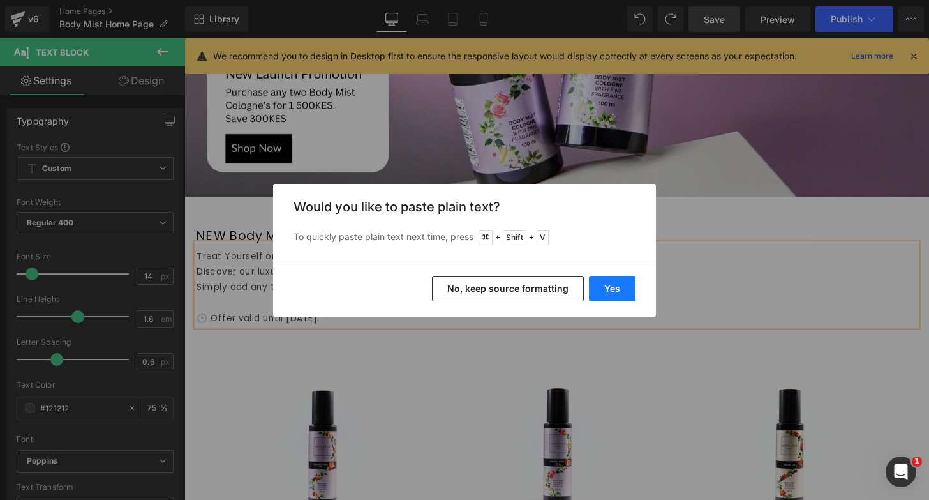
click at [609, 292] on button "Yes" at bounding box center [612, 289] width 47 height 26
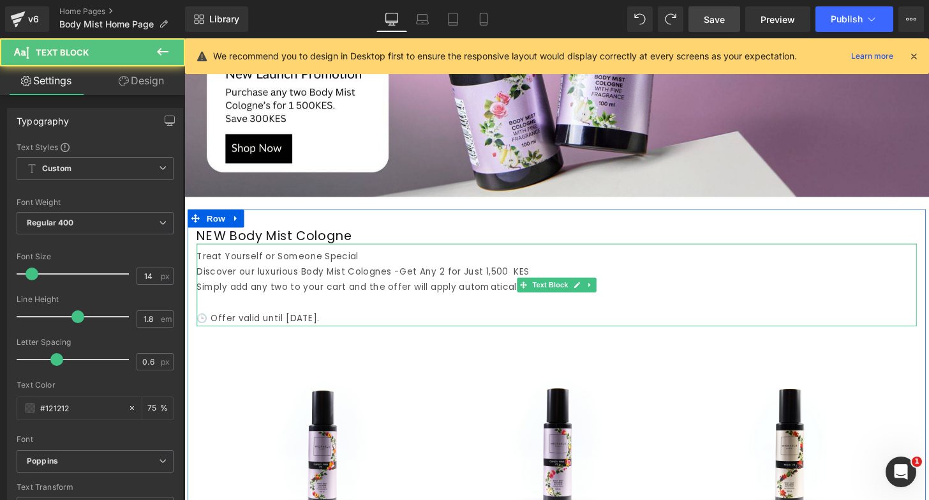
click at [528, 279] on span "Get Any 2 for Just 1,500 KES" at bounding box center [475, 279] width 134 height 13
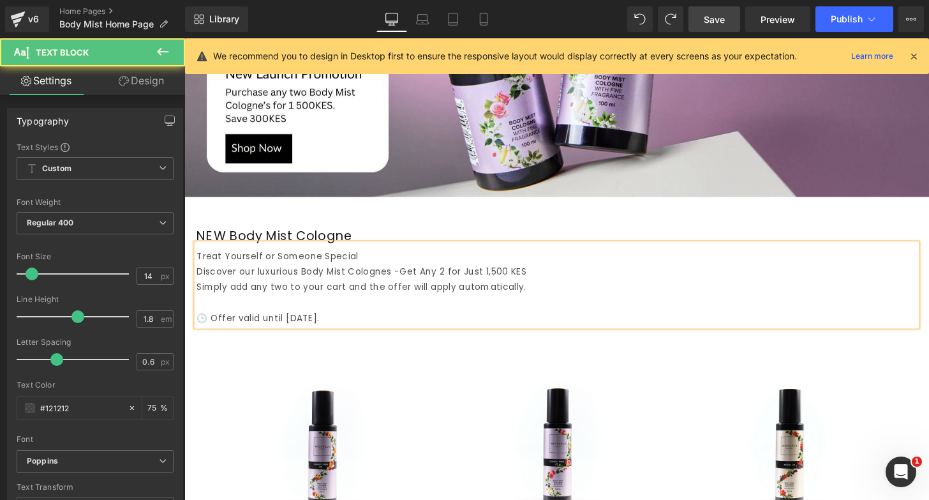
click at [208, 329] on div "🕒 Offer valid until August 31." at bounding box center [570, 328] width 747 height 16
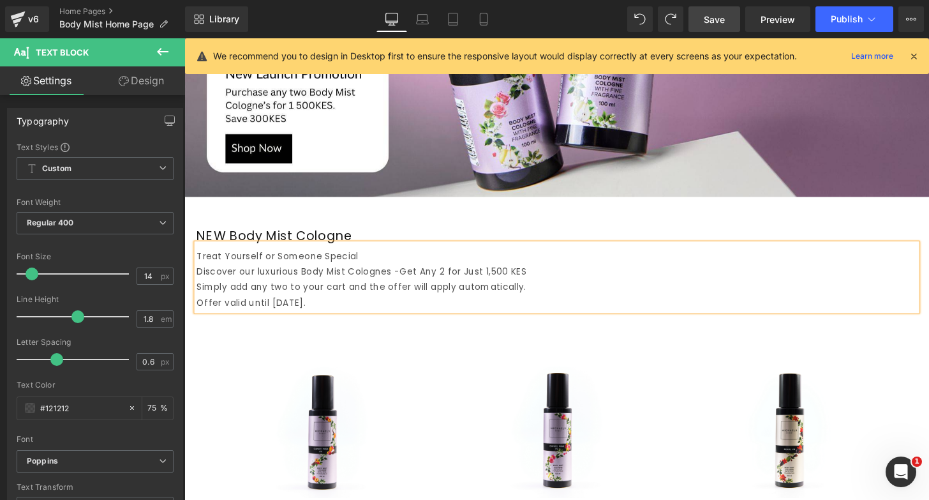
click at [460, 229] on div "NEW Body Mist Cologne Heading Treat Yourself or Someone Special Discover our lu…" at bounding box center [571, 415] width 766 height 400
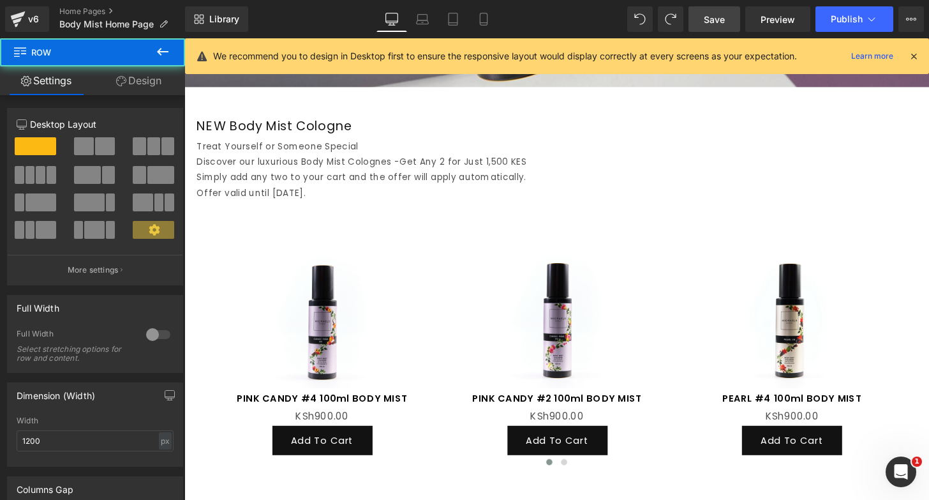
scroll to position [705, 0]
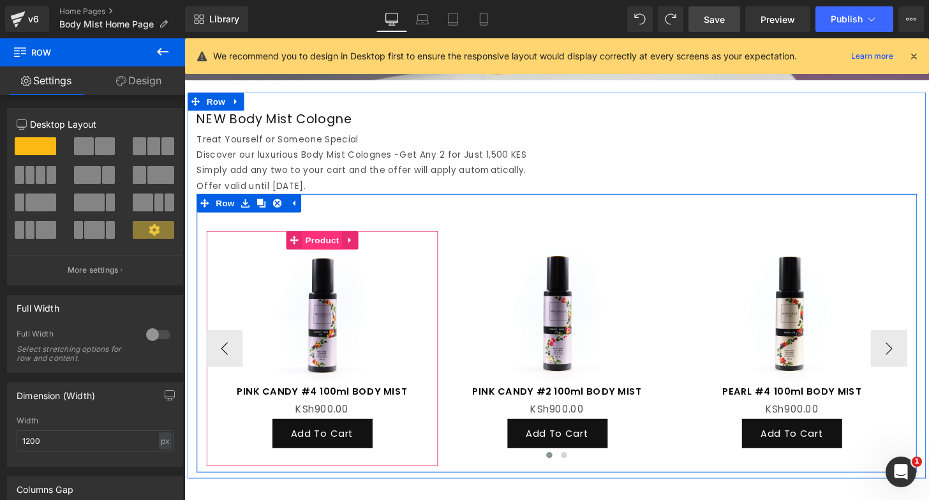
click at [333, 251] on span "Product" at bounding box center [326, 247] width 41 height 19
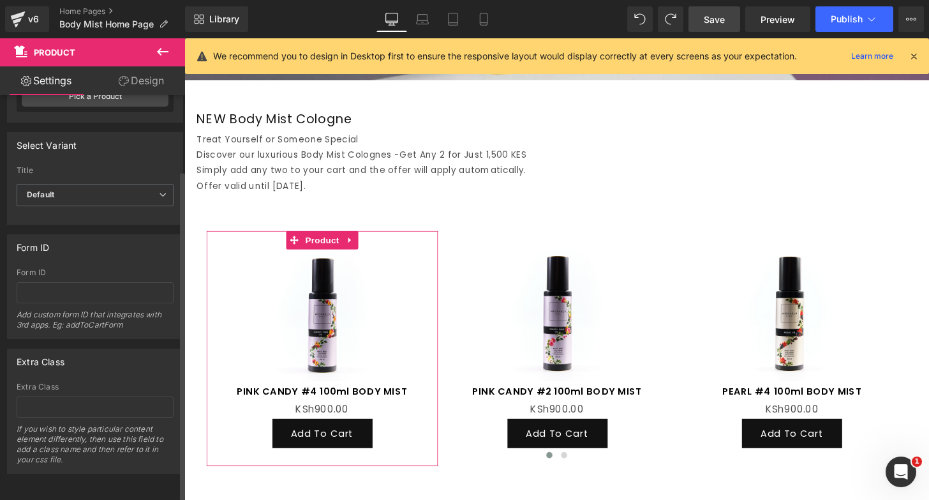
scroll to position [0, 0]
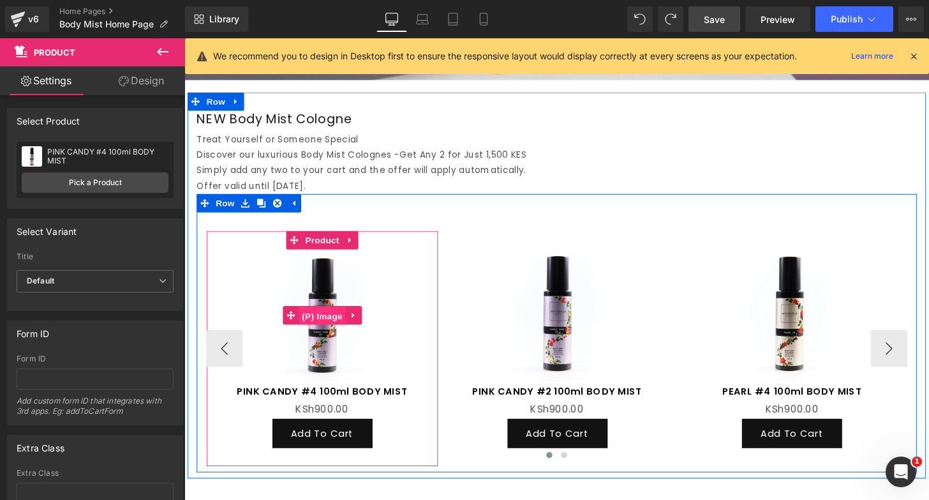
click at [328, 320] on span "(P) Image" at bounding box center [327, 326] width 49 height 19
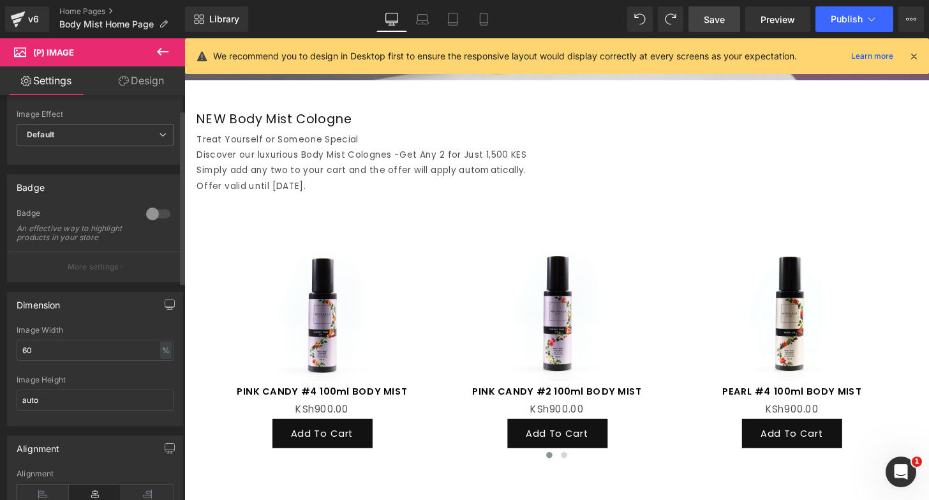
scroll to position [38, 0]
click at [40, 348] on input "60" at bounding box center [95, 344] width 157 height 21
type input "9"
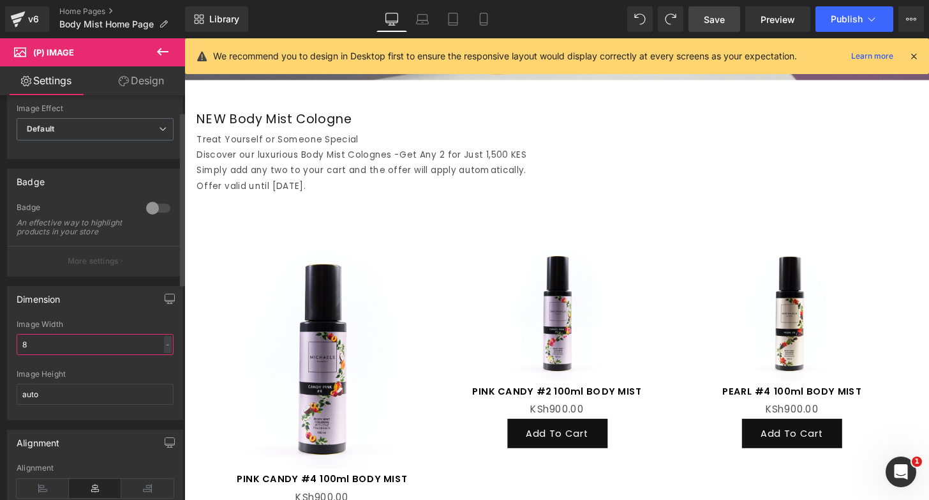
type input "80"
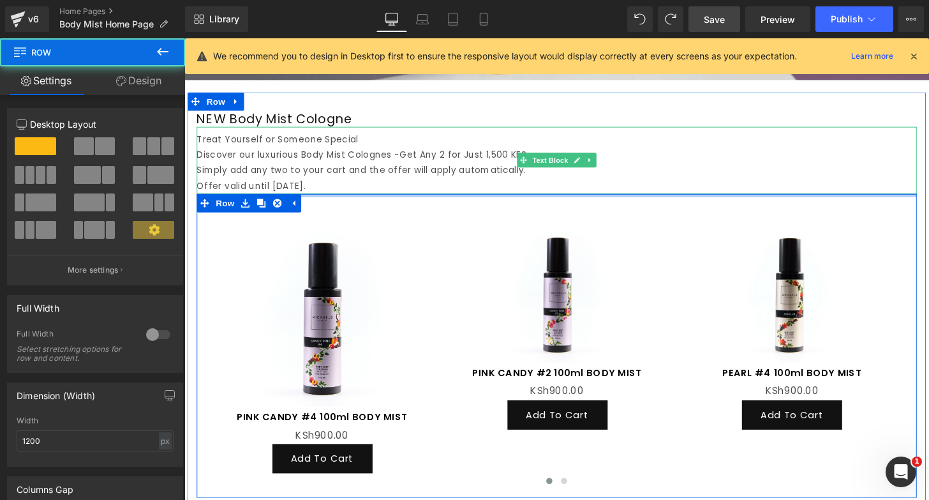
drag, startPoint x: 372, startPoint y: 217, endPoint x: 377, endPoint y: 181, distance: 36.7
click at [377, 181] on div "NEW Body Mist Cologne Heading Treat Yourself or Someone Special Discover our lu…" at bounding box center [571, 314] width 766 height 401
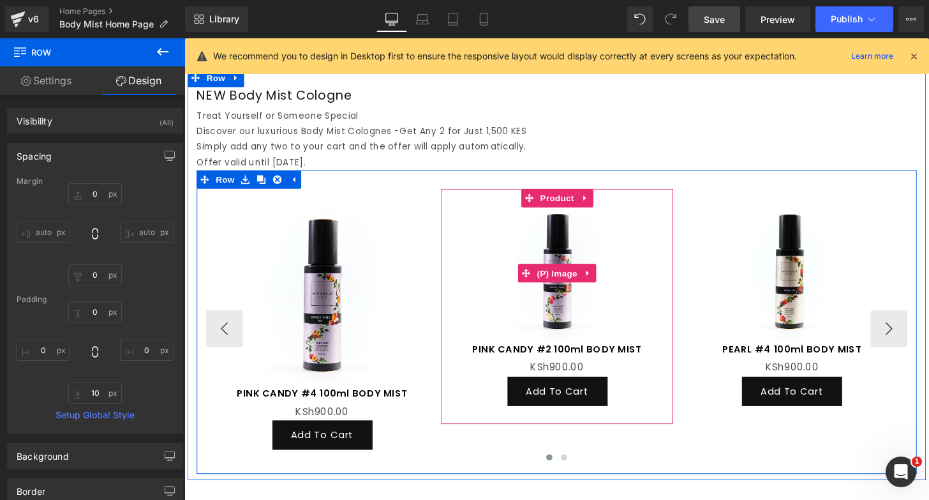
scroll to position [730, 0]
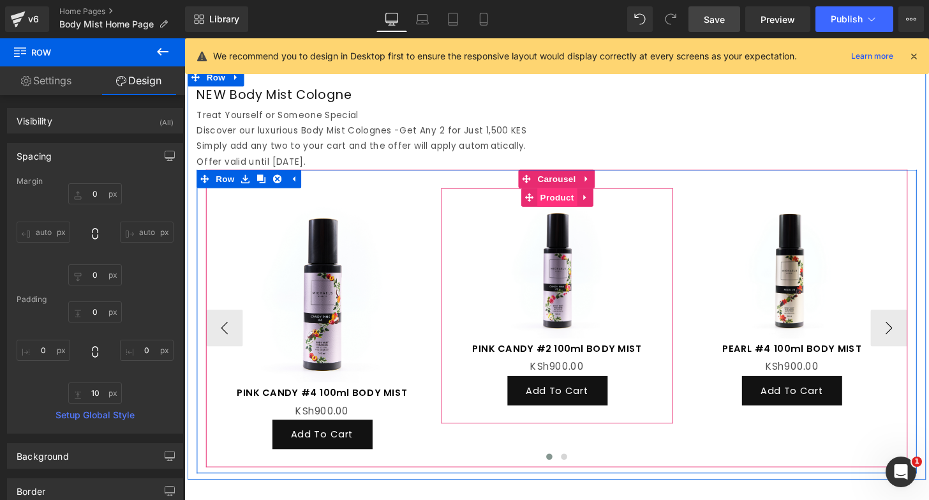
click at [574, 205] on span "Product" at bounding box center [570, 202] width 41 height 19
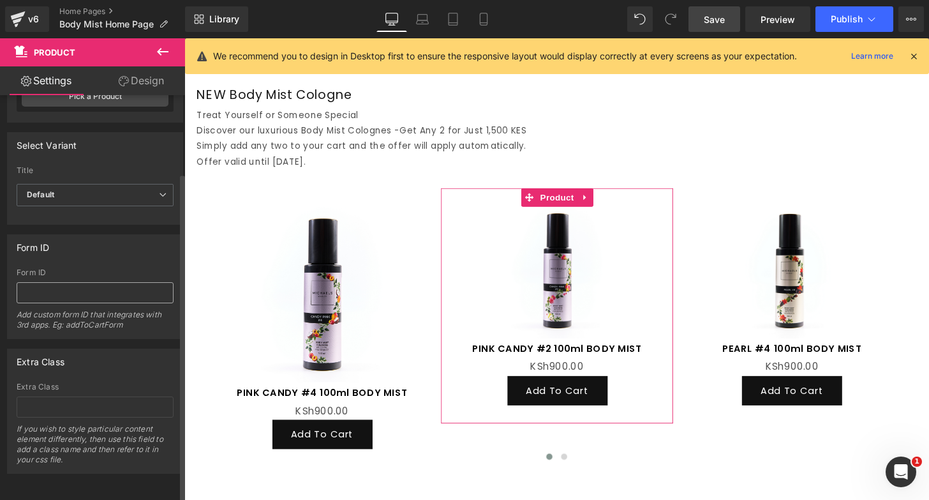
scroll to position [0, 0]
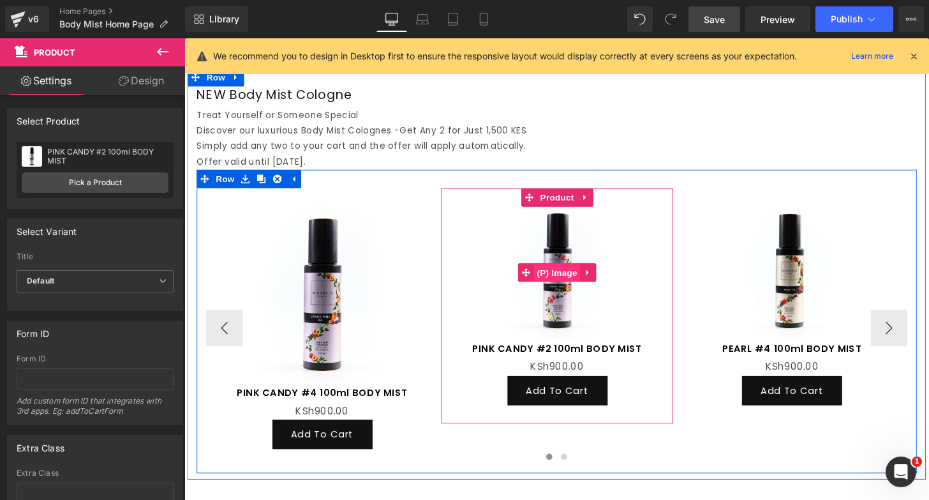
click at [567, 278] on span "(P) Image" at bounding box center [571, 280] width 49 height 19
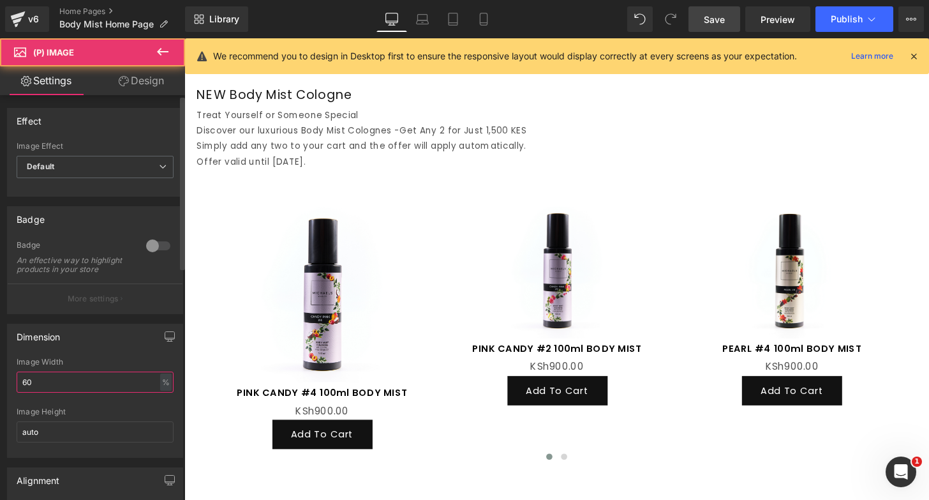
click at [36, 389] on input "60" at bounding box center [95, 381] width 157 height 21
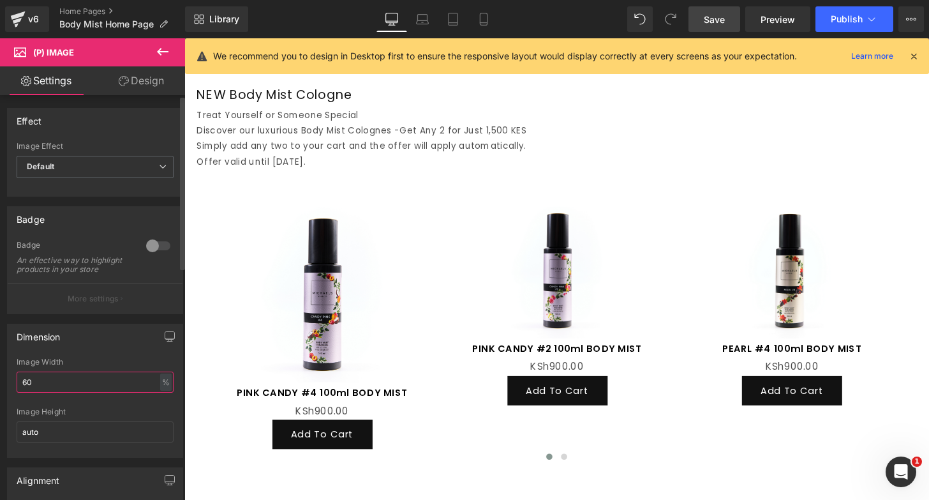
click at [36, 389] on input "60" at bounding box center [95, 381] width 157 height 21
type input "80"
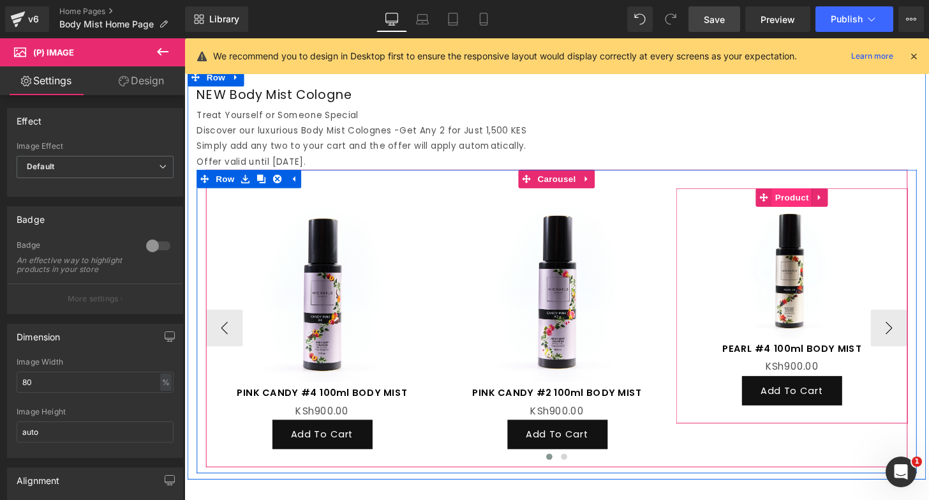
click at [812, 204] on span "Product" at bounding box center [814, 202] width 41 height 19
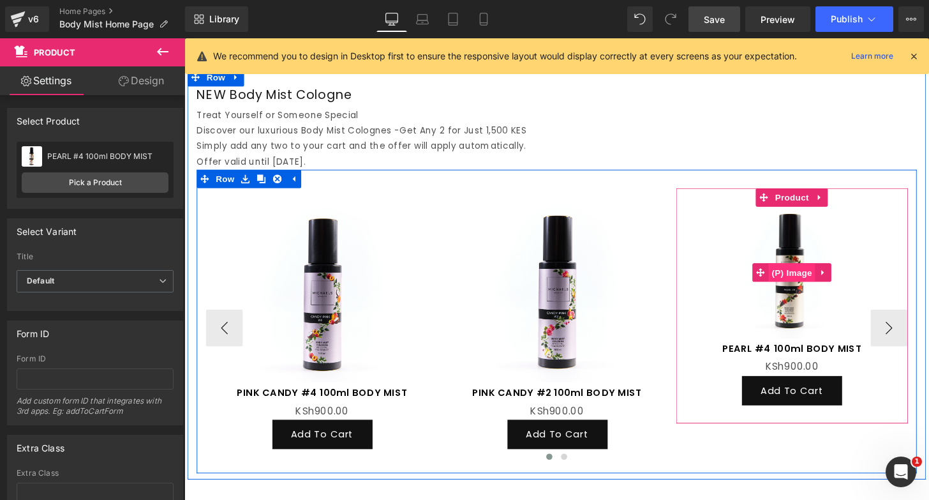
click at [821, 275] on span "(P) Image" at bounding box center [814, 280] width 49 height 19
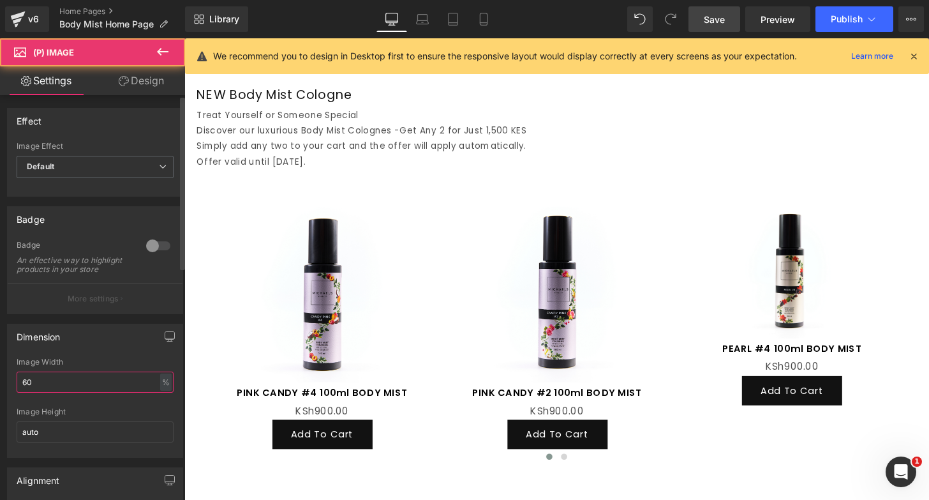
click at [80, 391] on input "60" at bounding box center [95, 381] width 157 height 21
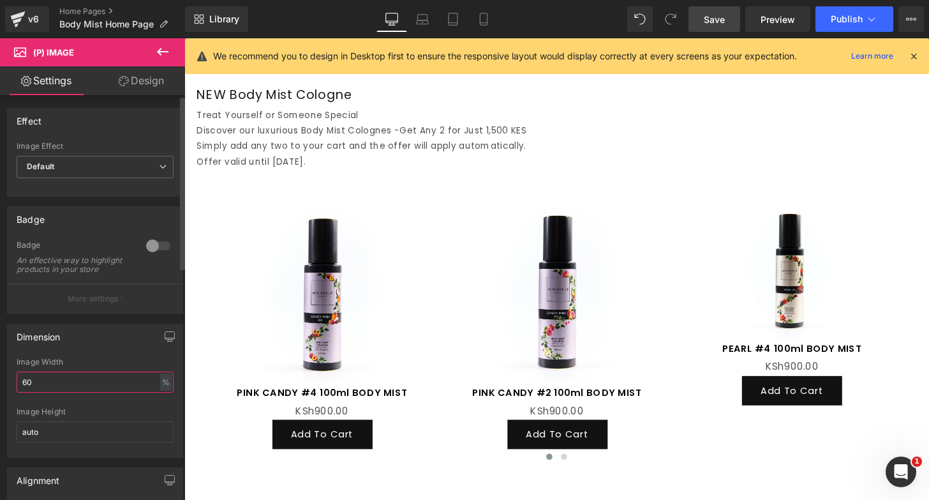
click at [80, 391] on input "60" at bounding box center [95, 381] width 157 height 21
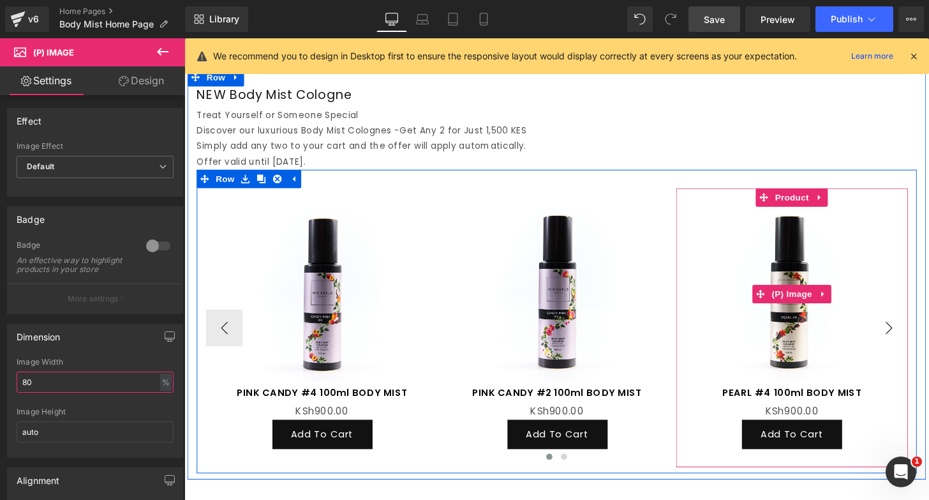
type input "80"
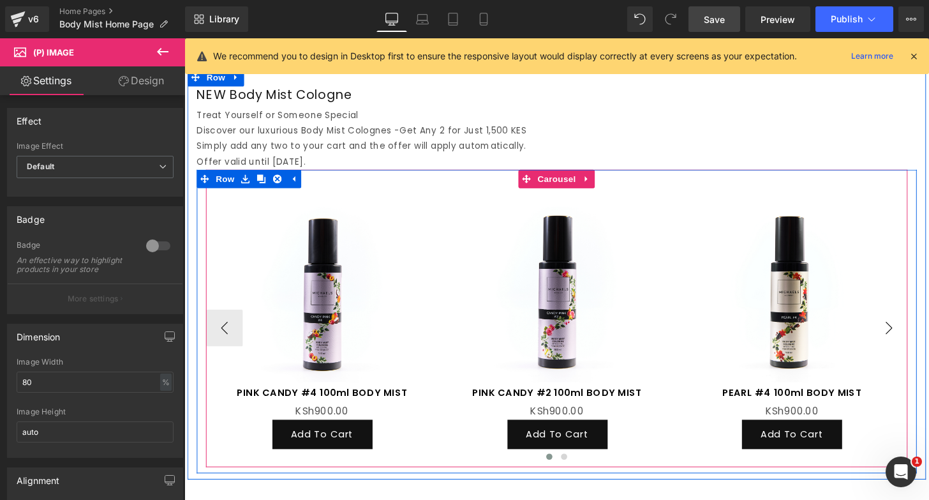
click at [925, 336] on button "›" at bounding box center [915, 338] width 38 height 38
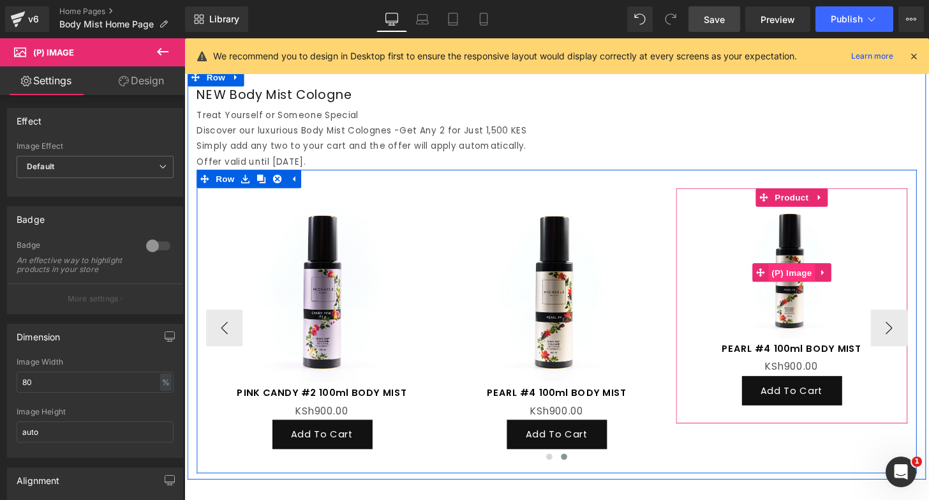
click at [812, 279] on span "(P) Image" at bounding box center [814, 280] width 49 height 19
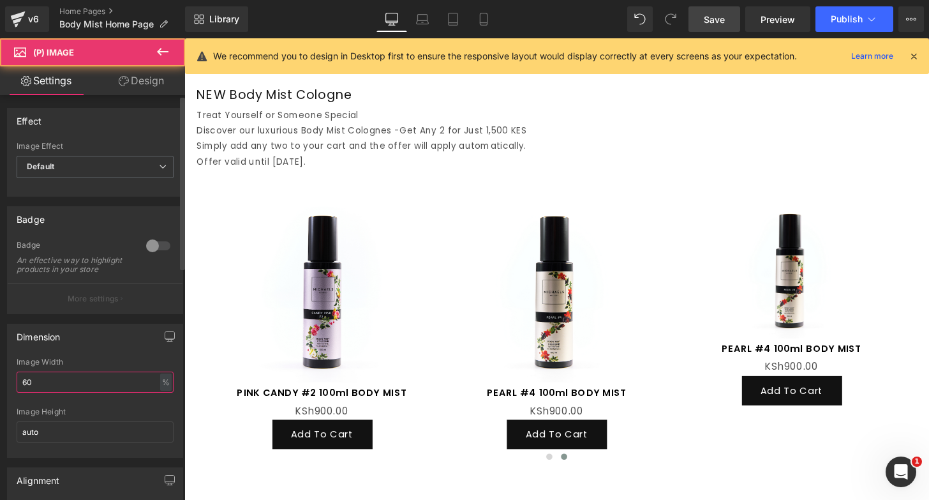
click at [97, 392] on input "60" at bounding box center [95, 381] width 157 height 21
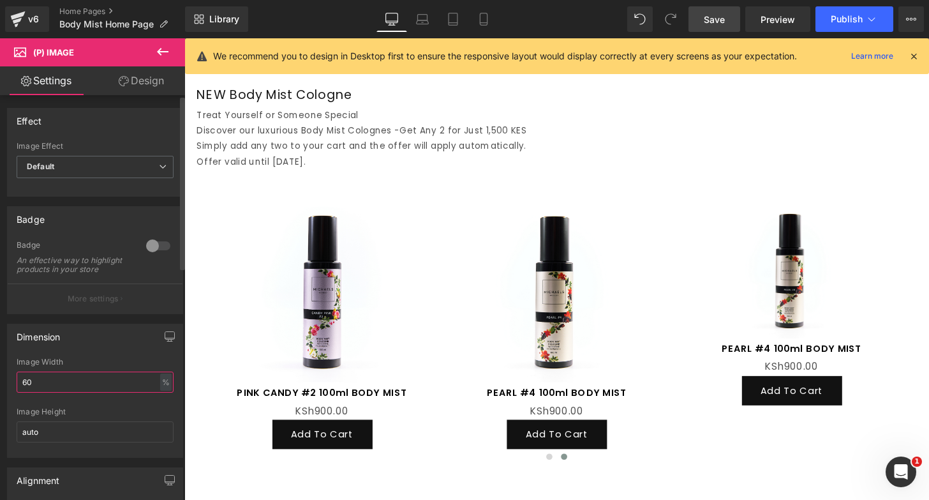
click at [97, 392] on input "60" at bounding box center [95, 381] width 157 height 21
type input "80"
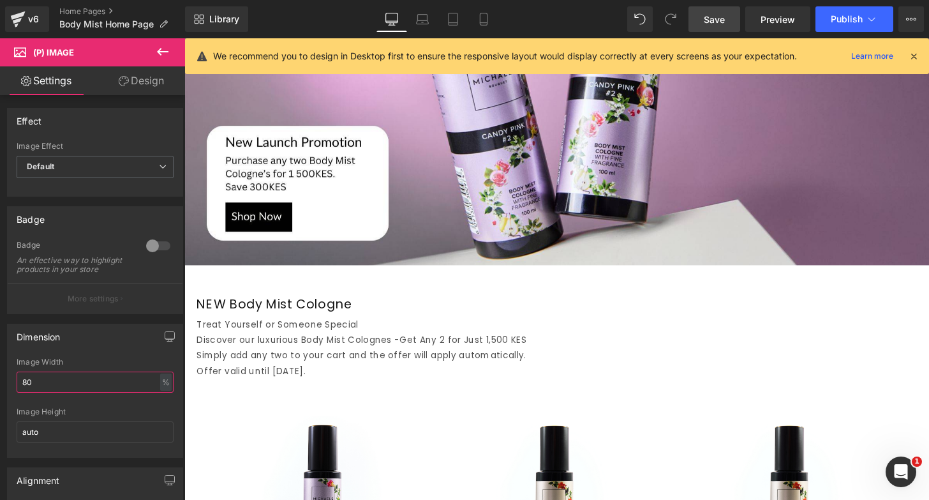
scroll to position [456, 0]
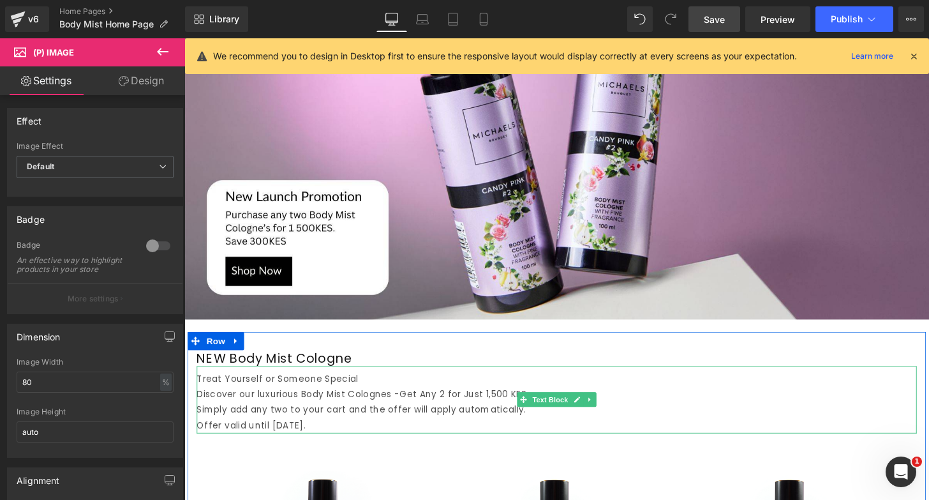
click at [412, 411] on span "Get Any 2 for Just 1,500 KES" at bounding box center [473, 407] width 131 height 13
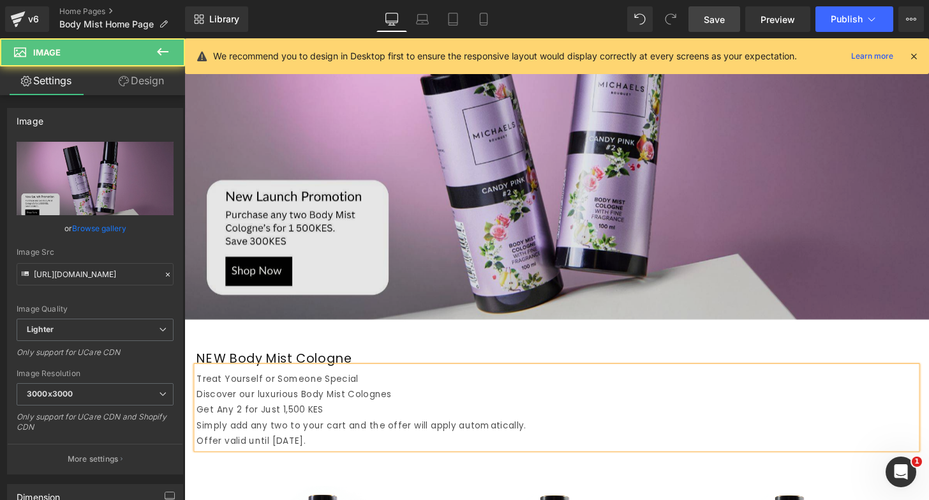
click at [609, 283] on img at bounding box center [570, 112] width 772 height 435
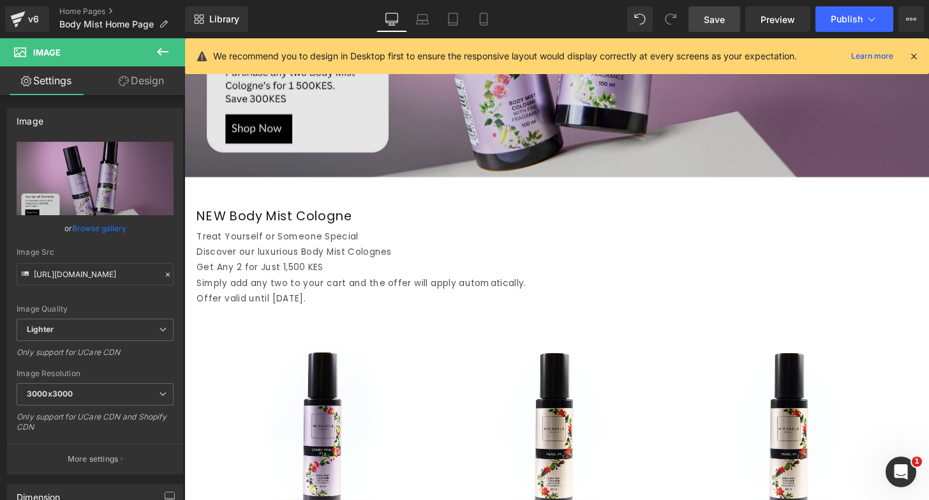
scroll to position [597, 0]
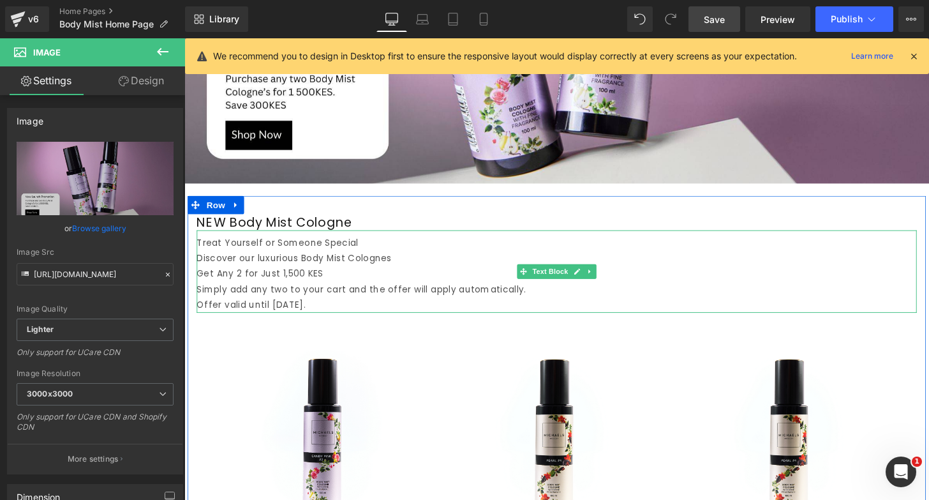
click at [200, 283] on span "Get Any 2 for Just 1,500 KES" at bounding box center [262, 282] width 131 height 13
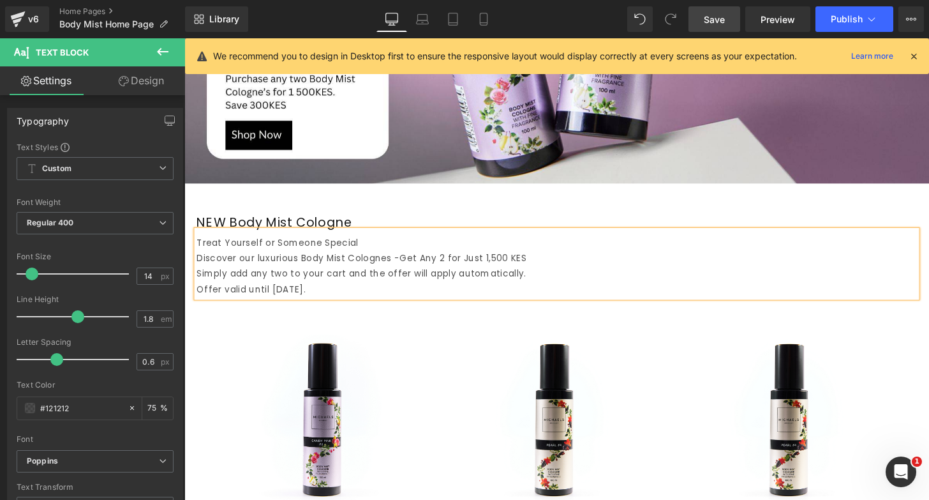
click at [287, 206] on div "NEW Body Mist Cologne Heading Treat Yourself or Someone Special Discover our lu…" at bounding box center [571, 415] width 766 height 426
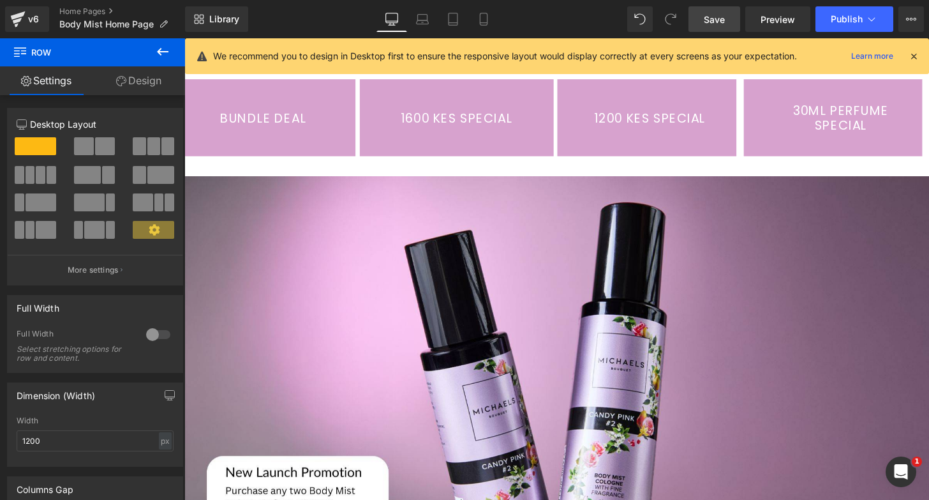
scroll to position [0, 0]
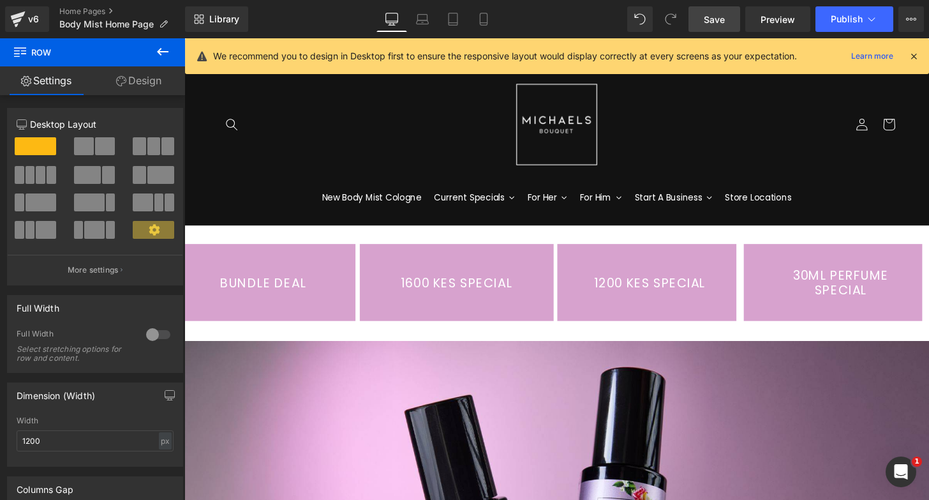
click at [707, 19] on span "Save" at bounding box center [714, 19] width 21 height 13
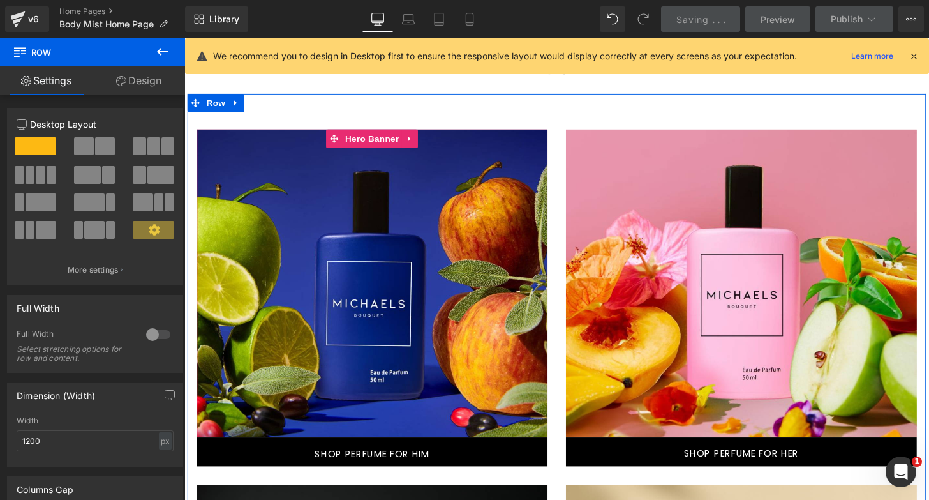
scroll to position [1128, 0]
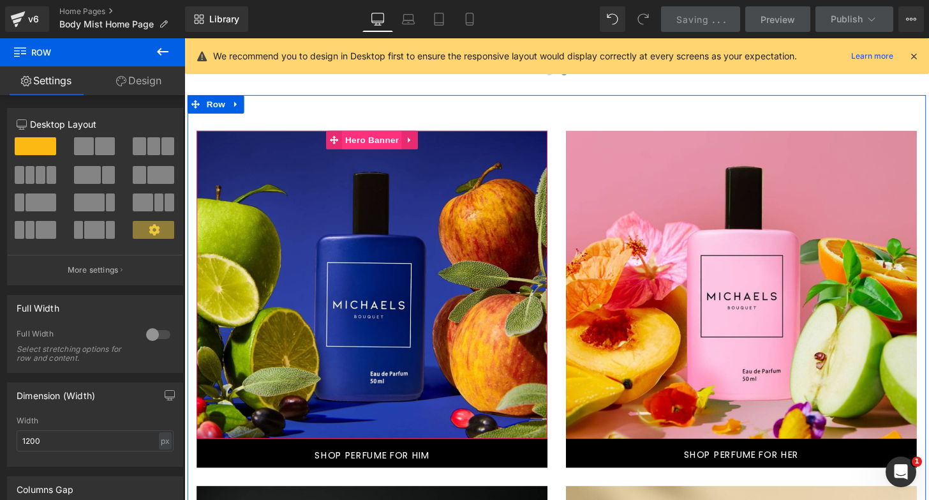
click at [378, 142] on span "Hero Banner" at bounding box center [379, 143] width 62 height 19
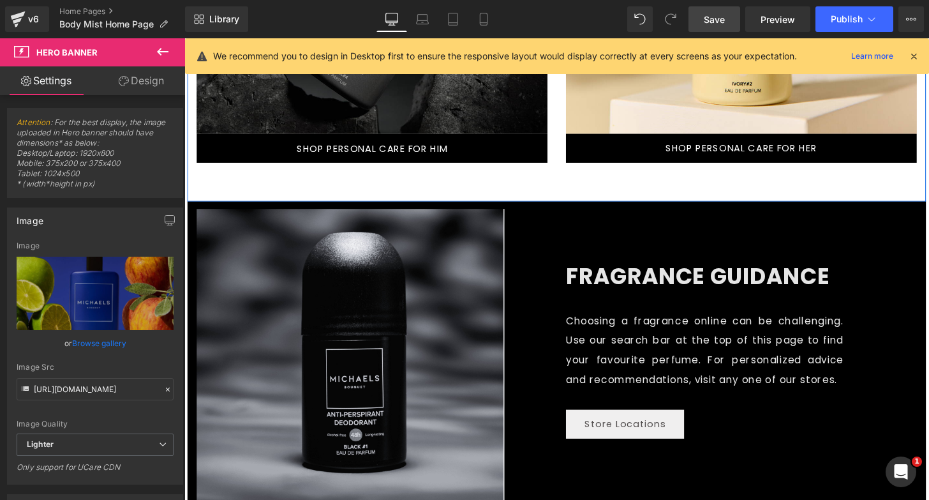
scroll to position [1871, 0]
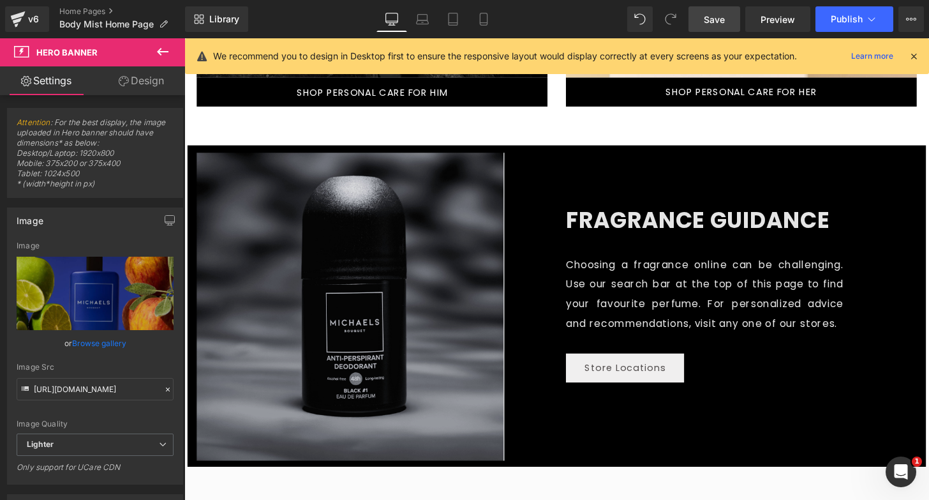
click at [354, 286] on img at bounding box center [356, 316] width 319 height 319
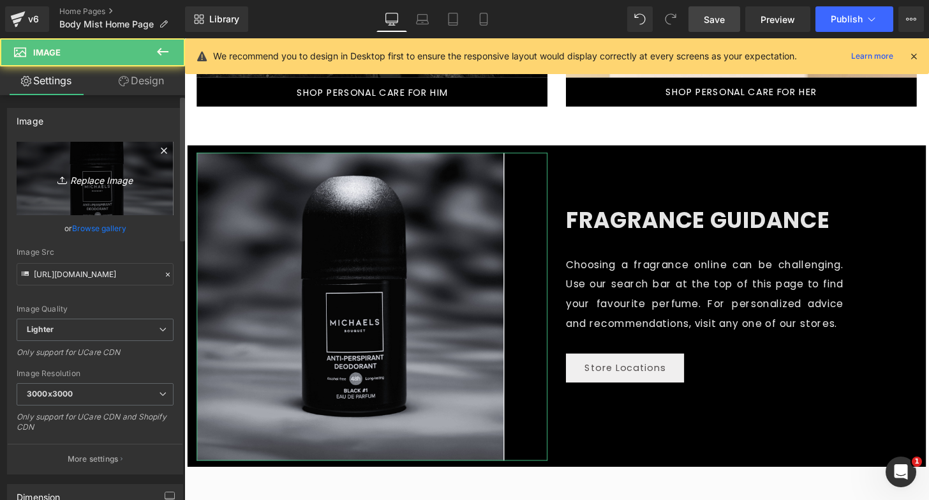
click at [89, 187] on link "Replace Image" at bounding box center [95, 178] width 157 height 73
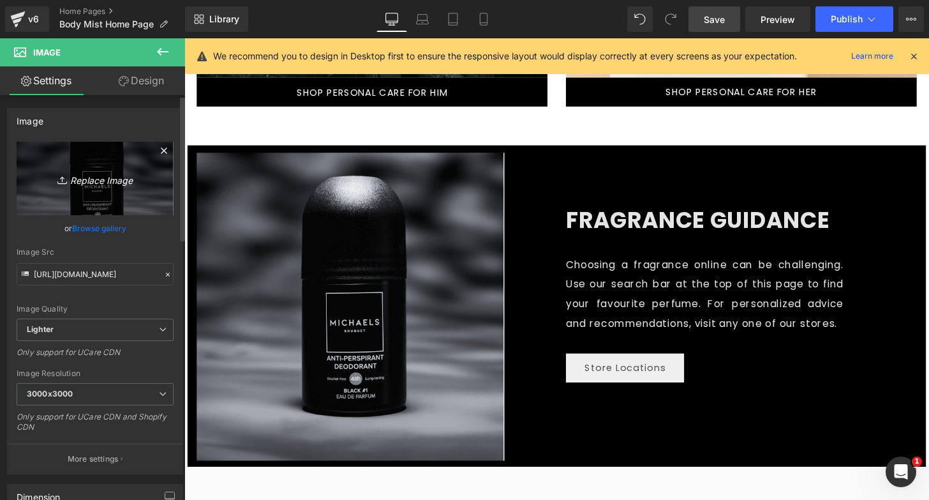
type input "C:\fakepath\Your paragraph text.png"
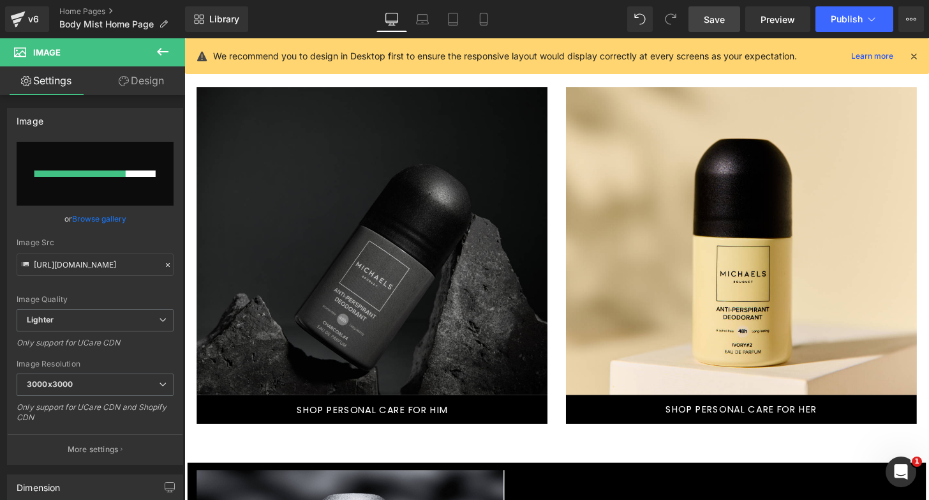
scroll to position [1512, 0]
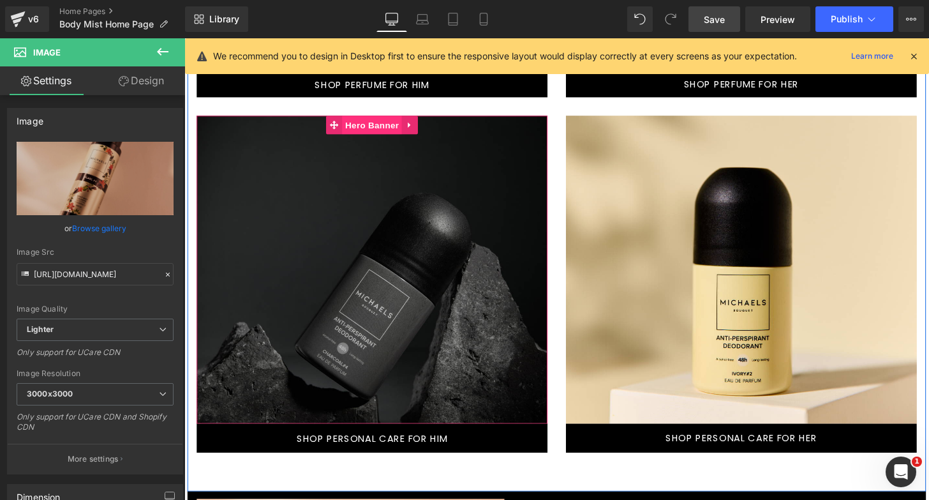
click at [385, 137] on span "Hero Banner" at bounding box center [379, 128] width 62 height 19
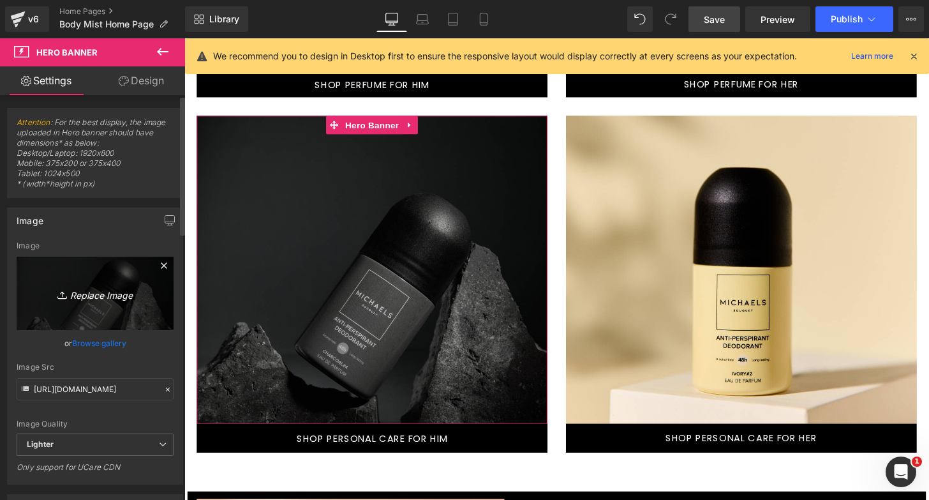
click at [104, 292] on icon "Replace Image" at bounding box center [95, 293] width 102 height 16
click at [94, 294] on icon "Replace Image" at bounding box center [95, 293] width 102 height 16
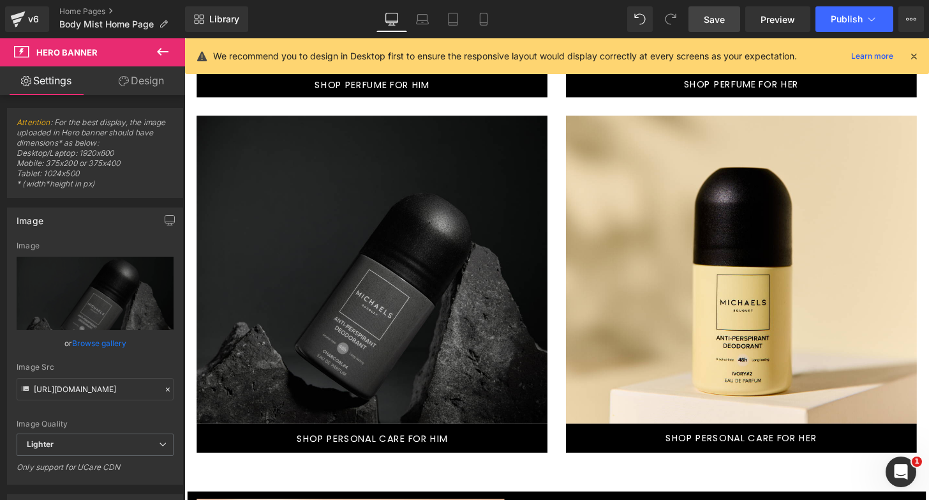
type input "C:\fakepath\10.jpg"
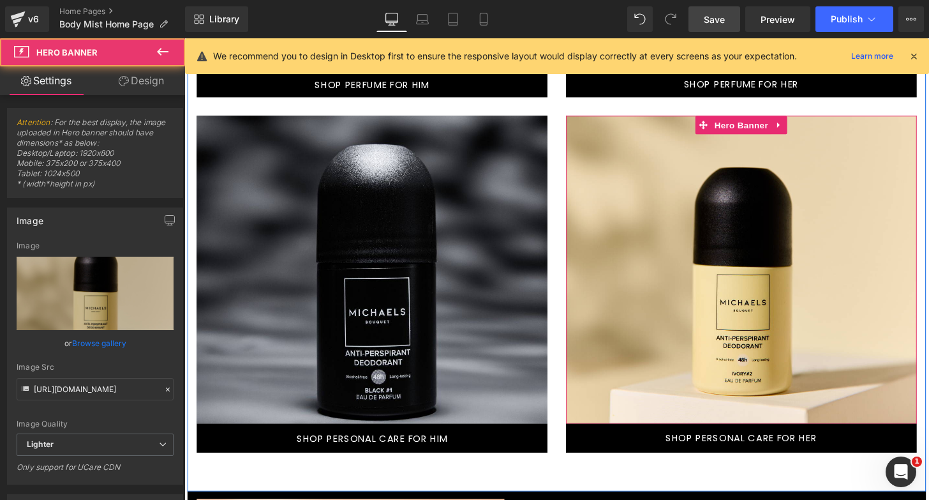
click at [762, 248] on div at bounding box center [762, 278] width 364 height 319
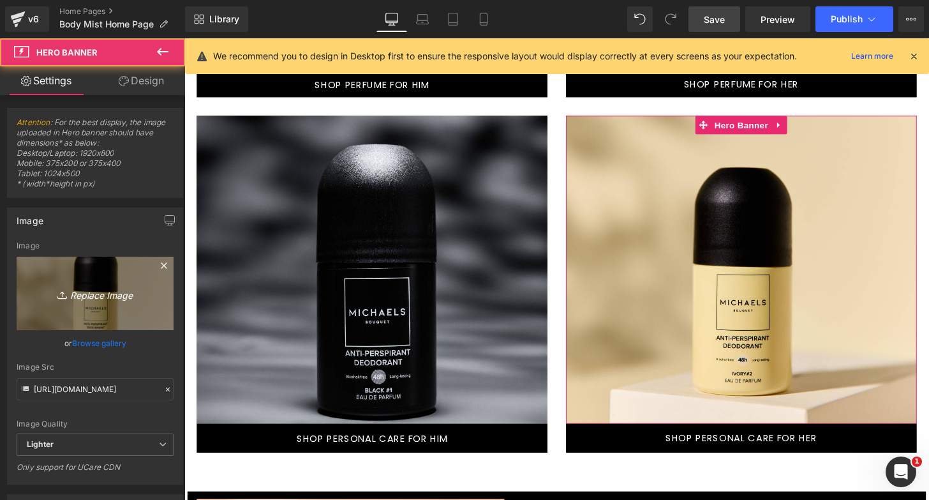
click at [110, 291] on icon "Replace Image" at bounding box center [95, 293] width 102 height 16
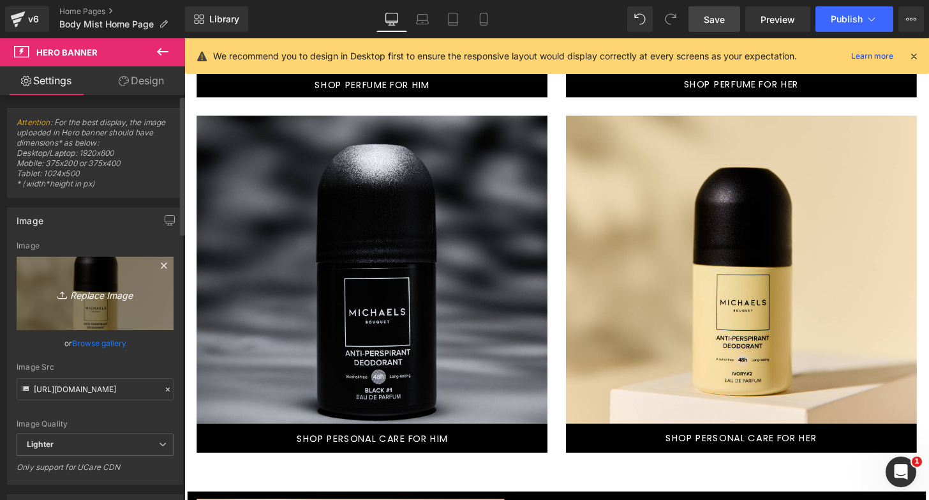
type input "C:\fakepath\11.jpg"
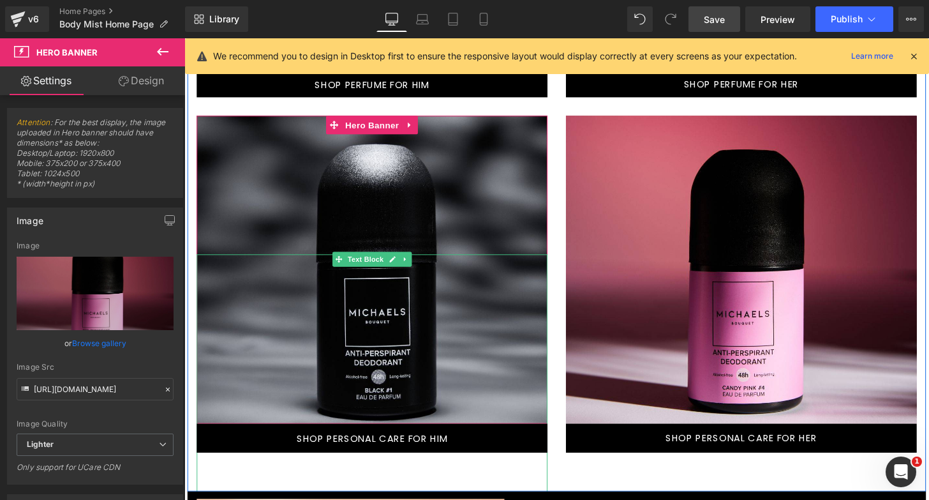
click at [443, 347] on div at bounding box center [379, 440] width 364 height 357
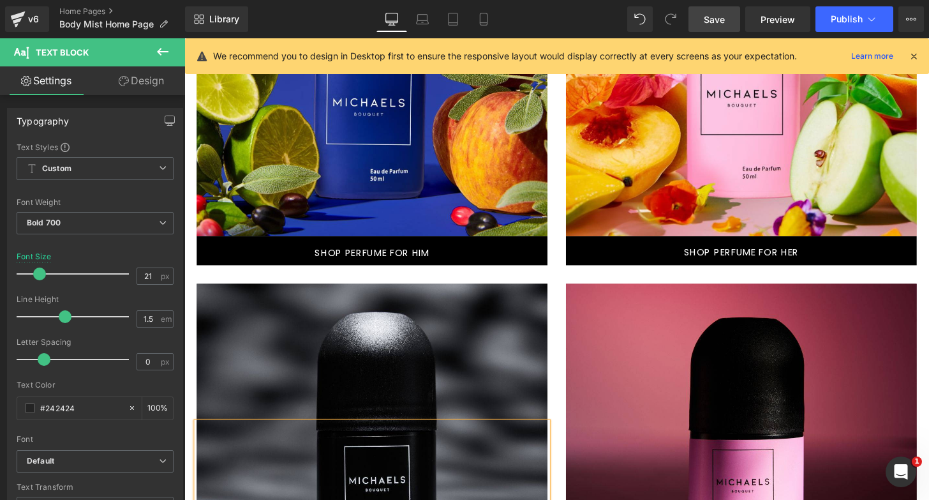
scroll to position [1516, 0]
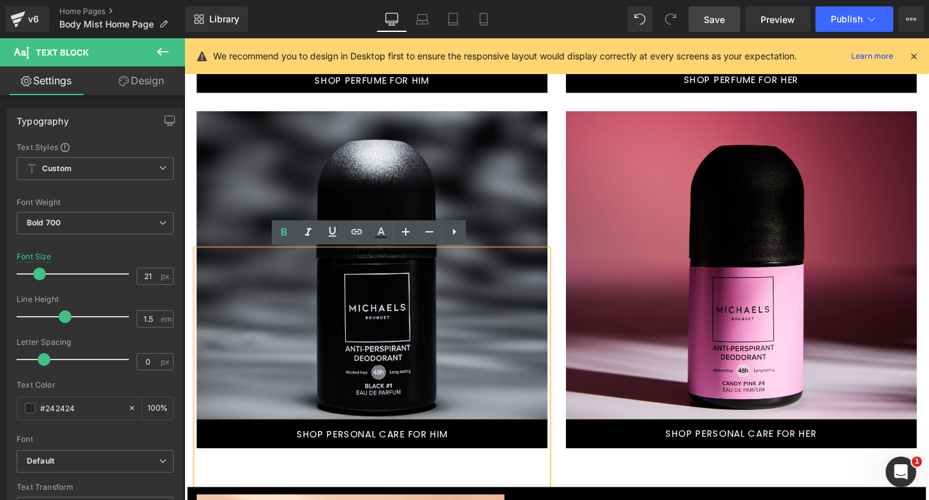
click at [377, 136] on div at bounding box center [379, 273] width 364 height 319
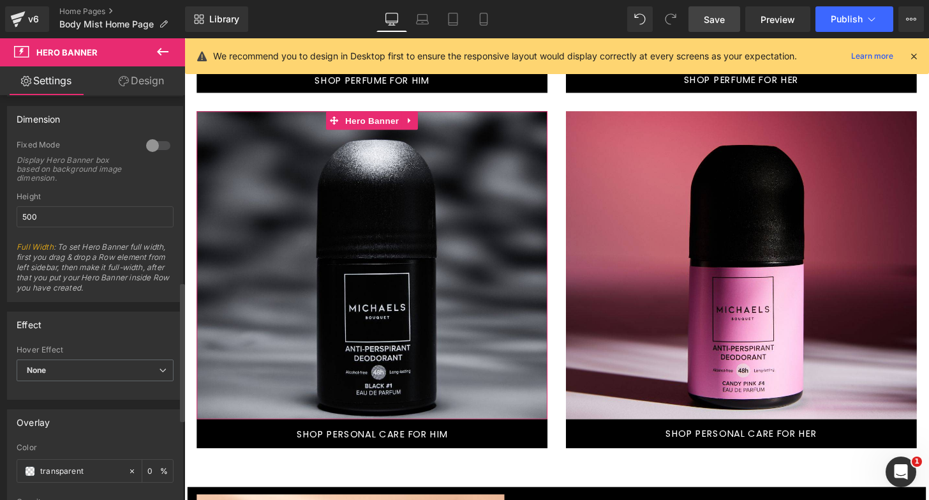
scroll to position [572, 0]
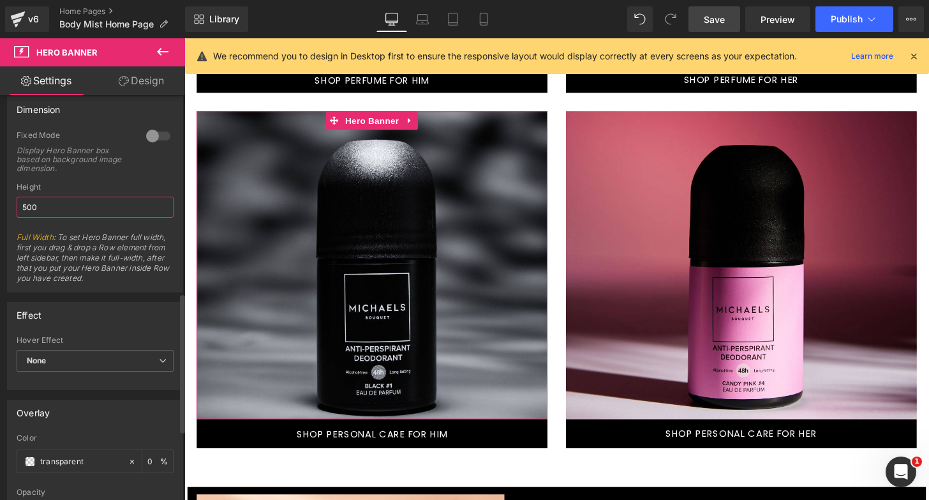
click at [87, 205] on input "500" at bounding box center [95, 207] width 157 height 21
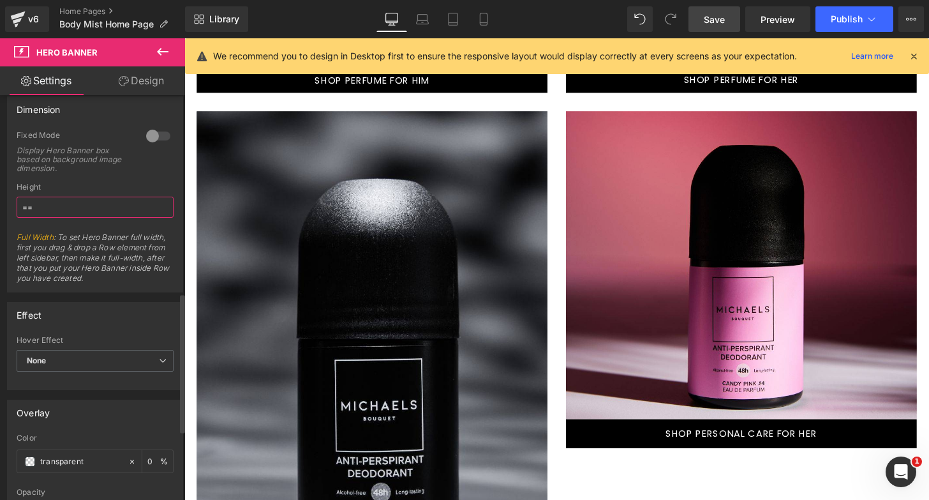
type input "="
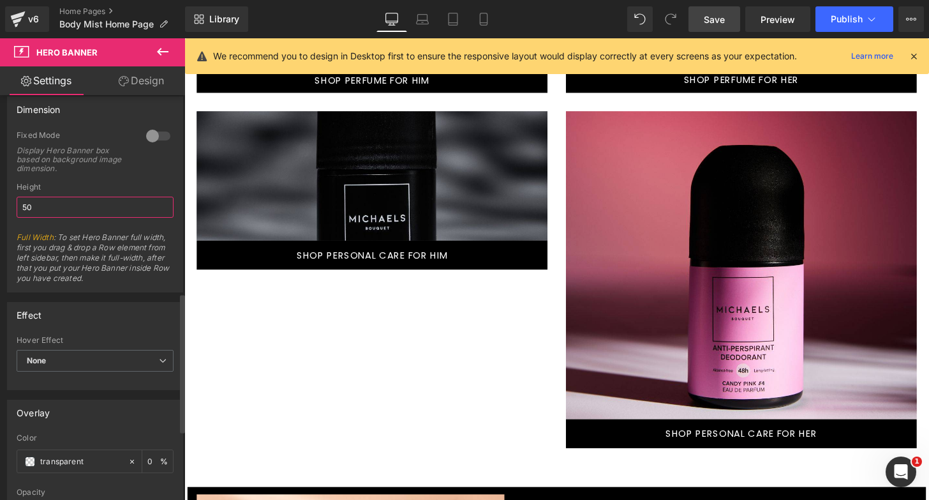
type input "500"
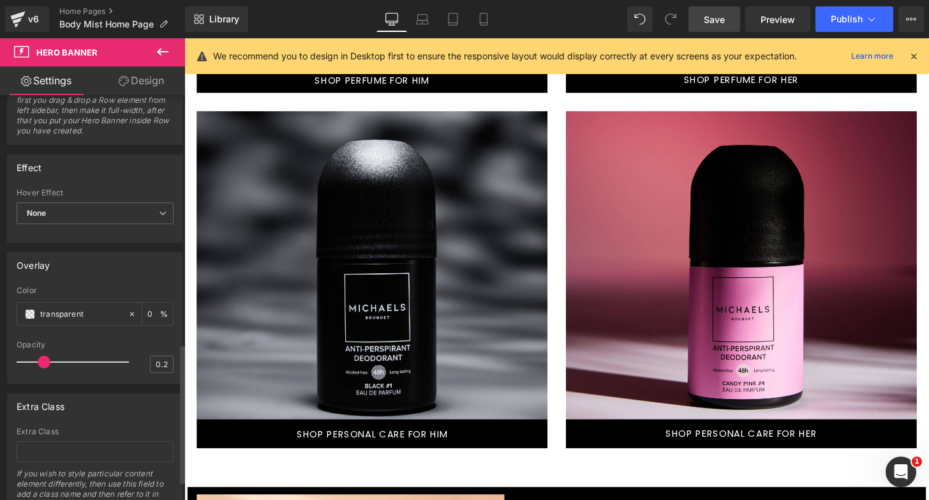
scroll to position [774, 0]
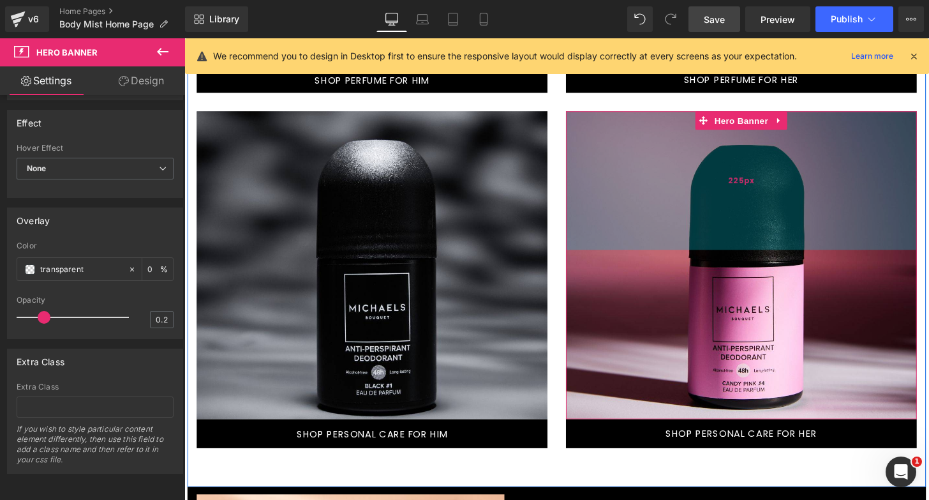
click at [778, 234] on div "225px" at bounding box center [762, 186] width 364 height 144
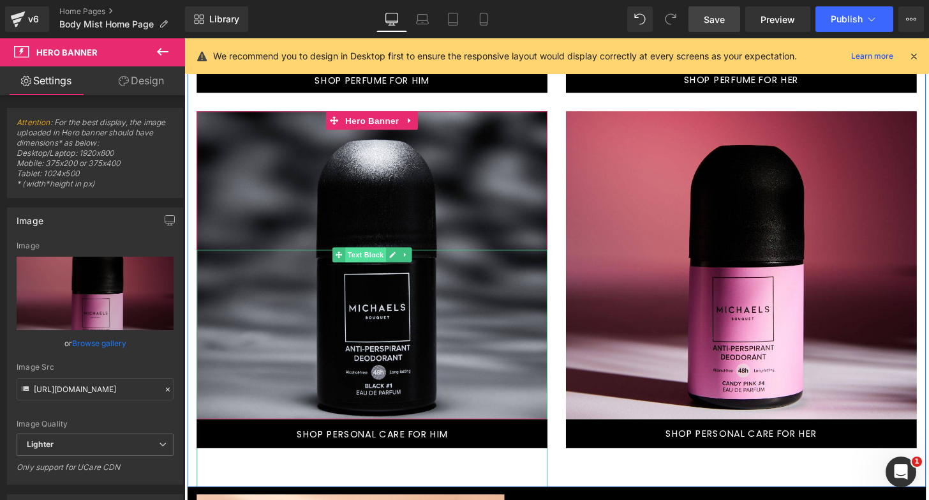
click at [371, 267] on span "Text Block" at bounding box center [372, 262] width 42 height 15
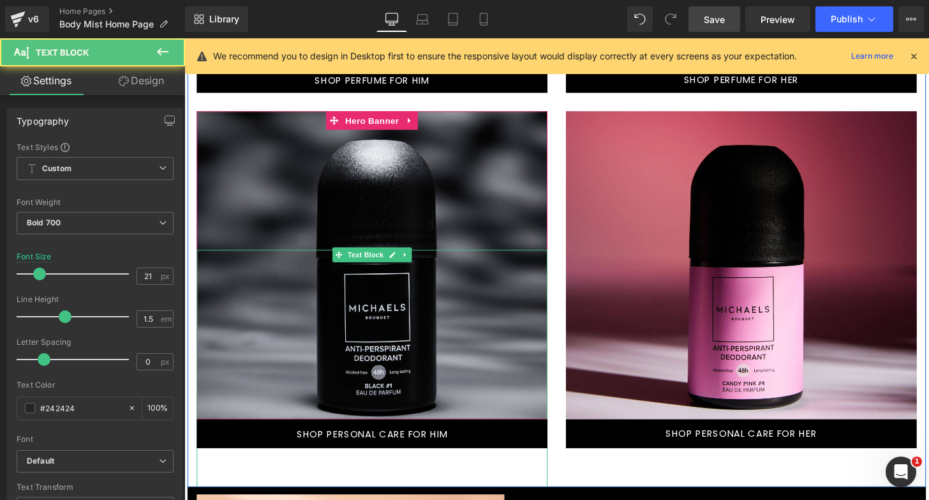
click at [381, 322] on div at bounding box center [379, 436] width 364 height 357
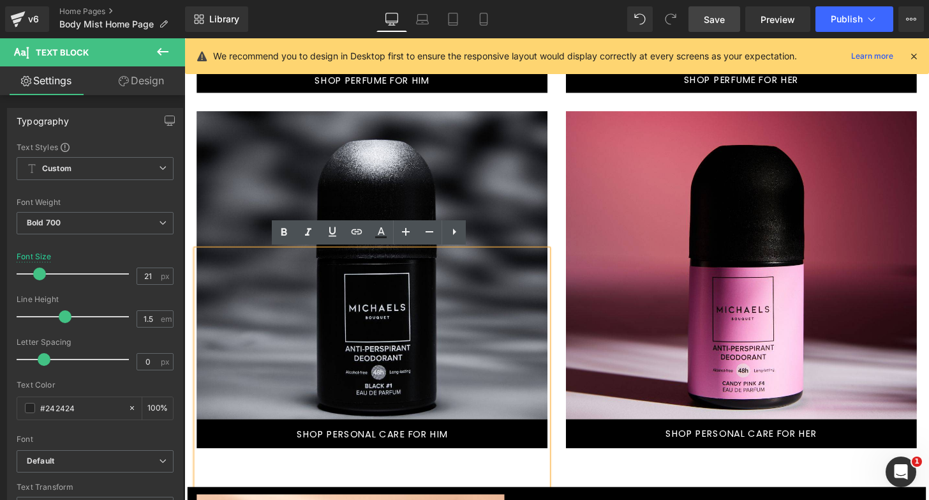
click at [409, 140] on div at bounding box center [379, 273] width 364 height 319
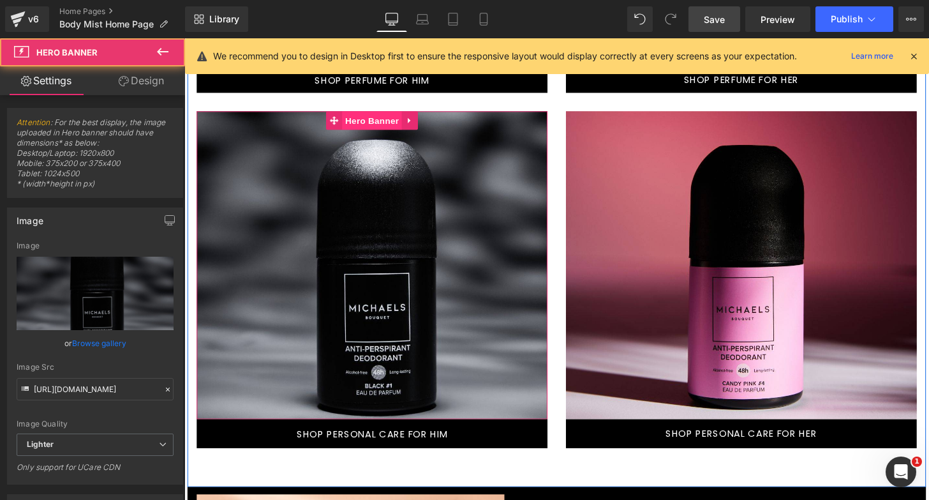
click at [379, 118] on span "Hero Banner" at bounding box center [379, 123] width 62 height 19
click at [380, 121] on span "Hero Banner" at bounding box center [379, 124] width 62 height 19
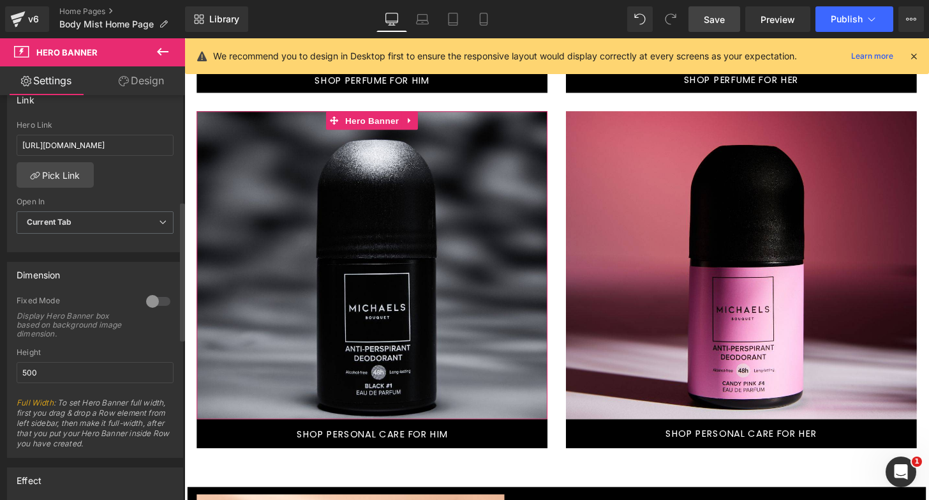
scroll to position [467, 0]
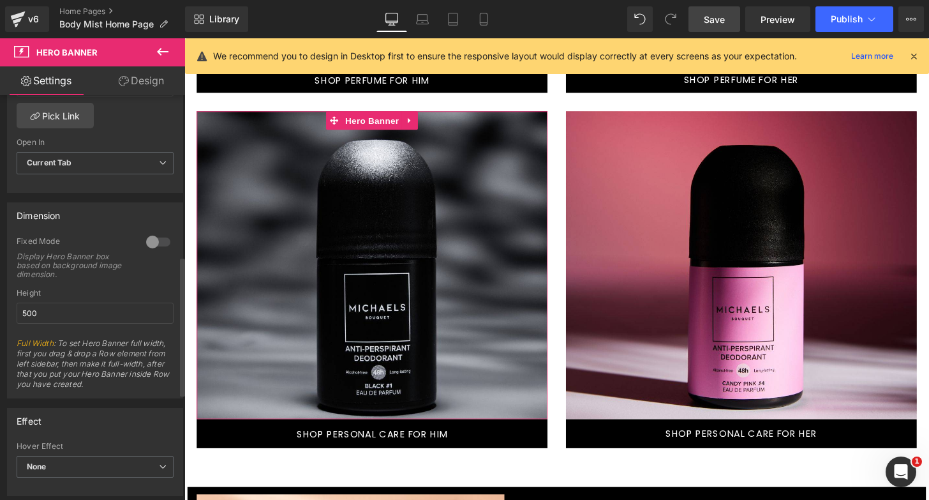
click at [147, 242] on div at bounding box center [158, 242] width 31 height 20
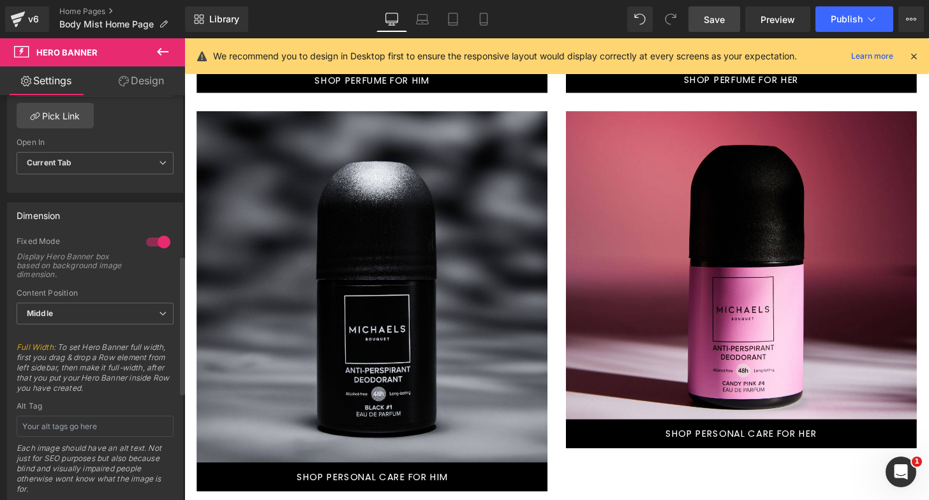
click at [150, 244] on div at bounding box center [158, 242] width 31 height 20
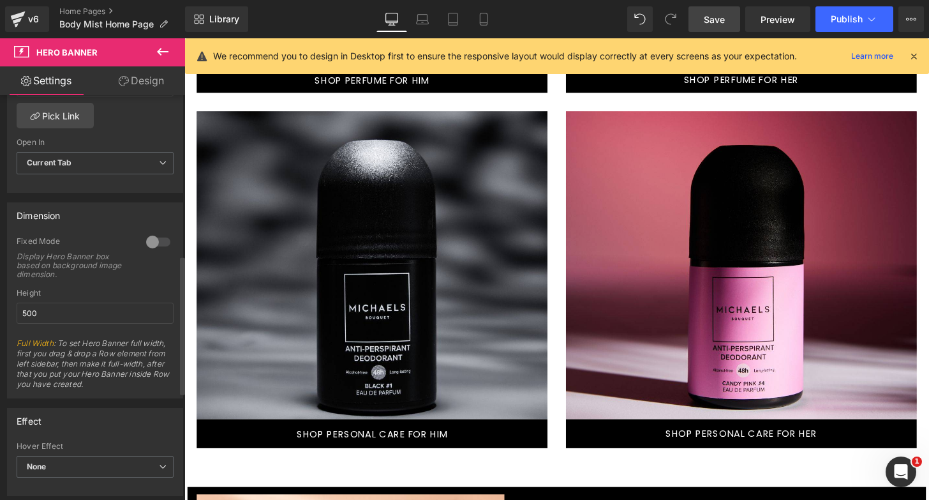
click at [150, 244] on div at bounding box center [158, 242] width 31 height 20
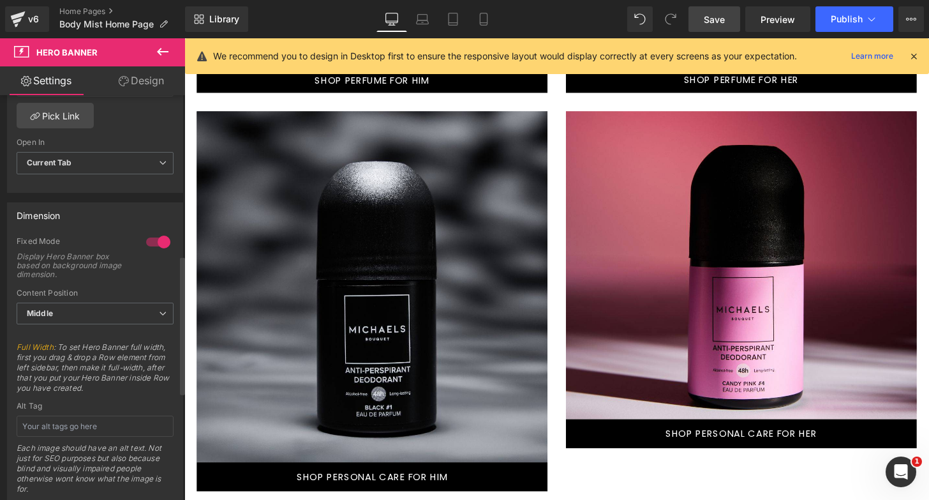
click at [150, 244] on div at bounding box center [158, 242] width 31 height 20
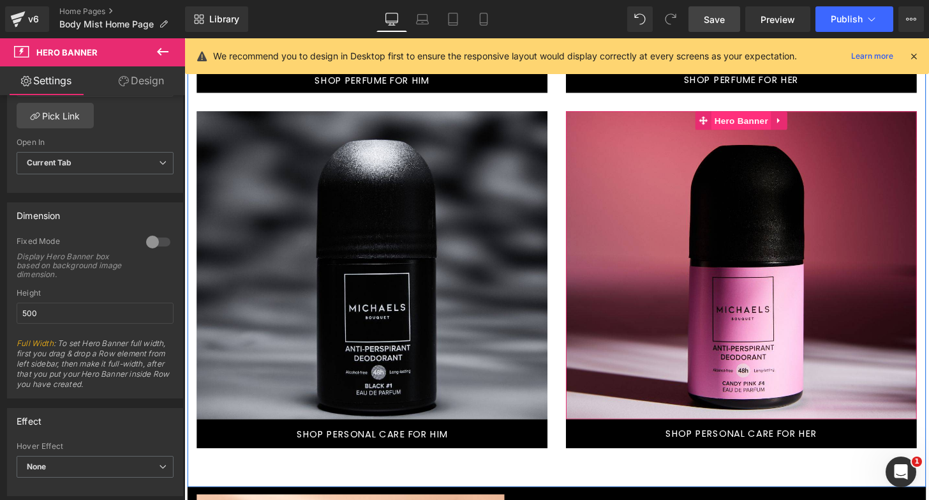
click at [761, 128] on span "Hero Banner" at bounding box center [762, 123] width 62 height 19
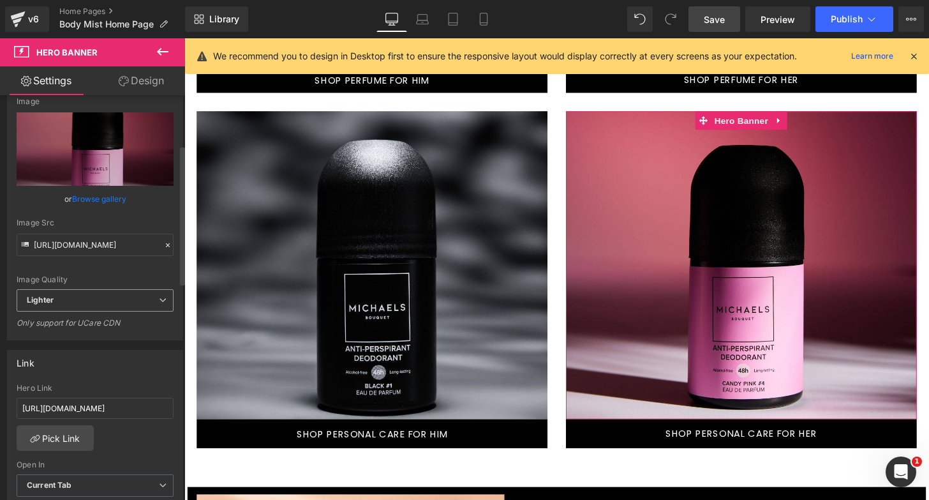
scroll to position [0, 0]
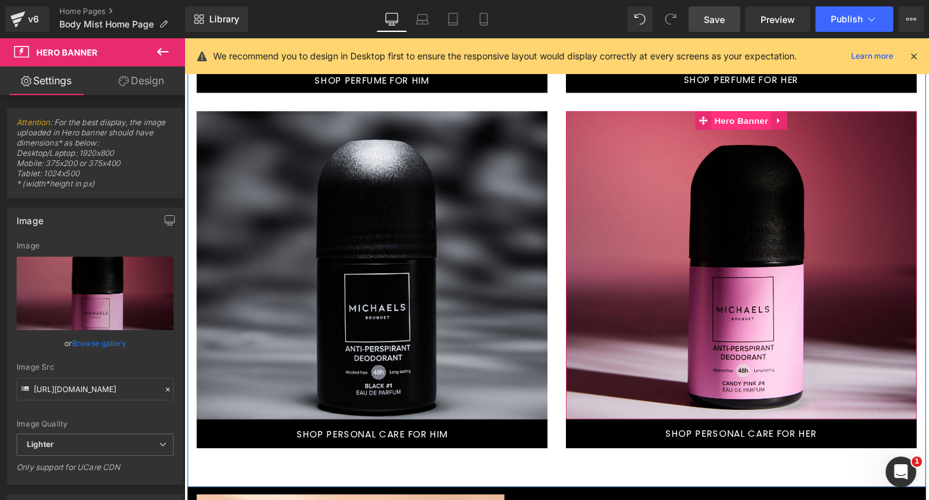
click at [763, 123] on span "Hero Banner" at bounding box center [762, 123] width 62 height 19
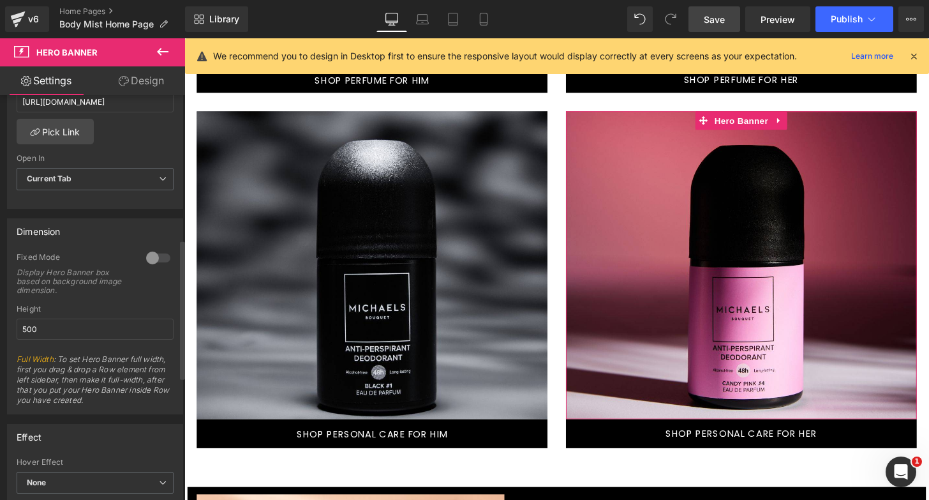
scroll to position [481, 0]
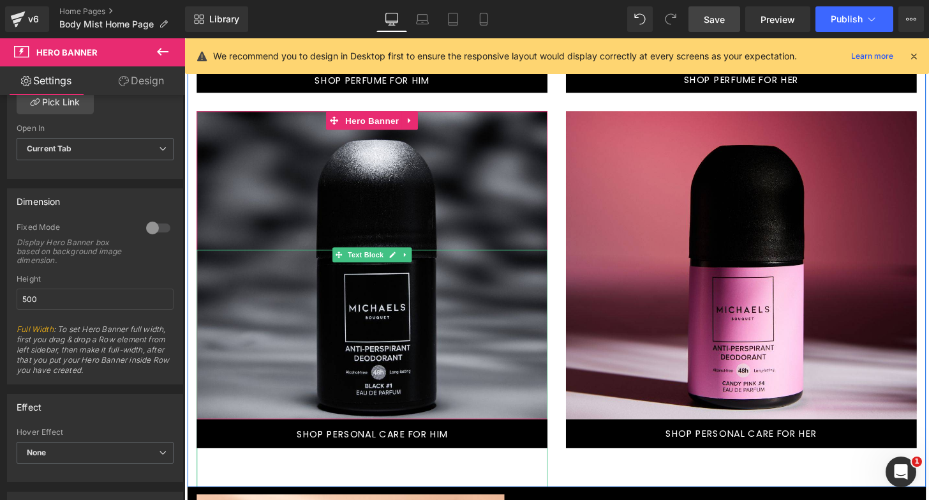
click at [347, 342] on div at bounding box center [379, 436] width 364 height 357
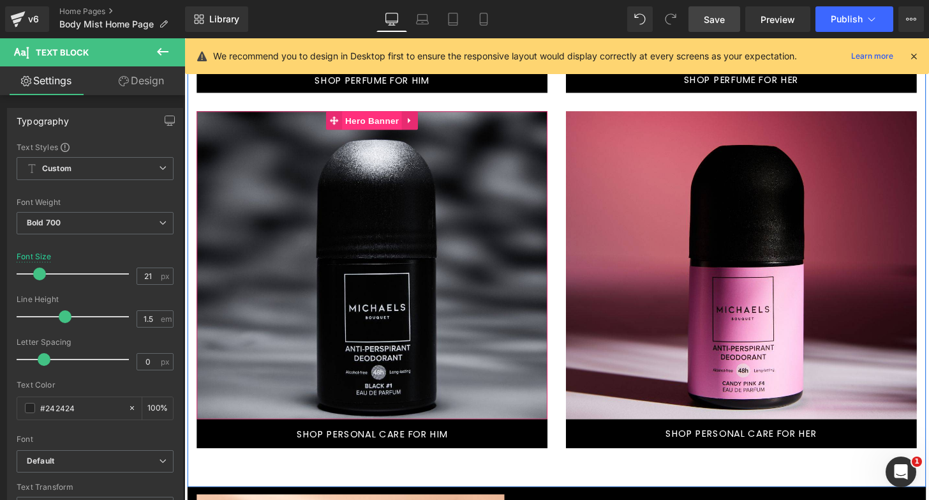
click at [382, 124] on span "Hero Banner" at bounding box center [379, 123] width 62 height 19
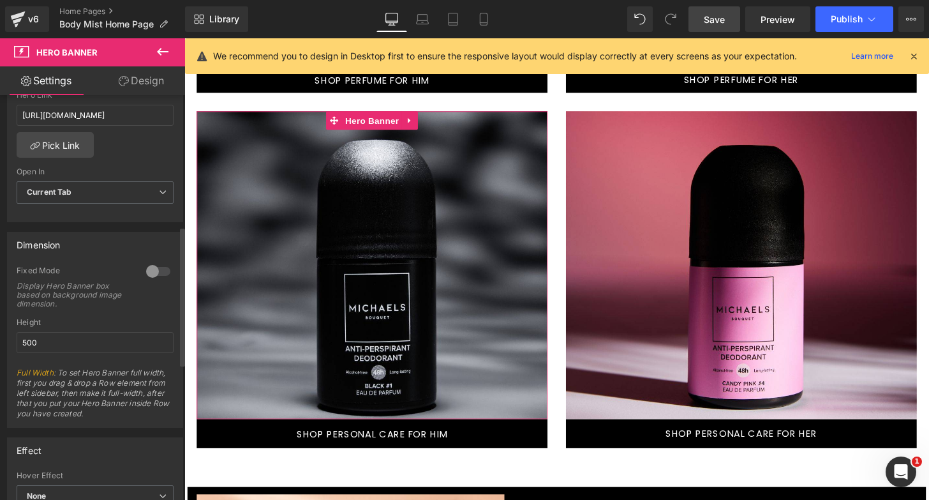
scroll to position [457, 0]
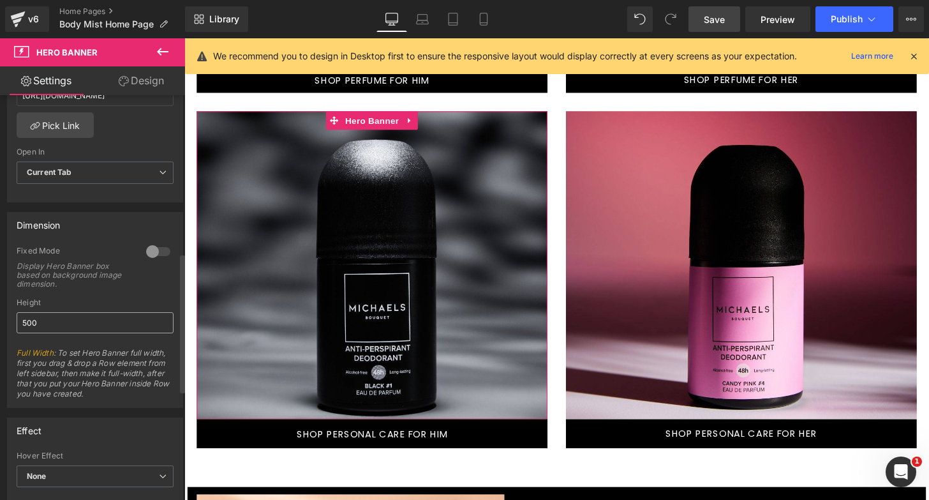
click at [54, 327] on input "500" at bounding box center [95, 322] width 157 height 21
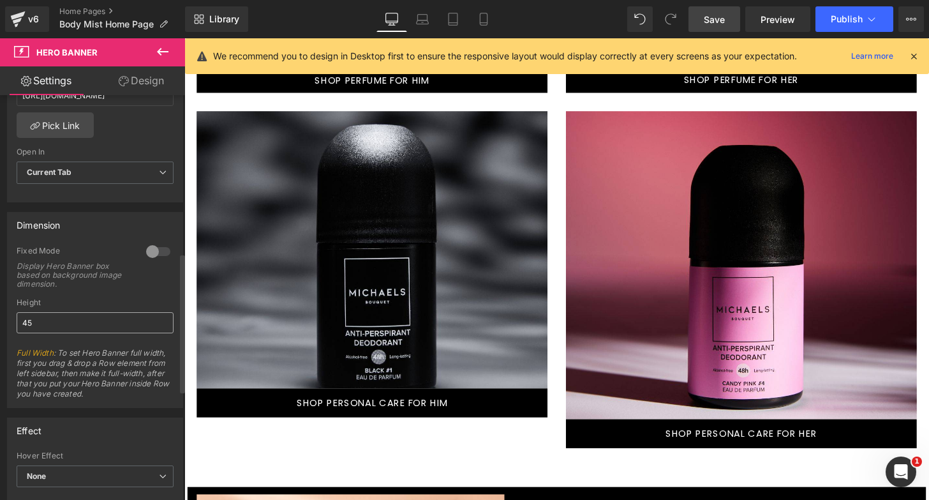
type input "4"
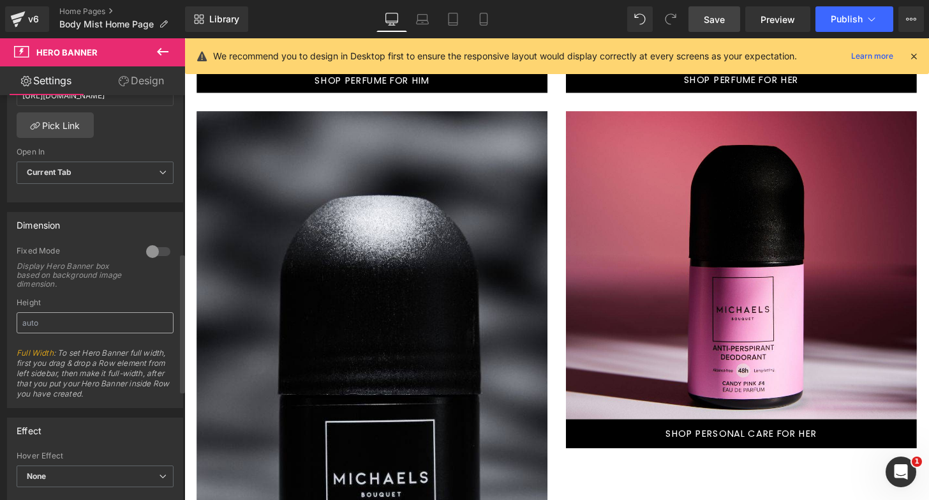
type input "6"
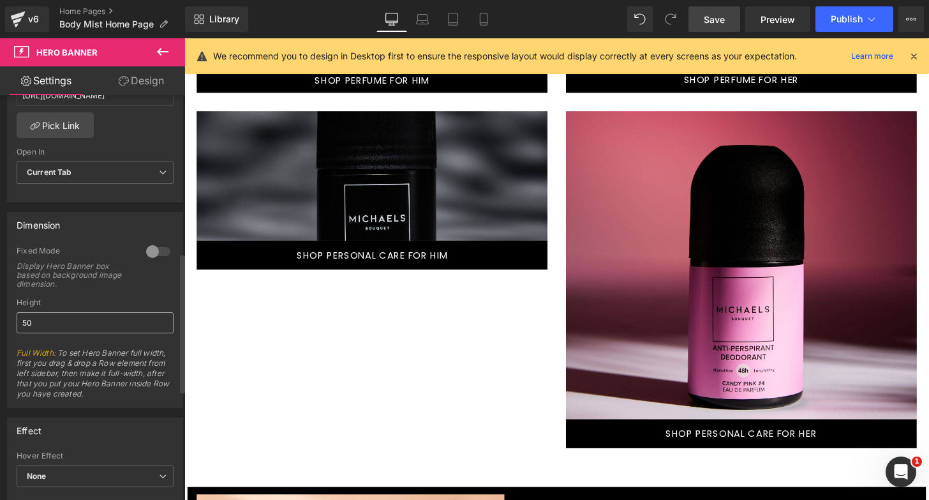
type input "500"
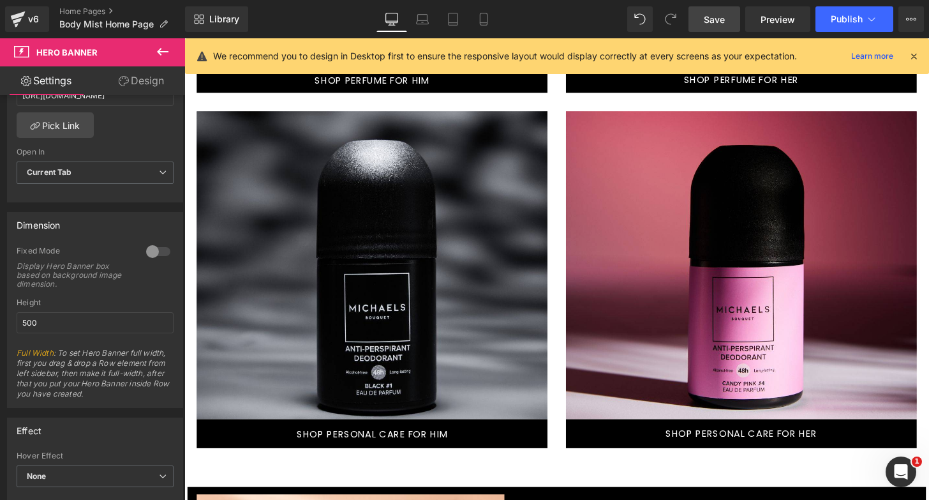
click at [714, 287] on div at bounding box center [762, 436] width 364 height 356
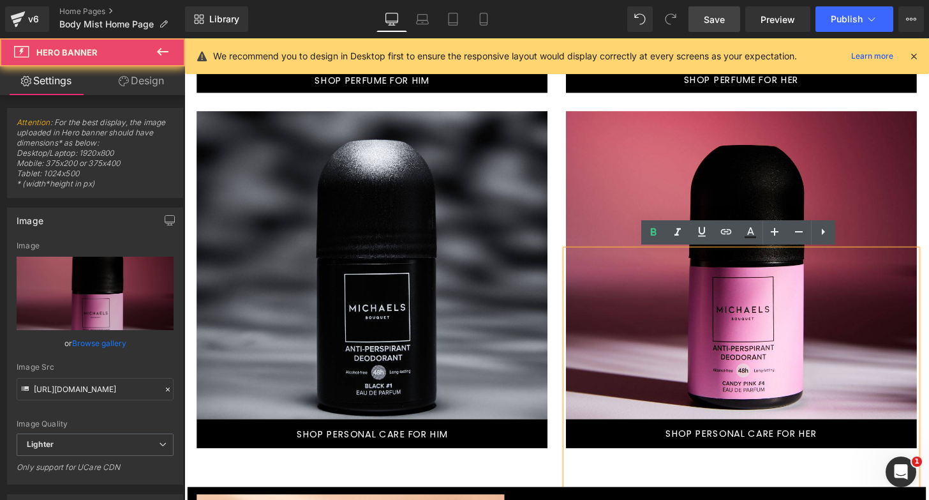
click at [758, 117] on div at bounding box center [762, 273] width 364 height 319
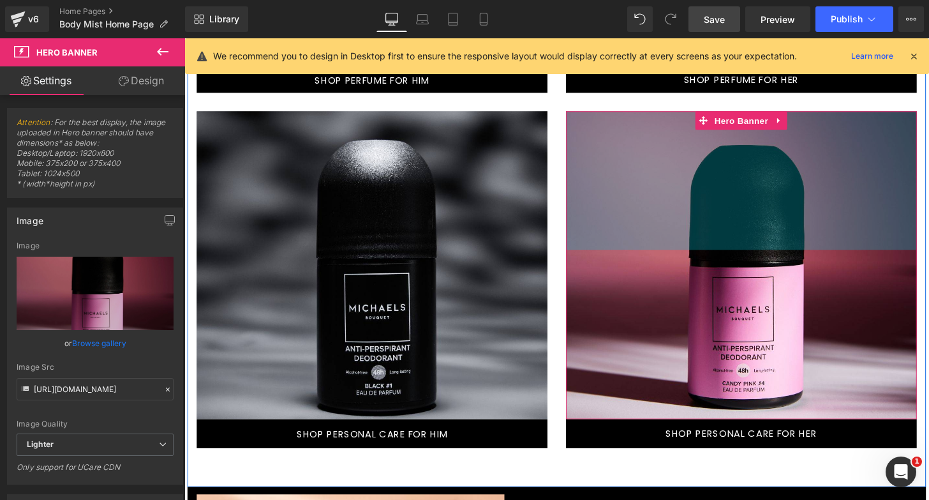
click at [762, 142] on div "Text Block Hero Banner 225px" at bounding box center [762, 273] width 364 height 319
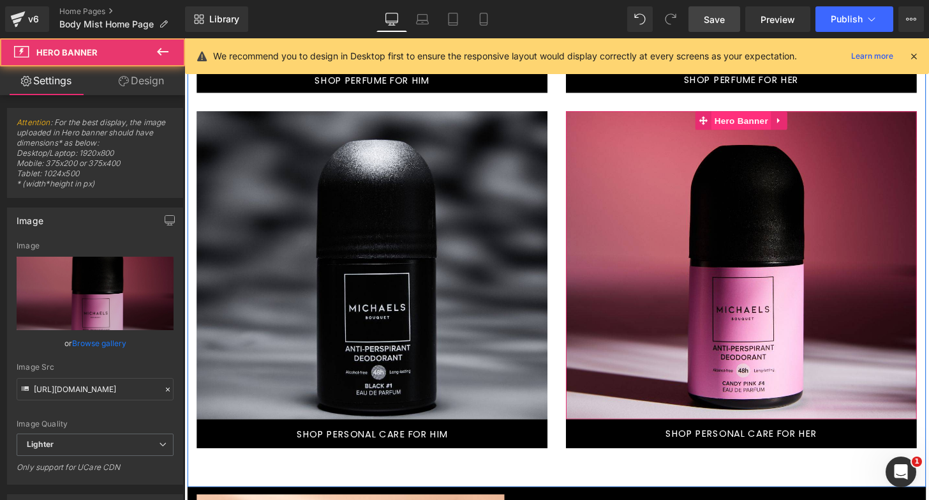
click at [761, 123] on span "Hero Banner" at bounding box center [762, 123] width 62 height 19
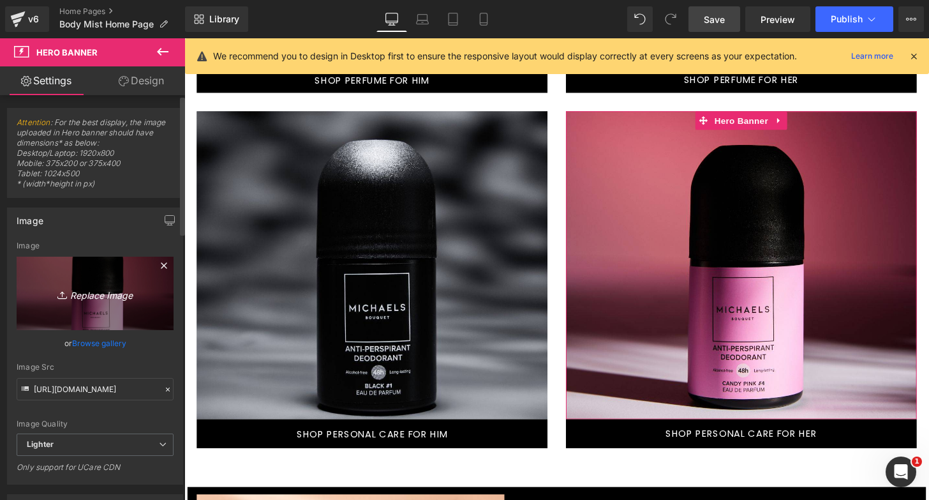
click at [96, 298] on icon "Replace Image" at bounding box center [95, 293] width 102 height 16
type input "C:\fakepath\Your paragraph text (1).png"
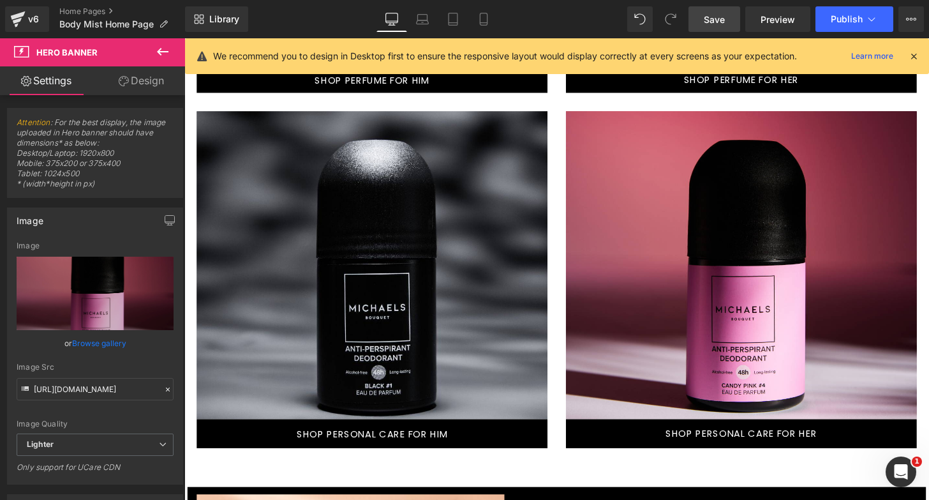
click at [705, 11] on link "Save" at bounding box center [715, 19] width 52 height 26
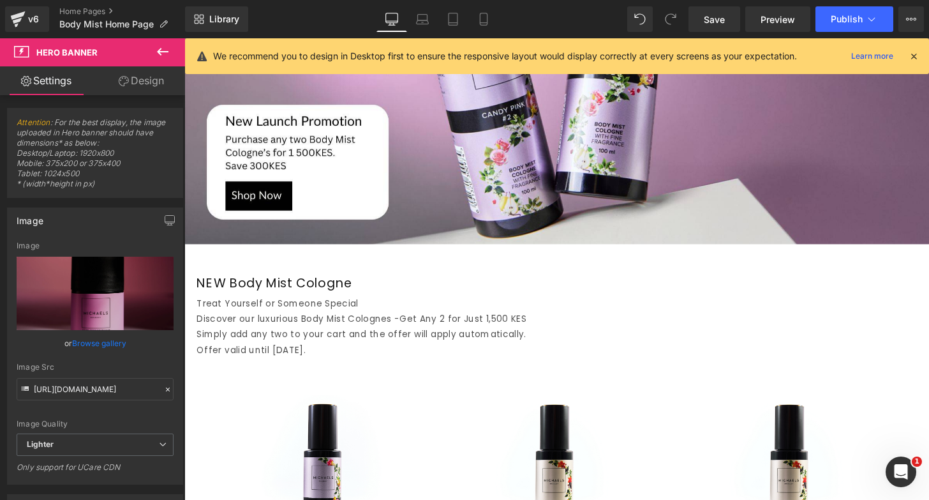
scroll to position [381, 0]
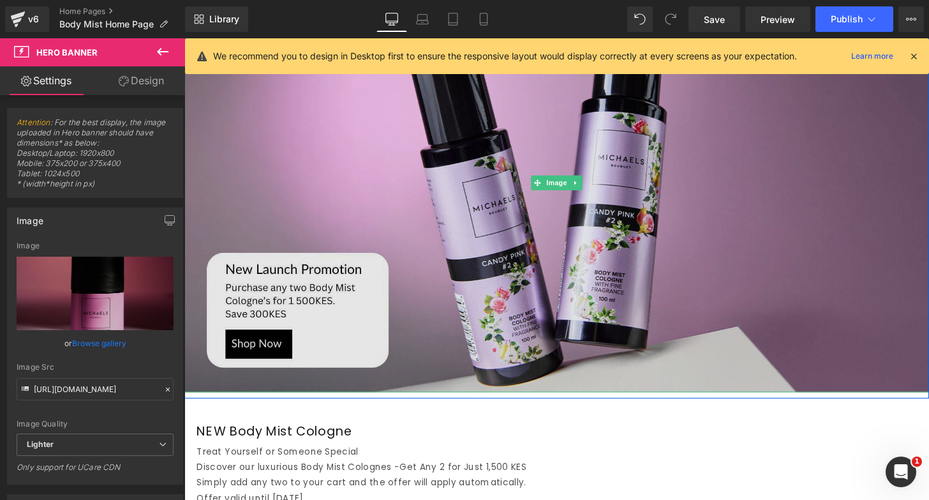
click at [406, 175] on img at bounding box center [570, 188] width 772 height 435
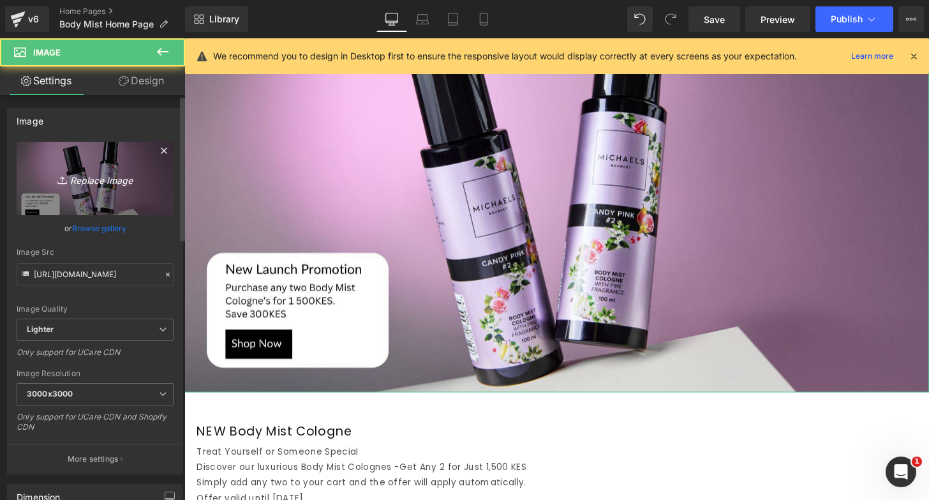
click at [95, 177] on icon "Replace Image" at bounding box center [95, 178] width 102 height 16
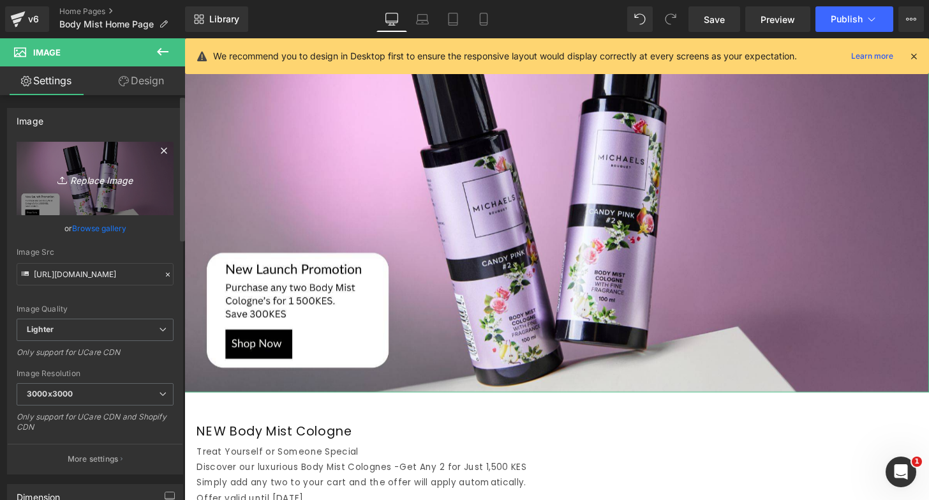
click at [73, 179] on icon "Replace Image" at bounding box center [95, 178] width 102 height 16
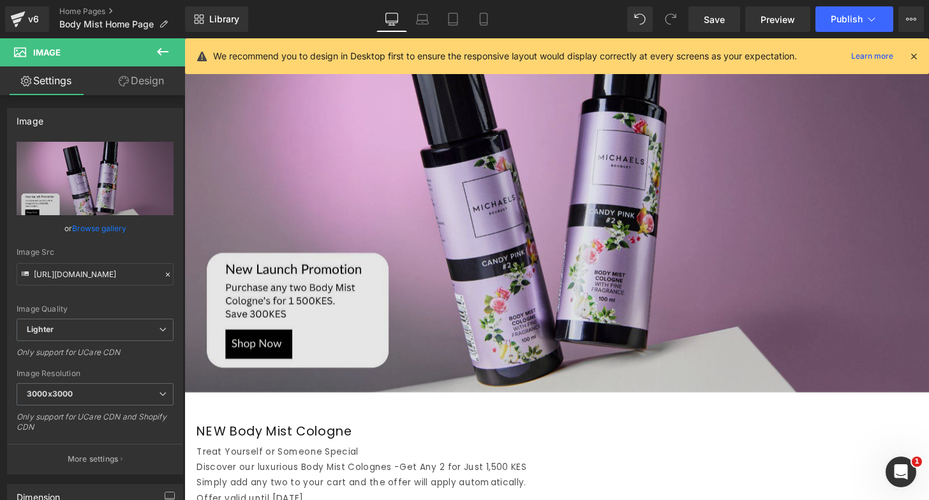
type input "C:\fakepath\website banners (3).png"
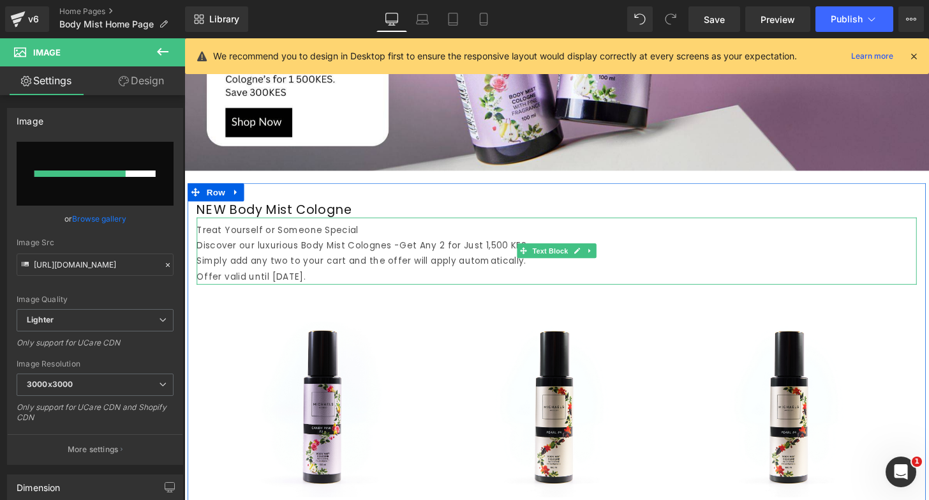
scroll to position [534, 0]
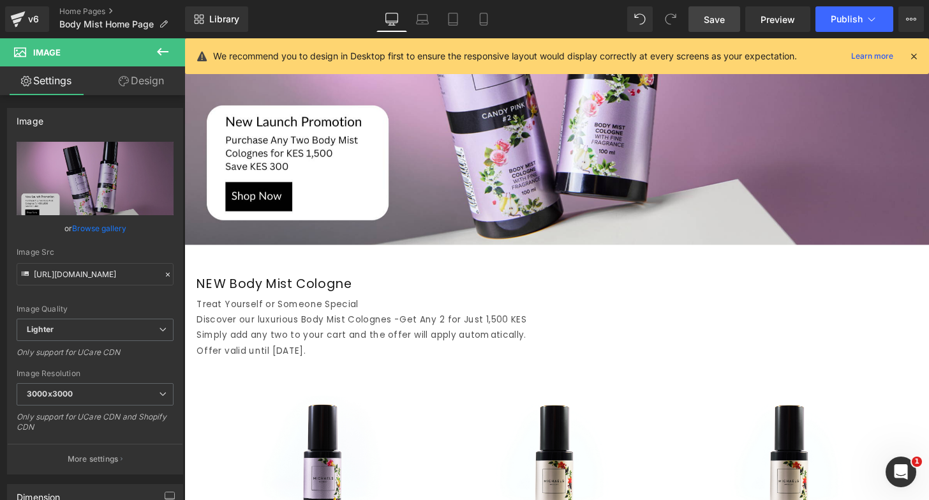
drag, startPoint x: 712, startPoint y: 16, endPoint x: 443, endPoint y: 264, distance: 365.8
click at [712, 16] on span "Save" at bounding box center [714, 19] width 21 height 13
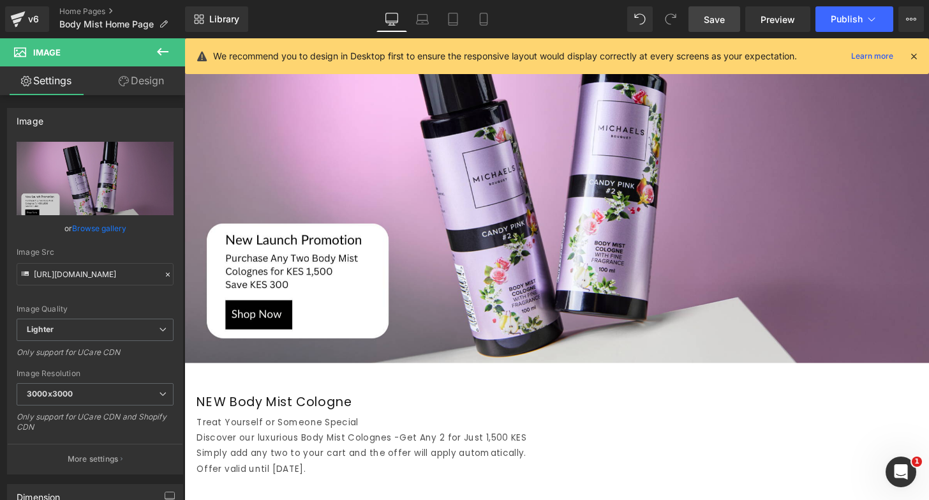
scroll to position [405, 0]
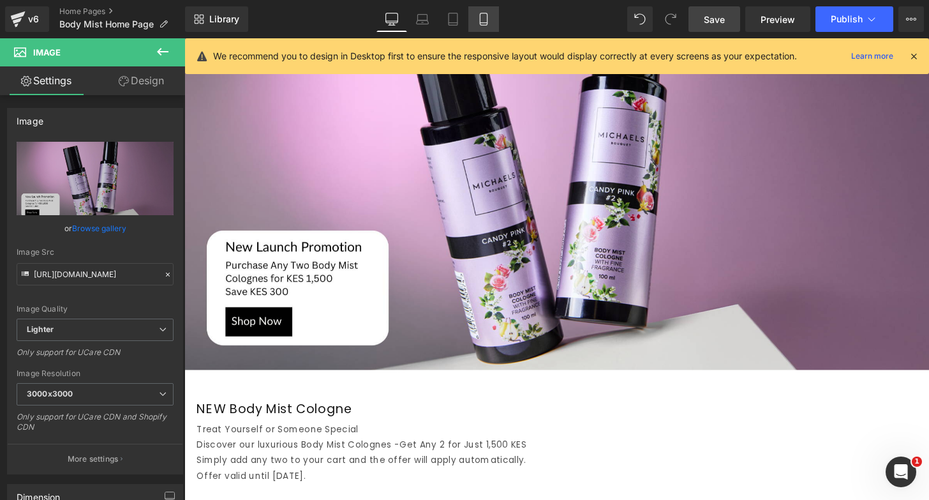
click at [487, 17] on icon at bounding box center [483, 19] width 13 height 13
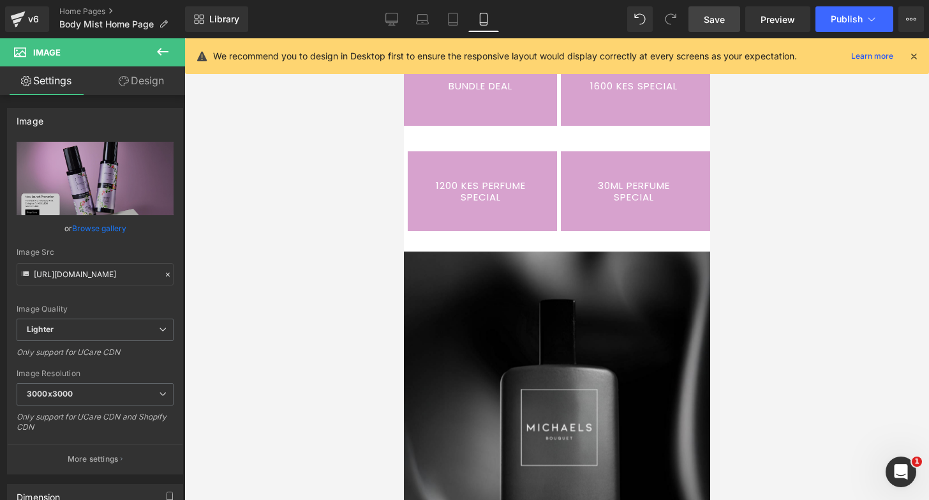
scroll to position [253, 0]
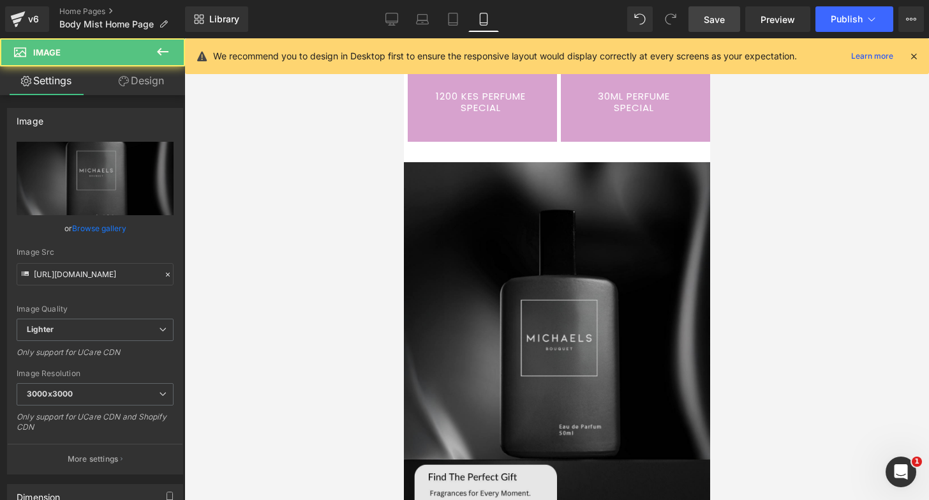
click at [556, 275] on img at bounding box center [556, 353] width 306 height 383
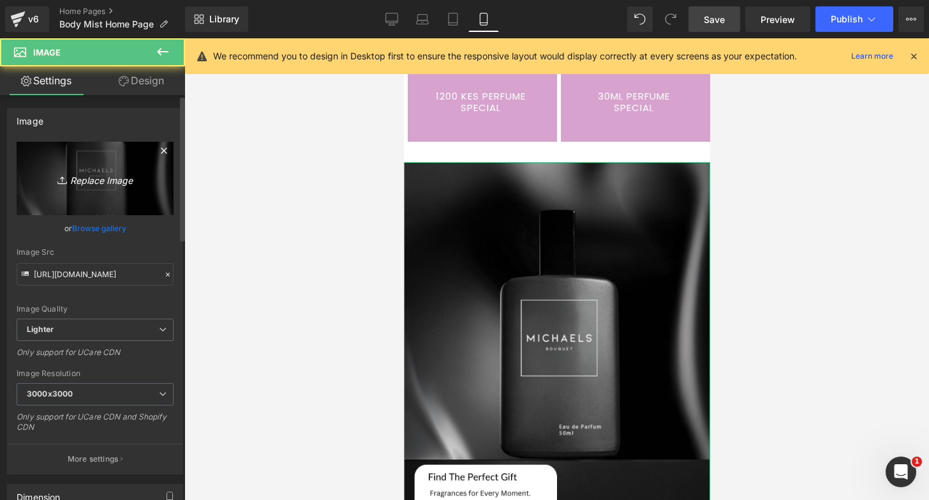
click at [89, 174] on icon "Replace Image" at bounding box center [95, 178] width 102 height 16
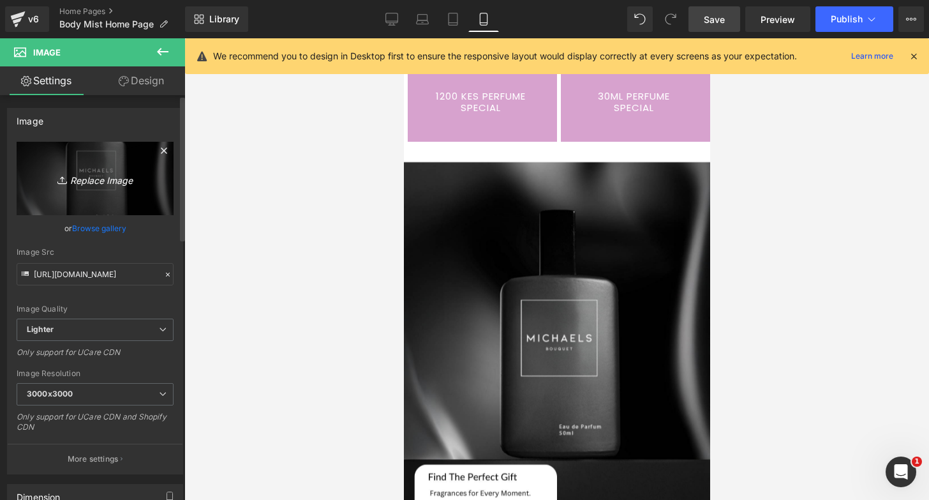
type input "C:\fakepath\Mobile Website Banners (2).png"
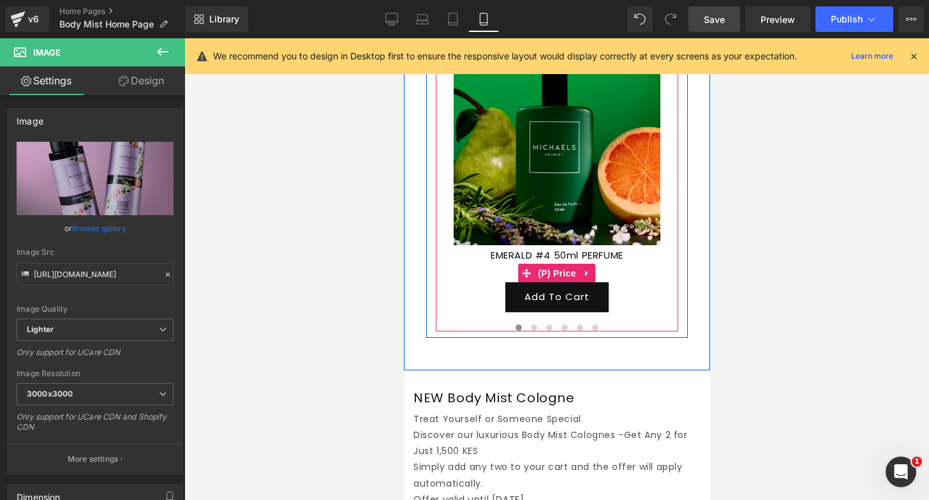
scroll to position [887, 0]
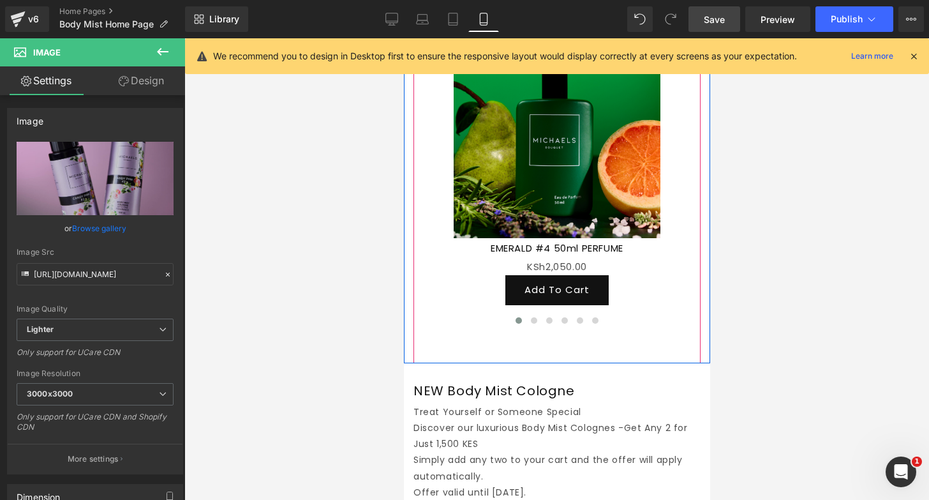
drag, startPoint x: 444, startPoint y: 374, endPoint x: 444, endPoint y: 329, distance: 44.7
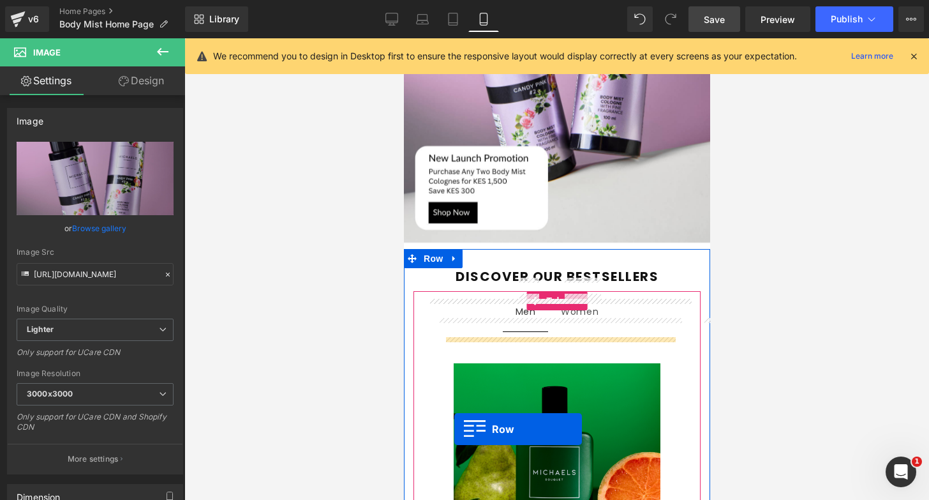
scroll to position [581, 0]
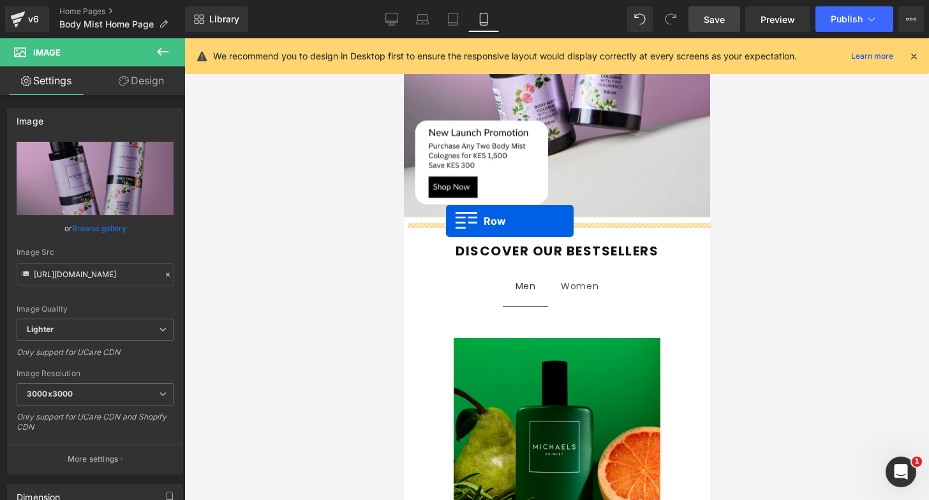
drag, startPoint x: 439, startPoint y: 376, endPoint x: 445, endPoint y: 221, distance: 155.2
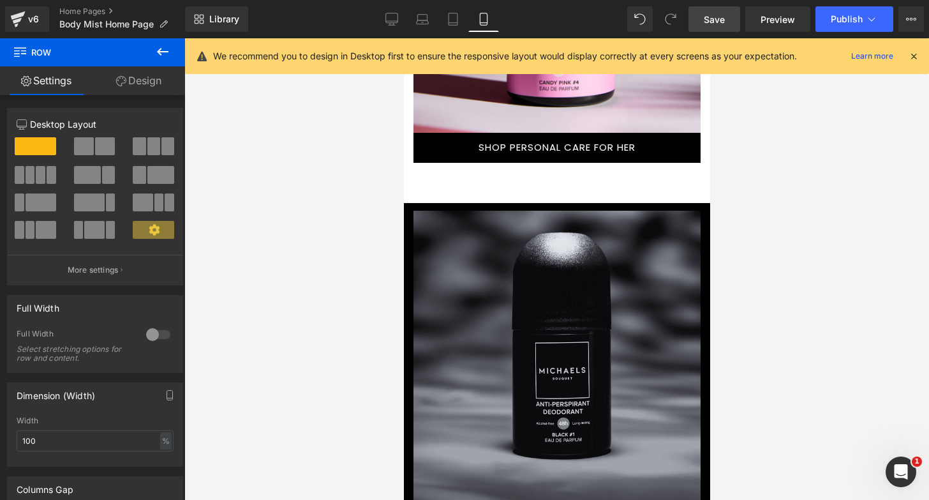
scroll to position [2995, 0]
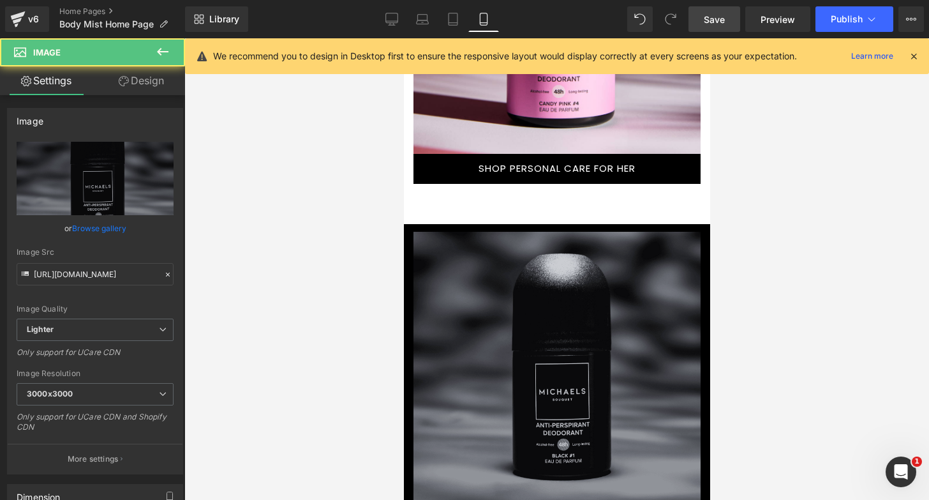
click at [541, 320] on img at bounding box center [556, 377] width 287 height 290
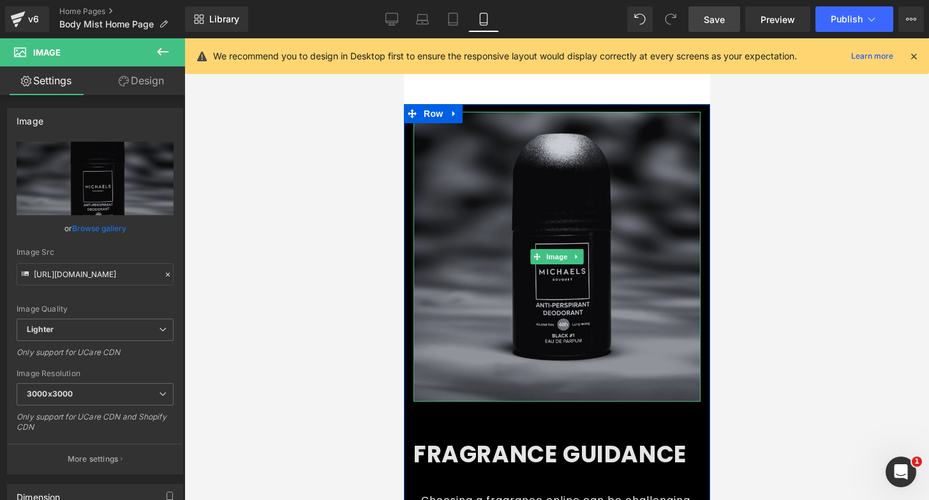
scroll to position [3132, 0]
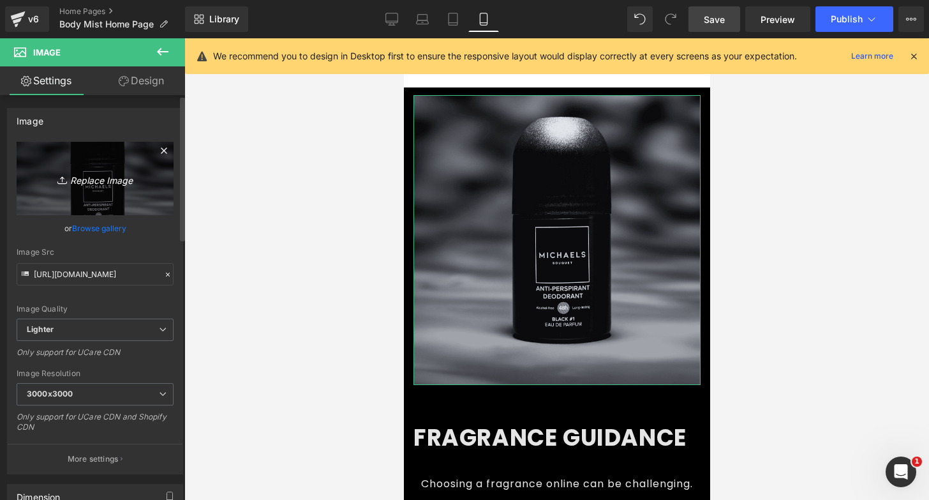
click at [110, 186] on icon "Replace Image" at bounding box center [95, 178] width 102 height 16
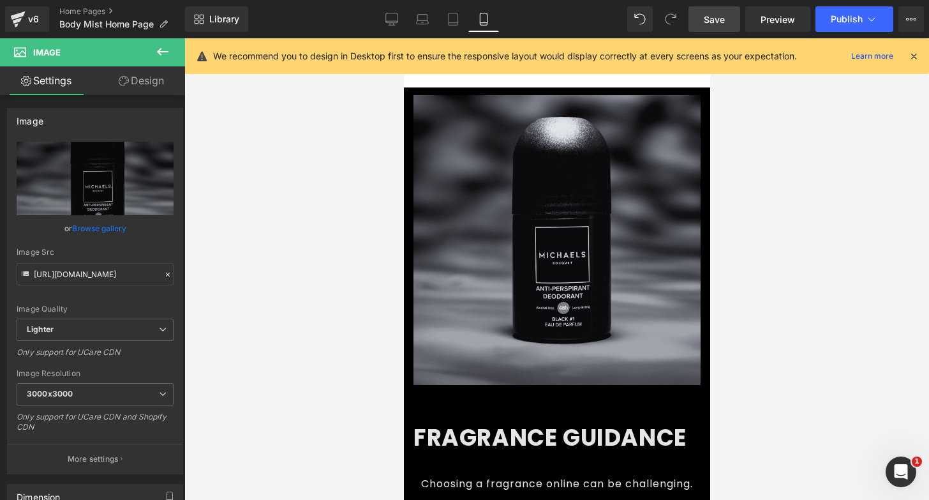
type input "C:\fakepath\Your paragraph text.png"
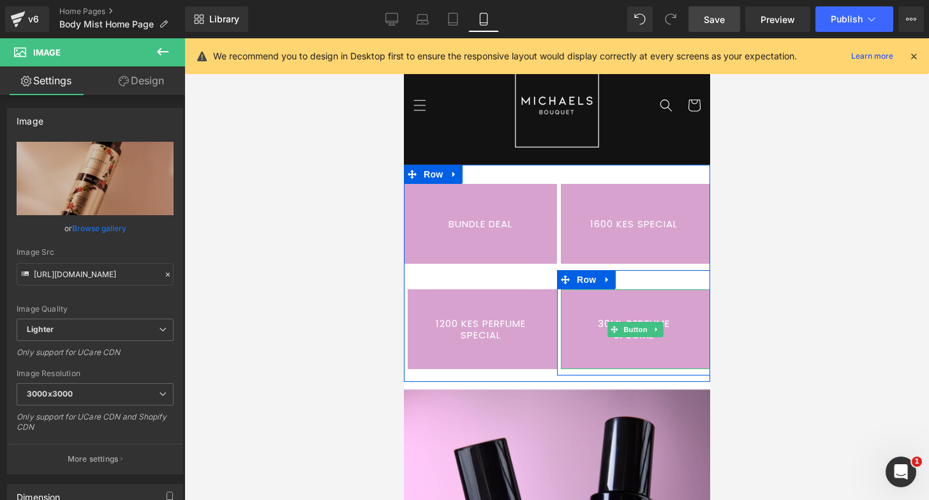
scroll to position [0, 0]
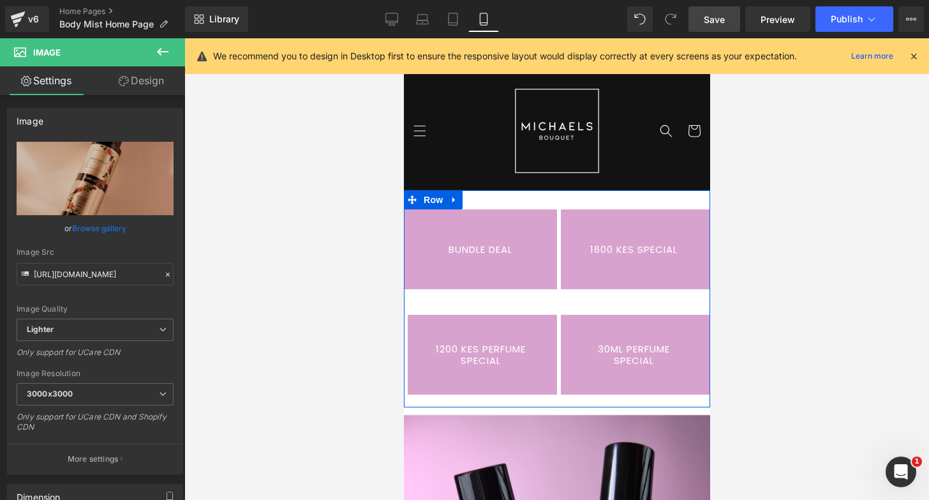
click at [662, 248] on link "1600 KES SPECIAL" at bounding box center [634, 249] width 149 height 80
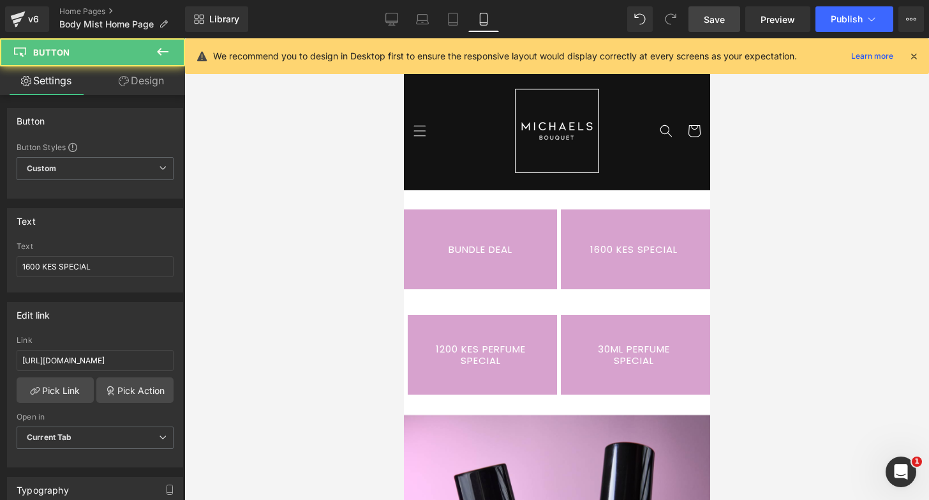
click at [759, 240] on div at bounding box center [556, 268] width 745 height 461
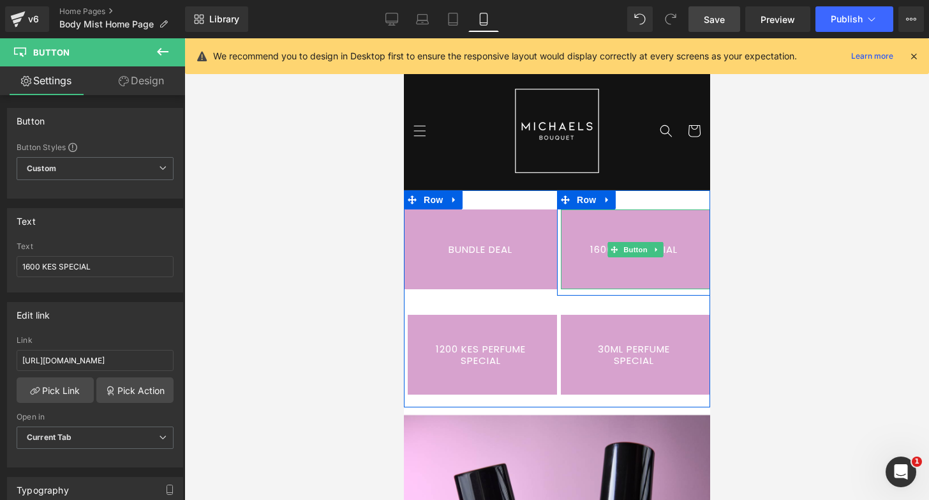
click at [597, 247] on link "1600 KES SPECIAL" at bounding box center [634, 249] width 149 height 80
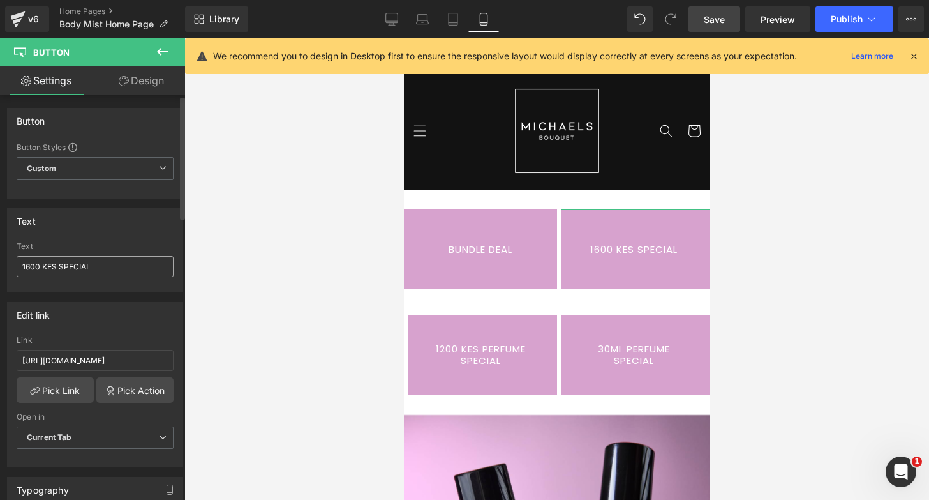
drag, startPoint x: 57, startPoint y: 269, endPoint x: 78, endPoint y: 258, distance: 23.7
click at [59, 268] on input "1600 KES SPECIAL" at bounding box center [95, 266] width 157 height 21
type input "1600 KES PERFUME SPECIAL"
click at [399, 19] on link "Desktop" at bounding box center [392, 19] width 31 height 26
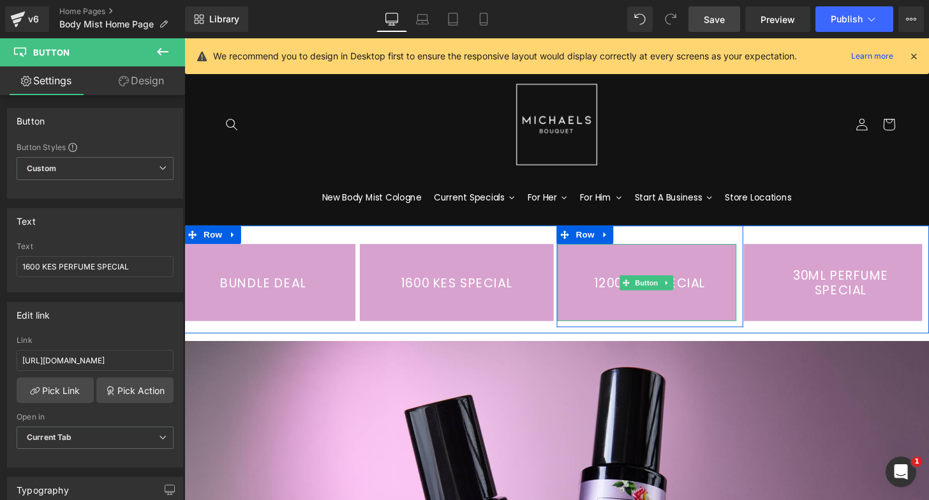
click at [691, 291] on link "1200 KES SPECIAL" at bounding box center [664, 291] width 186 height 80
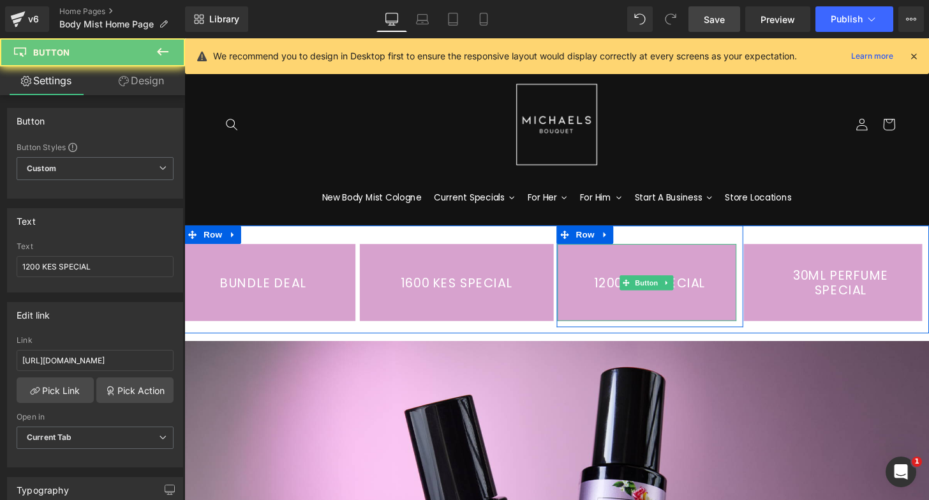
click at [605, 287] on link "1200 KES SPECIAL" at bounding box center [664, 291] width 186 height 80
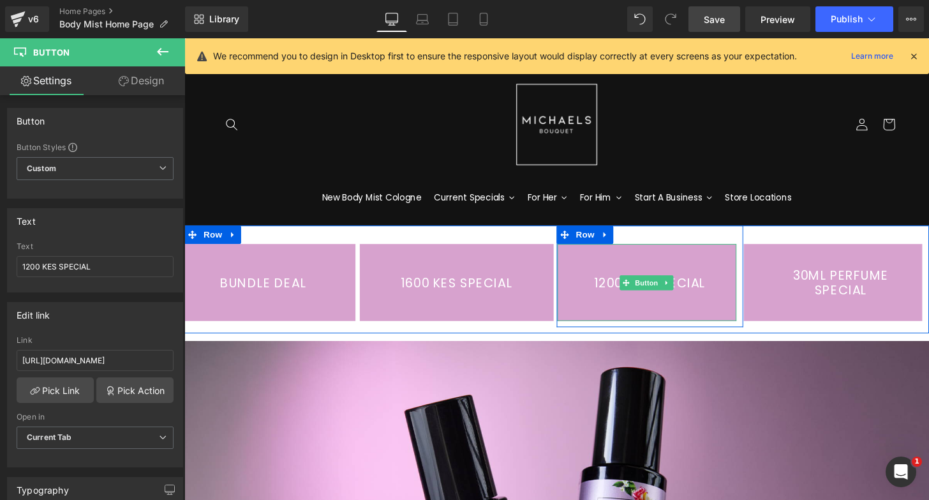
click at [617, 287] on link "1200 KES SPECIAL" at bounding box center [664, 291] width 186 height 80
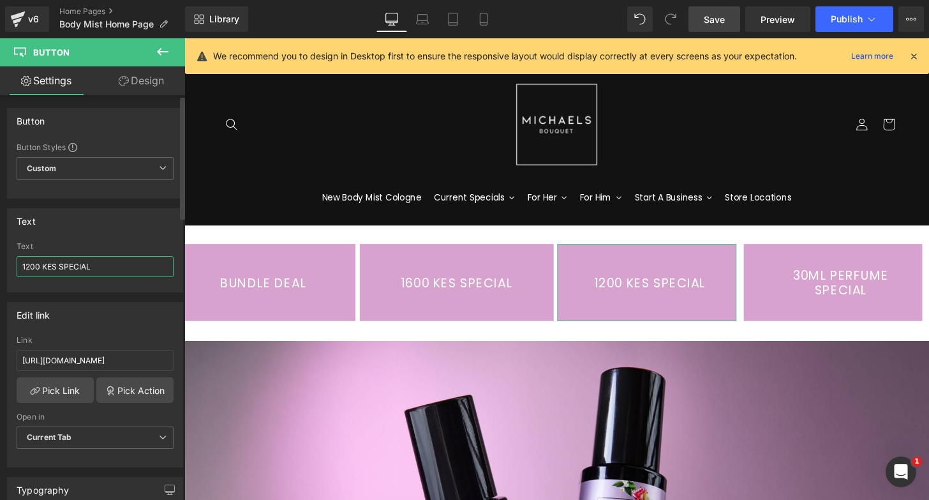
click at [63, 267] on input "1200 KES SPECIAL" at bounding box center [95, 266] width 157 height 21
click at [59, 267] on input "1200 KES SPECIAL" at bounding box center [95, 266] width 157 height 21
type input "1200 KES PERFUME SPECIAL"
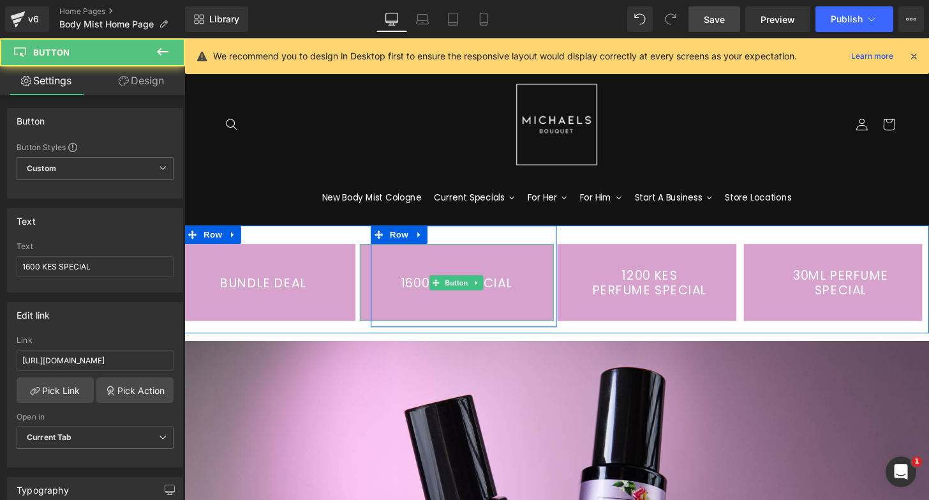
click at [419, 284] on link "1600 KES SPECIAL" at bounding box center [467, 291] width 202 height 80
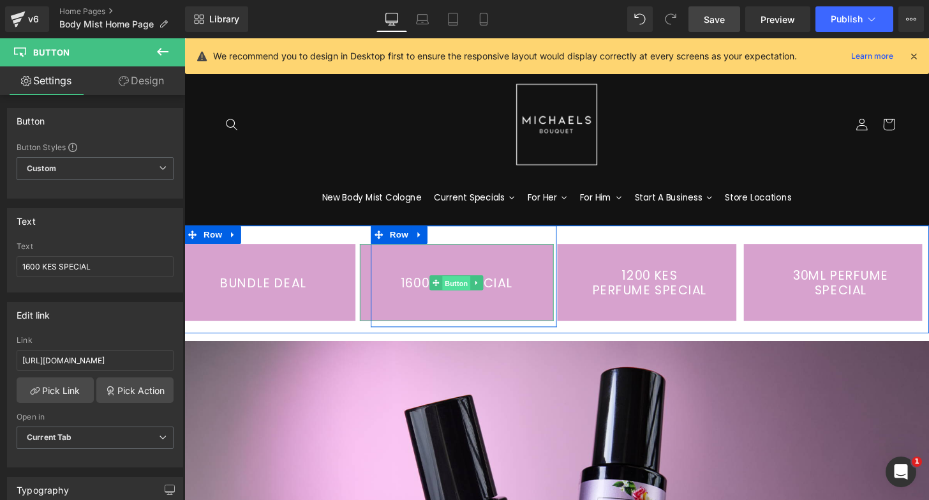
click at [465, 287] on span "Button" at bounding box center [466, 292] width 29 height 15
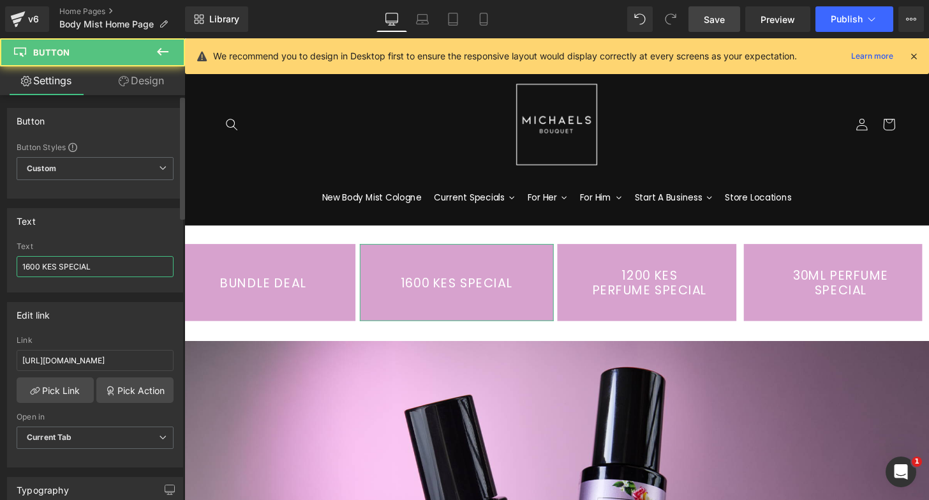
click at [60, 264] on input "1600 KES SPECIAL" at bounding box center [95, 266] width 157 height 21
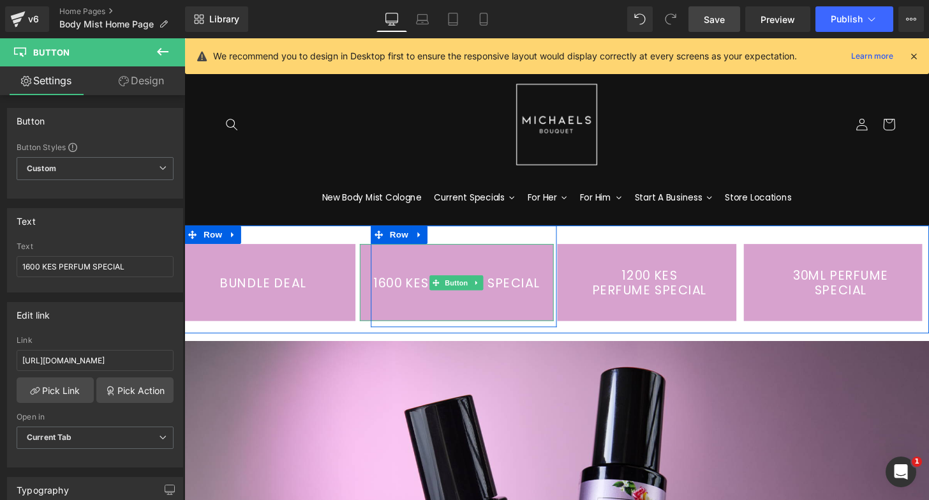
click at [396, 290] on link "1600 KES PERFUM SPECIAL" at bounding box center [467, 291] width 202 height 80
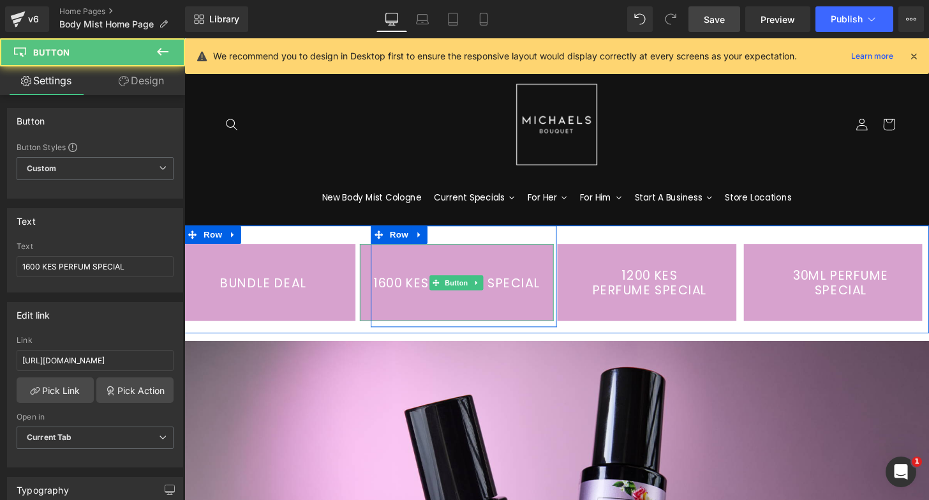
click at [396, 290] on link "1600 KES PERFUM SPECIAL" at bounding box center [467, 291] width 202 height 80
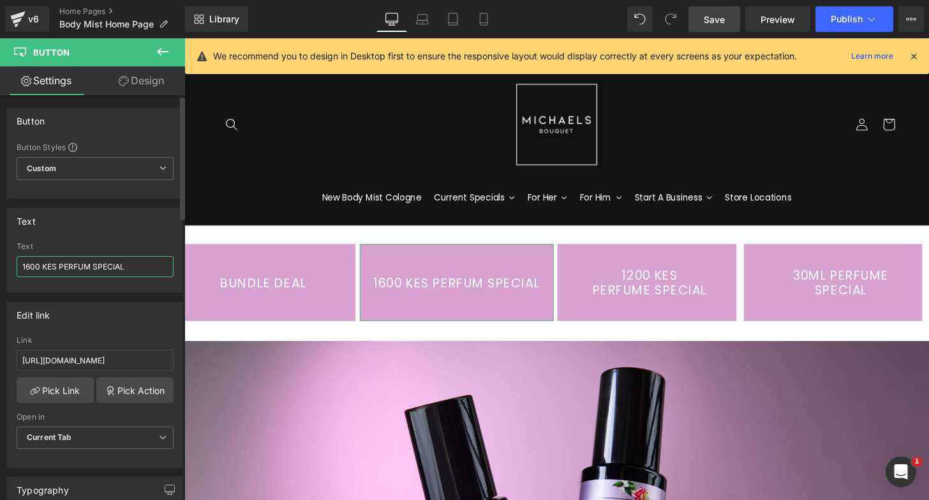
click at [29, 267] on input "1600 KES PERFUM SPECIAL" at bounding box center [95, 266] width 157 height 21
click at [59, 265] on input "1,600 KES PERFUM SPECIAL" at bounding box center [95, 266] width 157 height 21
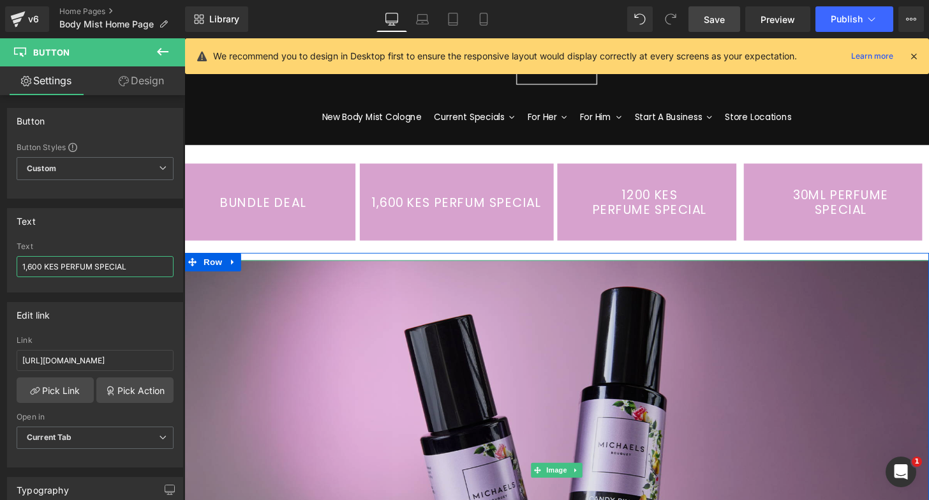
scroll to position [76, 0]
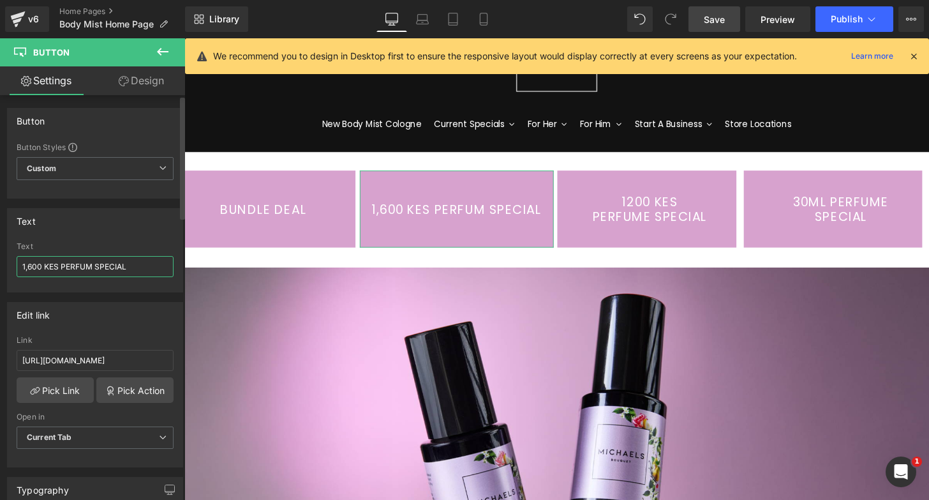
drag, startPoint x: 61, startPoint y: 267, endPoint x: 48, endPoint y: 267, distance: 12.8
click at [48, 267] on input "1,600 KES PERFUM SPECIAL" at bounding box center [95, 266] width 157 height 21
type input "KES 1,600 PERFUM SPECIAL"
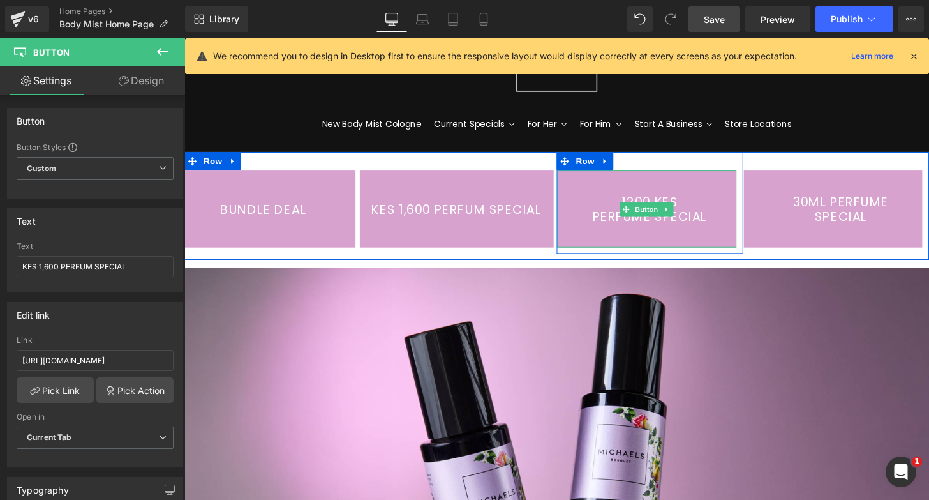
click at [701, 203] on link "1200 KES PERFUME SPECIAL" at bounding box center [664, 216] width 186 height 80
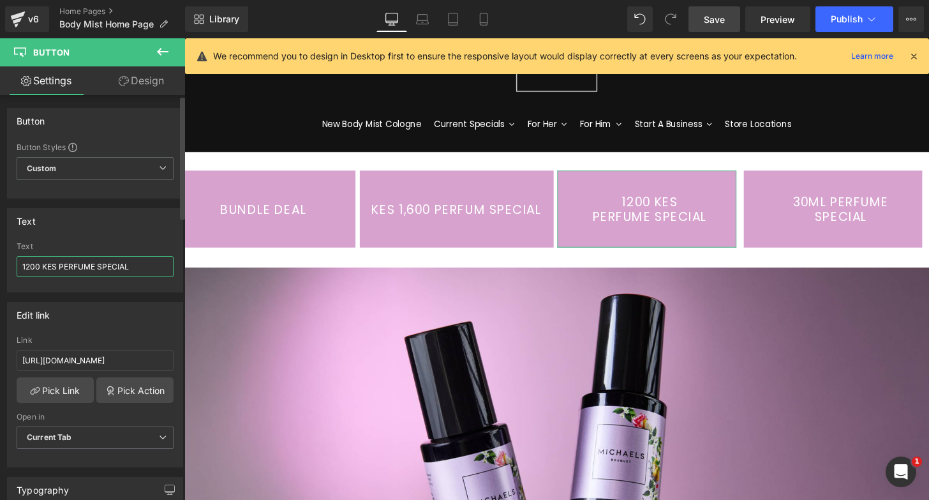
drag, startPoint x: 57, startPoint y: 265, endPoint x: 40, endPoint y: 265, distance: 17.9
click at [40, 265] on input "1200 KES PERFUME SPECIAL" at bounding box center [95, 266] width 157 height 21
click at [23, 269] on input "1200 PERFUME SPECIAL" at bounding box center [95, 266] width 157 height 21
click at [105, 272] on input "KES 1,200 PERFUME SPECIAL" at bounding box center [95, 266] width 157 height 21
type input "KES 1,200 PERFUME SPECIAL"
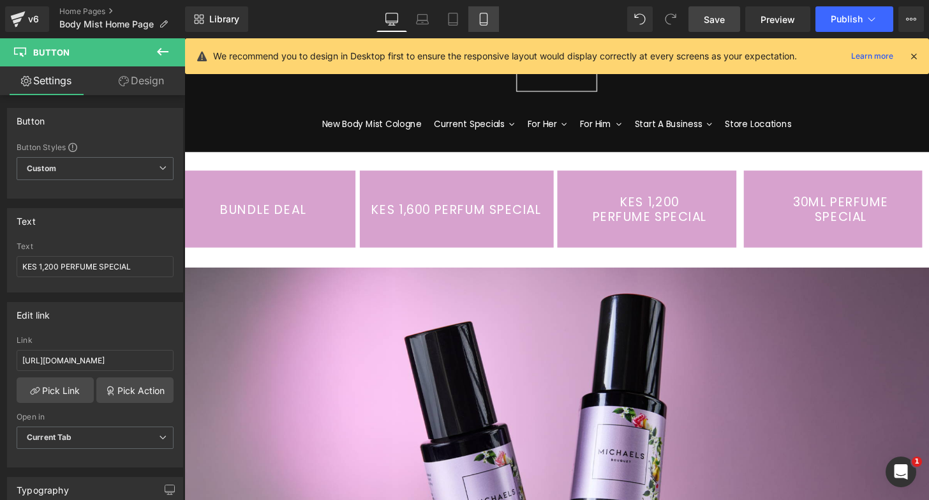
click at [475, 26] on link "Mobile" at bounding box center [483, 19] width 31 height 26
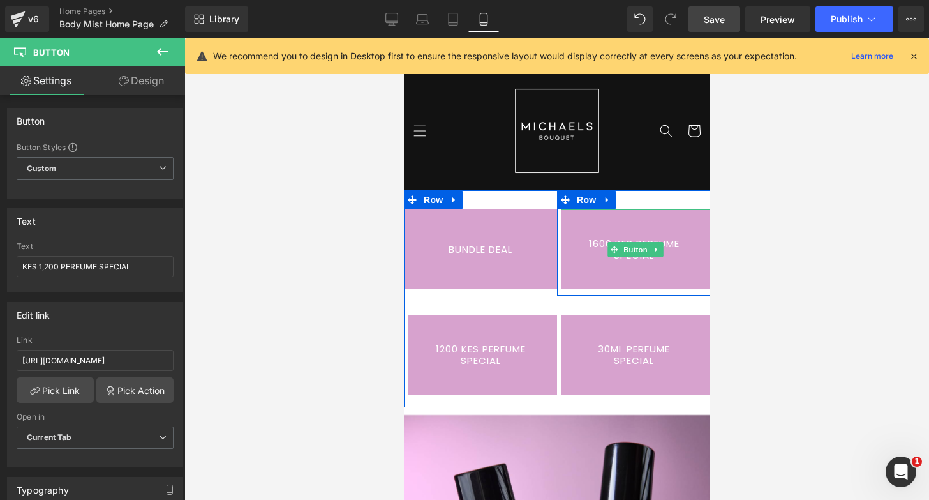
click at [617, 237] on link "1600 KES PERFUME SPECIAL" at bounding box center [634, 249] width 149 height 80
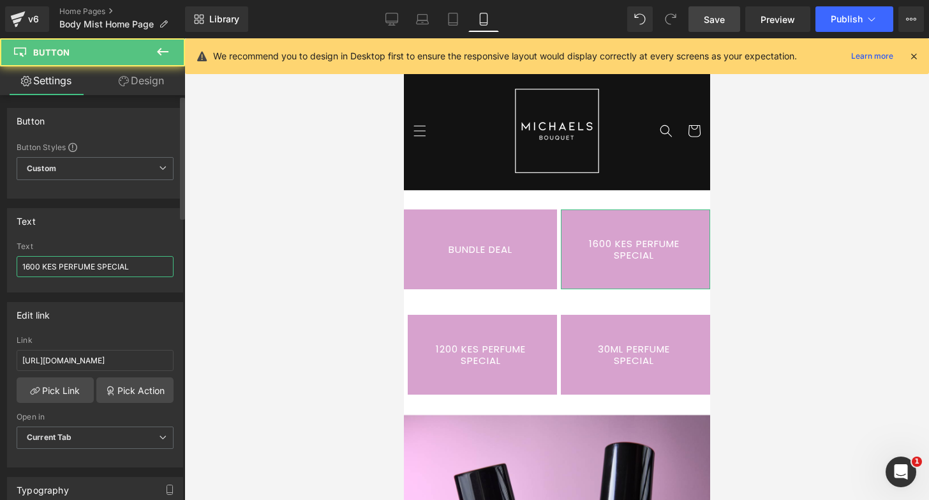
click at [121, 265] on input "1600 KES PERFUME SPECIAL" at bounding box center [95, 266] width 157 height 21
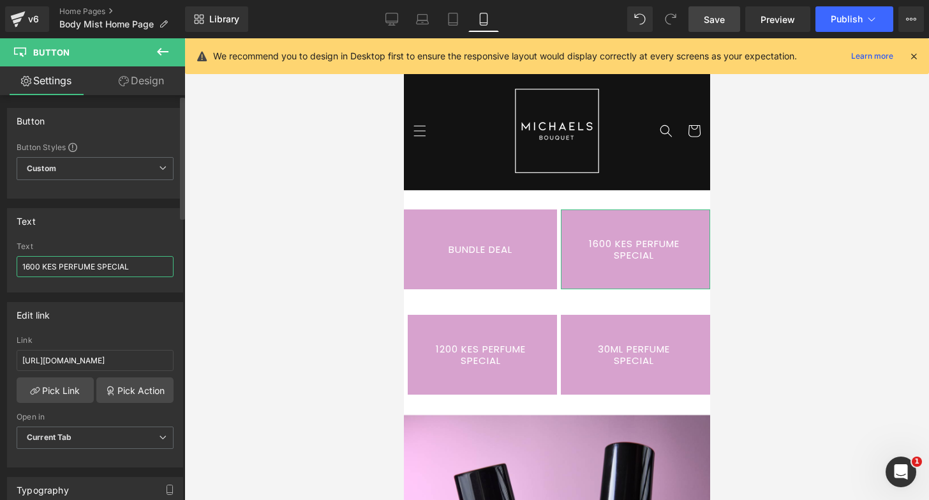
type input "KES 1,200 PERFUME SPECIAL"
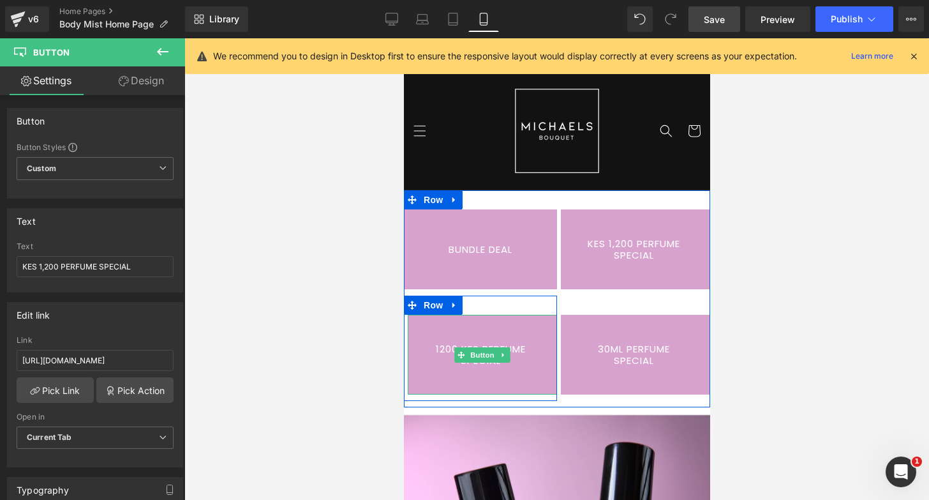
click at [442, 330] on link "1200 KES PERFUME SPECIAL" at bounding box center [481, 355] width 149 height 80
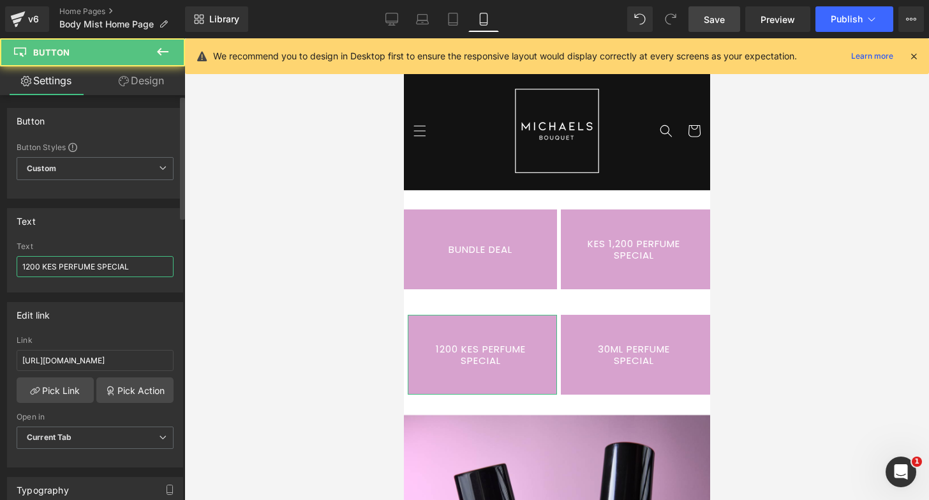
click at [103, 269] on input "1200 KES PERFUME SPECIAL" at bounding box center [95, 266] width 157 height 21
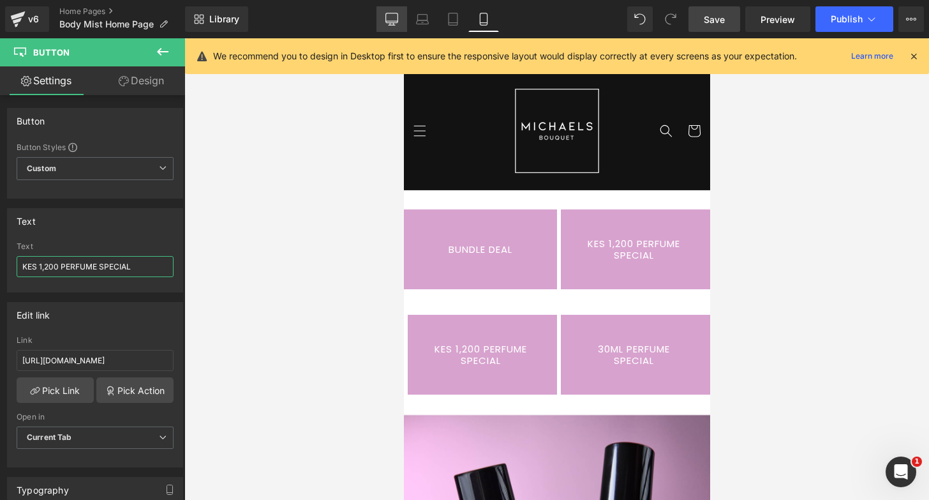
type input "KES 1,200 PERFUME SPECIAL"
click at [395, 15] on icon at bounding box center [391, 19] width 13 height 13
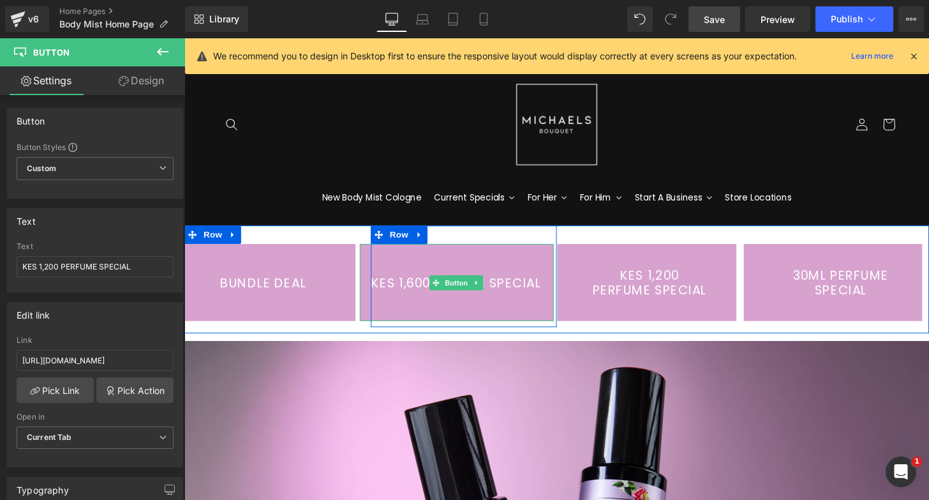
click at [412, 290] on link "KES 1,600 PERFUM SPECIAL" at bounding box center [467, 291] width 202 height 80
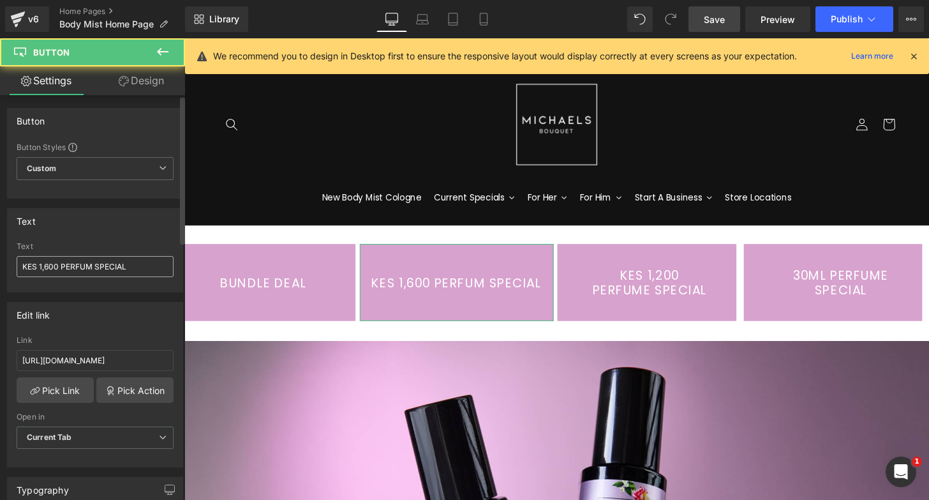
click at [86, 267] on input "KES 1,600 PERFUM SPECIAL" at bounding box center [95, 266] width 157 height 21
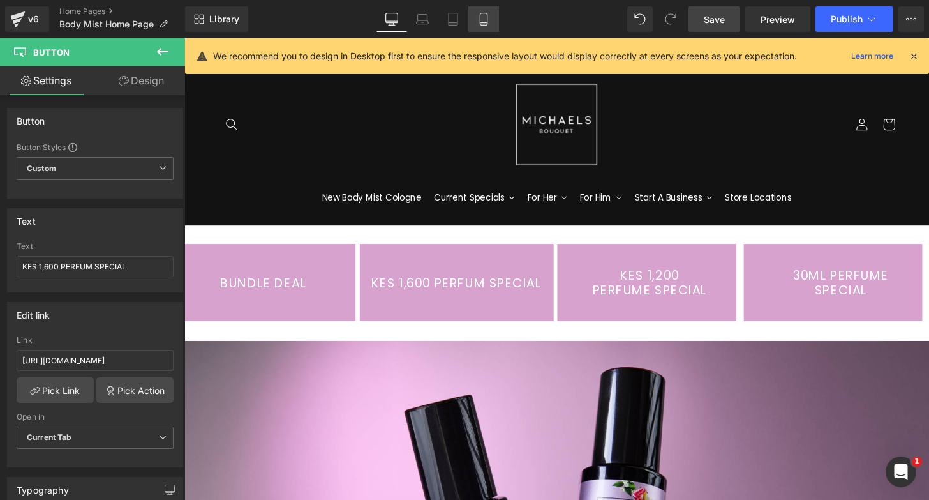
click at [486, 18] on icon at bounding box center [483, 19] width 13 height 13
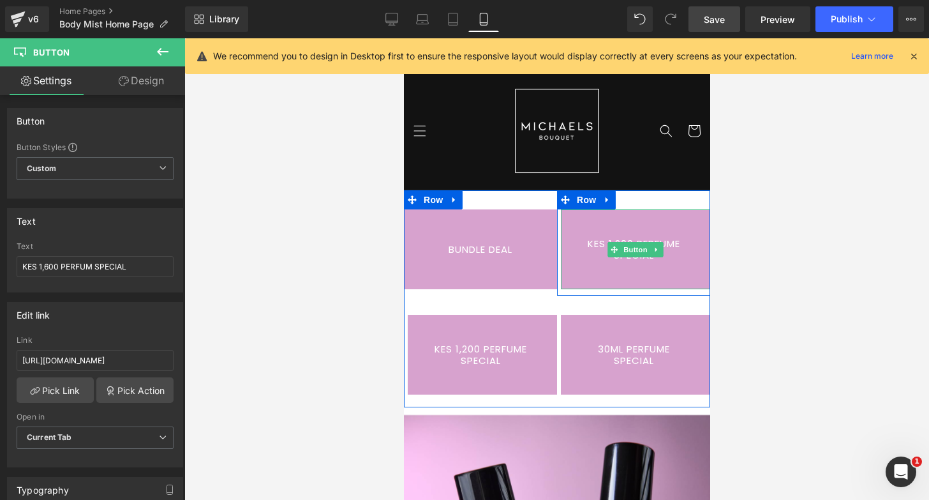
click at [592, 249] on link "KES 1,200 PERFUME SPECIAL" at bounding box center [634, 249] width 149 height 80
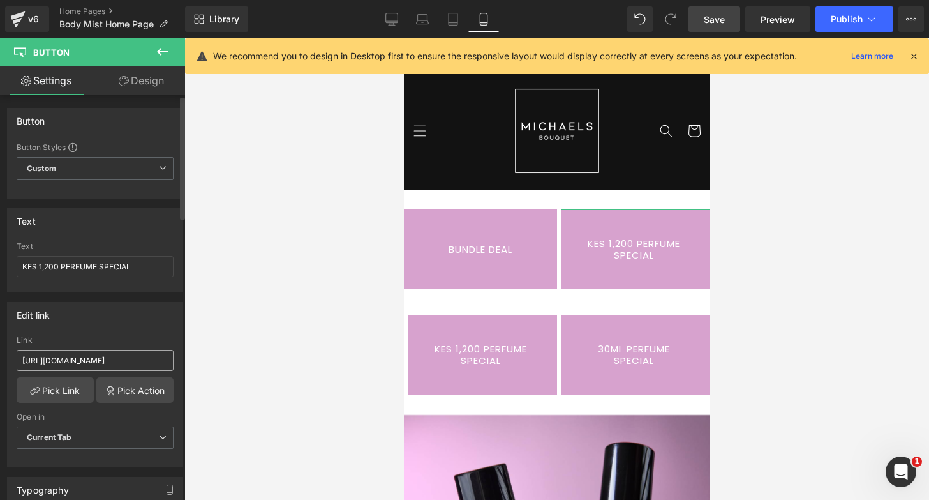
click at [137, 365] on input "https://michaelsbouquet.com/collections/fragrance-promotion-now-only-1600kes" at bounding box center [95, 360] width 157 height 21
click at [115, 262] on input "KES 1,200 PERFUME SPECIAL" at bounding box center [95, 266] width 157 height 21
paste input "KES 1,600 PERFUM"
type input "KES 1,600 PERFUM SPECIAL"
click at [708, 31] on link "Save" at bounding box center [715, 19] width 52 height 26
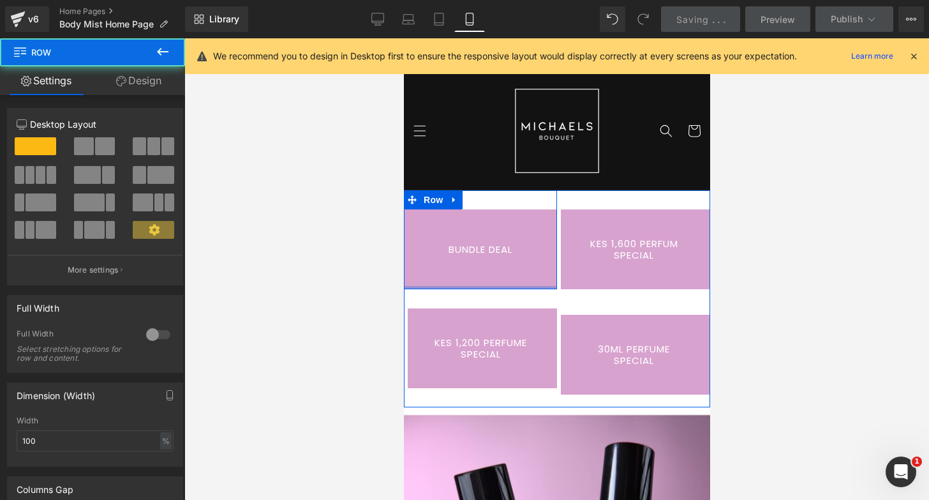
drag, startPoint x: 549, startPoint y: 294, endPoint x: 549, endPoint y: 283, distance: 10.9
click at [549, 283] on div "BUNDLE DEAL Button Row" at bounding box center [479, 239] width 153 height 99
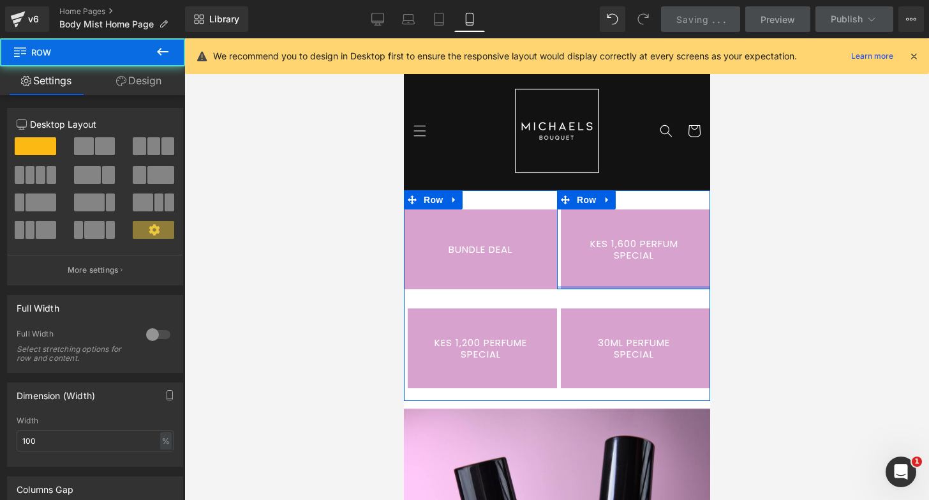
drag, startPoint x: 594, startPoint y: 292, endPoint x: 595, endPoint y: 266, distance: 26.2
click at [595, 266] on div "KES 1,600 PERFUM SPECIAL Button Row" at bounding box center [633, 239] width 153 height 99
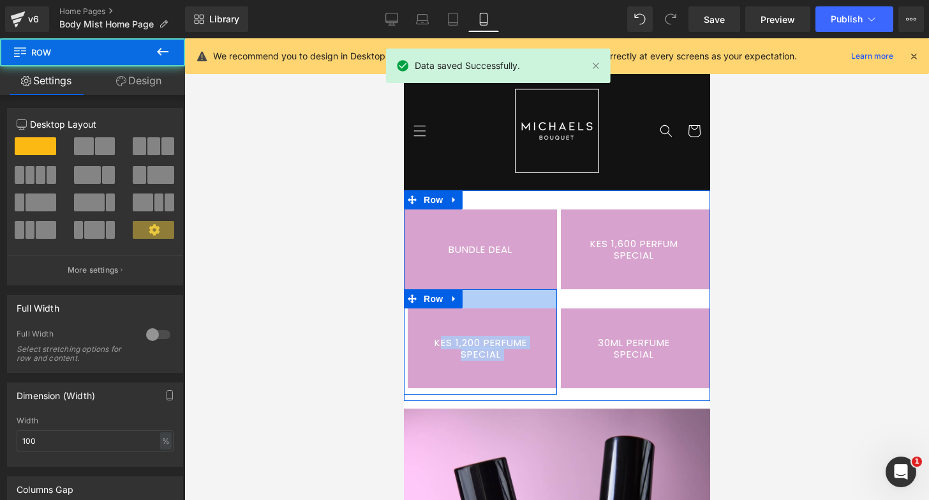
drag, startPoint x: 521, startPoint y: 301, endPoint x: 521, endPoint y: 292, distance: 8.9
click at [521, 292] on div "KES 1,200 PERFUME SPECIAL Button Row" at bounding box center [479, 341] width 153 height 105
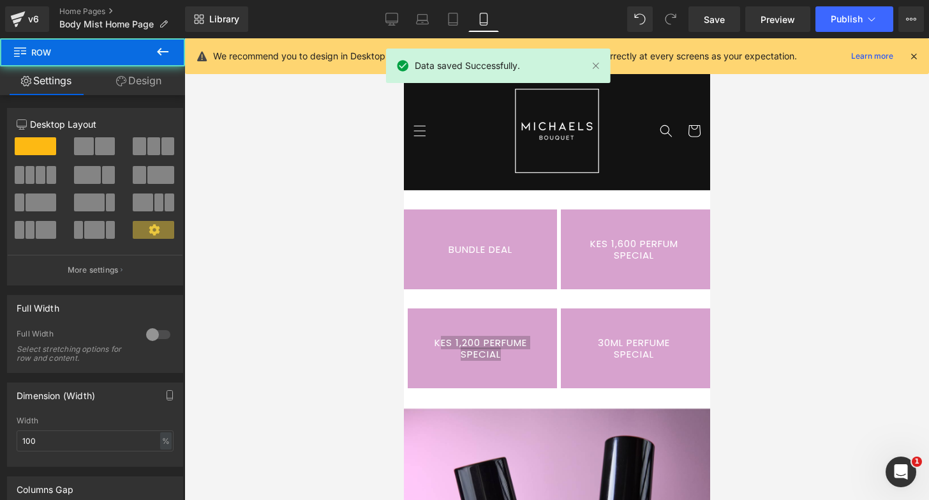
click at [804, 272] on div at bounding box center [556, 268] width 745 height 461
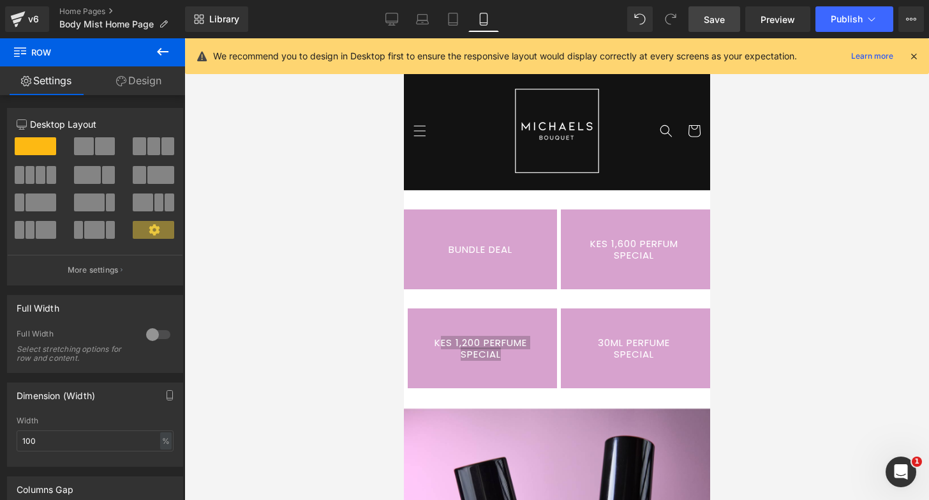
click at [710, 13] on span "Save" at bounding box center [714, 19] width 21 height 13
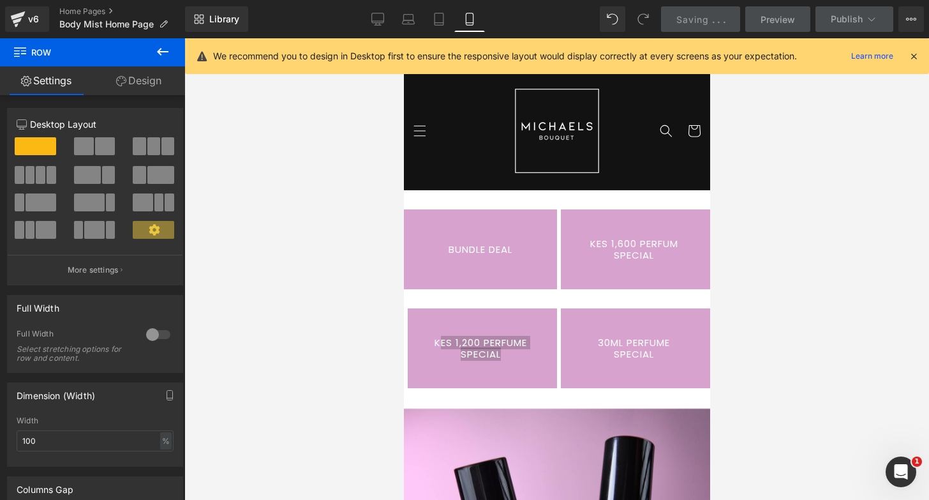
click at [828, 172] on div at bounding box center [556, 268] width 745 height 461
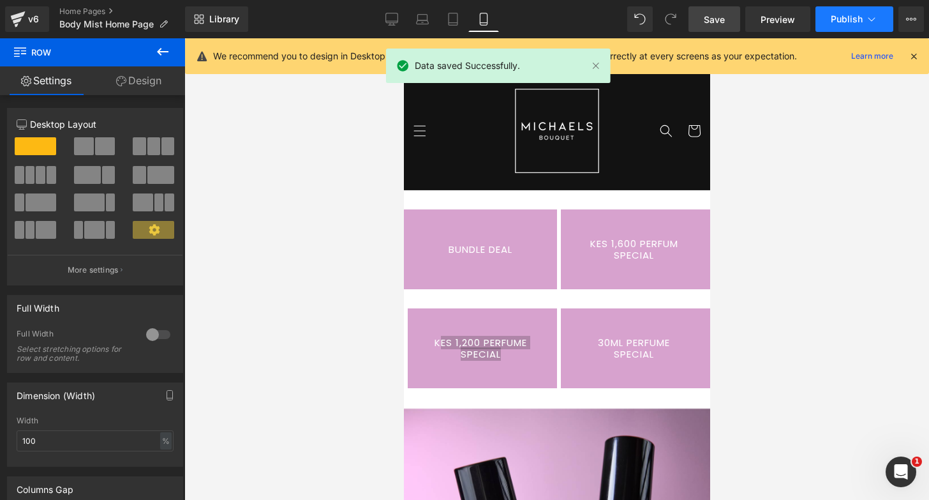
click at [851, 17] on span "Publish" at bounding box center [847, 19] width 32 height 10
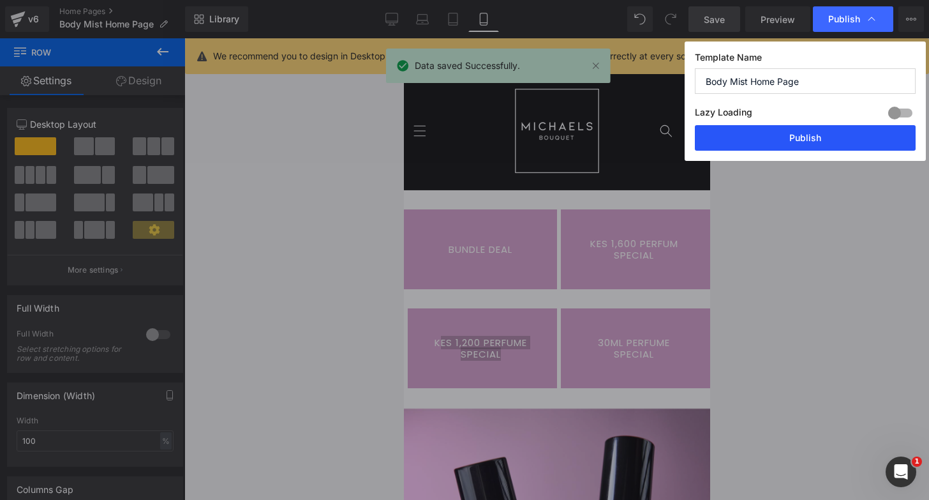
click at [774, 139] on button "Publish" at bounding box center [805, 138] width 221 height 26
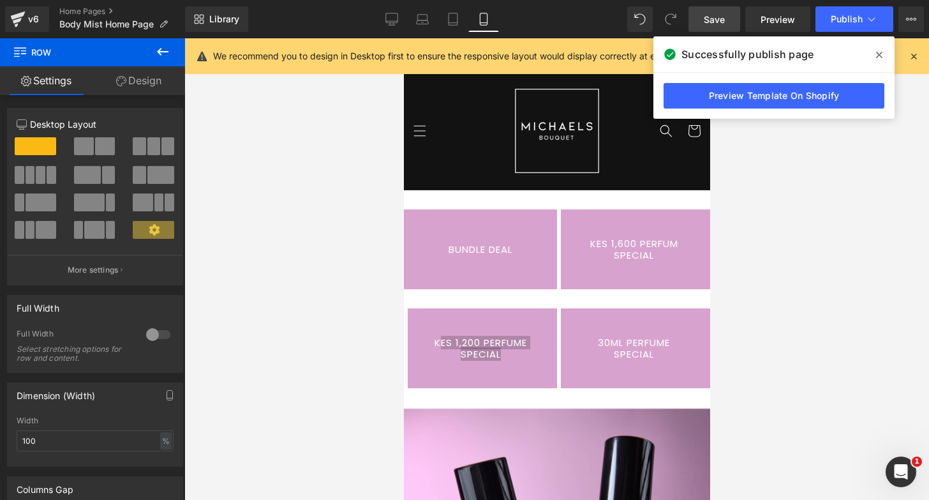
click at [337, 240] on div at bounding box center [556, 268] width 745 height 461
click at [30, 21] on div "v6" at bounding box center [34, 19] width 16 height 17
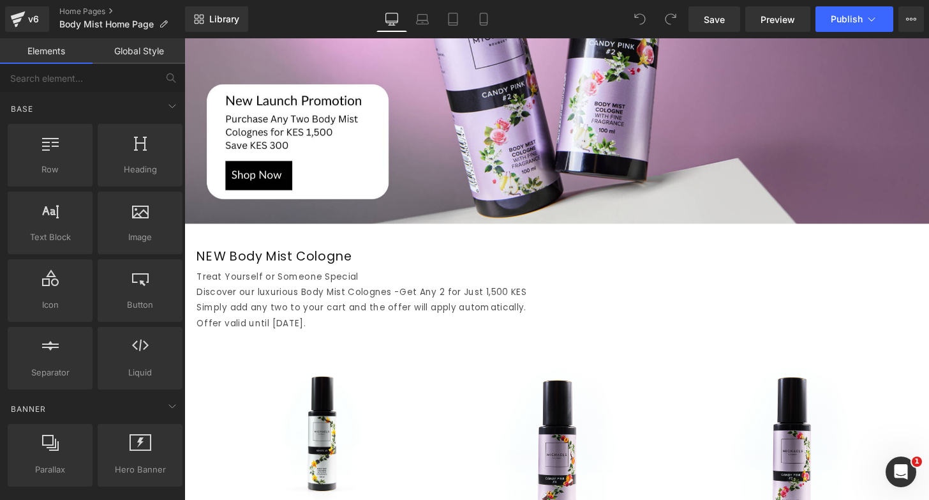
scroll to position [555, 0]
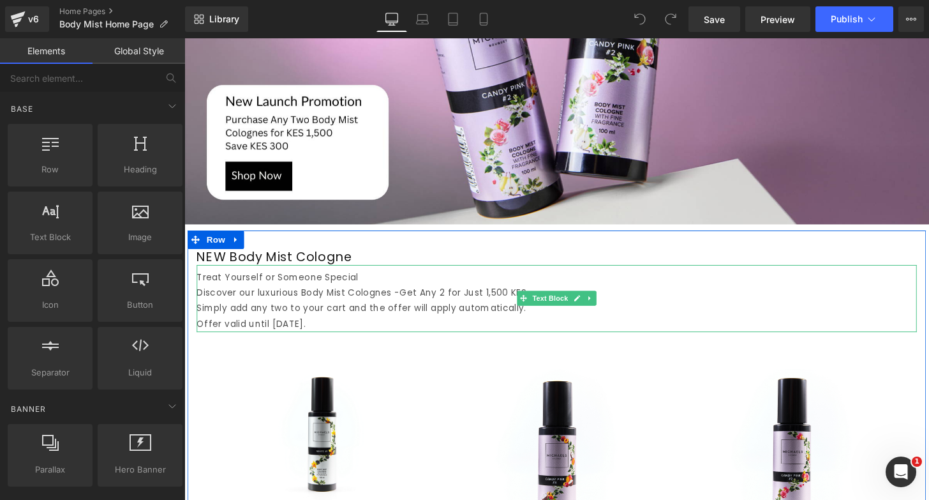
click at [291, 301] on span "Discover our luxurious Body Mist Colognes -" at bounding box center [302, 301] width 211 height 13
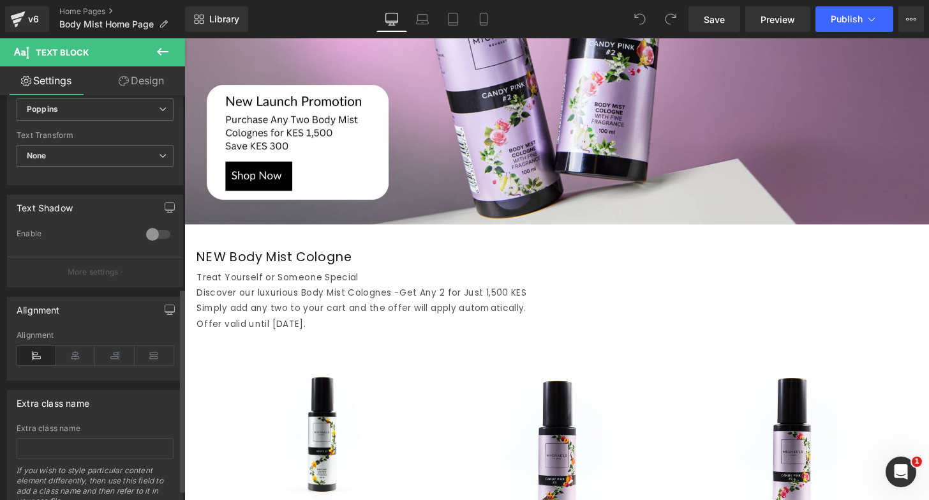
scroll to position [390, 0]
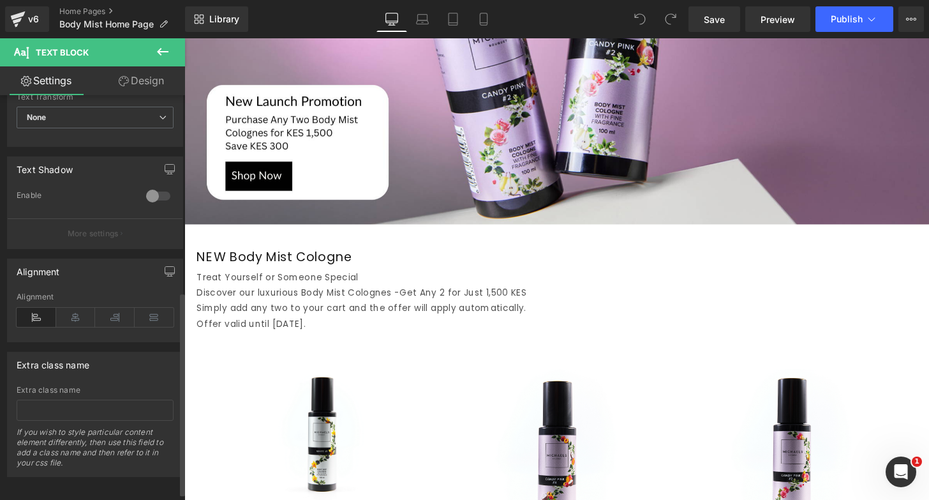
click at [34, 326] on icon at bounding box center [37, 317] width 40 height 19
click at [421, 17] on icon at bounding box center [422, 19] width 13 height 13
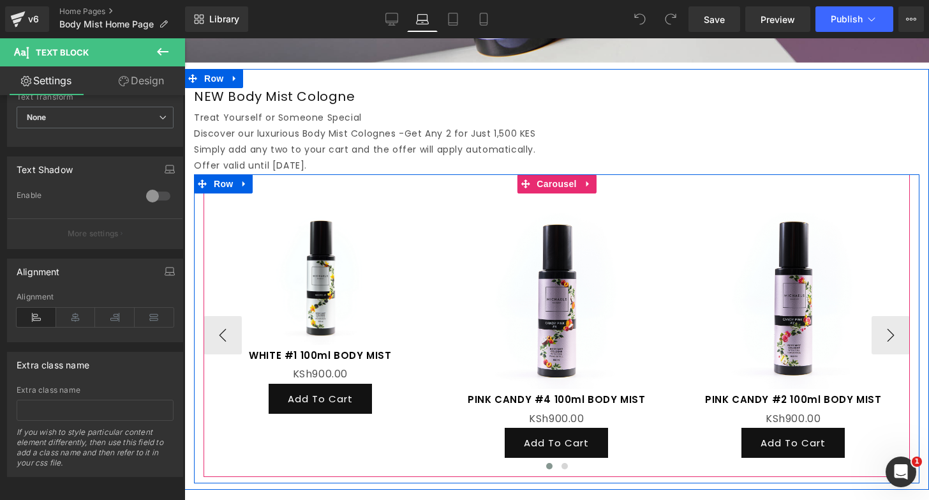
scroll to position [718, 0]
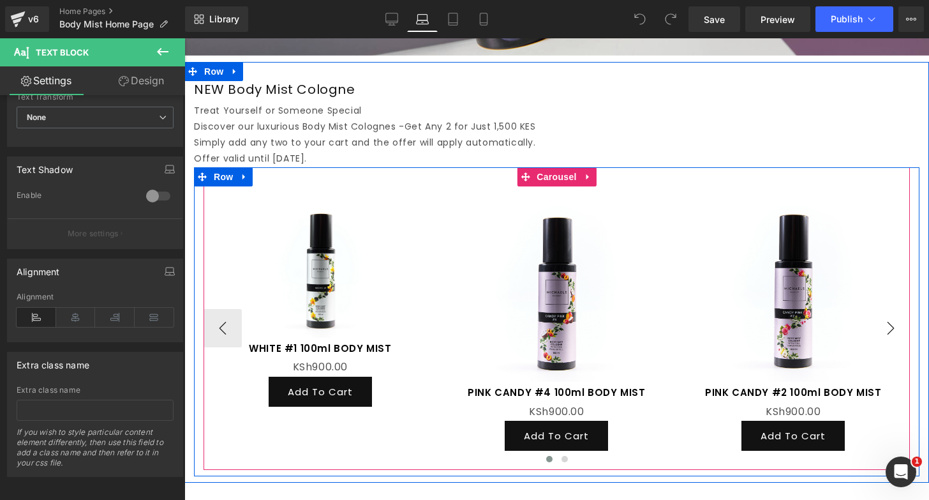
click at [899, 320] on button "›" at bounding box center [891, 328] width 38 height 38
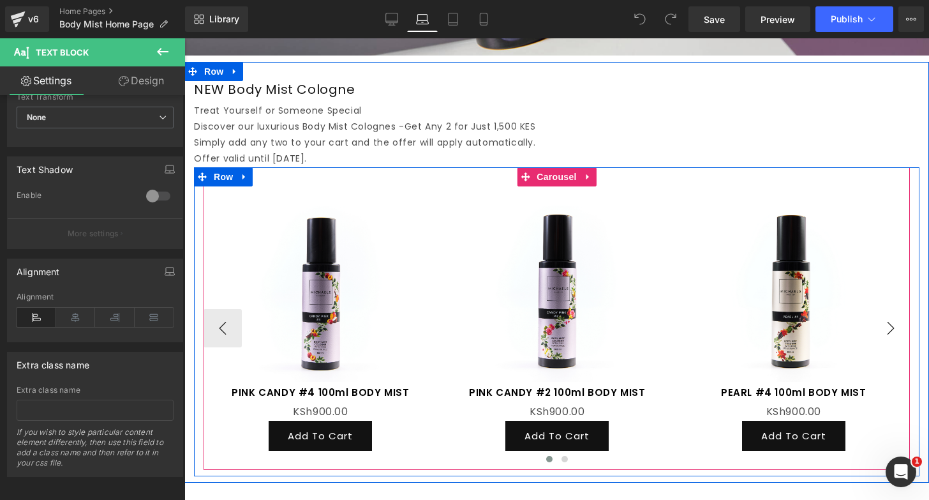
click at [899, 320] on button "›" at bounding box center [891, 328] width 38 height 38
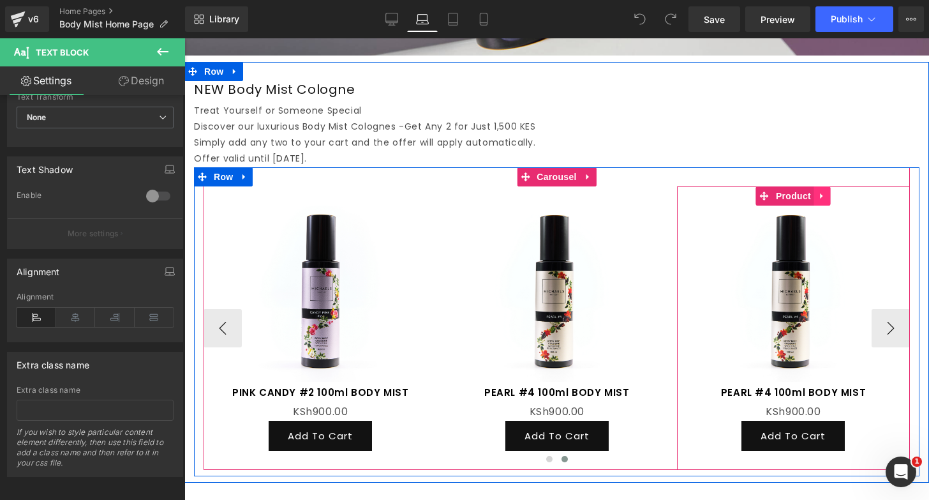
click at [821, 196] on icon at bounding box center [822, 196] width 3 height 6
click at [811, 193] on icon at bounding box center [814, 195] width 9 height 9
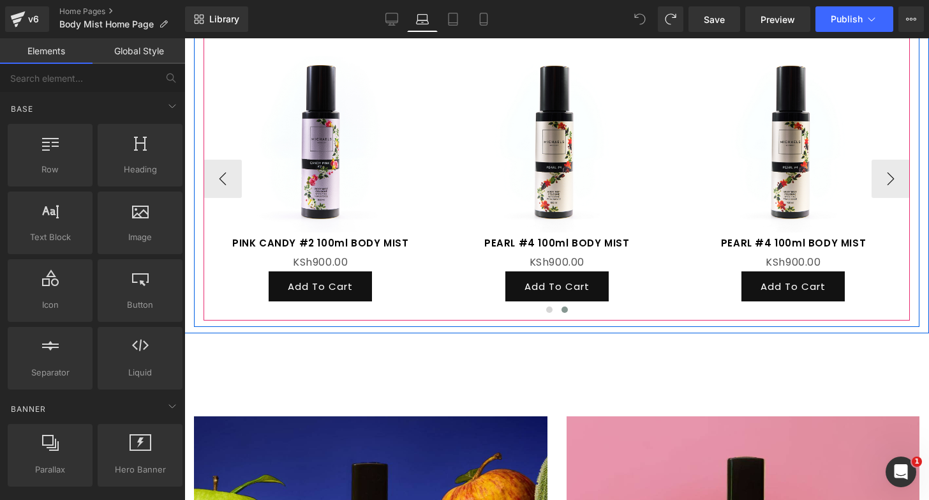
scroll to position [715, 0]
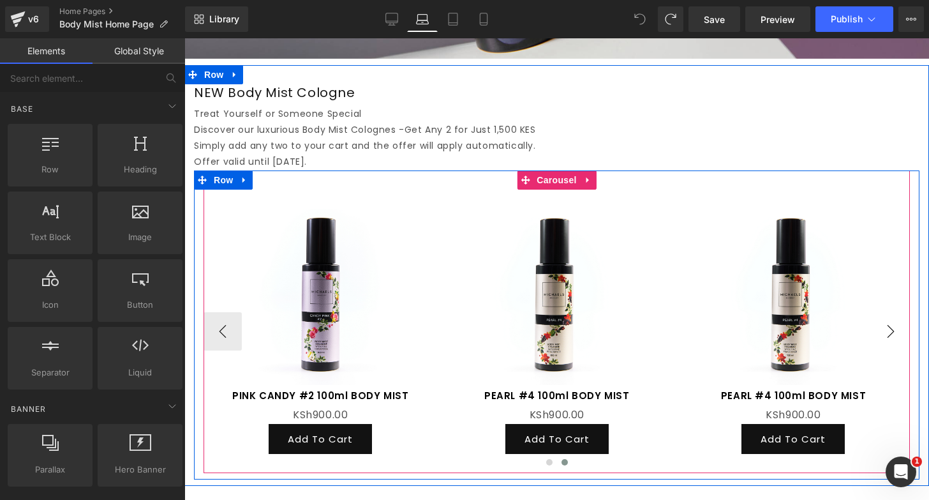
click at [890, 331] on button "›" at bounding box center [891, 331] width 38 height 38
click at [232, 333] on button "‹" at bounding box center [223, 331] width 38 height 38
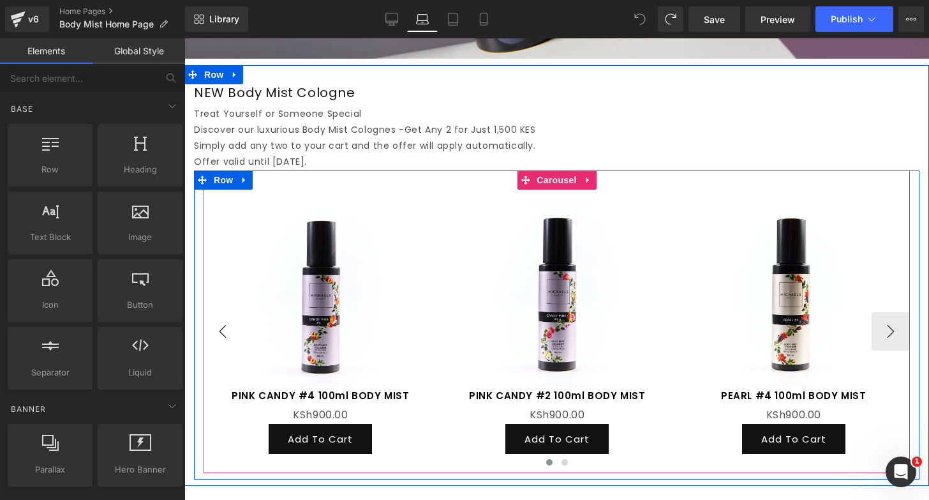
click at [232, 333] on button "‹" at bounding box center [223, 331] width 38 height 38
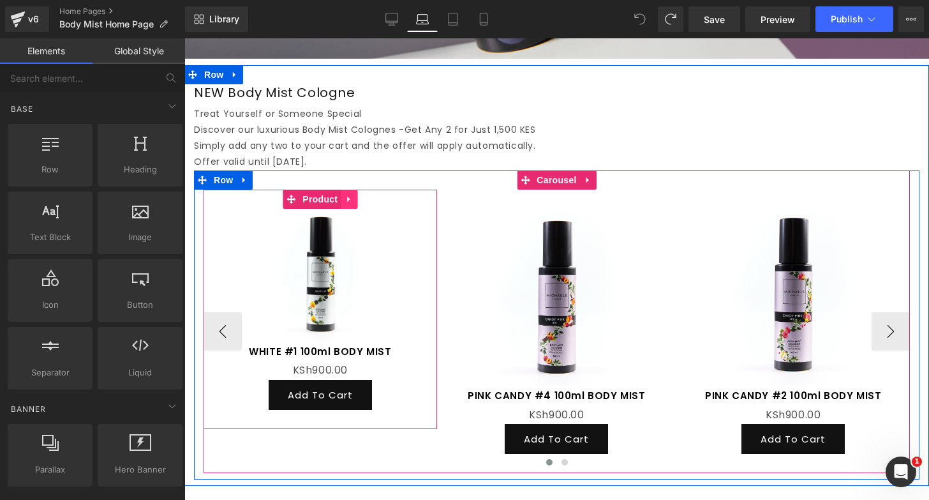
click at [345, 201] on icon at bounding box center [349, 199] width 9 height 10
click at [359, 200] on icon at bounding box center [357, 199] width 9 height 9
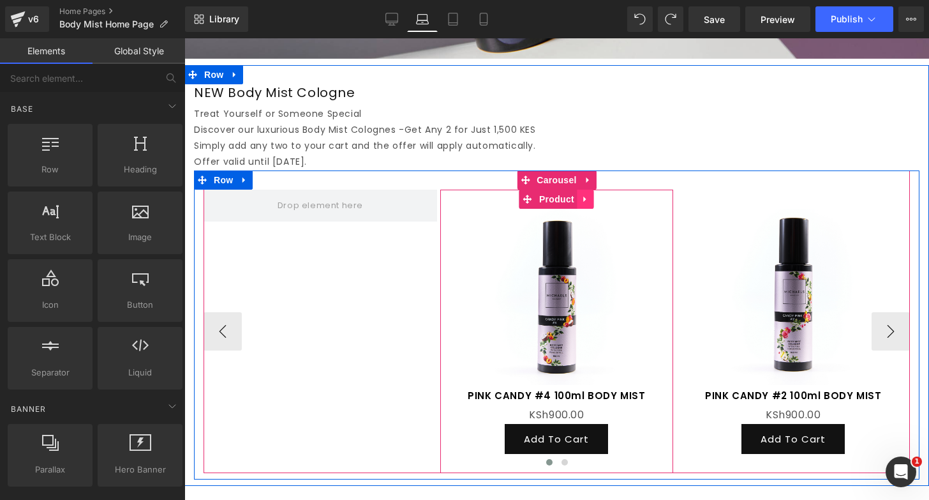
click at [581, 198] on icon at bounding box center [585, 199] width 9 height 10
click at [576, 200] on icon at bounding box center [577, 199] width 9 height 9
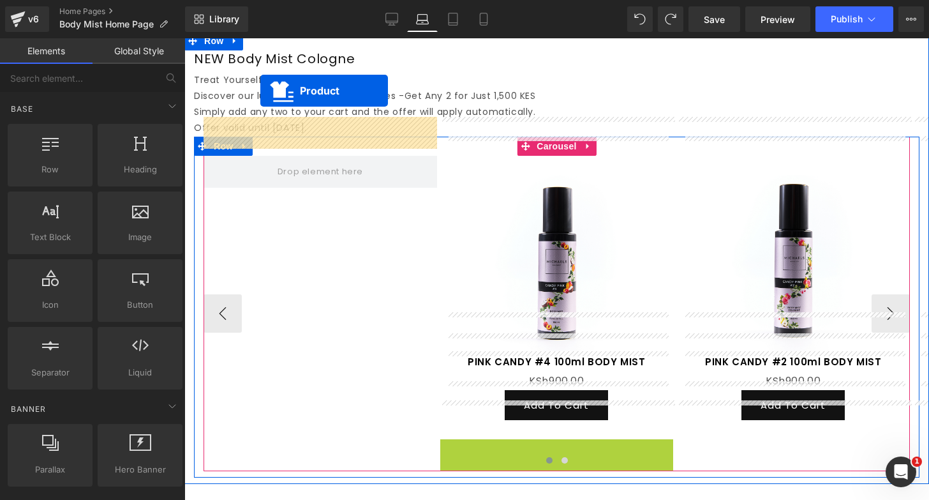
scroll to position [723, 0]
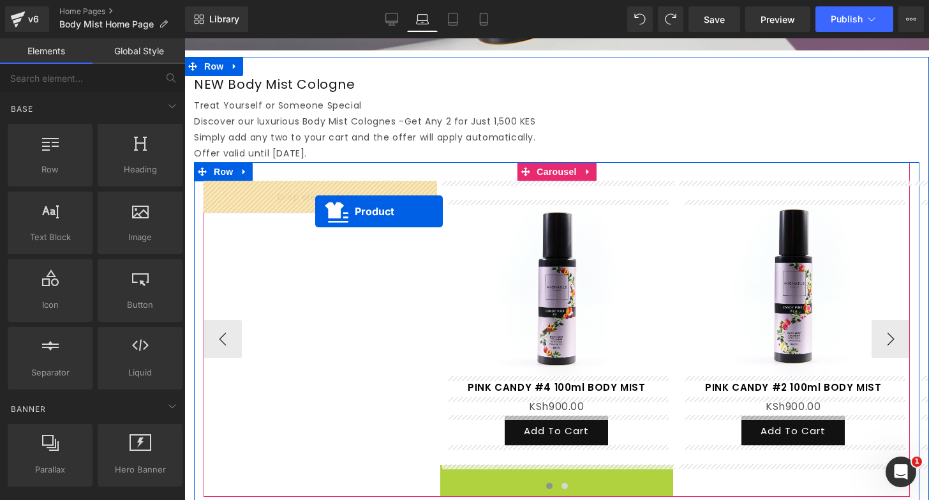
drag, startPoint x: 562, startPoint y: 226, endPoint x: 315, endPoint y: 211, distance: 246.8
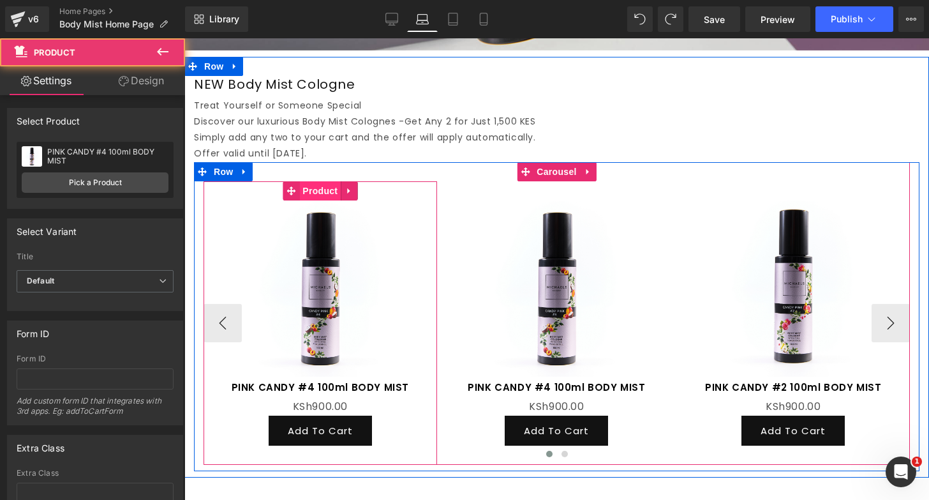
click at [320, 188] on span "Product" at bounding box center [319, 190] width 41 height 19
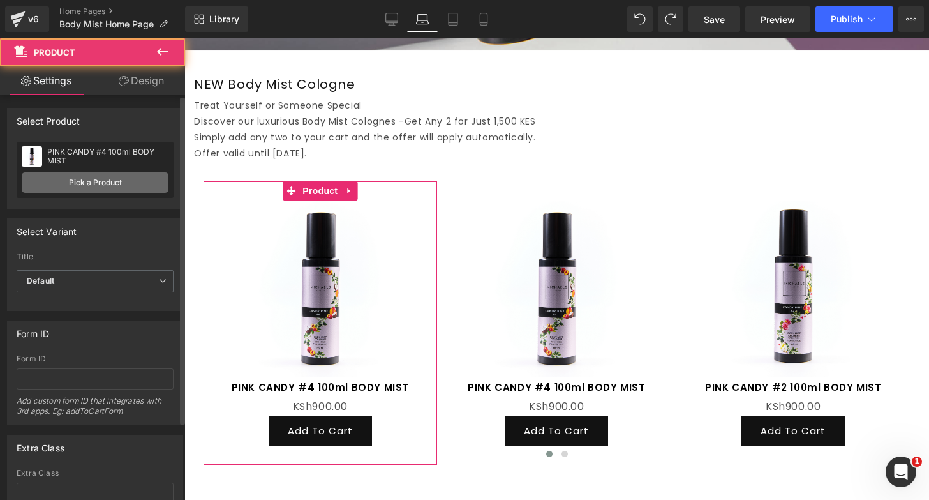
click at [77, 183] on link "Pick a Product" at bounding box center [95, 182] width 147 height 20
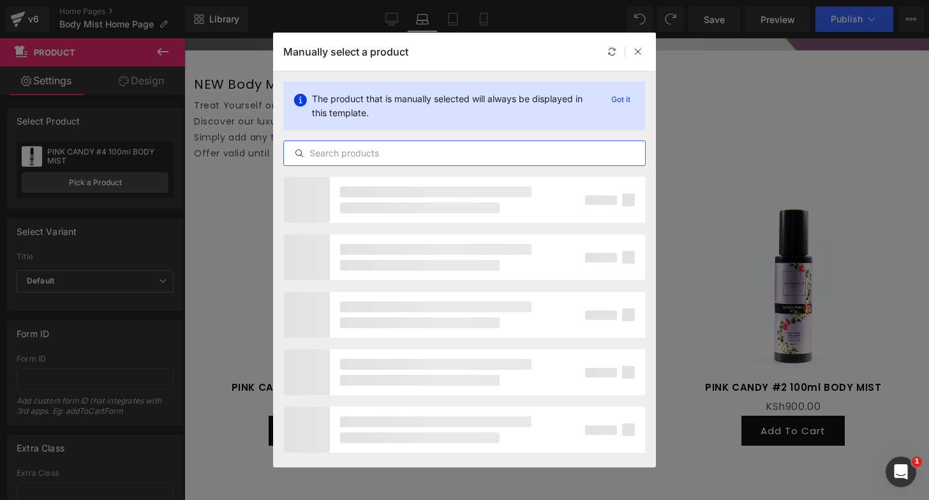
click at [406, 154] on input "text" at bounding box center [464, 153] width 361 height 15
type input "W"
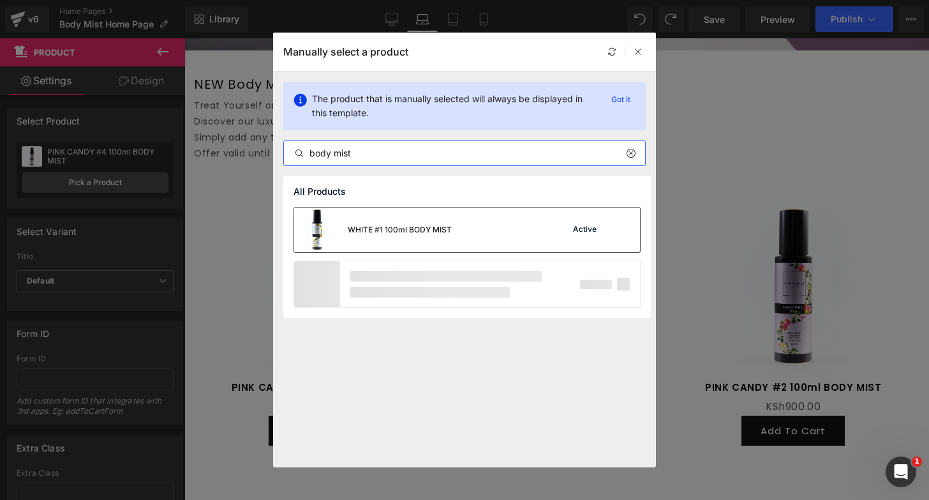
type input "body mist"
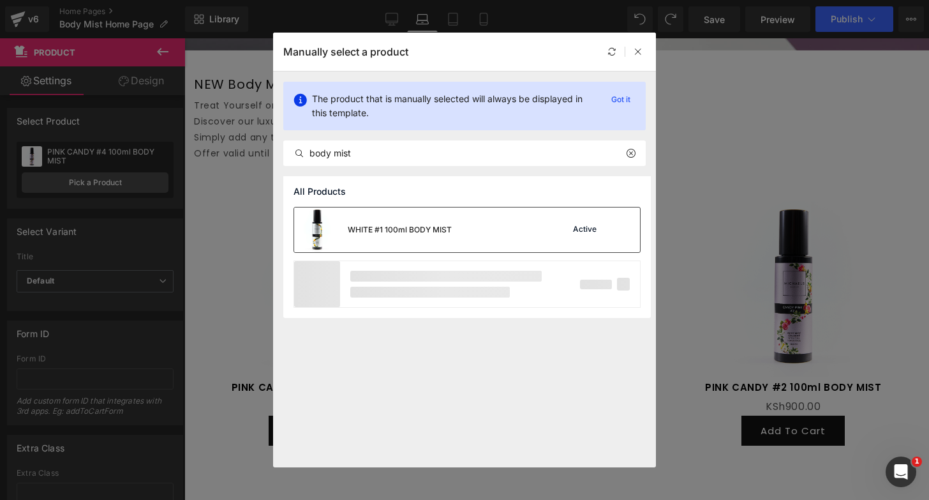
click at [416, 228] on div "WHITE #1 100ml BODY MIST" at bounding box center [400, 229] width 104 height 11
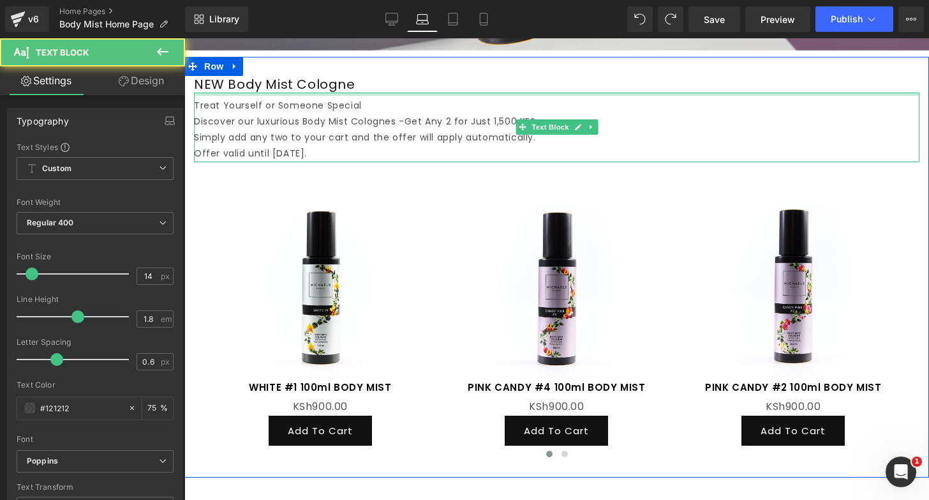
drag, startPoint x: 329, startPoint y: 153, endPoint x: 197, endPoint y: 94, distance: 143.7
click at [197, 94] on div "Treat Yourself or Someone Special Discover our luxurious Body Mist Colognes - G…" at bounding box center [557, 128] width 726 height 70
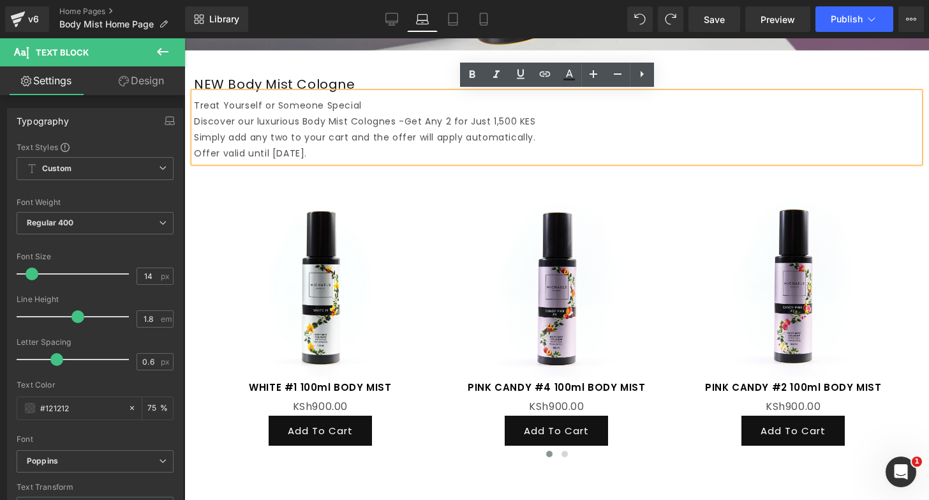
copy div "Treat Yourself or Someone Special Discover our luxurious Body Mist Colognes - G…"
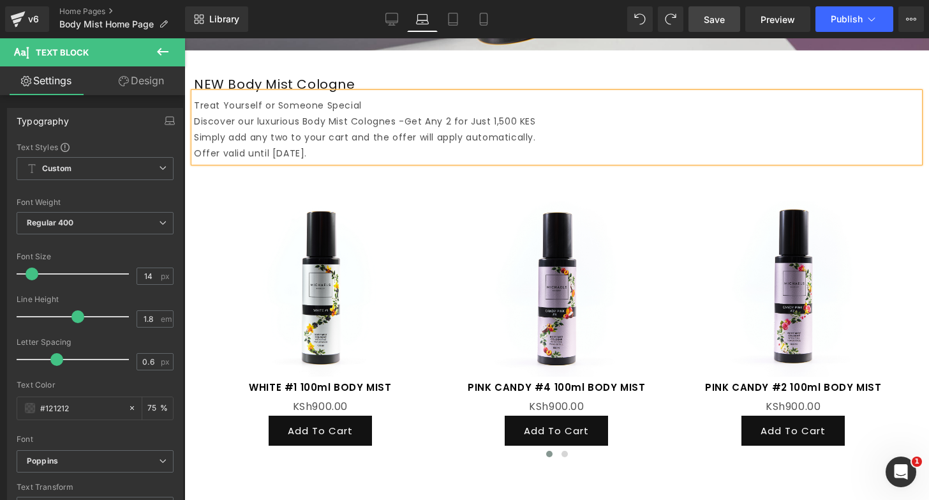
click at [708, 15] on span "Save" at bounding box center [714, 19] width 21 height 13
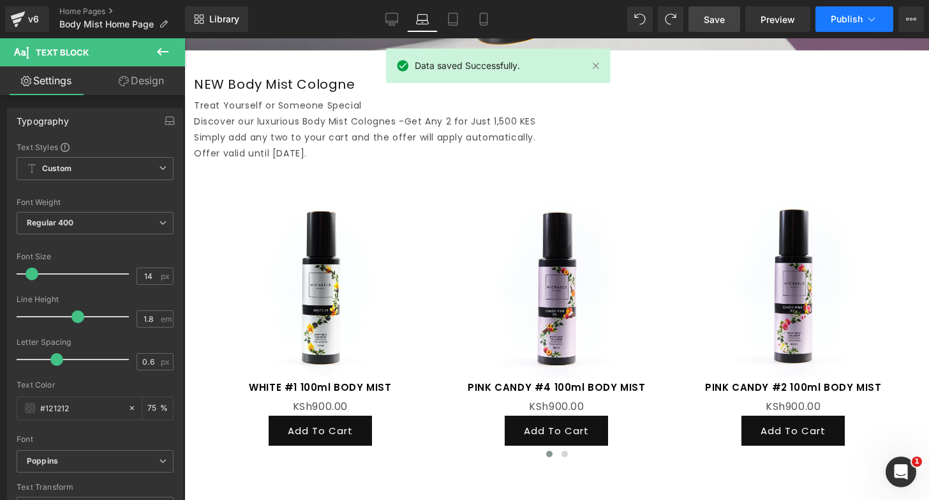
click at [850, 20] on span "Publish" at bounding box center [847, 19] width 32 height 10
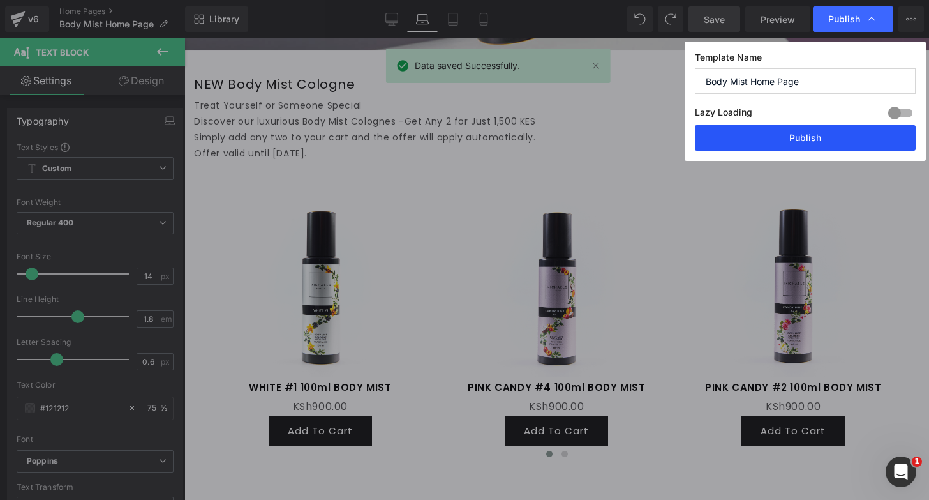
click at [750, 131] on button "Publish" at bounding box center [805, 138] width 221 height 26
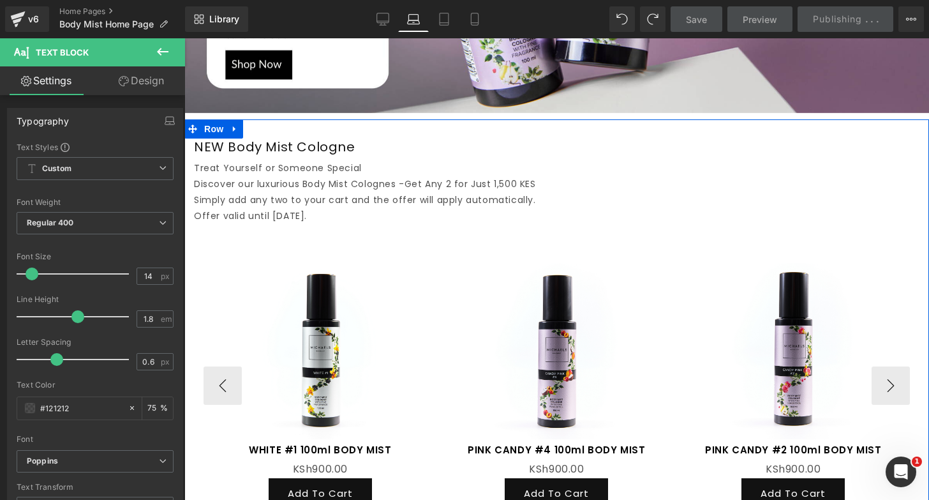
scroll to position [659, 0]
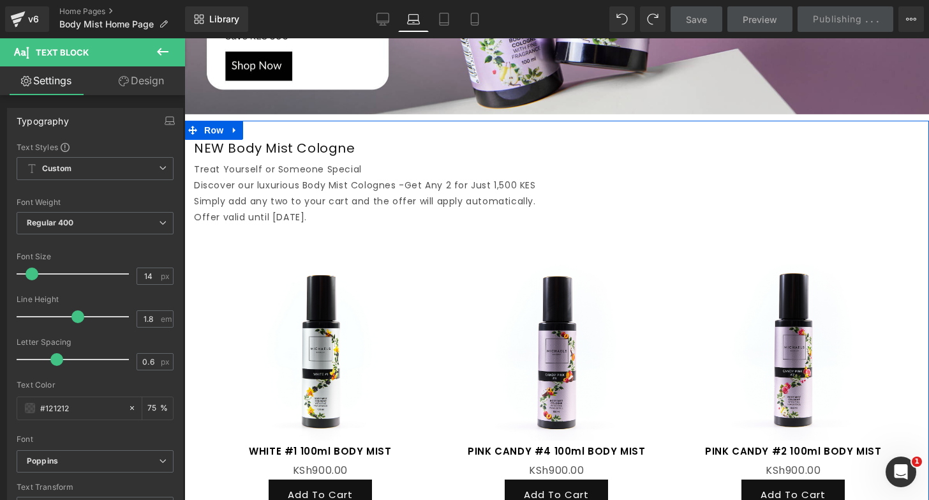
click at [285, 155] on div "NEW Body Mist Cologne Heading" at bounding box center [557, 148] width 726 height 17
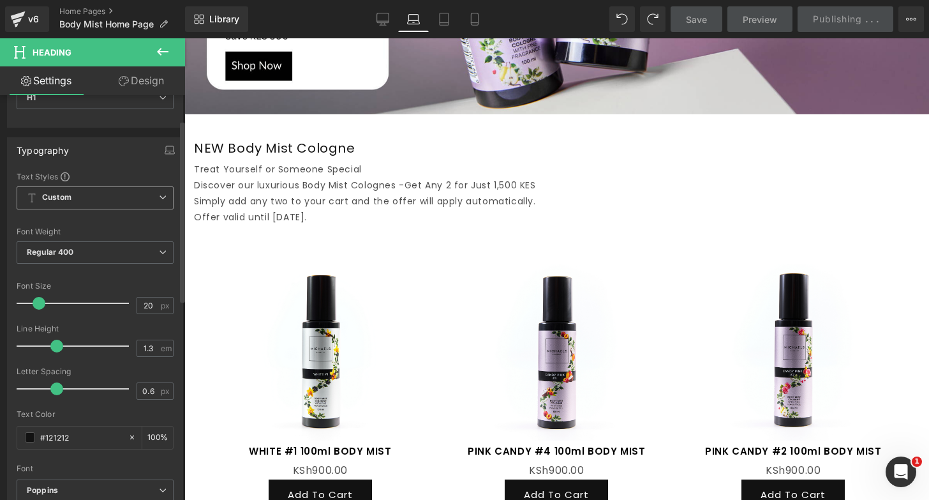
scroll to position [104, 0]
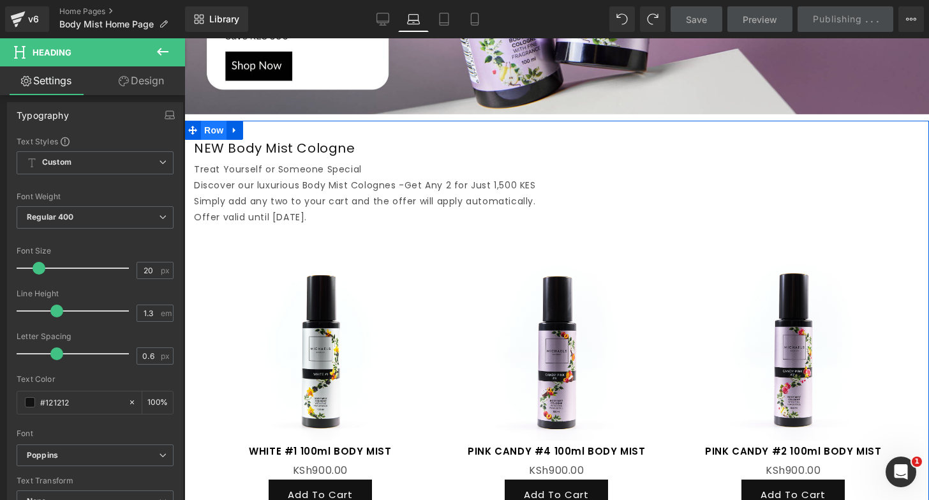
click at [202, 127] on span "Row" at bounding box center [214, 130] width 26 height 19
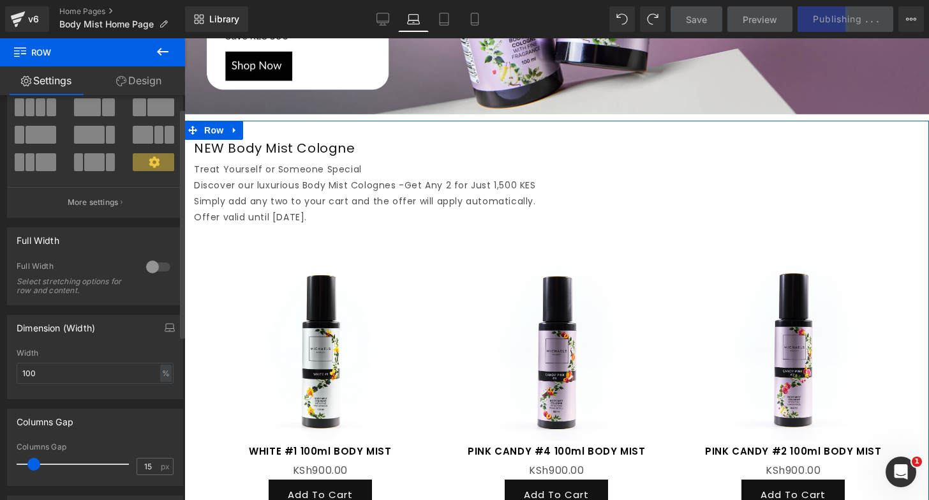
scroll to position [120, 0]
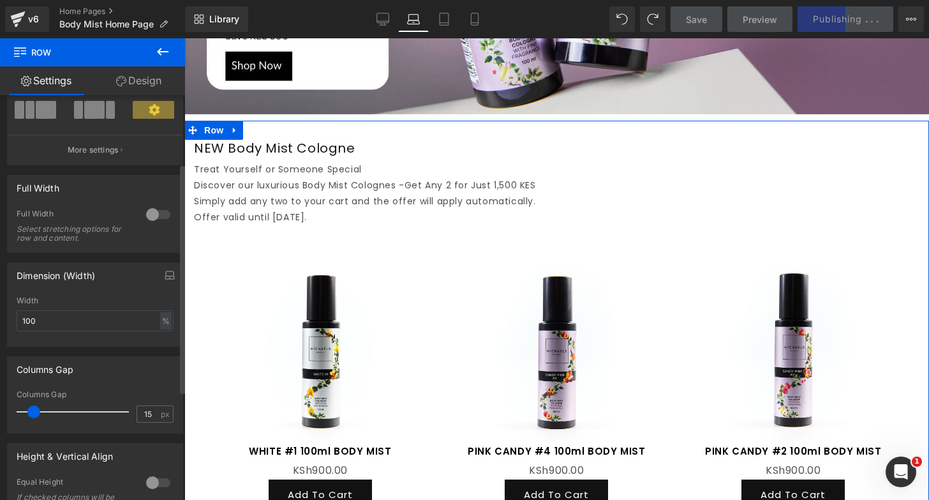
click at [154, 221] on div at bounding box center [158, 214] width 31 height 20
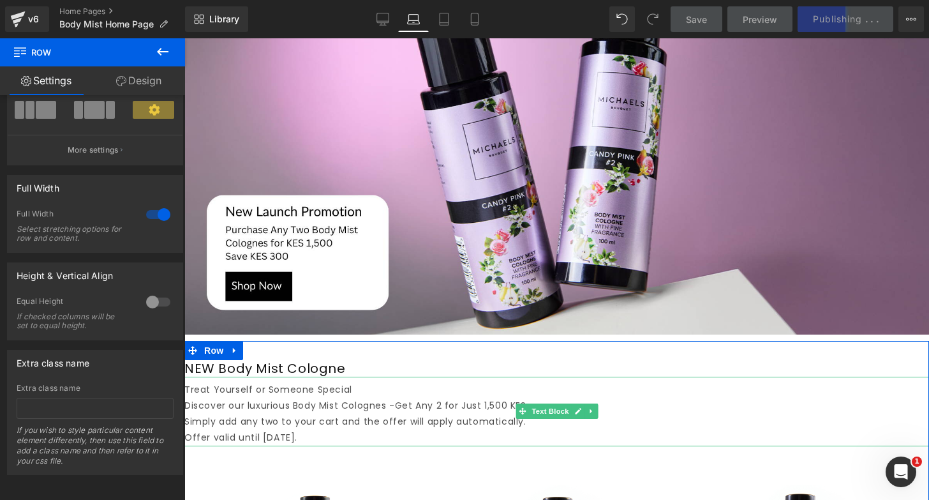
scroll to position [437, 0]
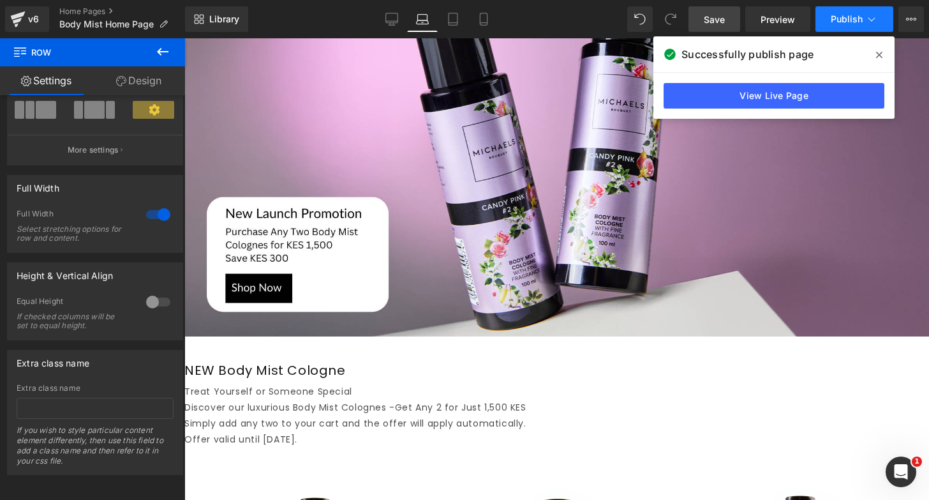
click at [847, 10] on button "Publish" at bounding box center [855, 19] width 78 height 26
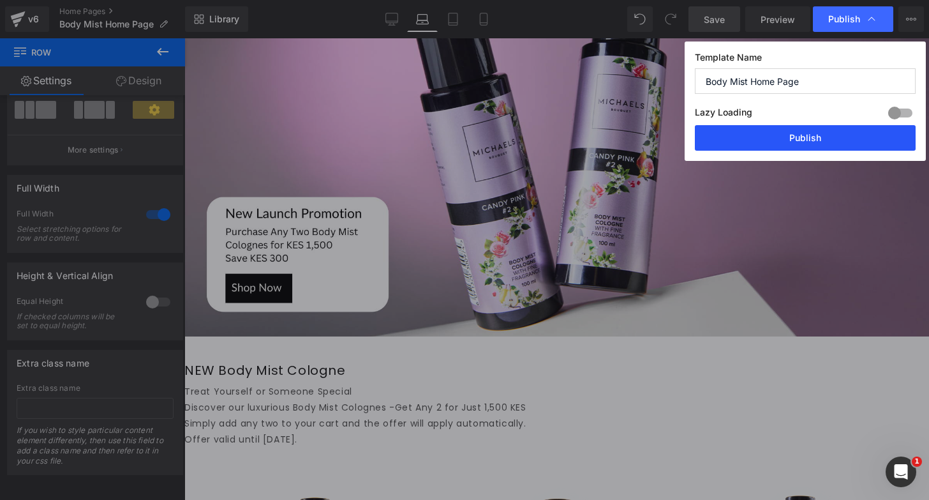
click at [784, 138] on button "Publish" at bounding box center [805, 138] width 221 height 26
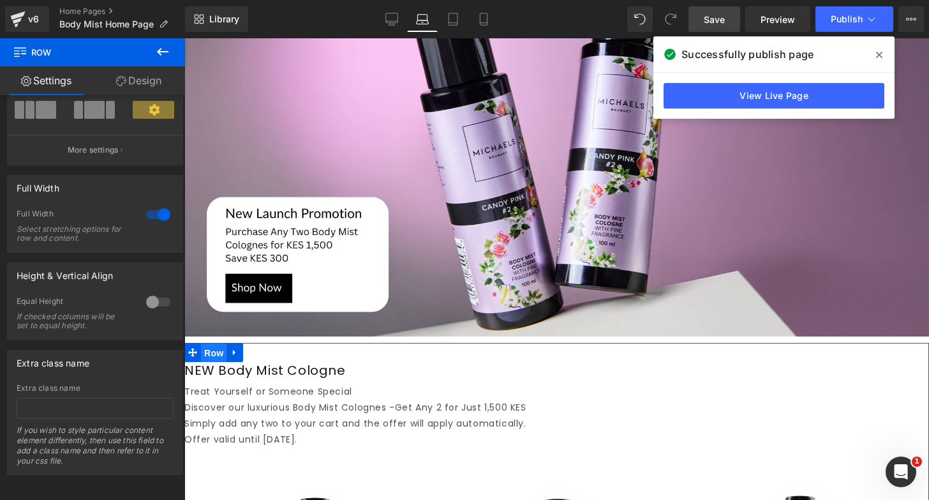
click at [220, 354] on span "Row" at bounding box center [214, 352] width 26 height 19
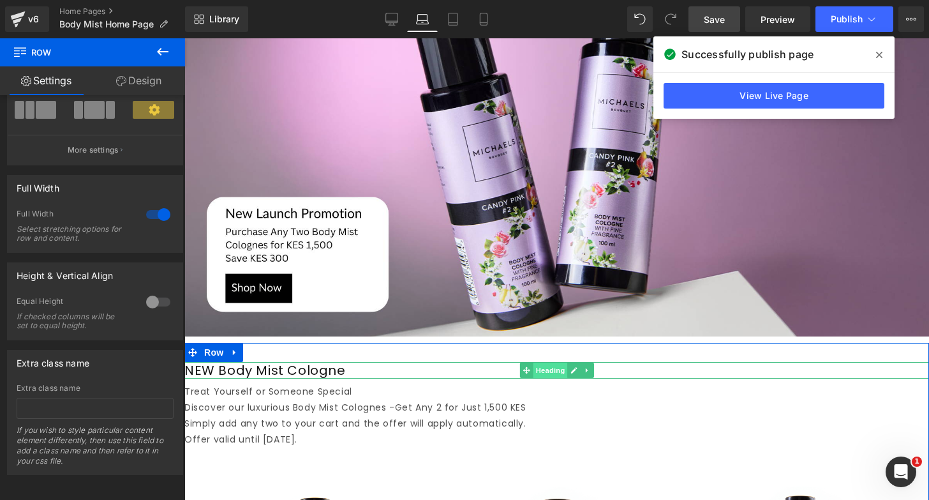
click at [554, 372] on span "Heading" at bounding box center [550, 370] width 34 height 15
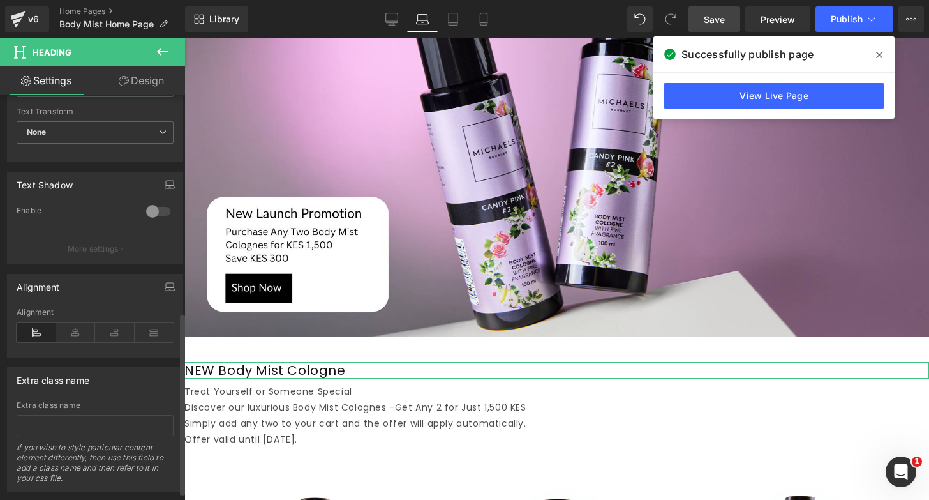
scroll to position [501, 0]
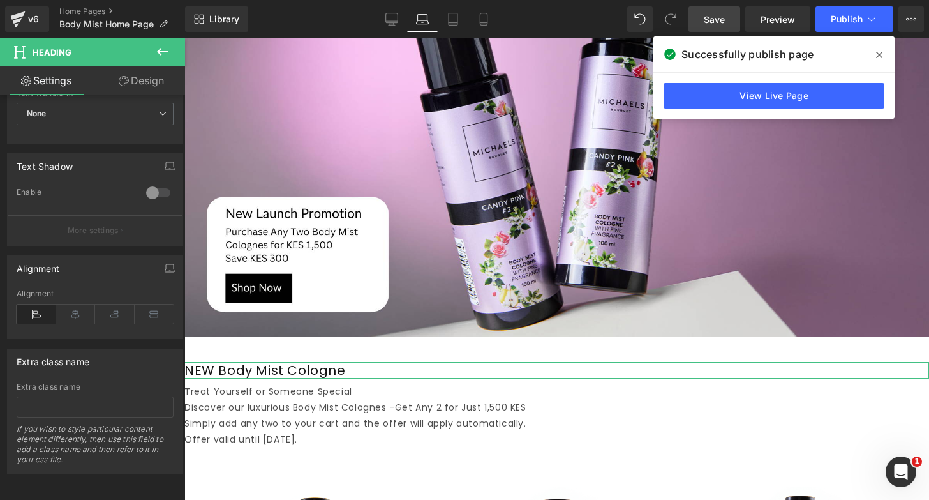
click at [150, 76] on link "Design" at bounding box center [141, 80] width 93 height 29
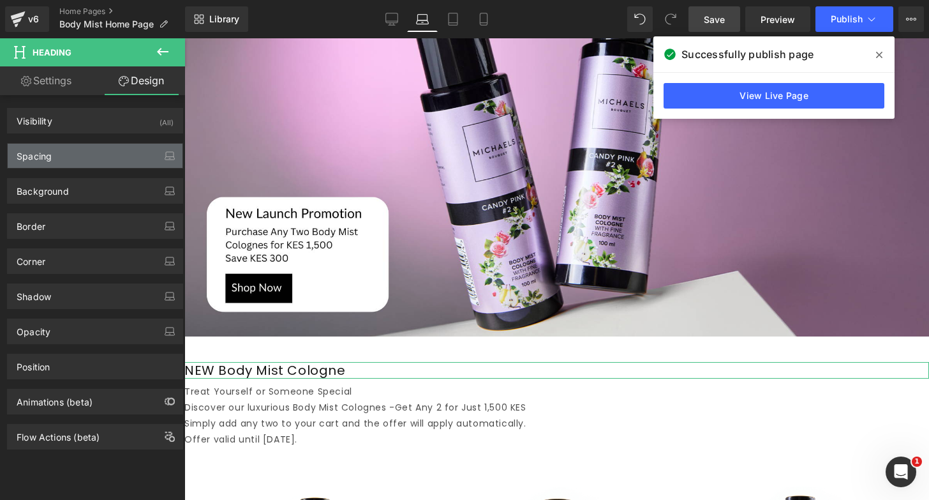
click at [78, 161] on div "Spacing" at bounding box center [95, 156] width 175 height 24
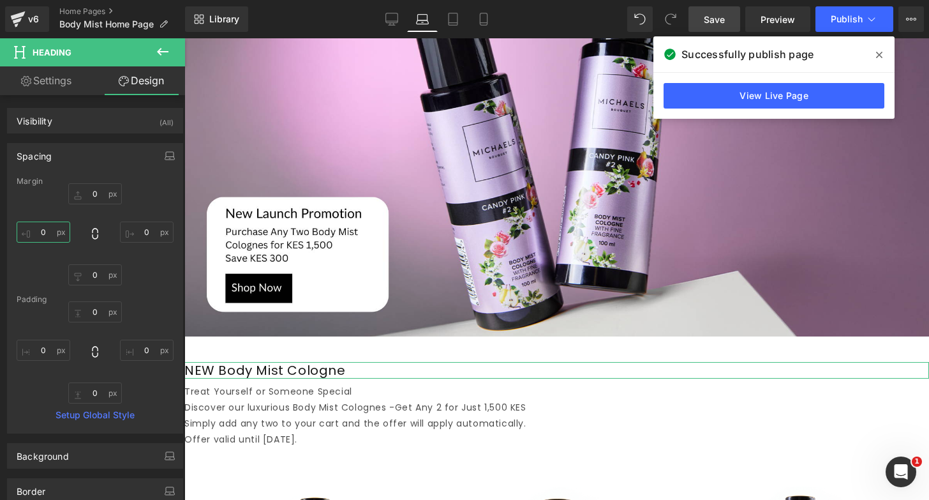
click at [47, 233] on input "0" at bounding box center [44, 231] width 54 height 21
type input "30"
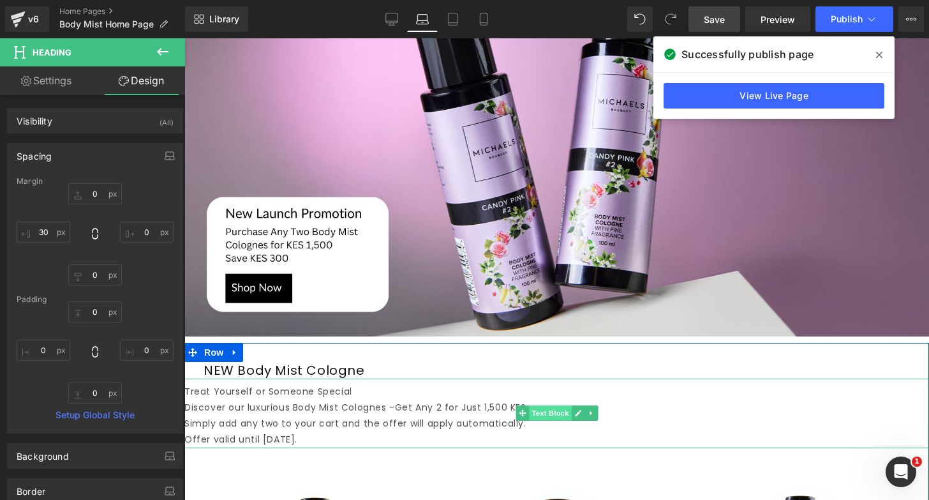
click at [544, 410] on span "Text Block" at bounding box center [550, 412] width 42 height 15
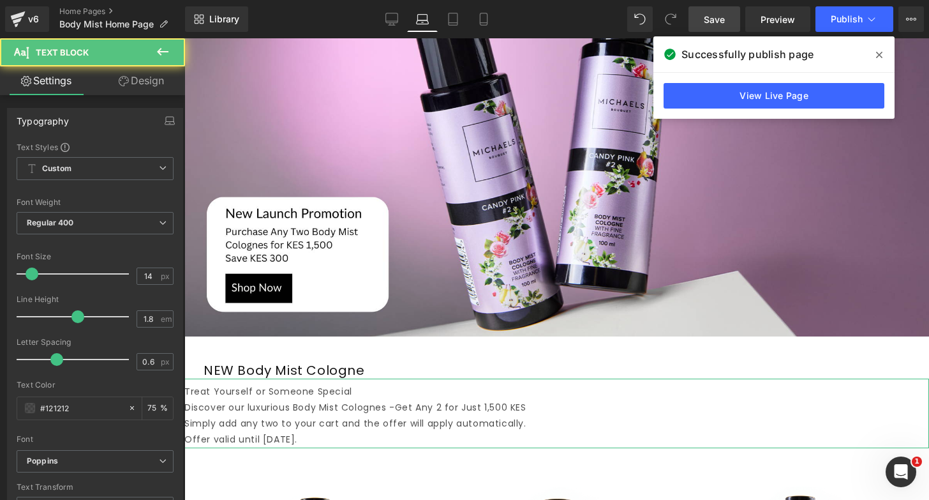
click at [153, 81] on link "Design" at bounding box center [141, 80] width 93 height 29
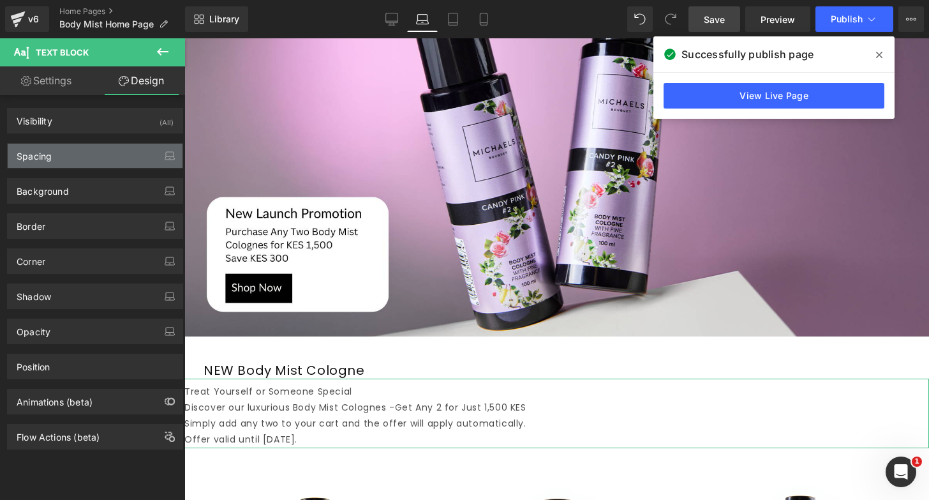
click at [60, 158] on div "Spacing" at bounding box center [95, 156] width 175 height 24
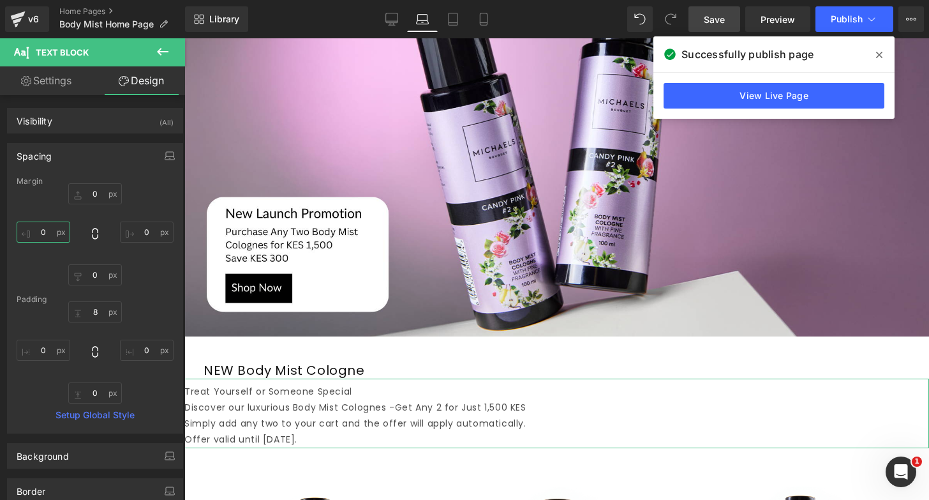
click at [45, 234] on input "0" at bounding box center [44, 231] width 54 height 21
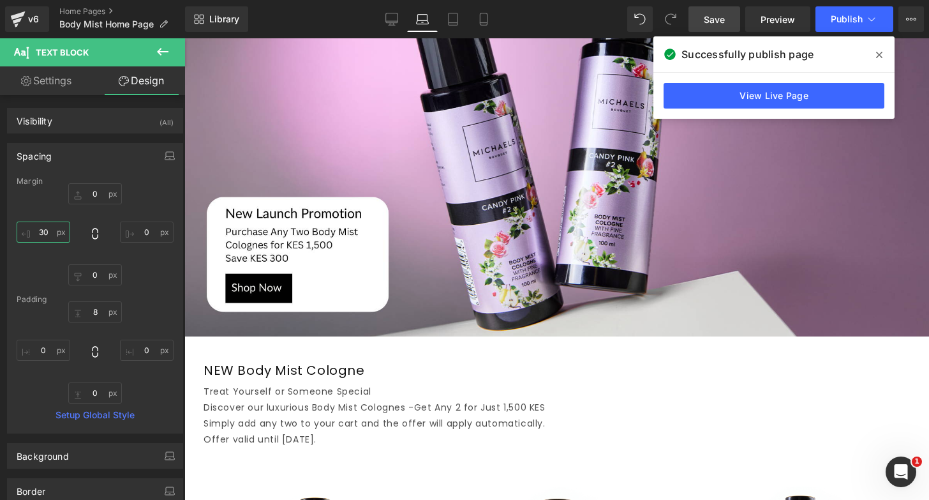
type input "30"
click at [728, 11] on link "Save" at bounding box center [715, 19] width 52 height 26
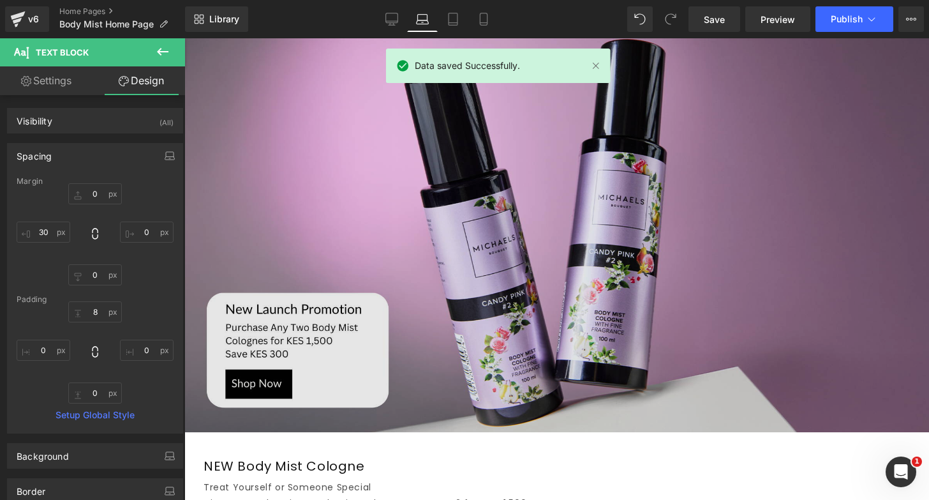
scroll to position [202, 0]
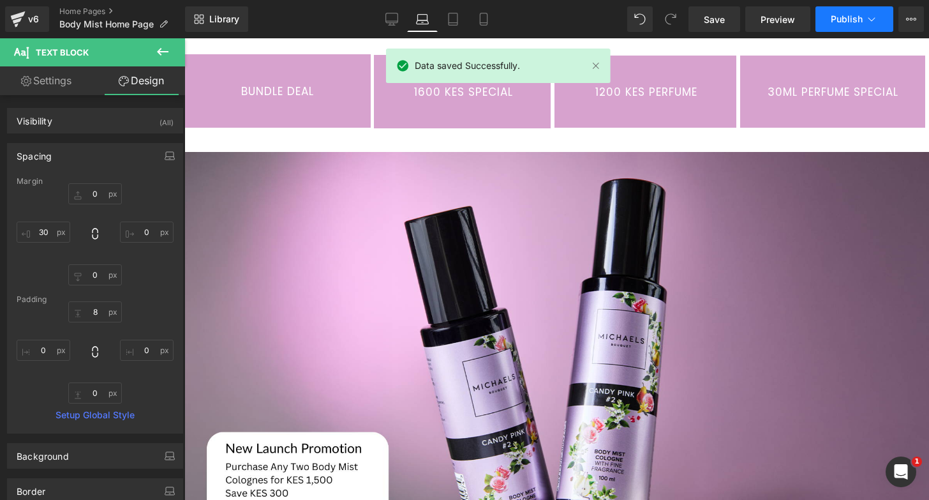
click at [851, 12] on button "Publish" at bounding box center [855, 19] width 78 height 26
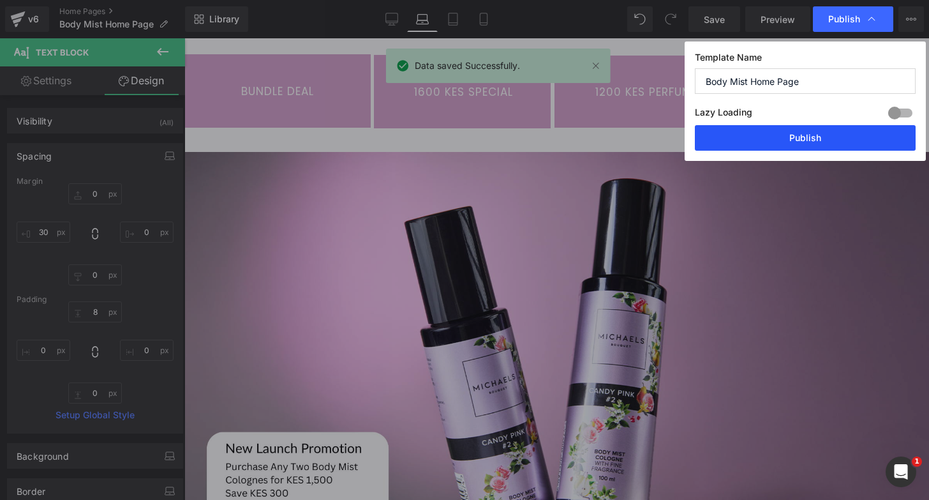
click at [774, 136] on button "Publish" at bounding box center [805, 138] width 221 height 26
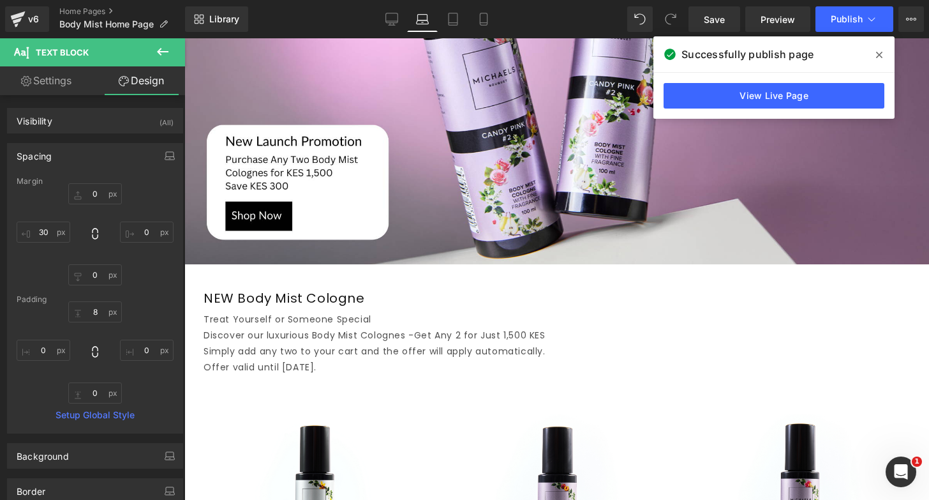
scroll to position [591, 0]
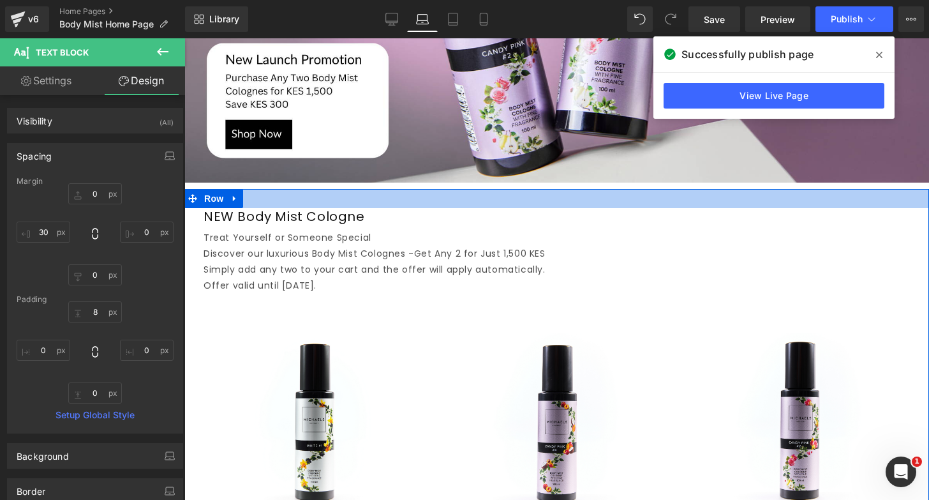
click at [274, 206] on div at bounding box center [556, 198] width 745 height 19
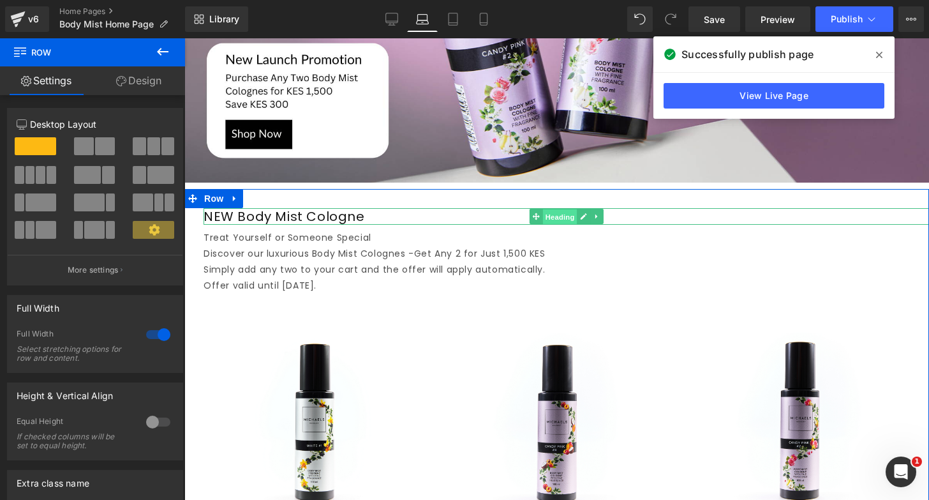
click at [562, 217] on span "Heading" at bounding box center [559, 216] width 34 height 15
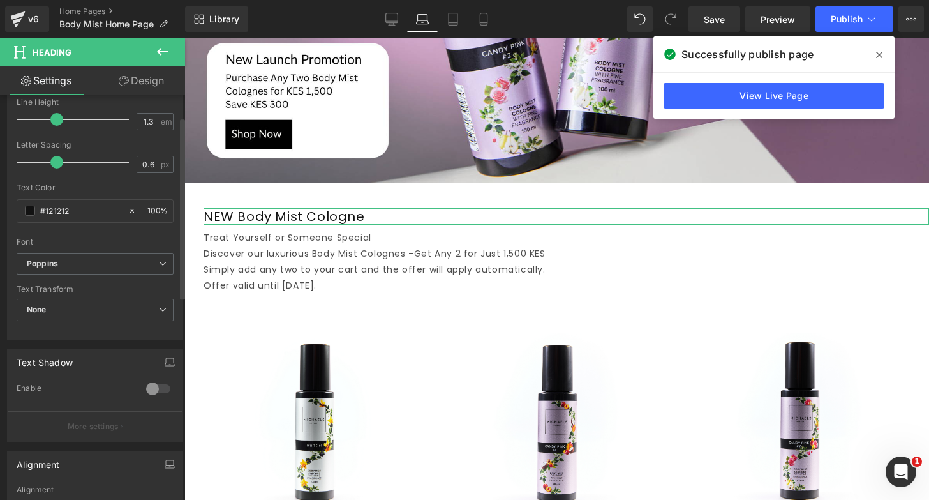
scroll to position [0, 0]
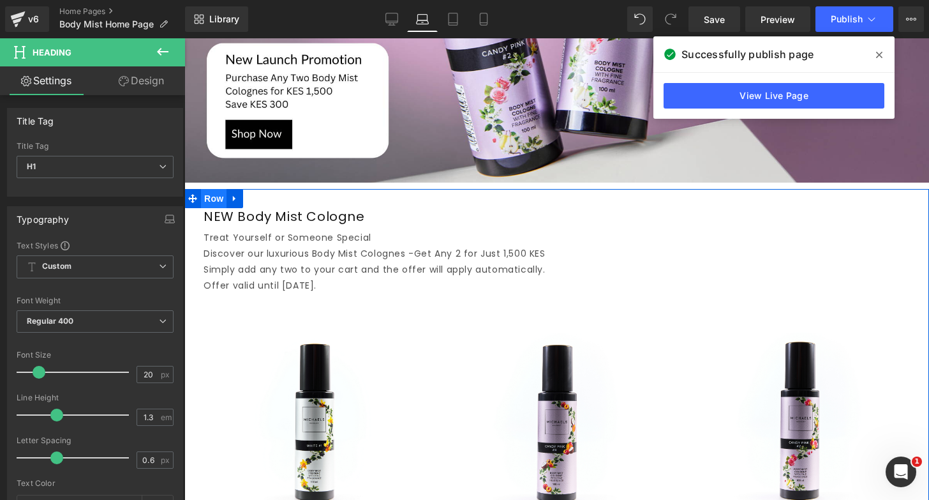
click at [221, 196] on span "Row" at bounding box center [214, 198] width 26 height 19
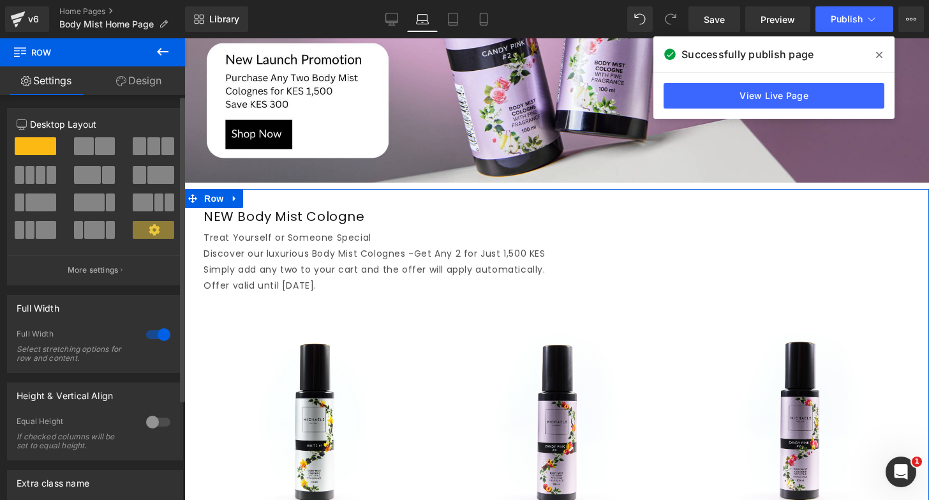
click at [151, 330] on div at bounding box center [158, 334] width 31 height 20
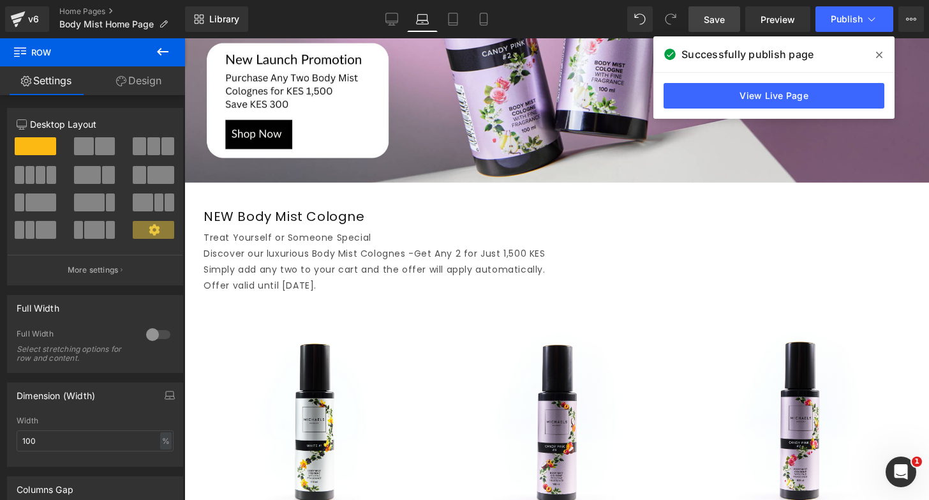
click at [714, 15] on span "Save" at bounding box center [714, 19] width 21 height 13
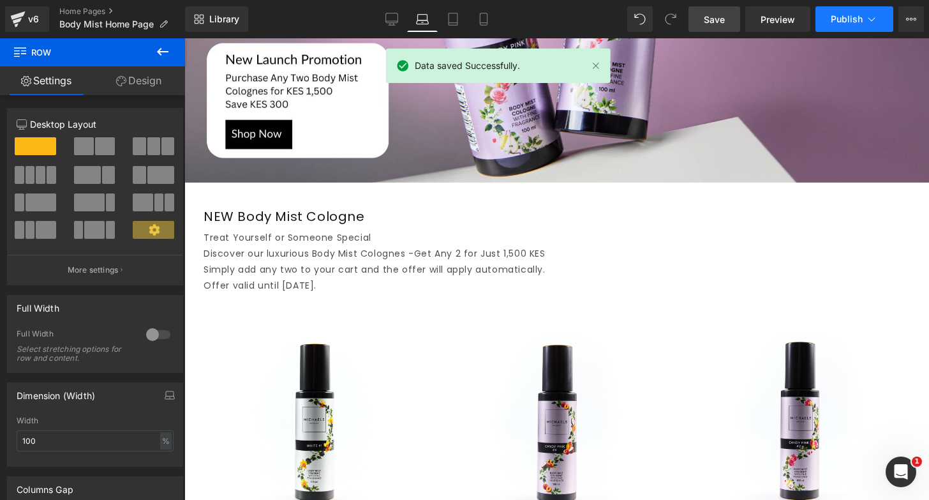
click at [834, 15] on span "Publish" at bounding box center [847, 19] width 32 height 10
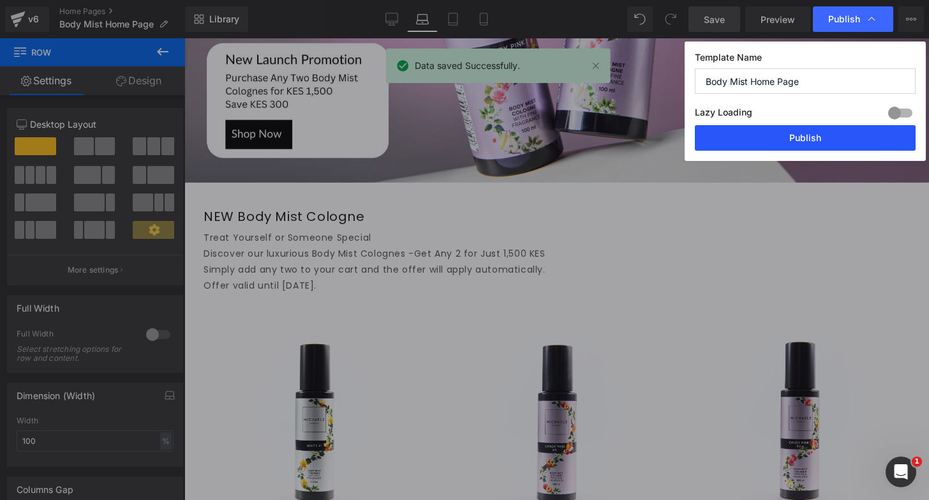
click at [765, 133] on button "Publish" at bounding box center [805, 138] width 221 height 26
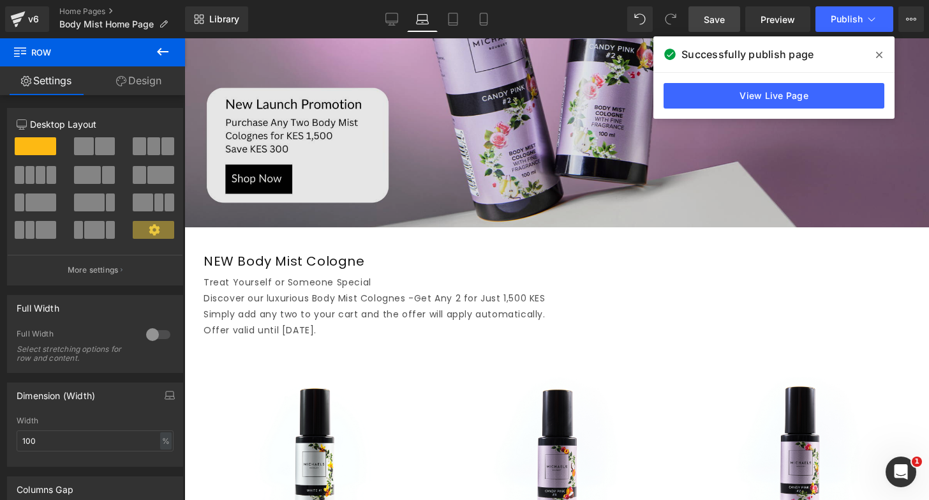
scroll to position [597, 0]
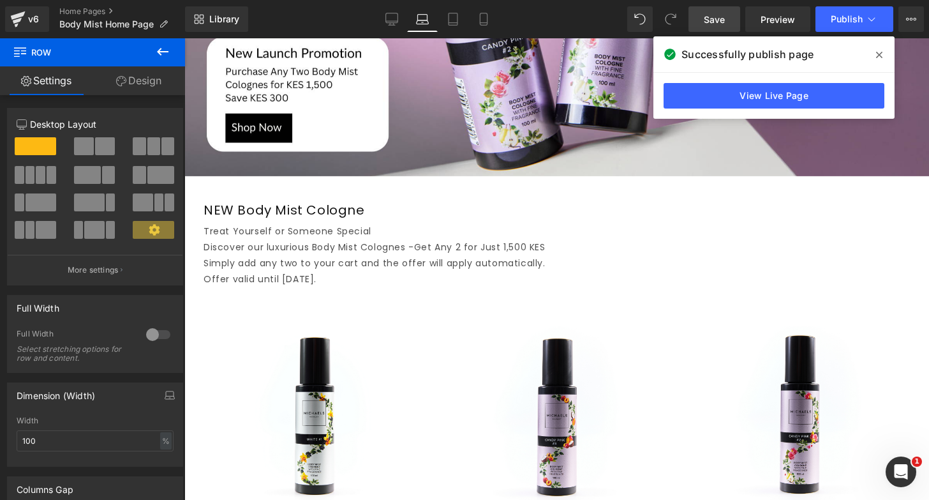
click at [268, 209] on h1 "NEW Body Mist Cologne" at bounding box center [567, 210] width 726 height 17
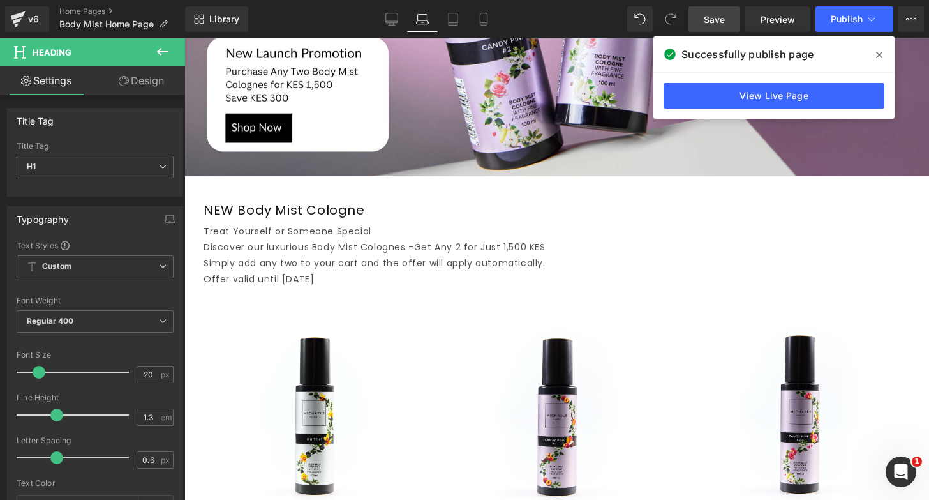
click at [123, 68] on link "Design" at bounding box center [141, 80] width 93 height 29
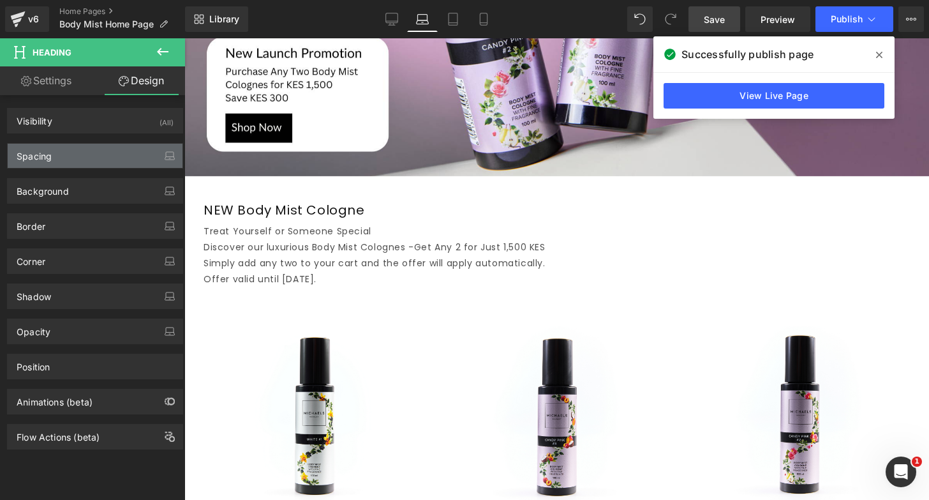
click at [56, 159] on div "Spacing" at bounding box center [95, 156] width 175 height 24
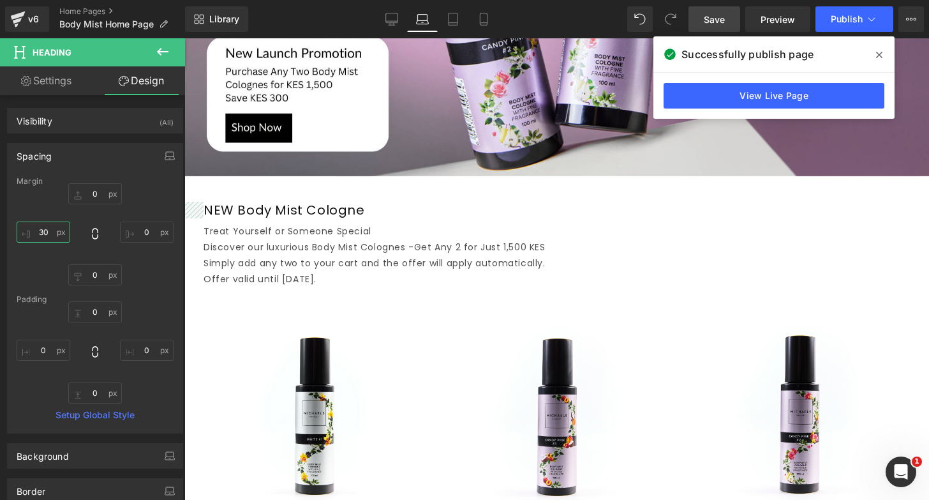
click at [45, 234] on input "30" at bounding box center [44, 231] width 54 height 21
type input "20"
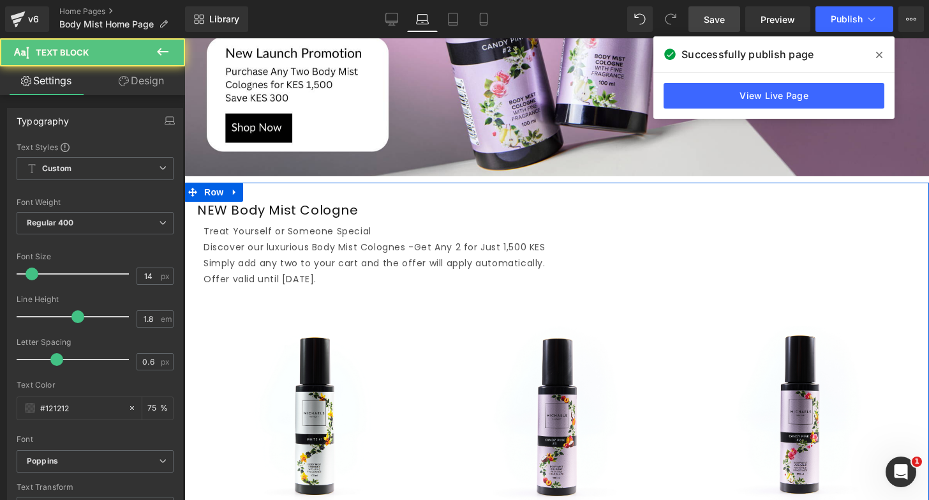
click at [251, 249] on span "Discover our luxurious Body Mist Colognes -" at bounding box center [309, 247] width 211 height 13
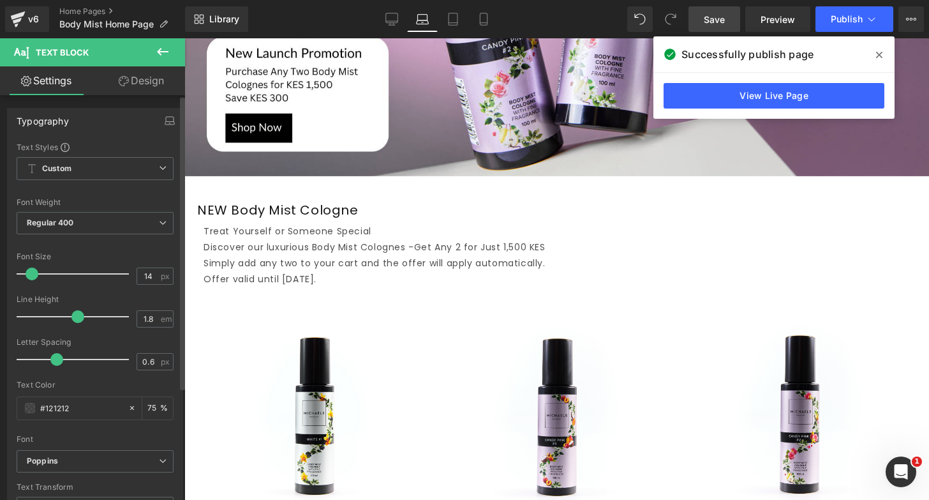
click at [153, 96] on div "Typography Text Styles Custom Custom Setup Global Style Custom Setup Global Sty…" at bounding box center [95, 481] width 191 height 772
click at [156, 78] on link "Design" at bounding box center [141, 80] width 93 height 29
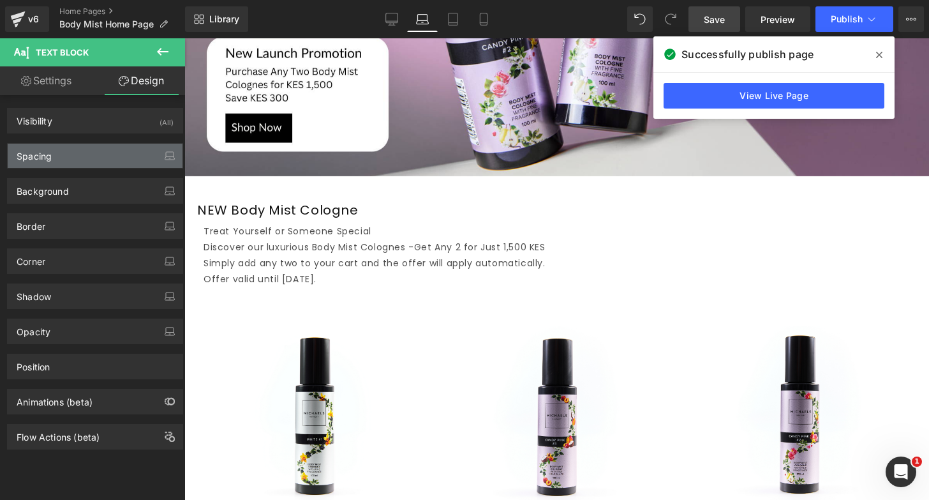
click at [70, 165] on div "Spacing" at bounding box center [95, 156] width 175 height 24
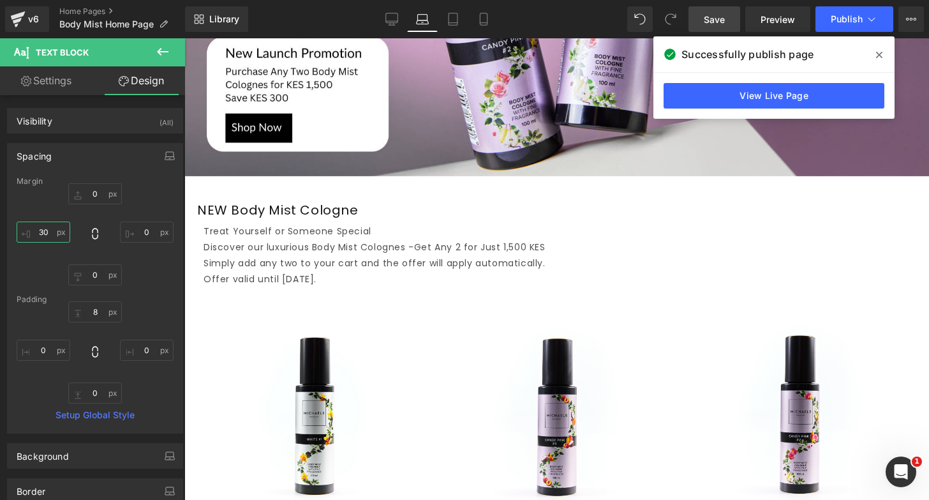
click at [45, 235] on input "30" at bounding box center [44, 231] width 54 height 21
type input "20"
click at [711, 10] on link "Save" at bounding box center [715, 19] width 52 height 26
